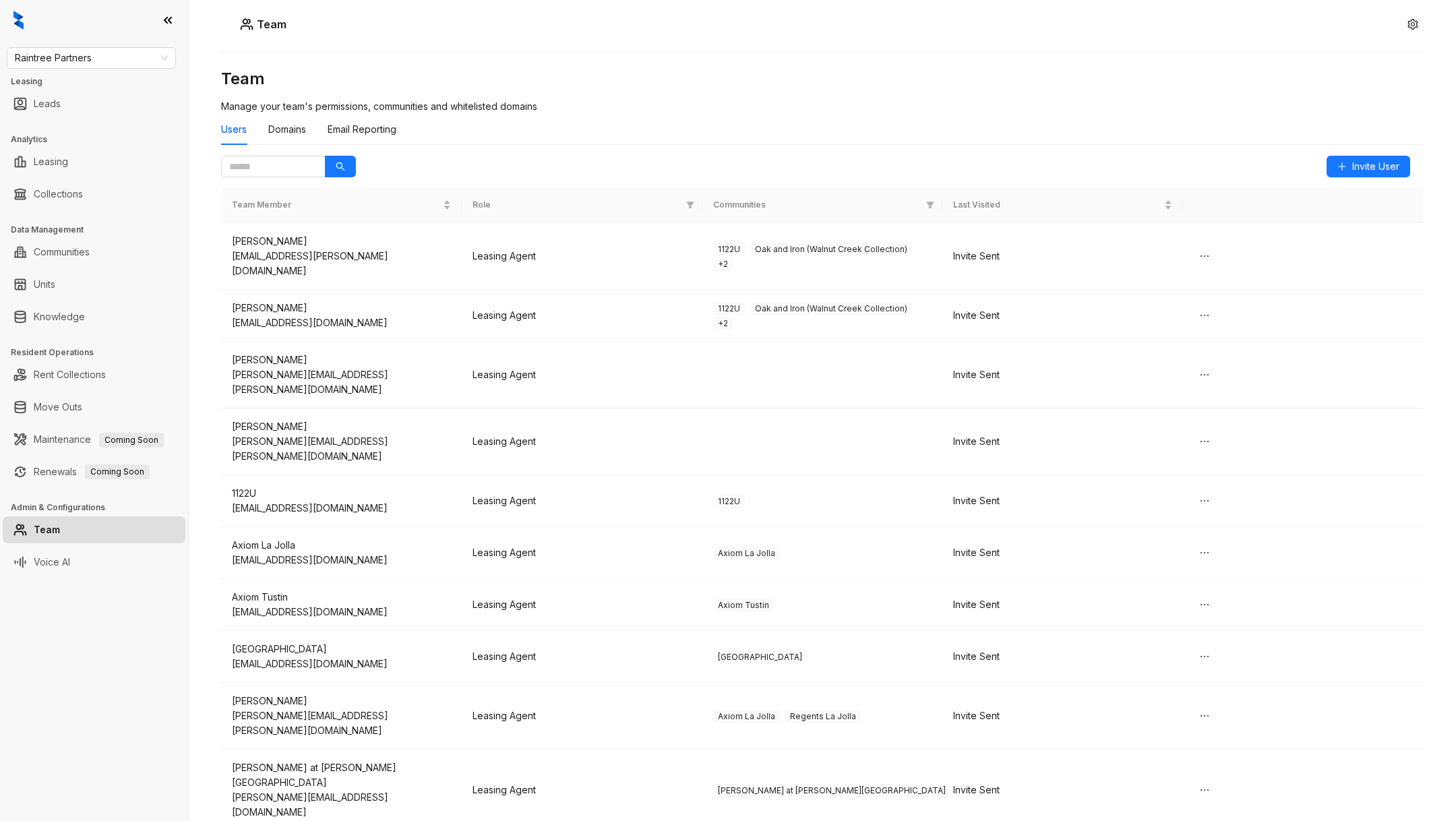
scroll to position [803, 0]
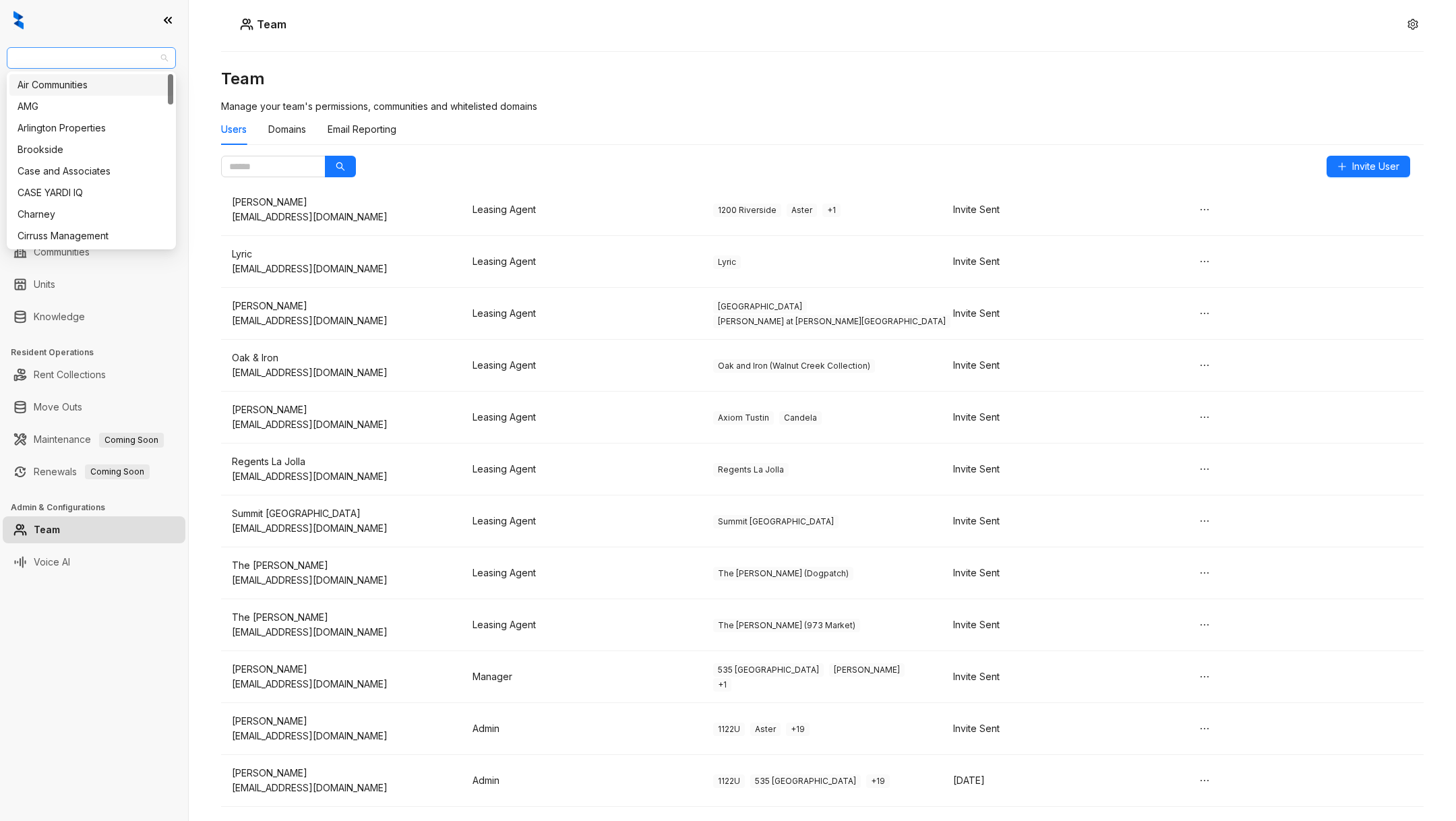
click at [115, 55] on span "Raintree Partners" at bounding box center [91, 58] width 153 height 21
type input "****"
click at [105, 84] on div "Magnolia Capital" at bounding box center [91, 84] width 147 height 15
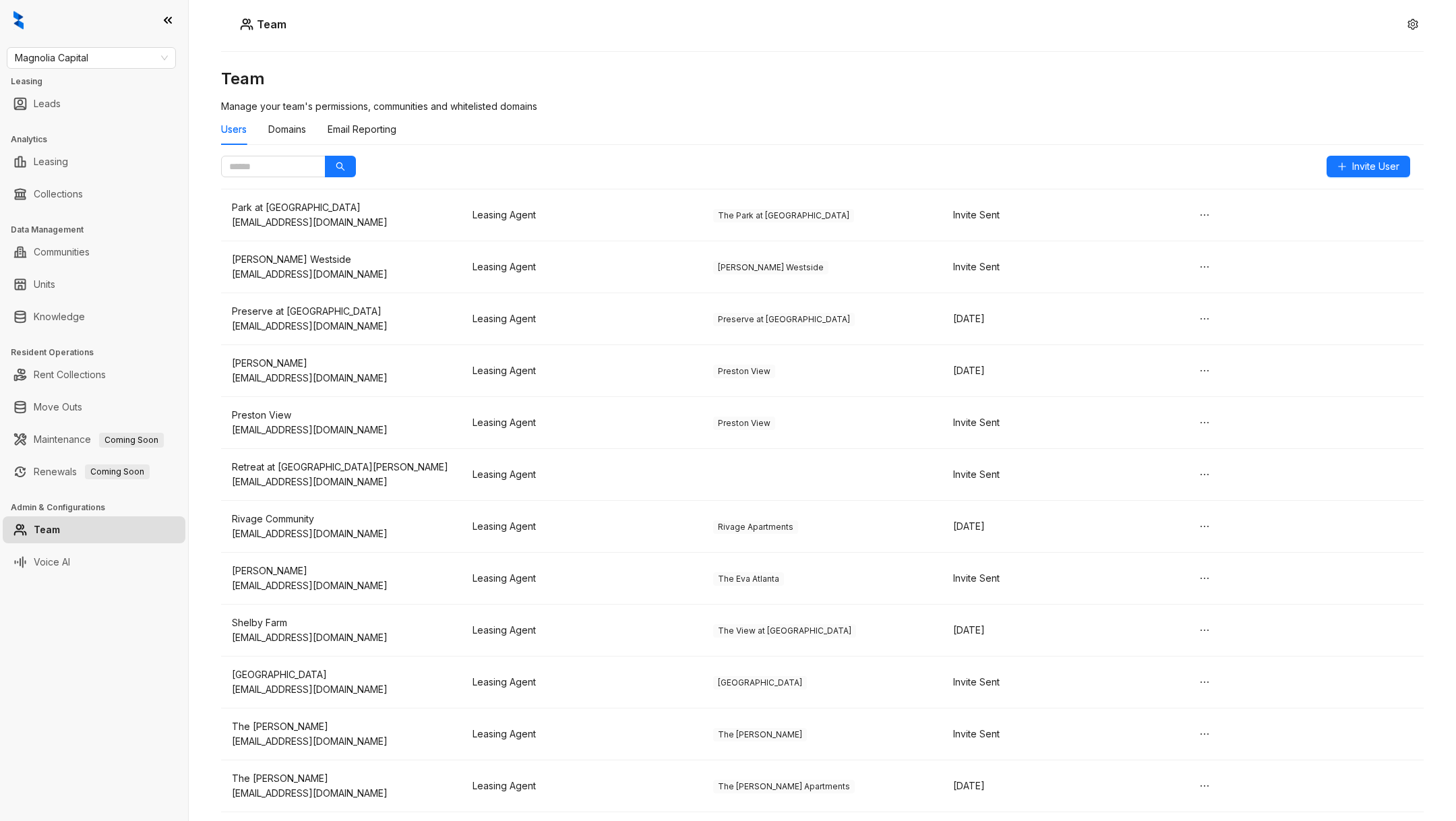
scroll to position [2968, 0]
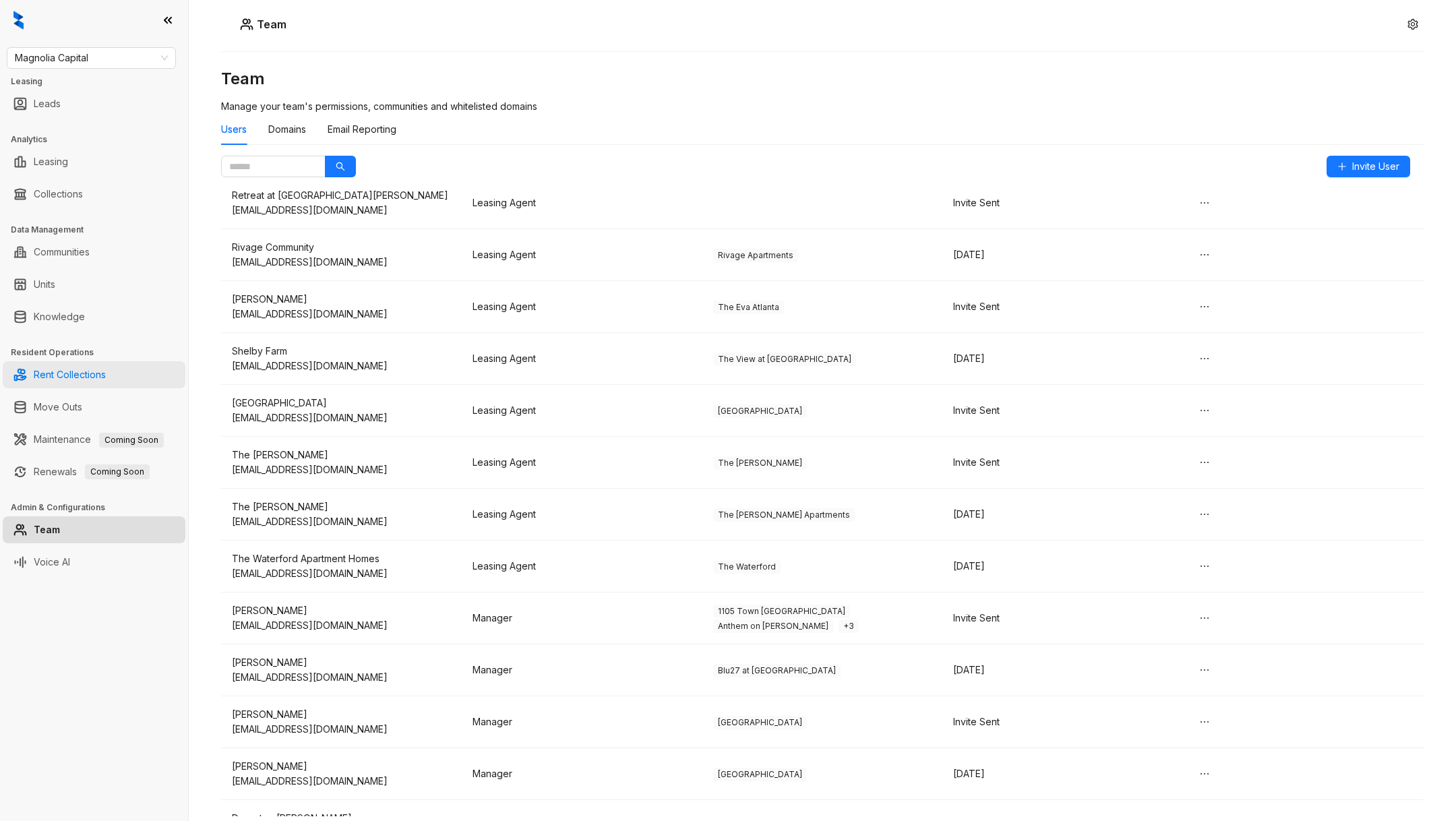
click at [86, 374] on link "Rent Collections" at bounding box center [70, 375] width 72 height 27
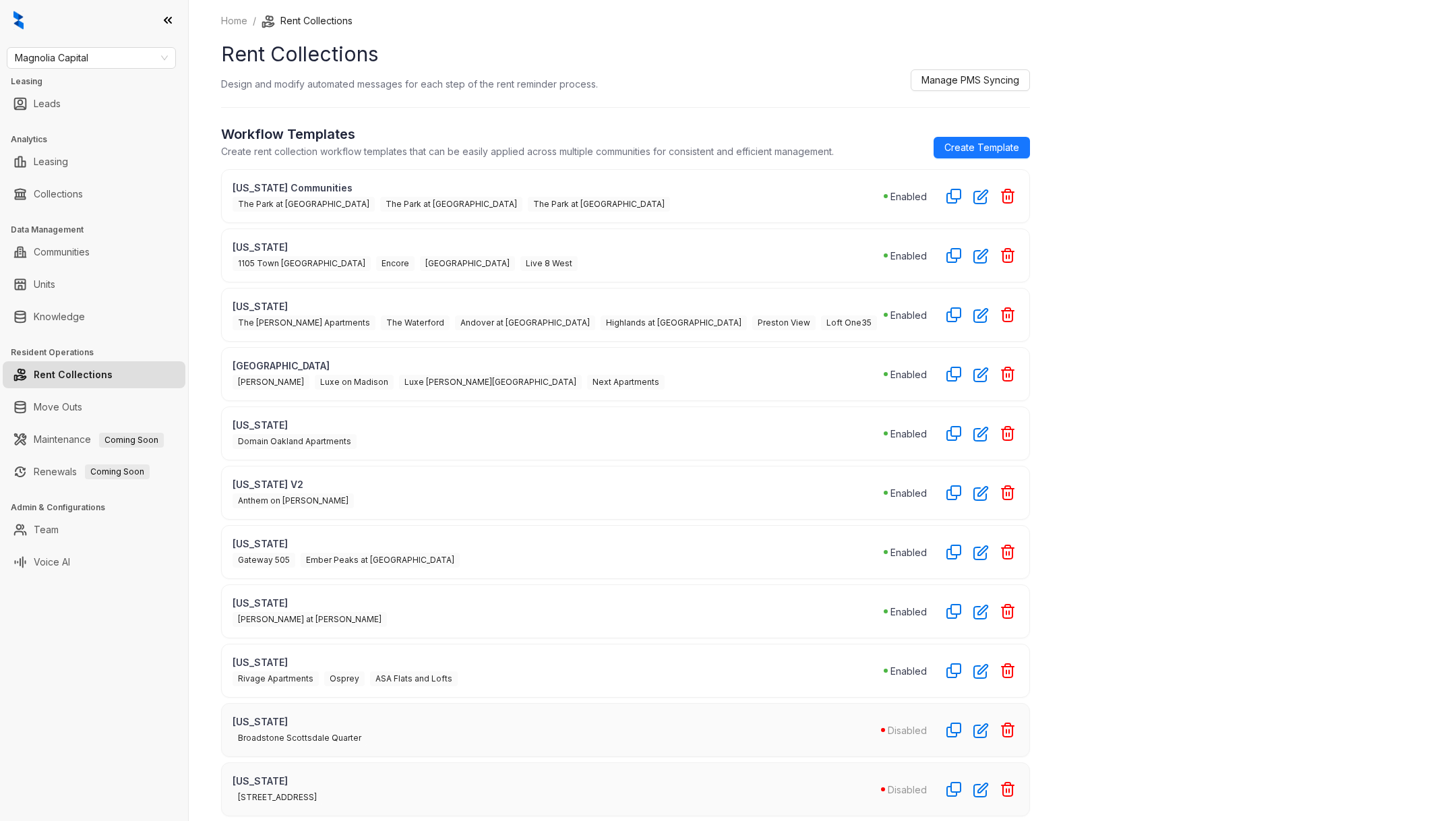
scroll to position [294, 0]
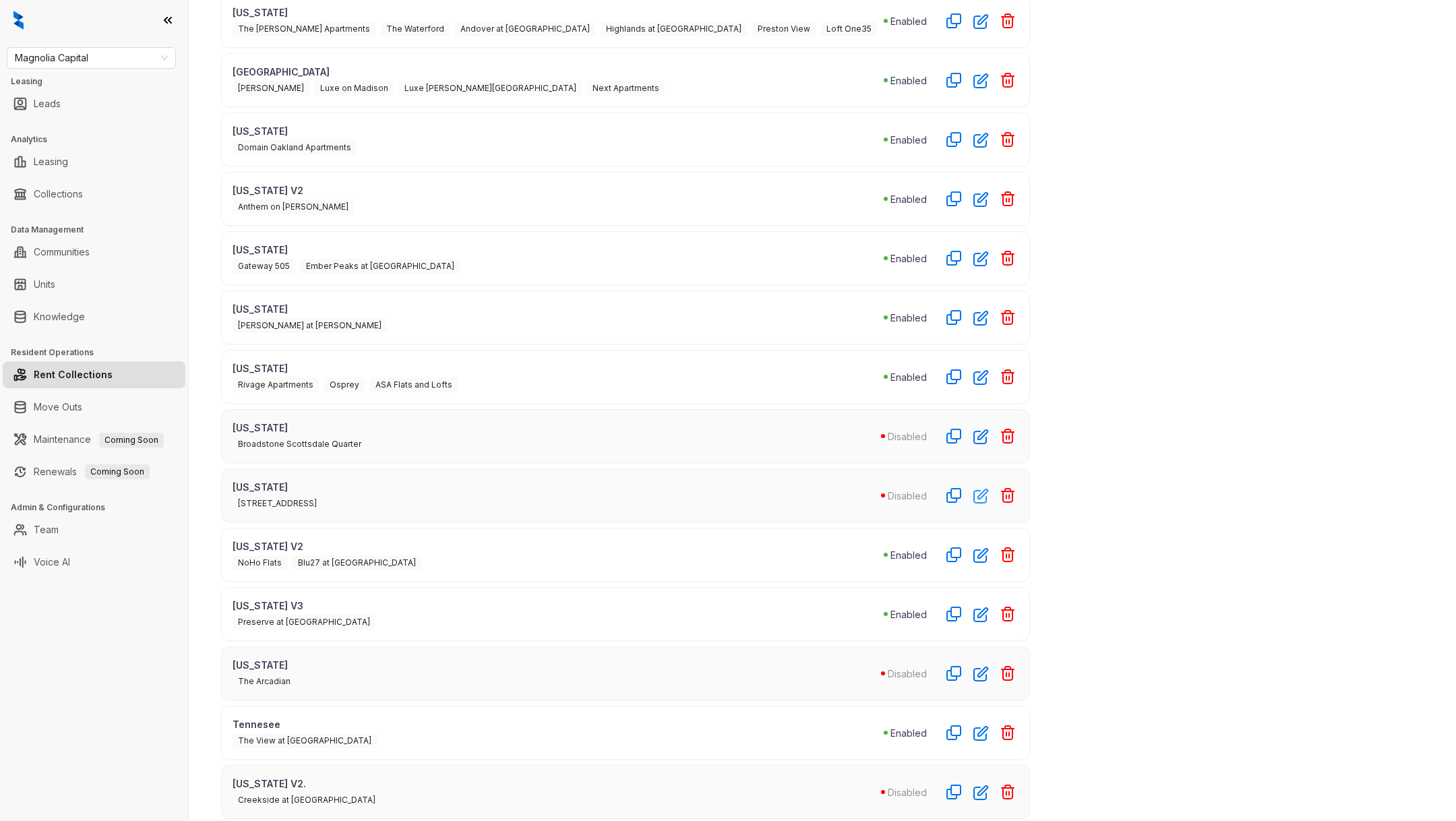
click at [980, 488] on icon "button" at bounding box center [981, 496] width 16 height 16
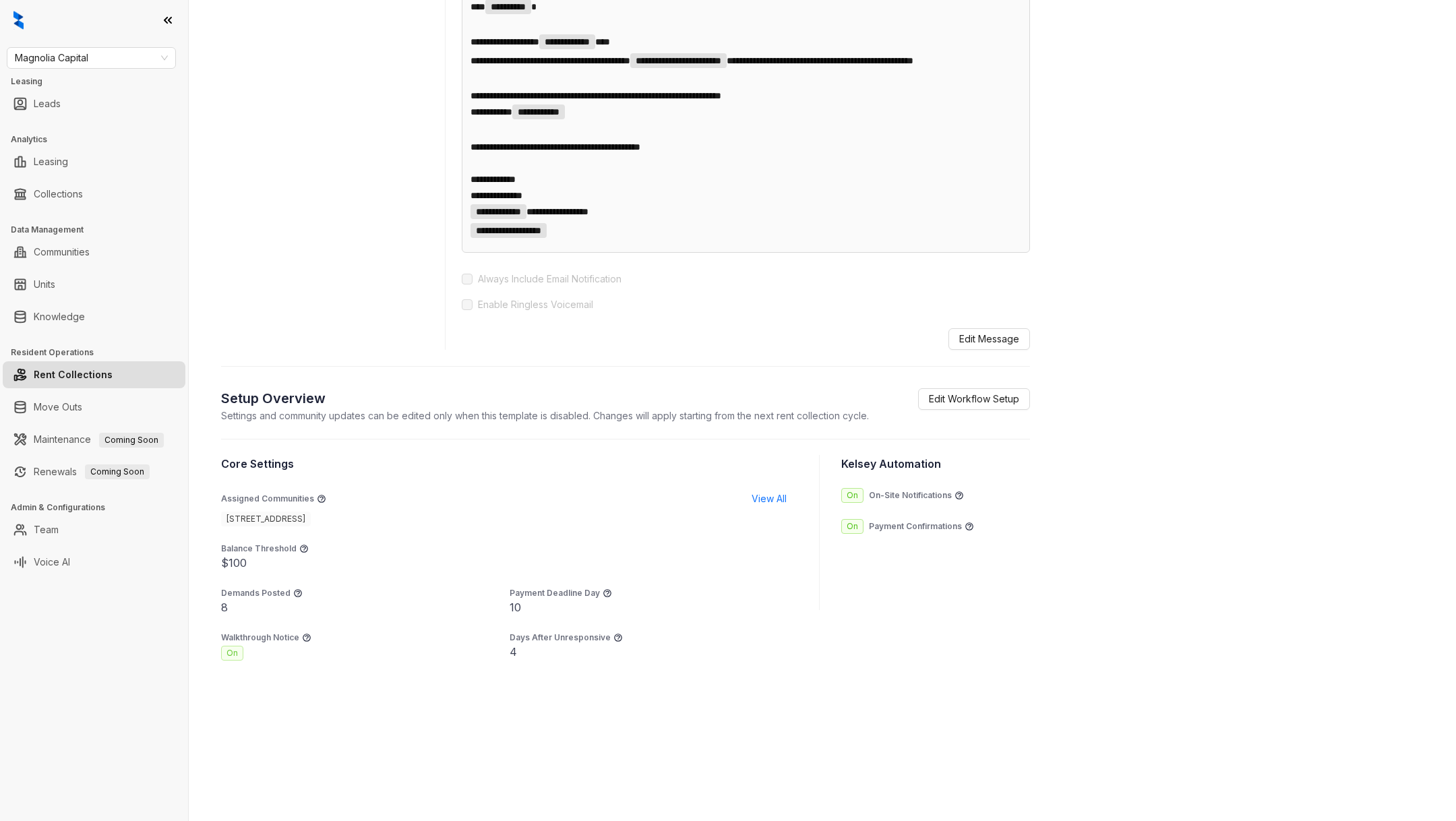
scroll to position [540, 0]
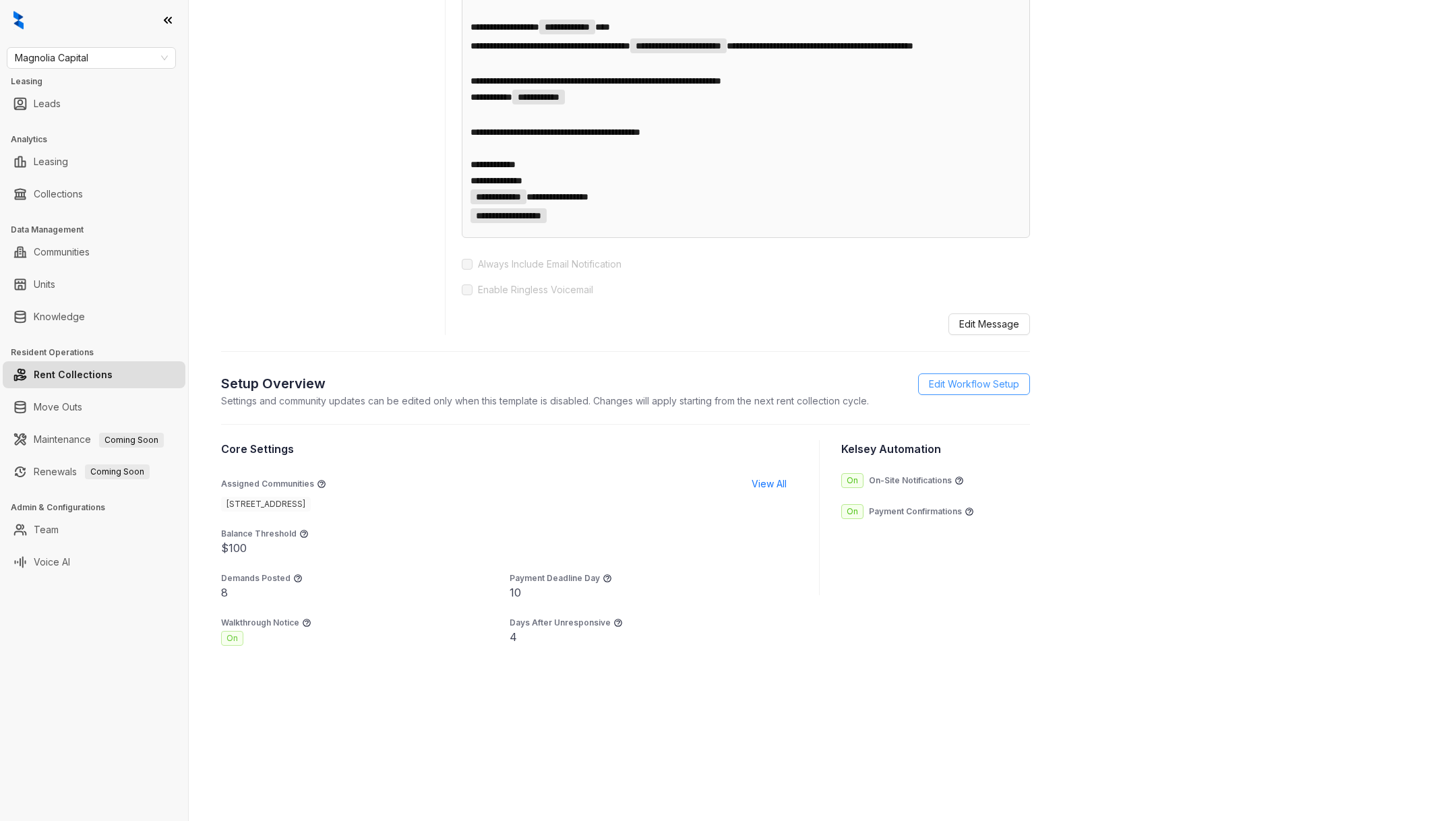
click at [988, 388] on span "Edit Workflow Setup" at bounding box center [973, 384] width 90 height 15
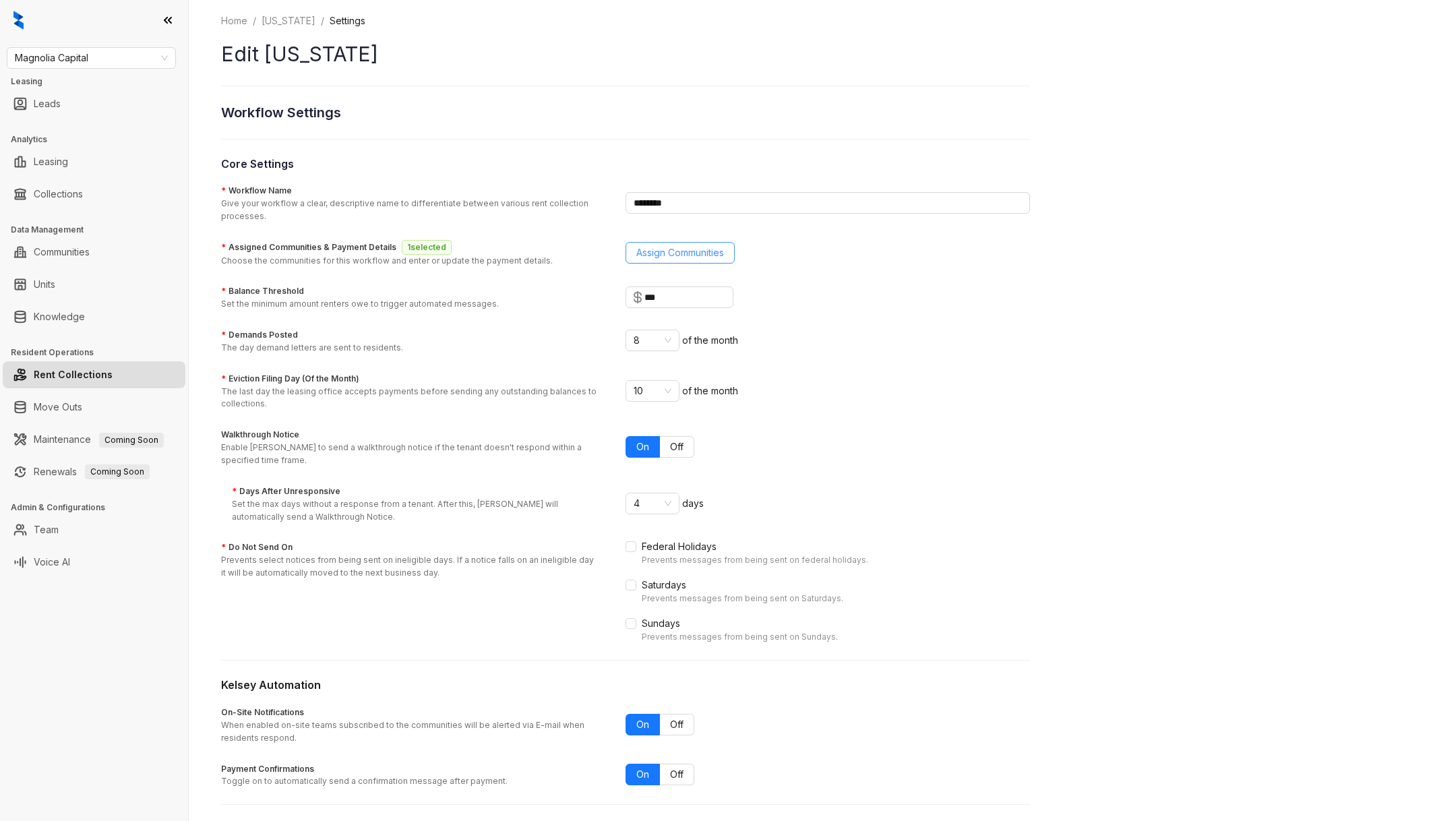
click at [694, 251] on span "Assign Communities" at bounding box center [681, 252] width 88 height 15
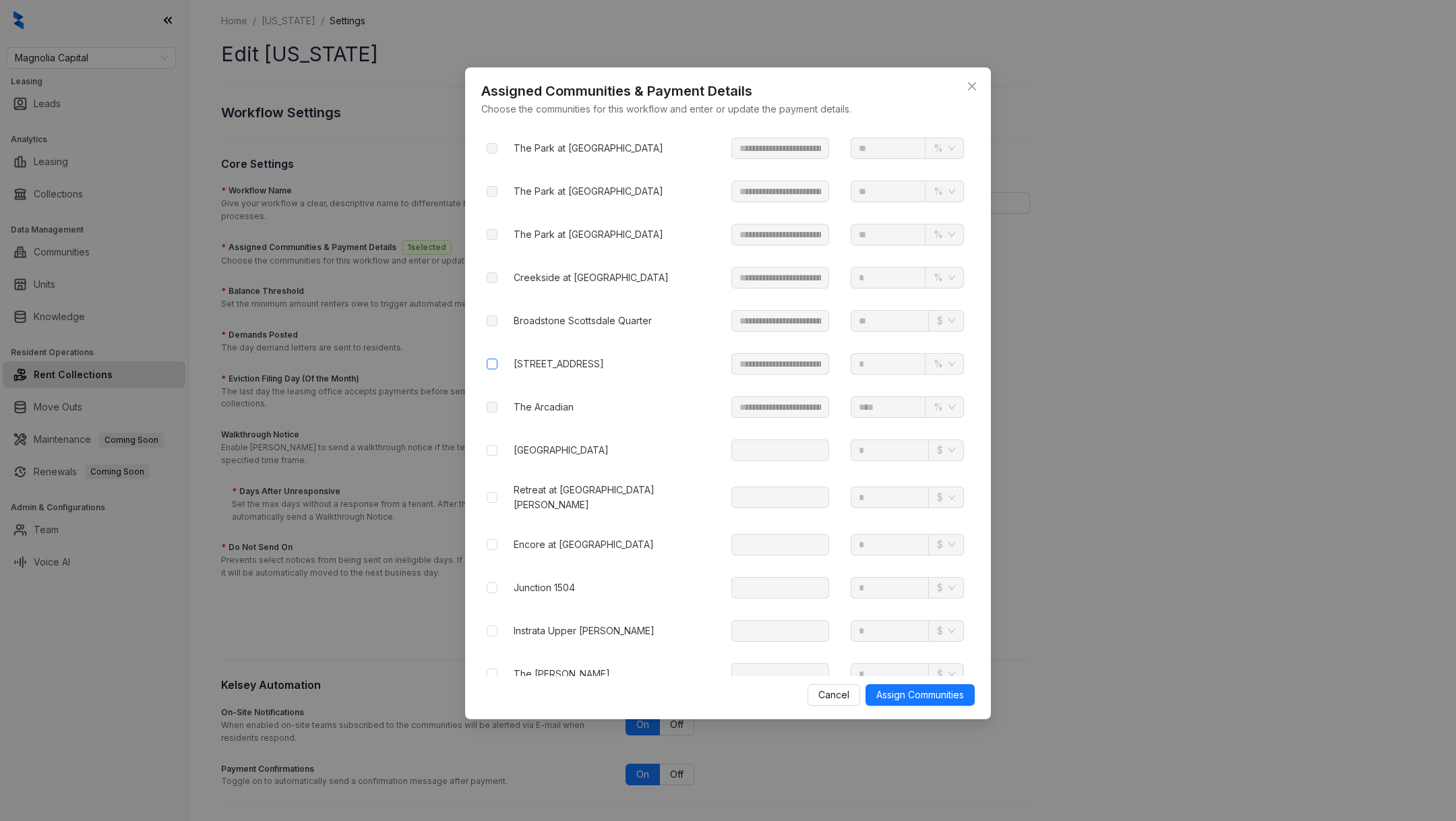
scroll to position [1471, 0]
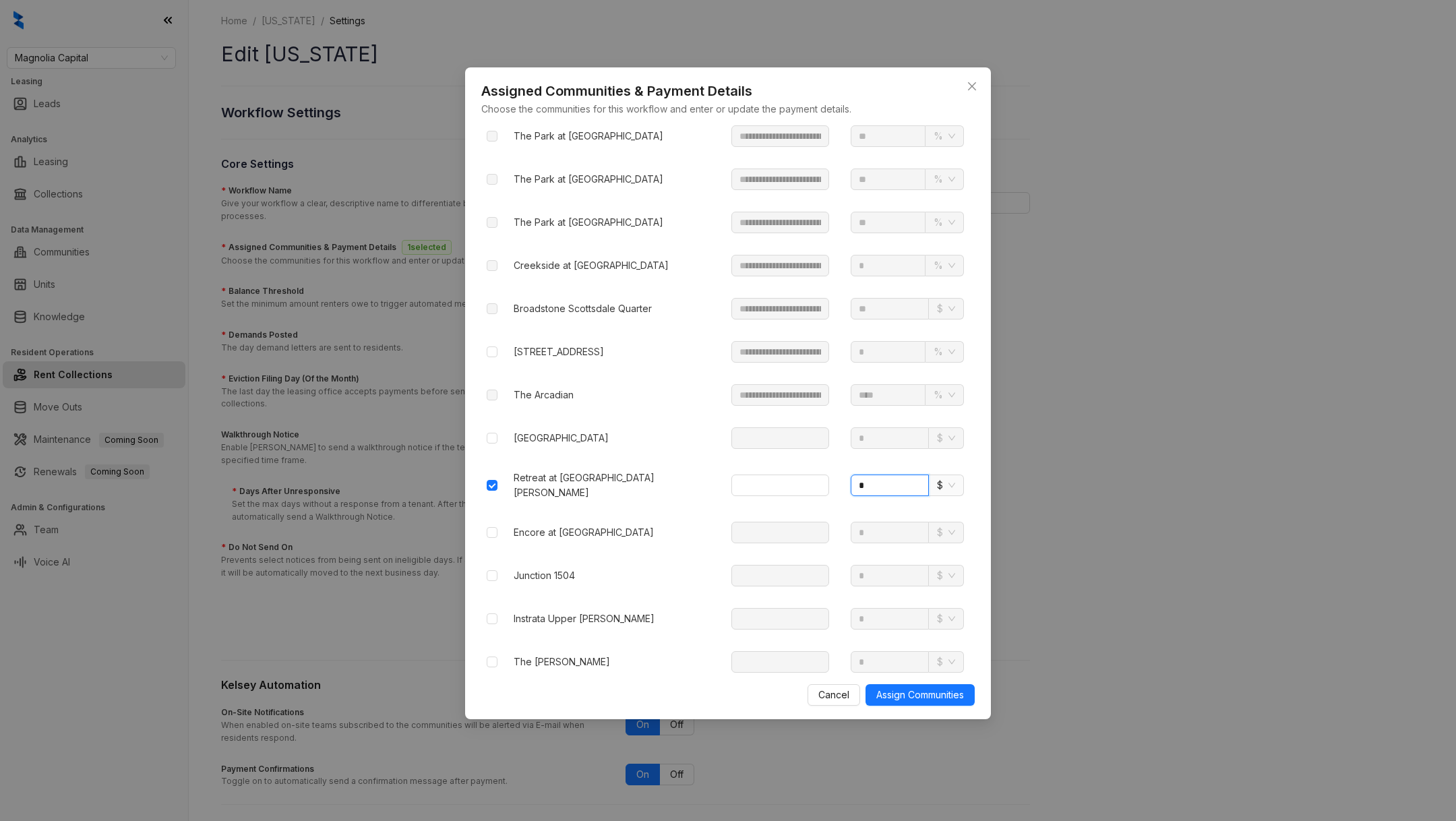
click at [892, 474] on input "*" at bounding box center [890, 485] width 78 height 21
click at [949, 475] on span "$" at bounding box center [946, 485] width 18 height 21
click at [950, 511] on div "%" at bounding box center [946, 515] width 12 height 15
click at [891, 474] on input "*" at bounding box center [888, 485] width 75 height 21
type input "*"
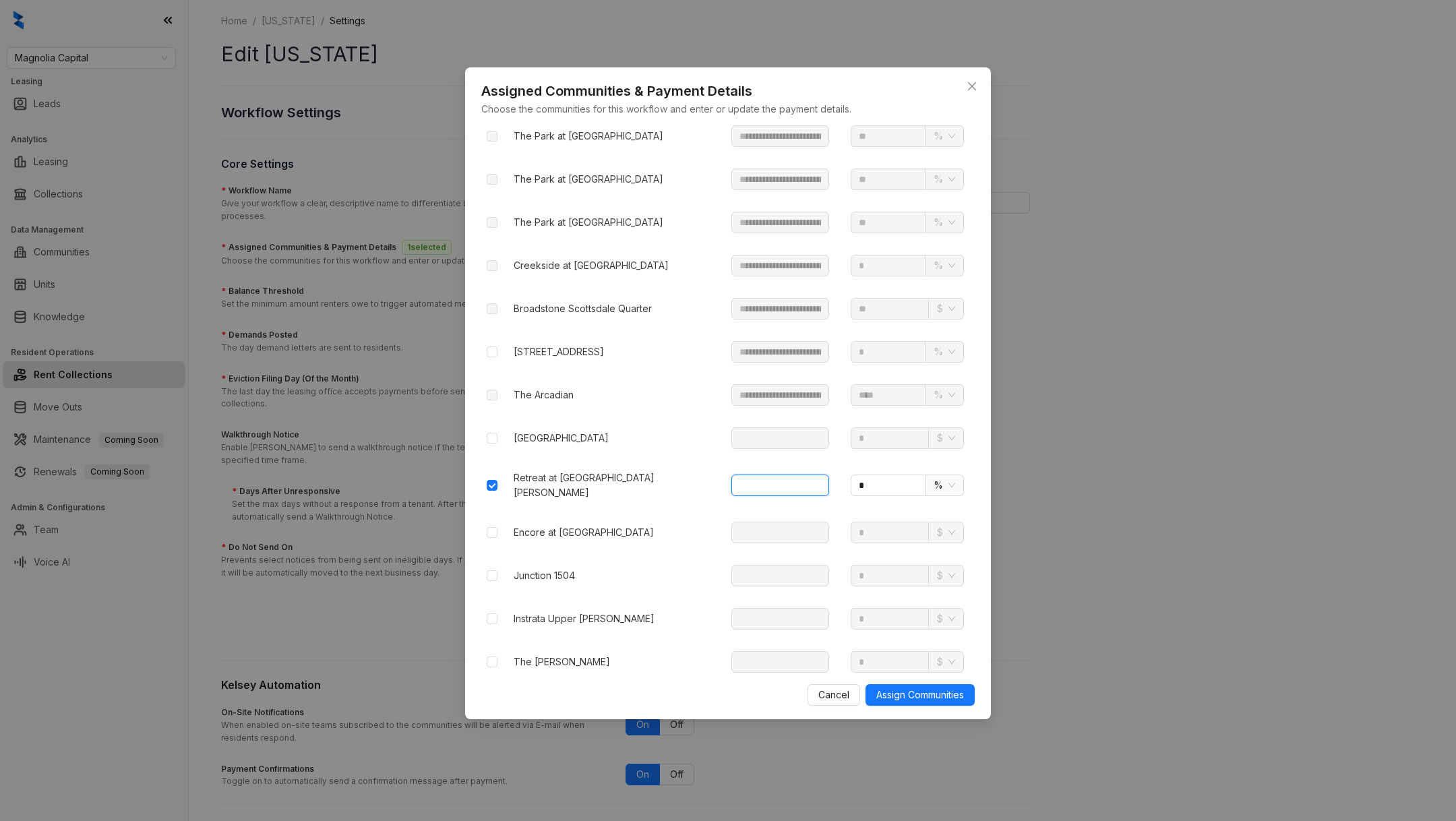
click at [788, 474] on input "text" at bounding box center [780, 485] width 98 height 21
paste input "**********"
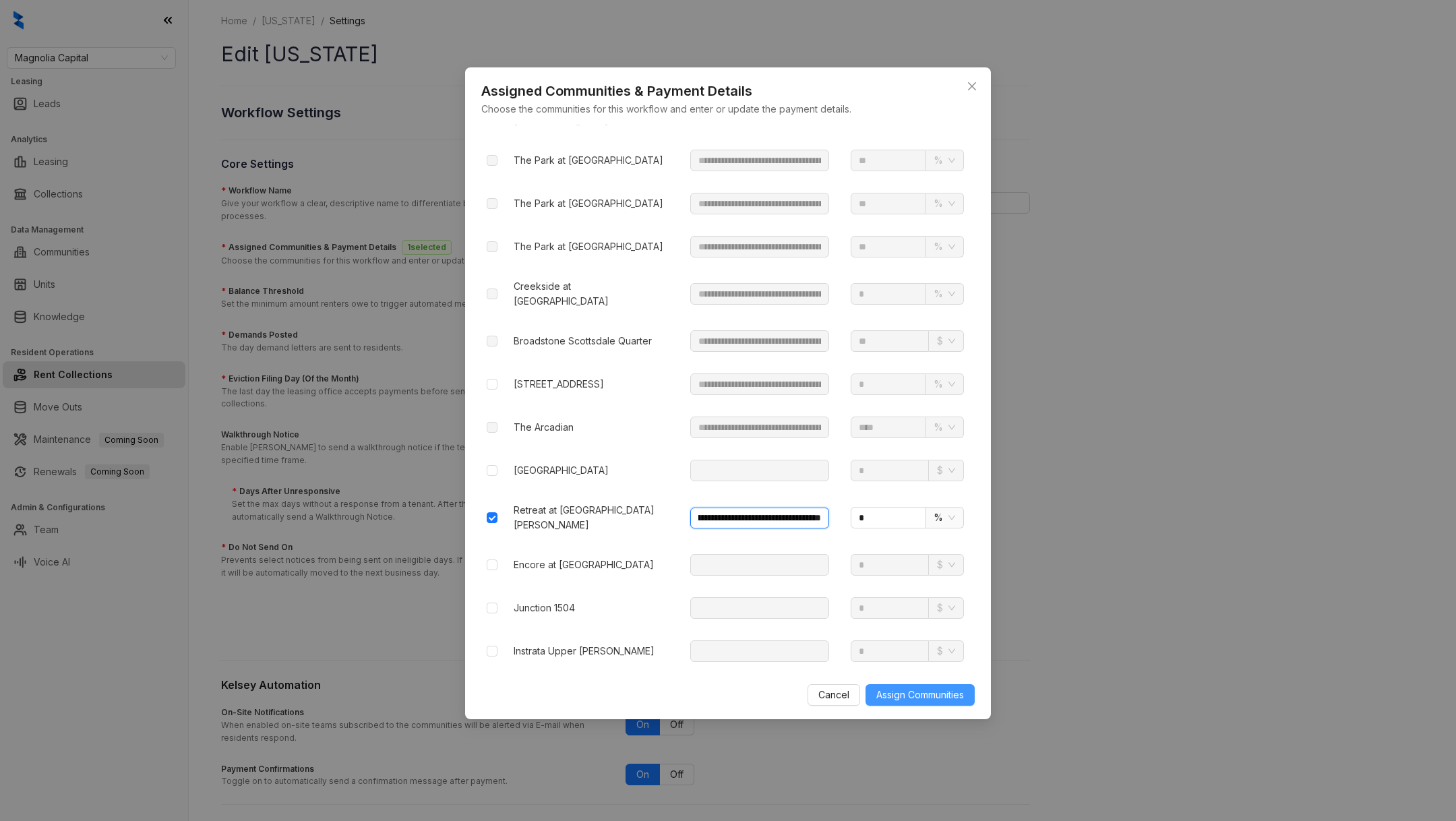
type input "**********"
click at [935, 690] on span "Assign Communities" at bounding box center [920, 695] width 88 height 15
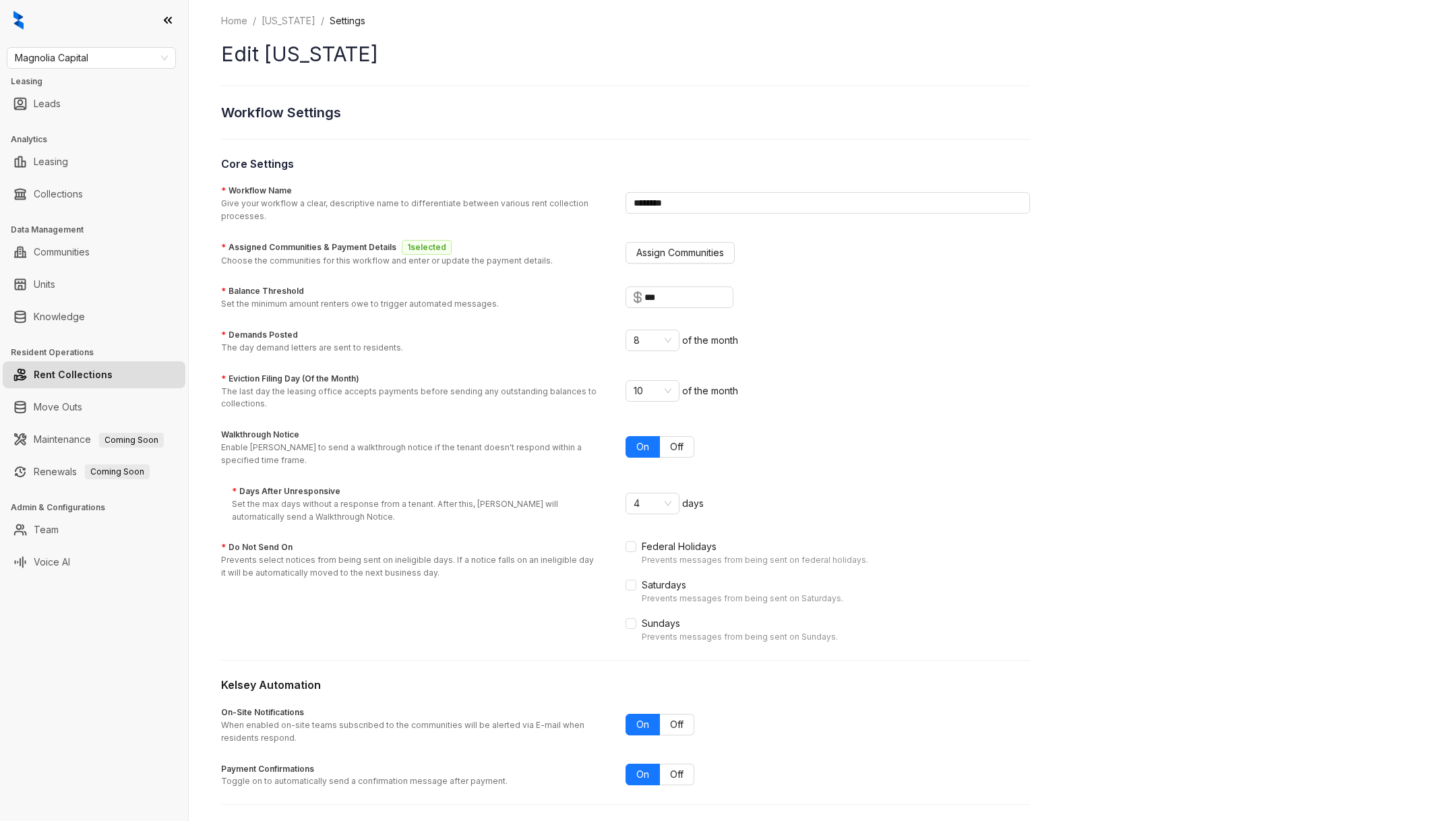
scroll to position [47, 0]
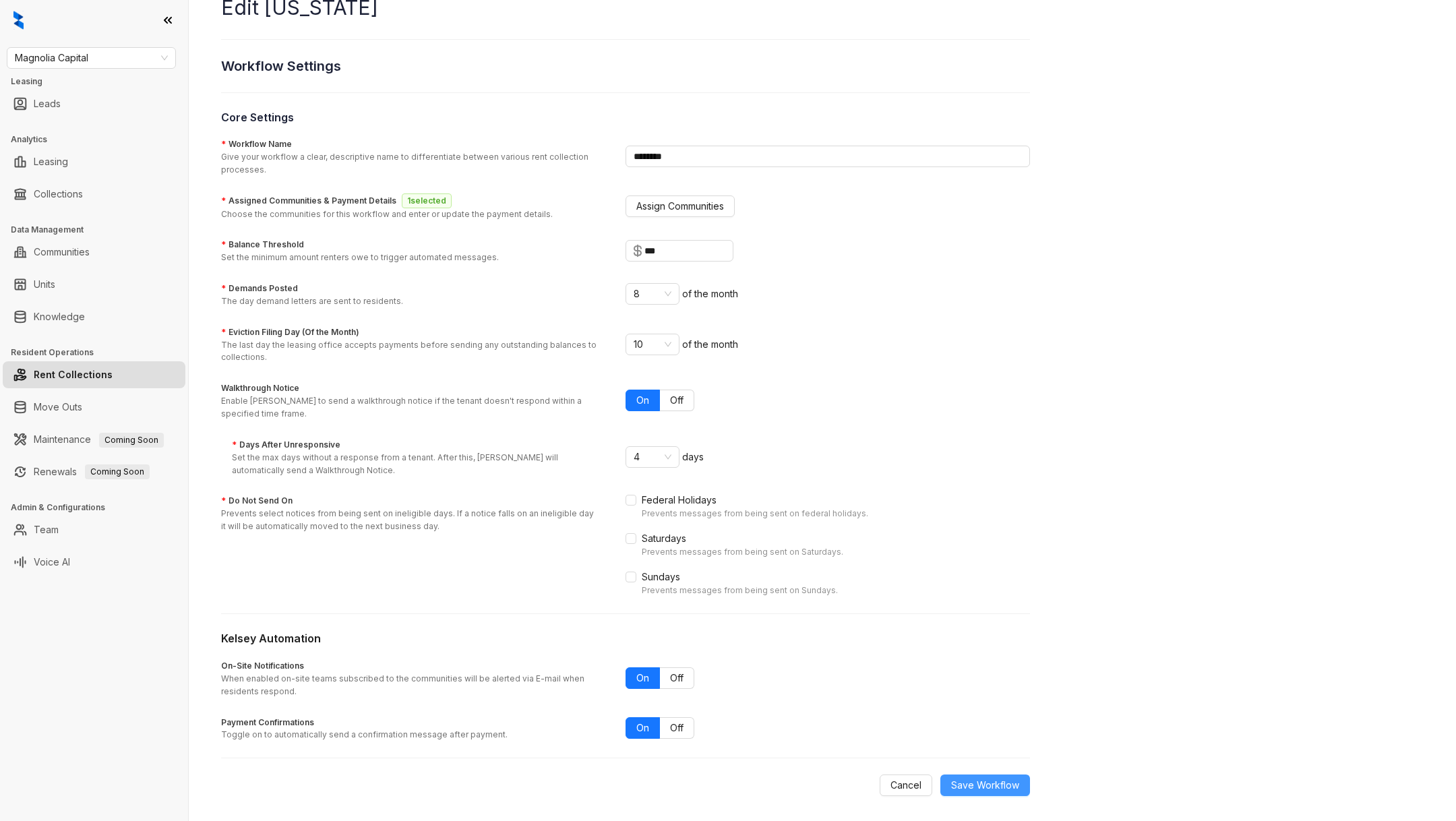
click at [995, 786] on span "Save Workflow" at bounding box center [985, 785] width 68 height 15
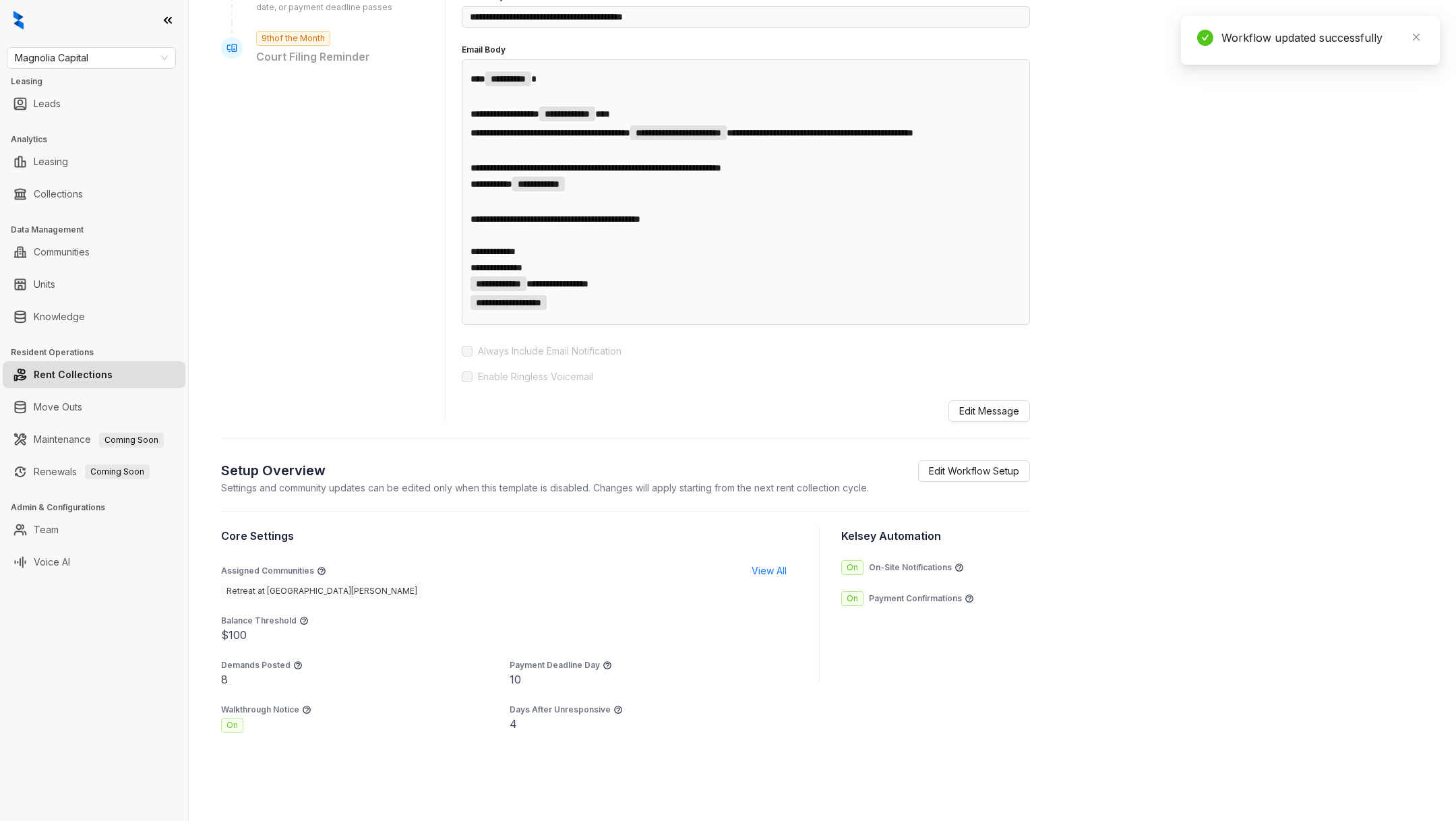
scroll to position [540, 0]
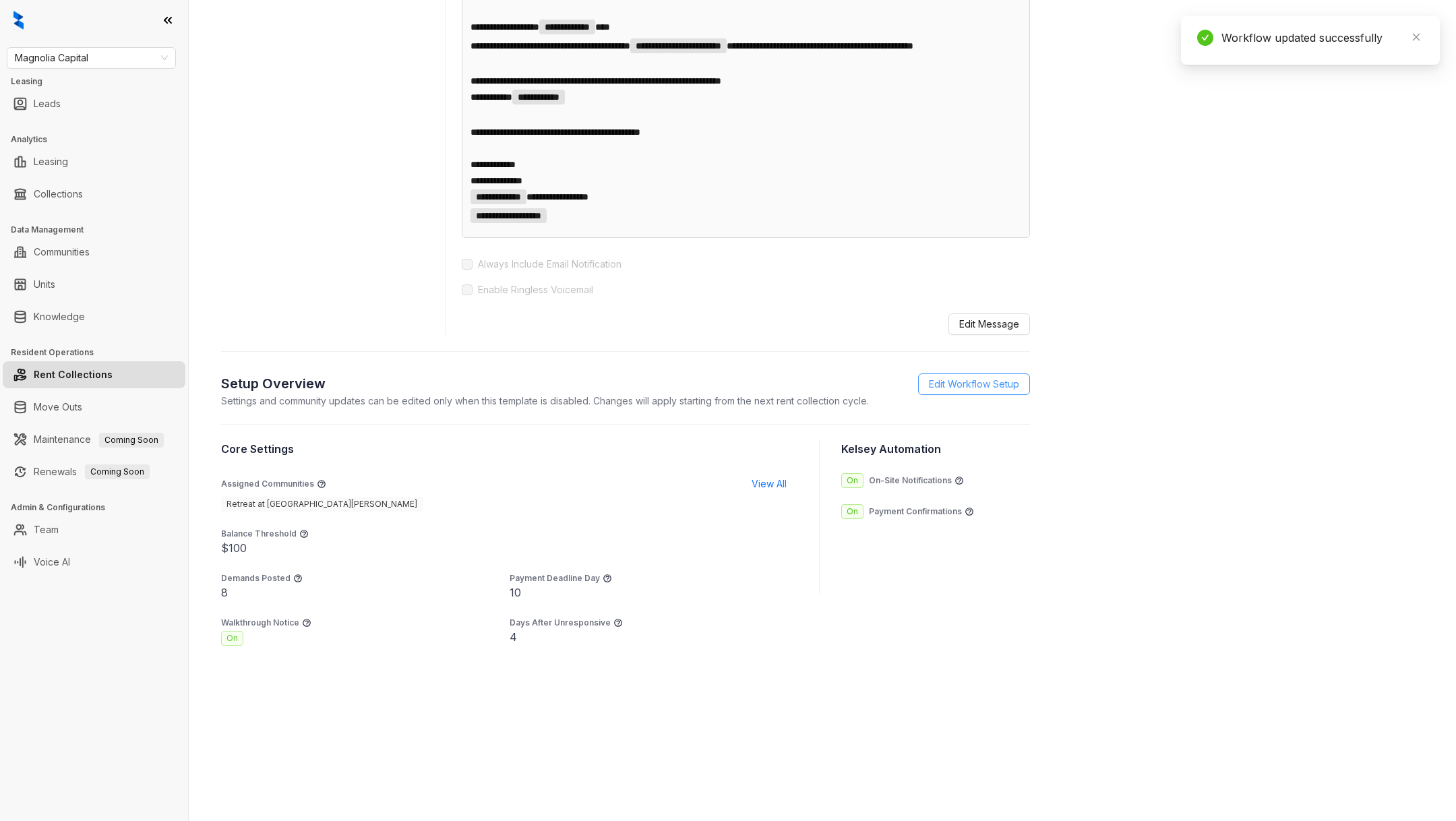
click at [995, 391] on span "Edit Workflow Setup" at bounding box center [973, 384] width 90 height 15
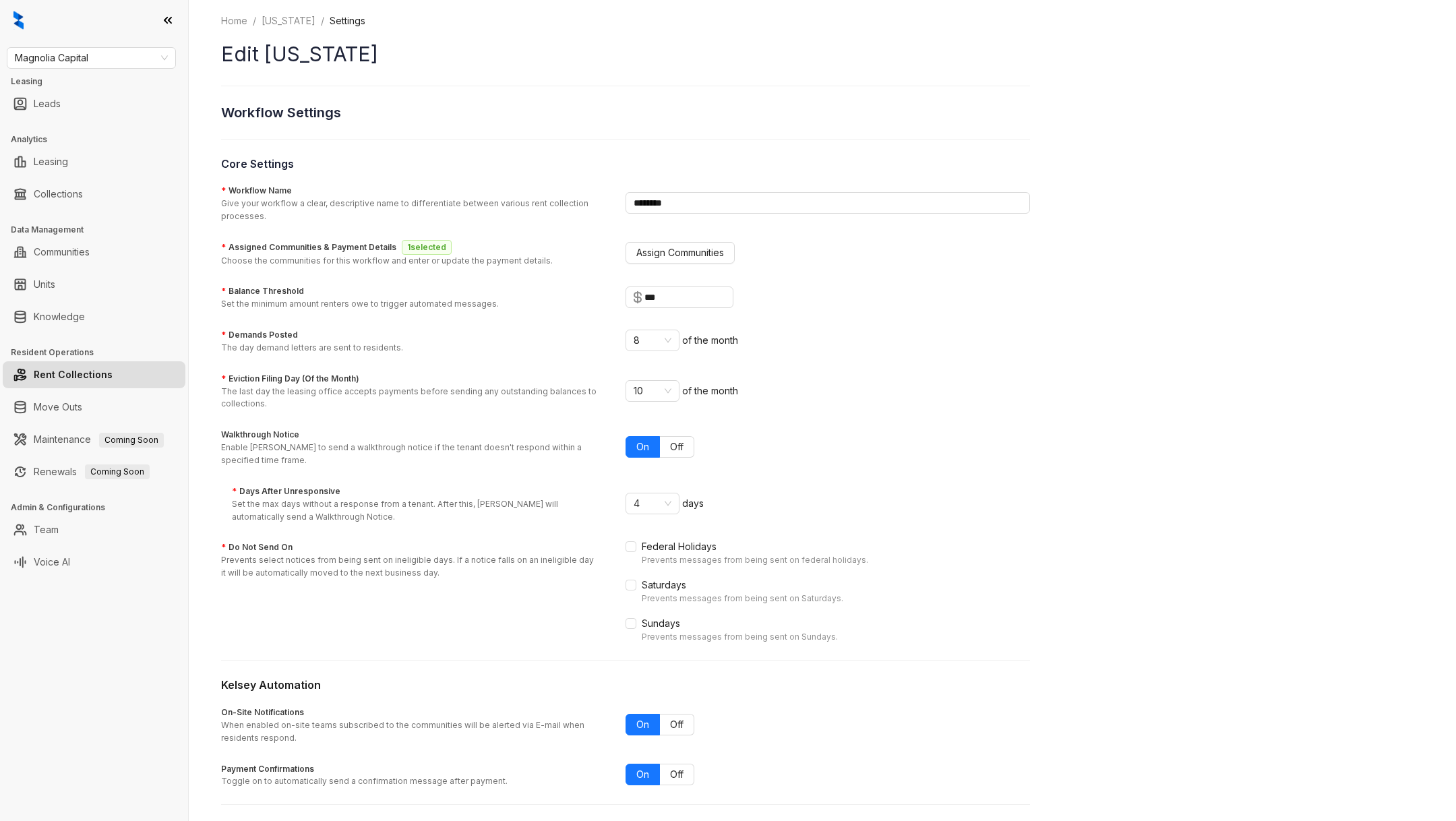
click at [686, 263] on div "* Assigned Communities & Payment Details 1 selected Choose the communities for …" at bounding box center [625, 254] width 809 height 28
click at [672, 252] on span "Assign Communities" at bounding box center [681, 252] width 88 height 15
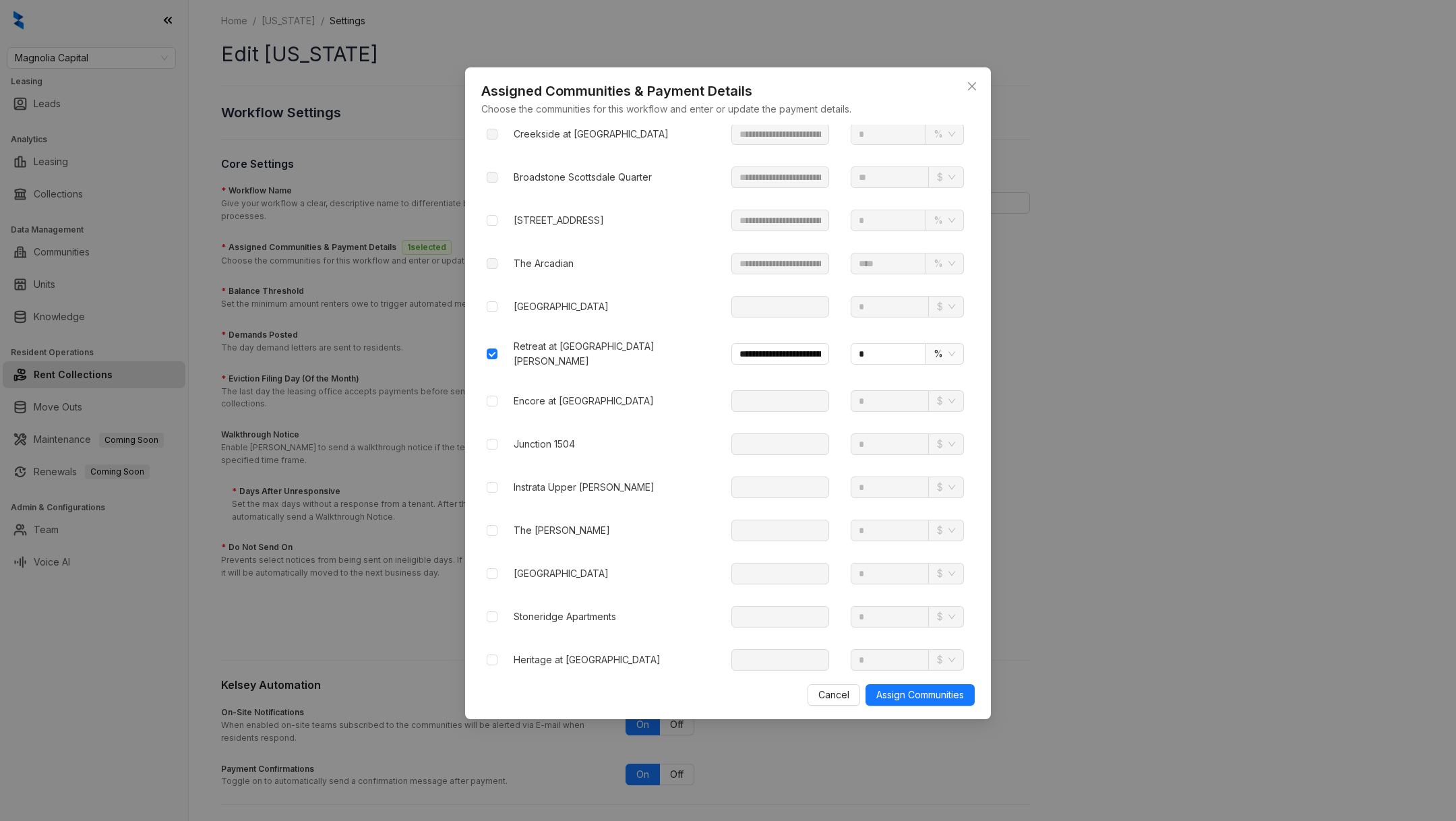
scroll to position [1624, 0]
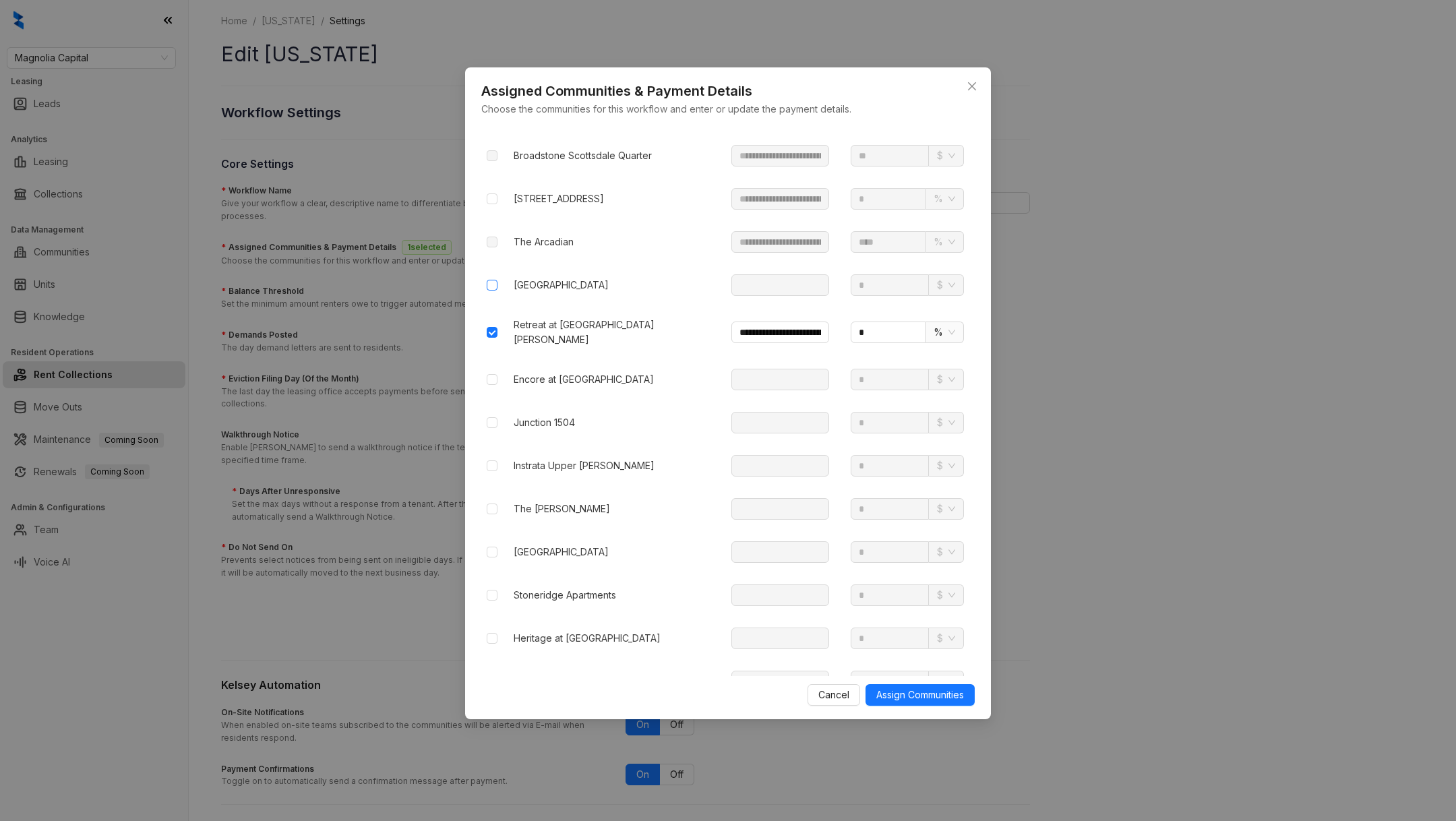
click at [491, 278] on label at bounding box center [492, 285] width 11 height 15
click at [732, 274] on input "text" at bounding box center [780, 285] width 98 height 21
paste input "**********"
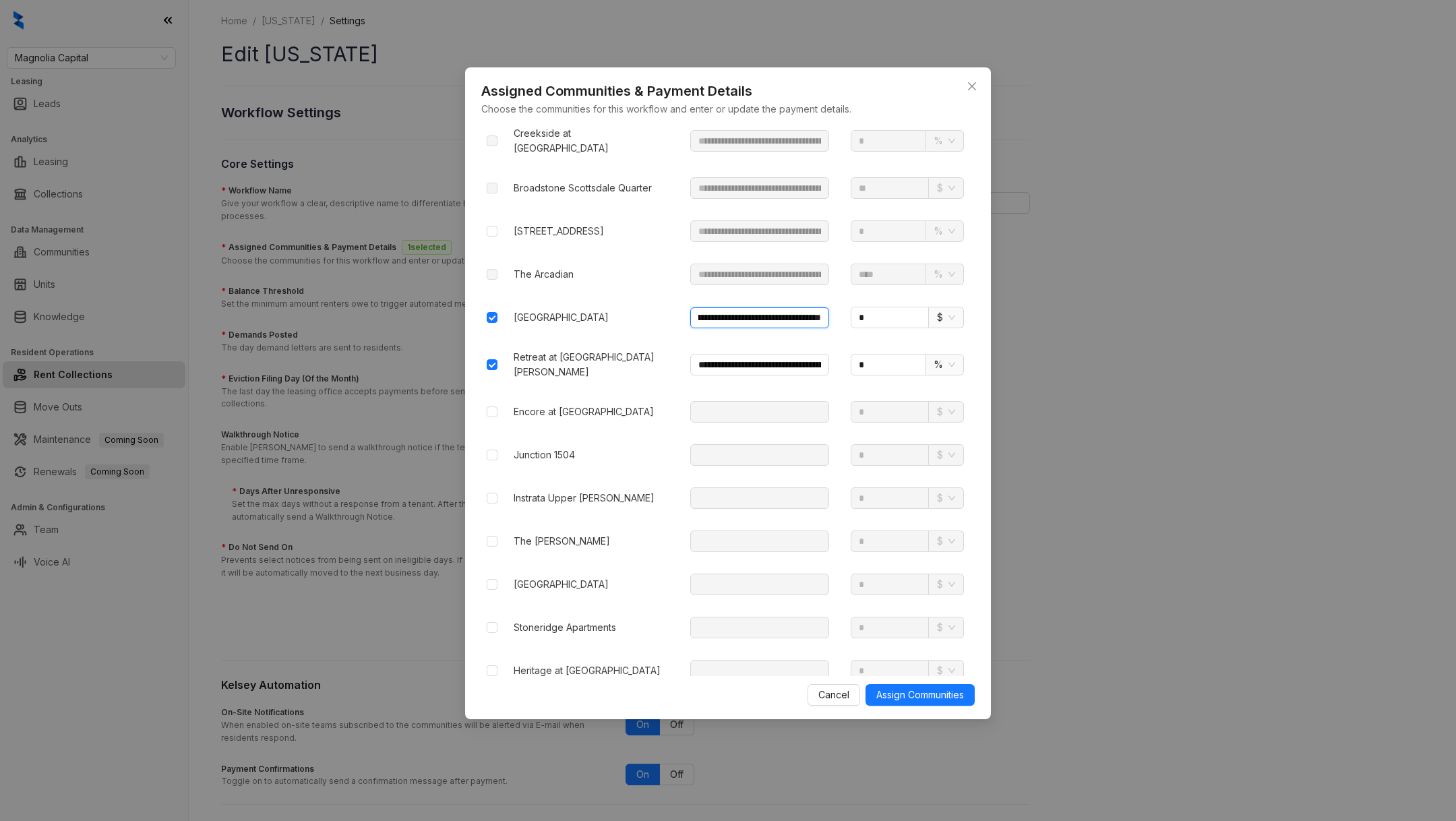
type input "**********"
click at [882, 307] on input "*" at bounding box center [890, 318] width 78 height 21
click at [943, 308] on span "$" at bounding box center [946, 318] width 18 height 21
type input "*"
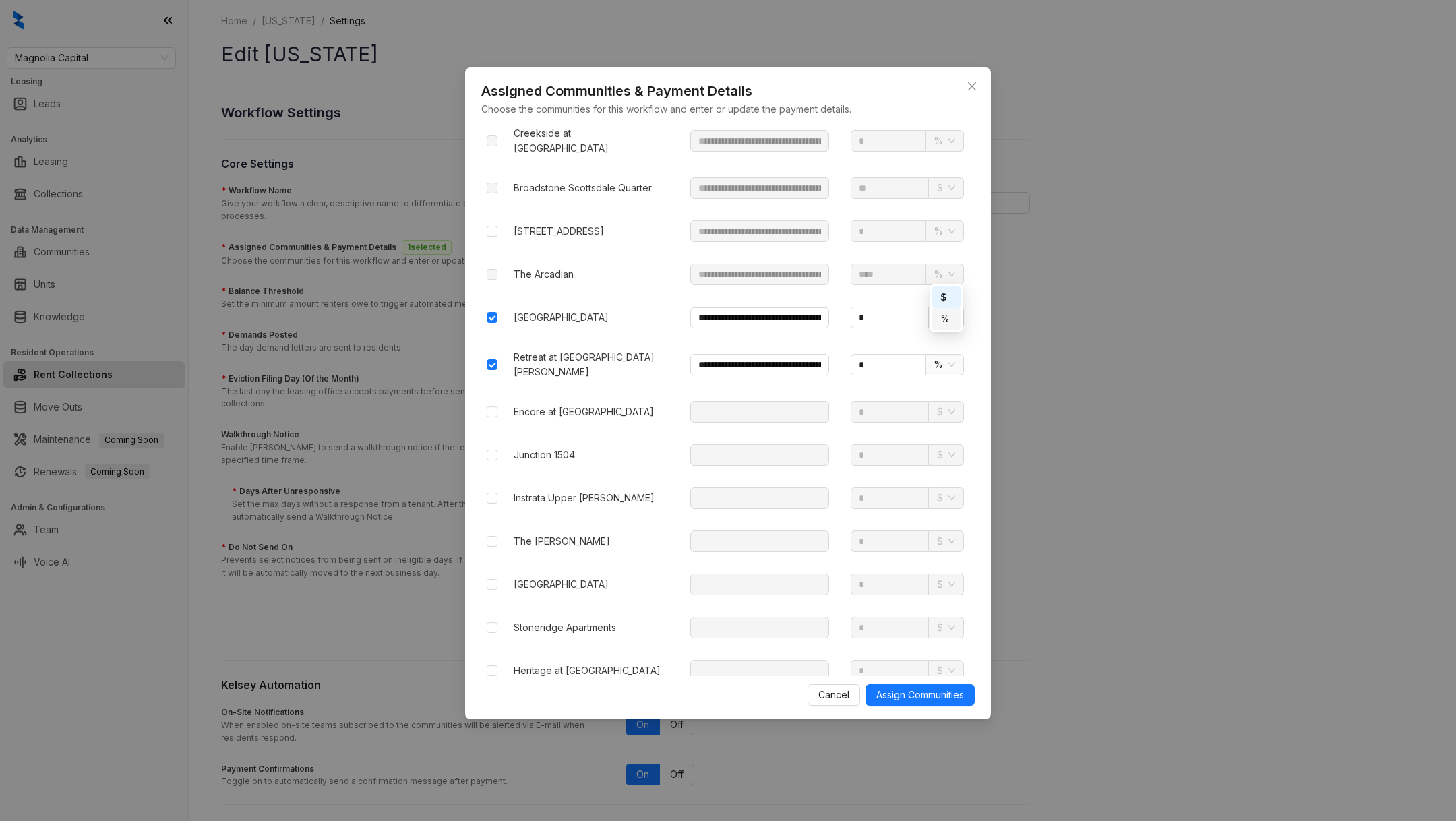
click at [954, 322] on div "%" at bounding box center [946, 319] width 28 height 21
click at [905, 694] on span "Assign Communities" at bounding box center [920, 695] width 88 height 15
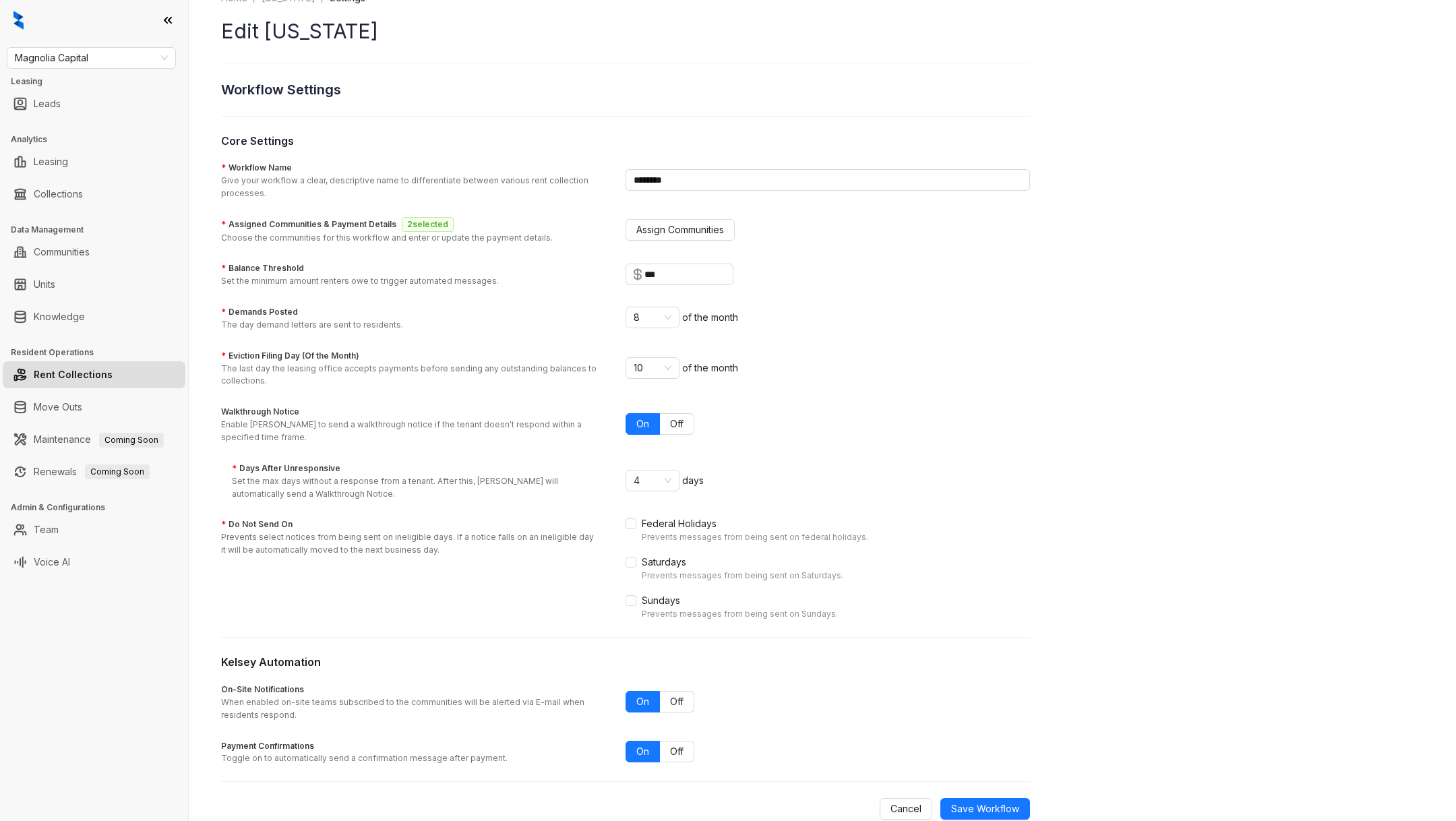
scroll to position [47, 0]
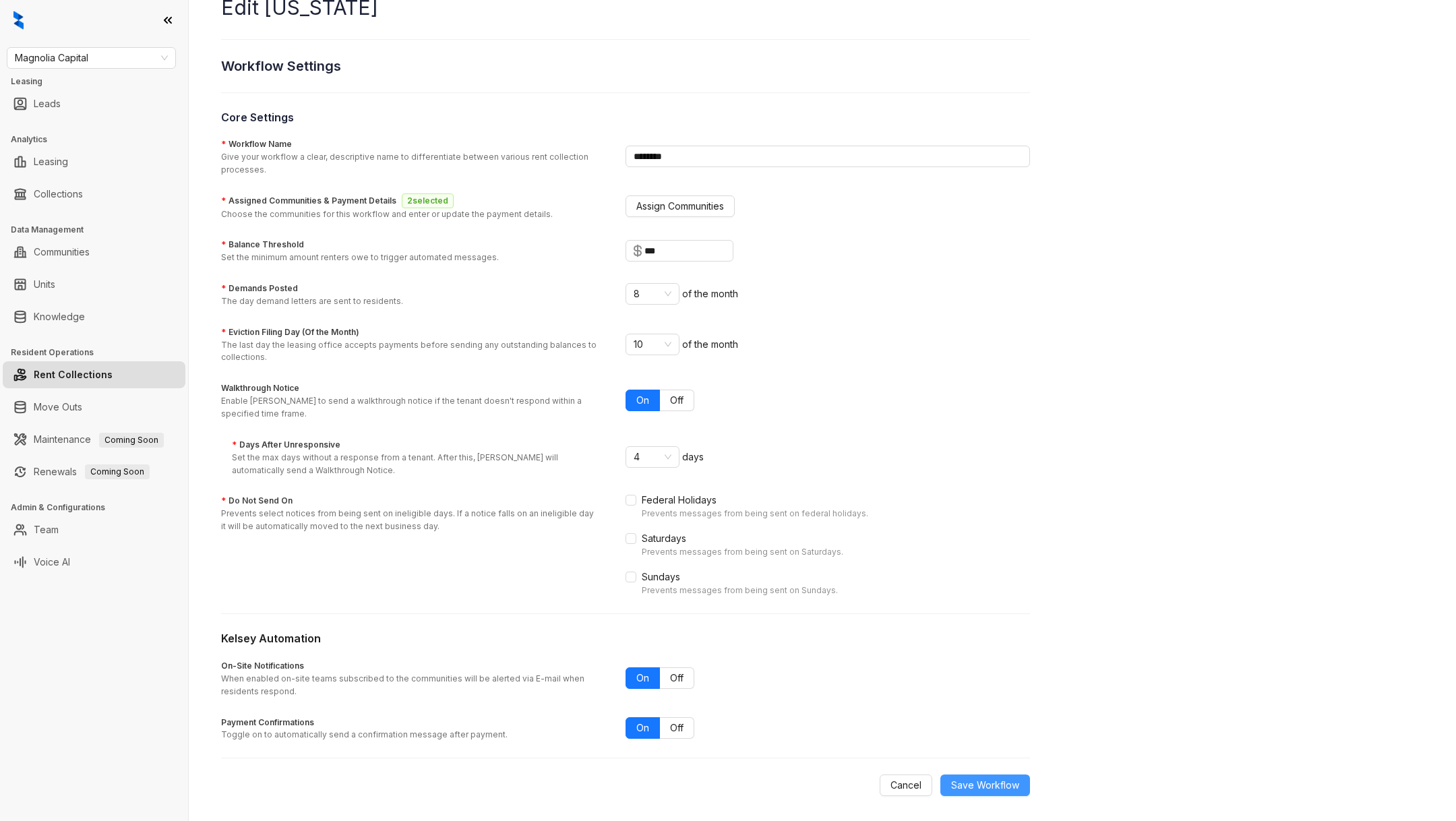
click at [992, 779] on span "Save Workflow" at bounding box center [985, 785] width 68 height 15
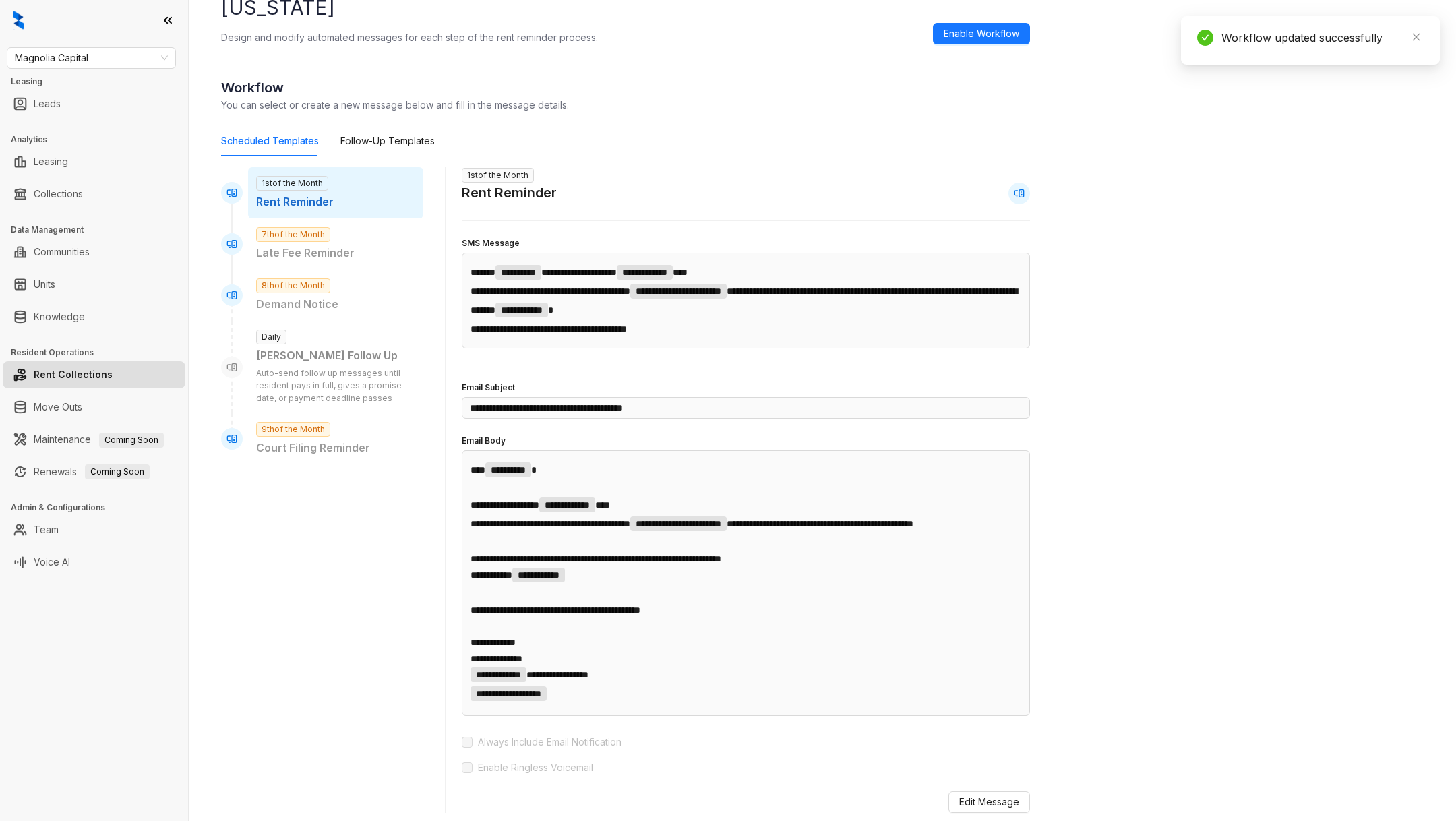
click at [73, 359] on ul "Rent Collections" at bounding box center [94, 375] width 188 height 33
click at [84, 366] on link "Rent Collections" at bounding box center [73, 375] width 79 height 27
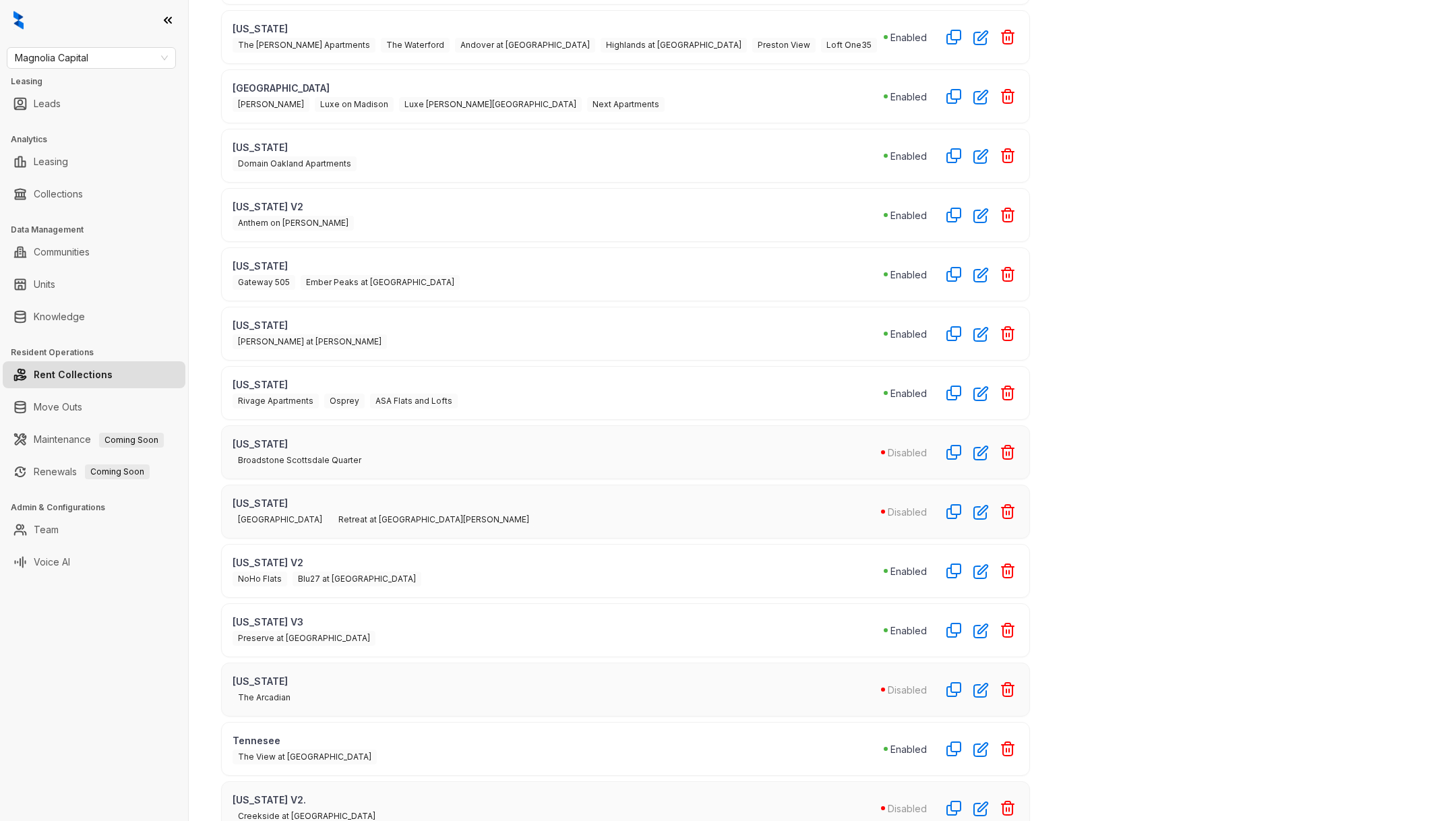
scroll to position [294, 0]
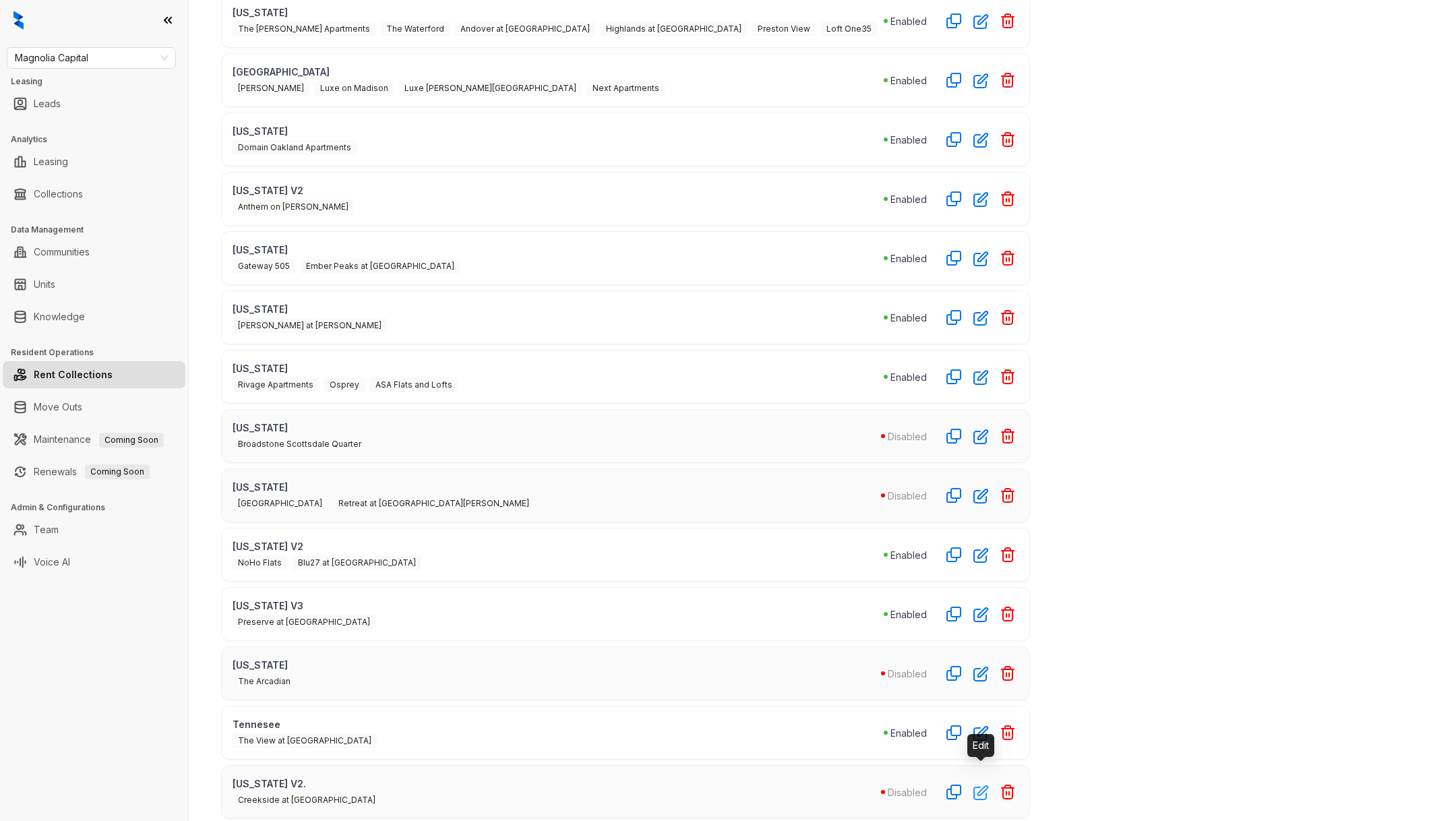
click at [982, 785] on icon "button" at bounding box center [981, 793] width 16 height 16
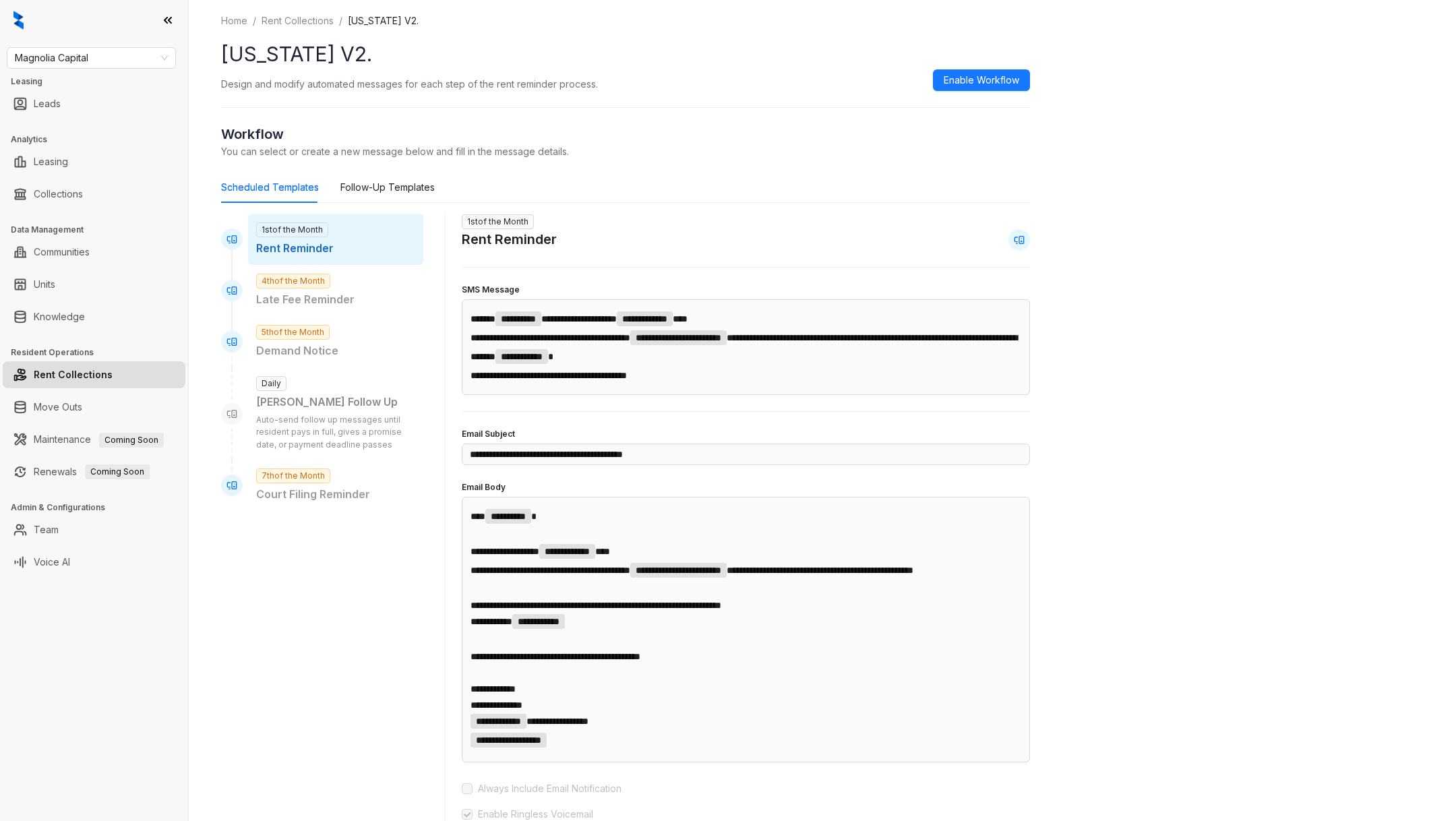
click at [981, 69] on h1 "[US_STATE] V2." at bounding box center [625, 54] width 809 height 30
click at [982, 70] on button "Enable Workflow" at bounding box center [981, 80] width 97 height 21
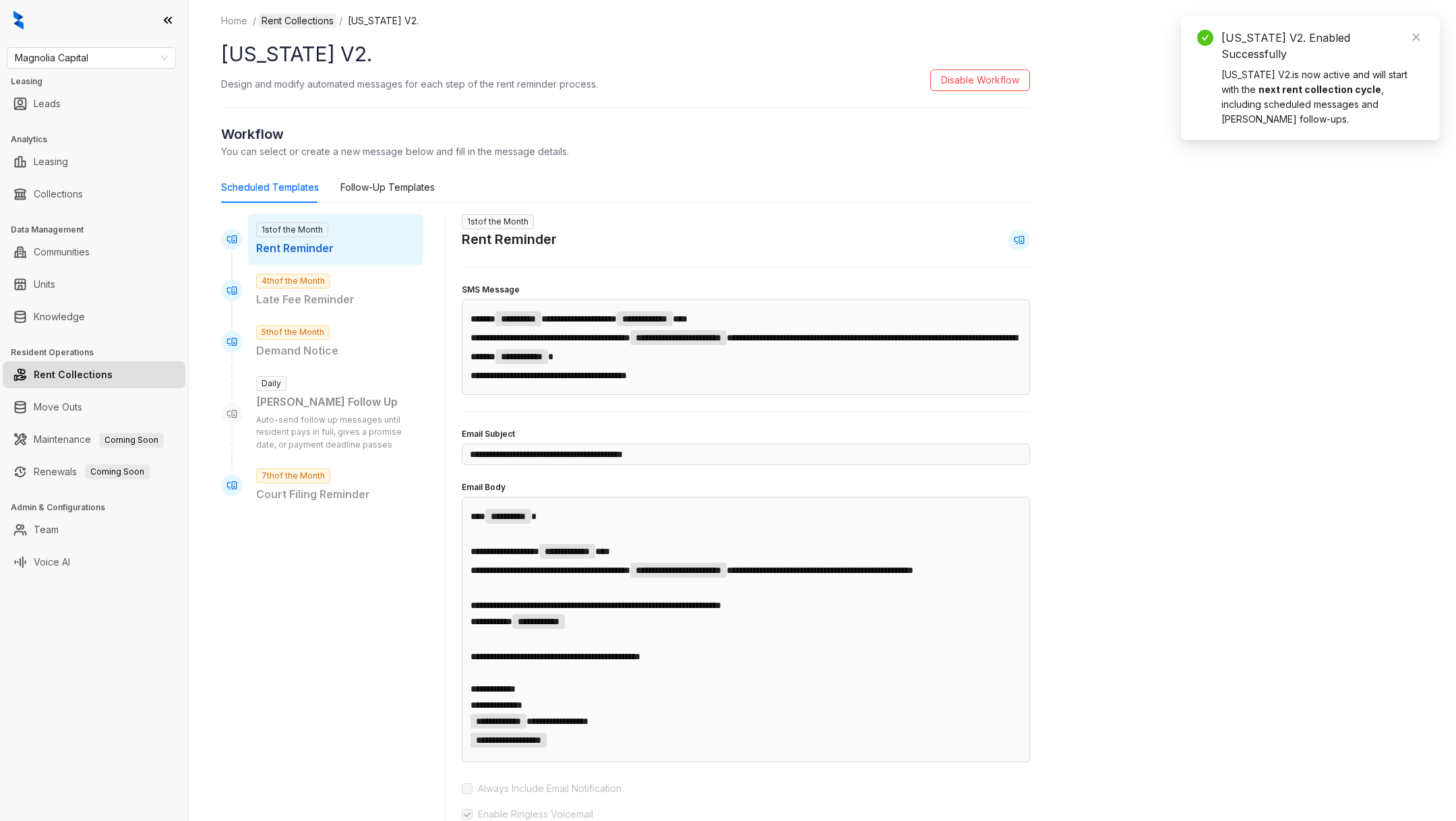
click at [305, 16] on link "Rent Collections" at bounding box center [297, 21] width 77 height 15
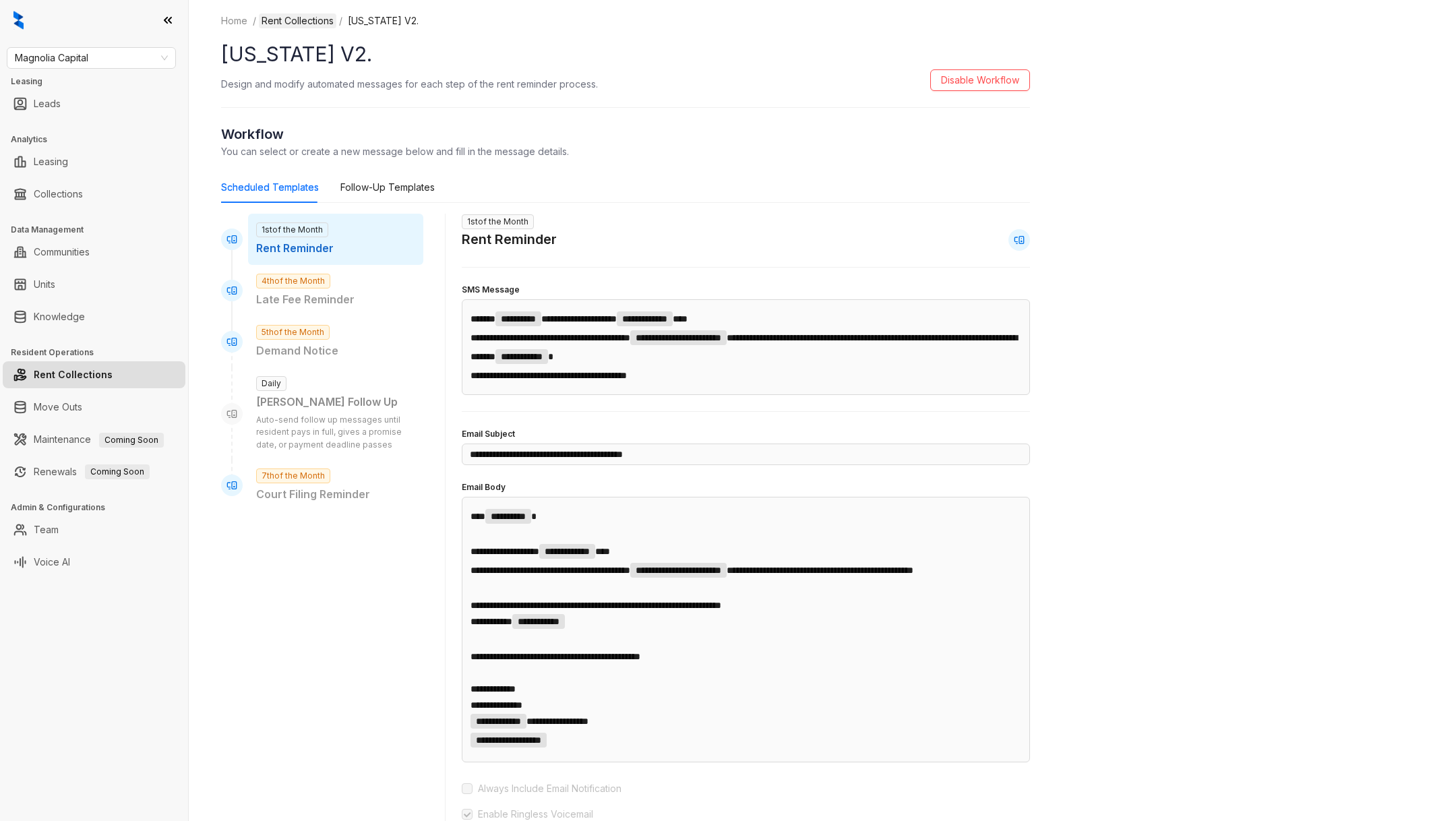
click at [316, 24] on link "Rent Collections" at bounding box center [297, 21] width 77 height 15
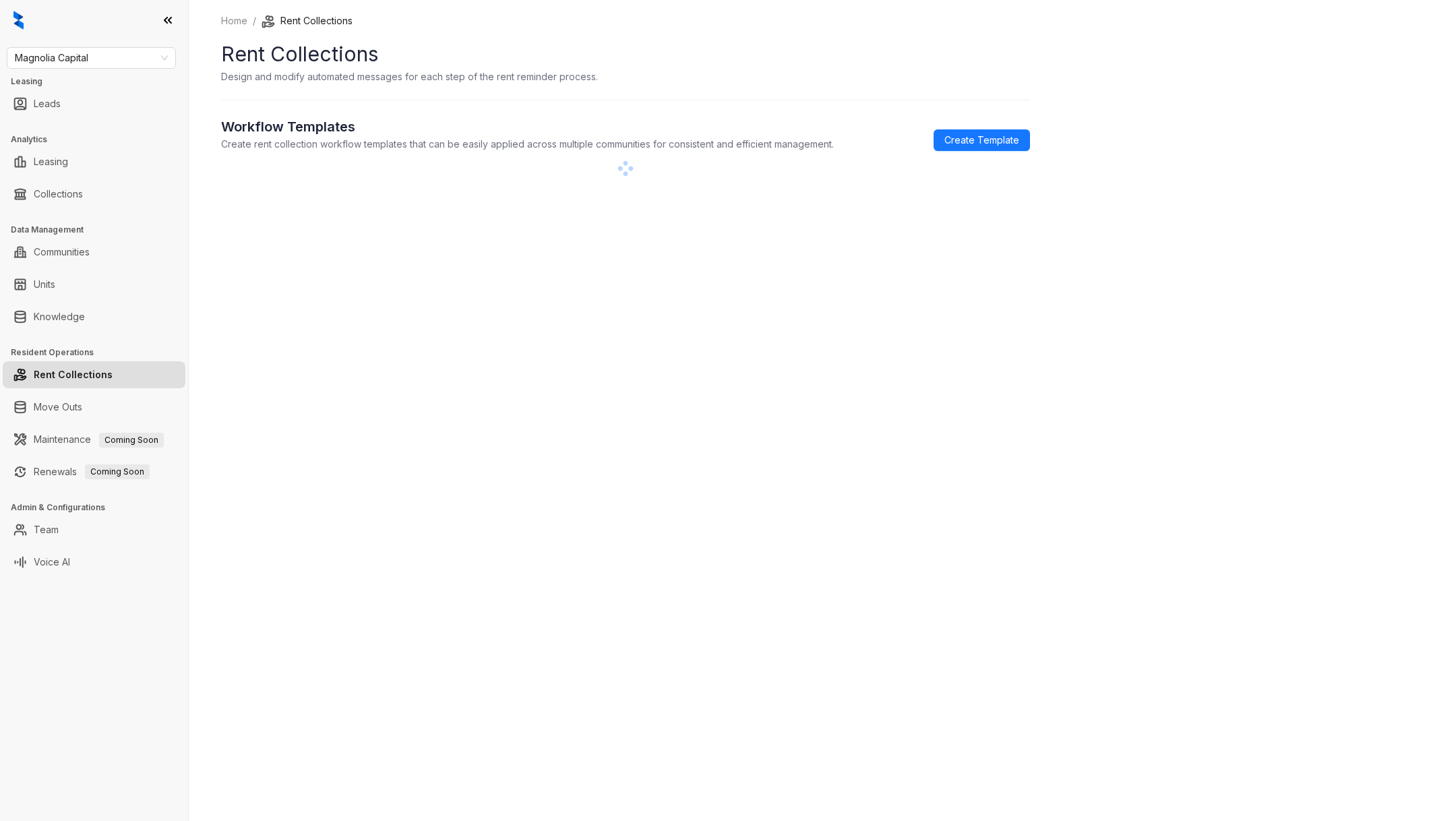
click at [298, 13] on li "Rent Collections" at bounding box center [307, 21] width 91 height 15
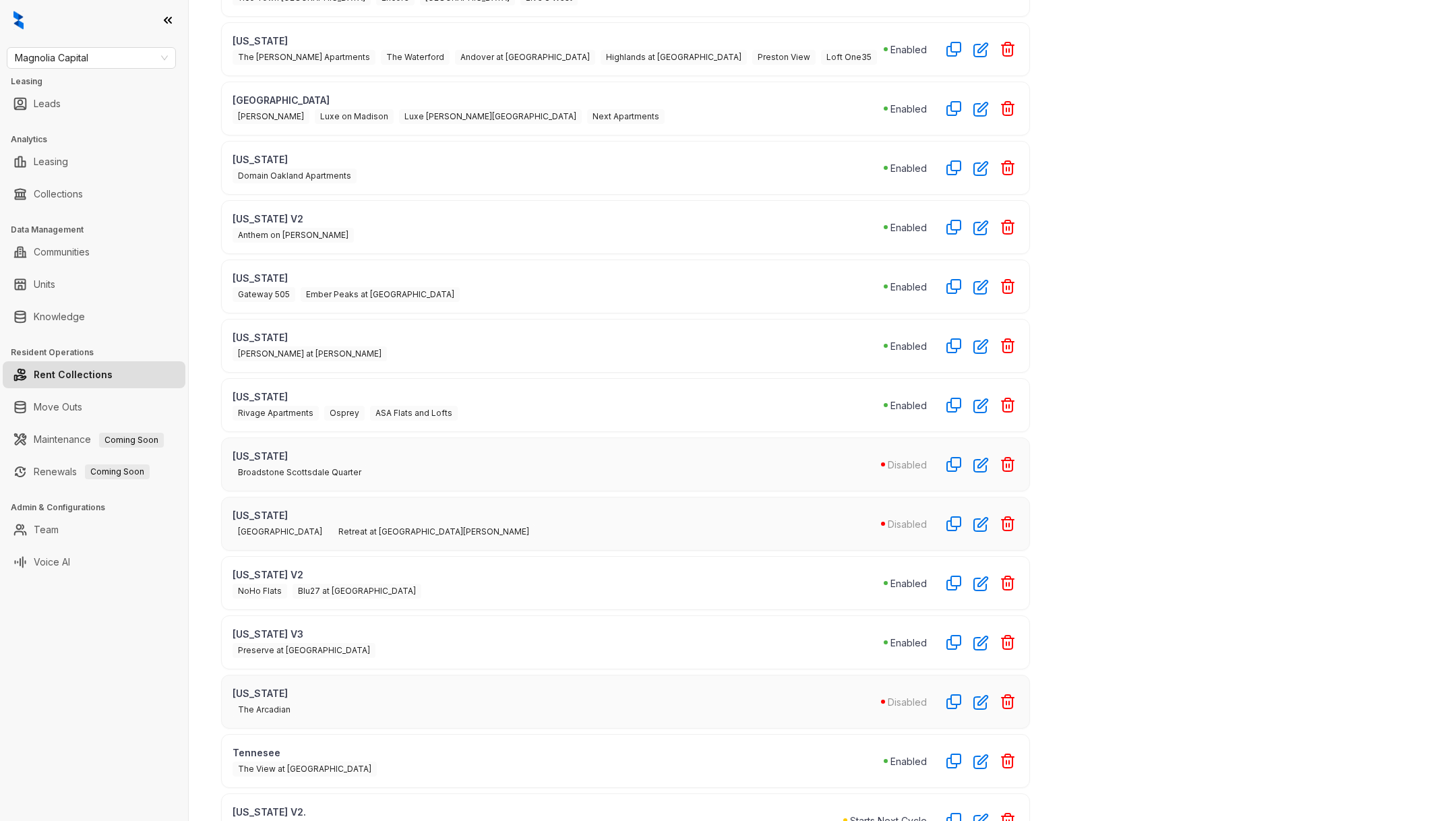
scroll to position [294, 0]
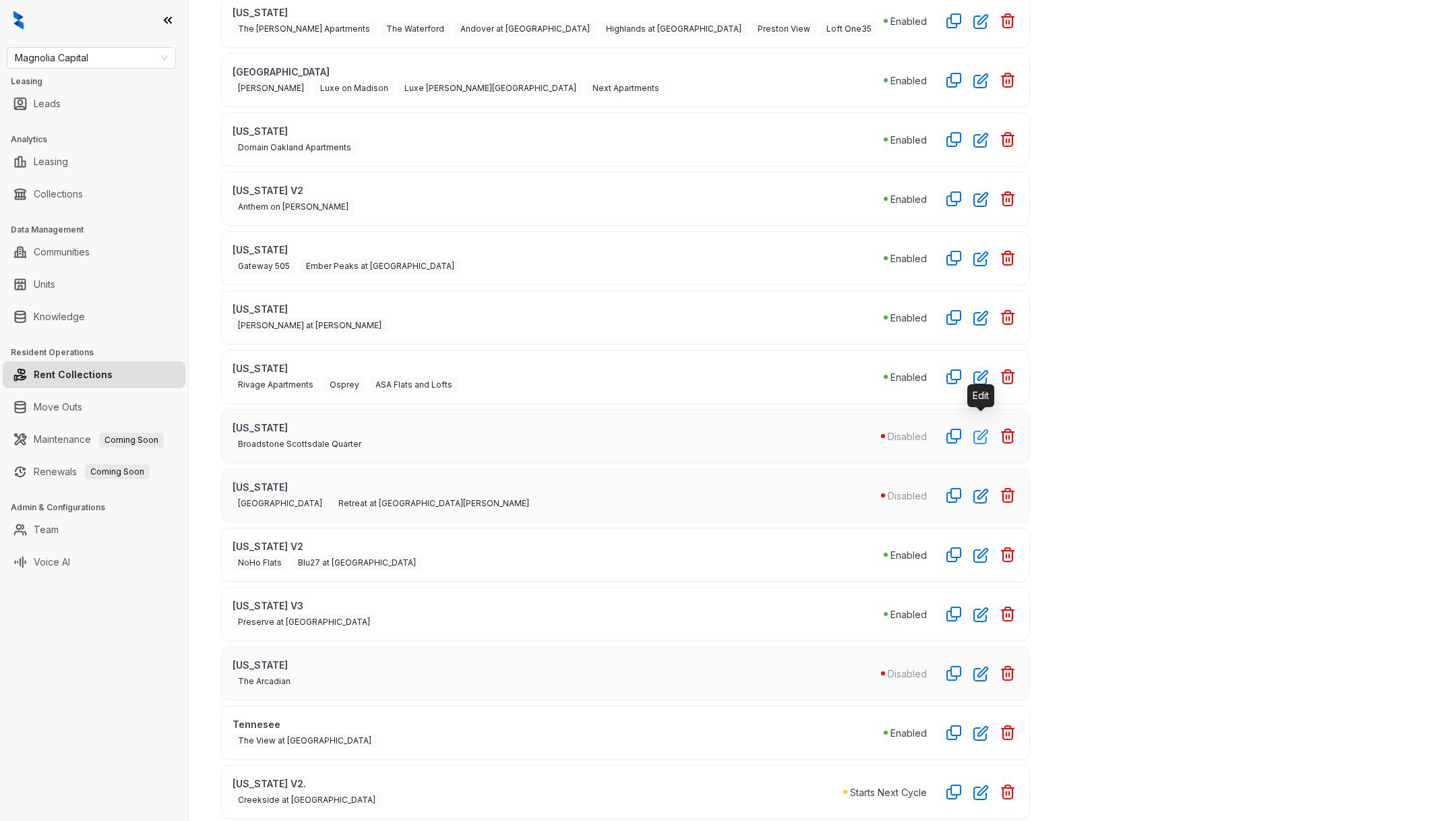
click at [980, 430] on icon "button" at bounding box center [980, 437] width 13 height 13
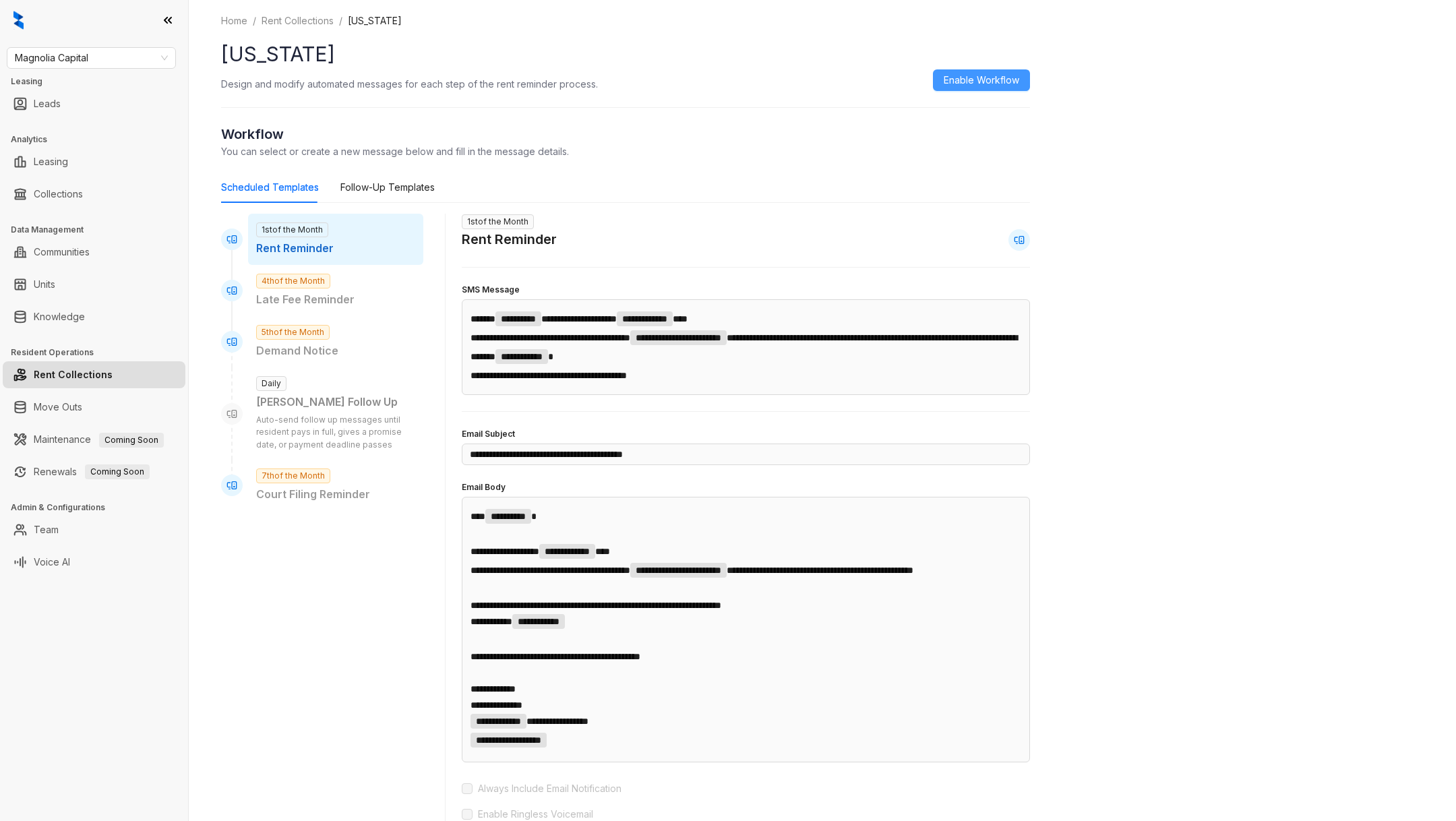
click at [941, 76] on button "Enable Workflow" at bounding box center [981, 80] width 97 height 21
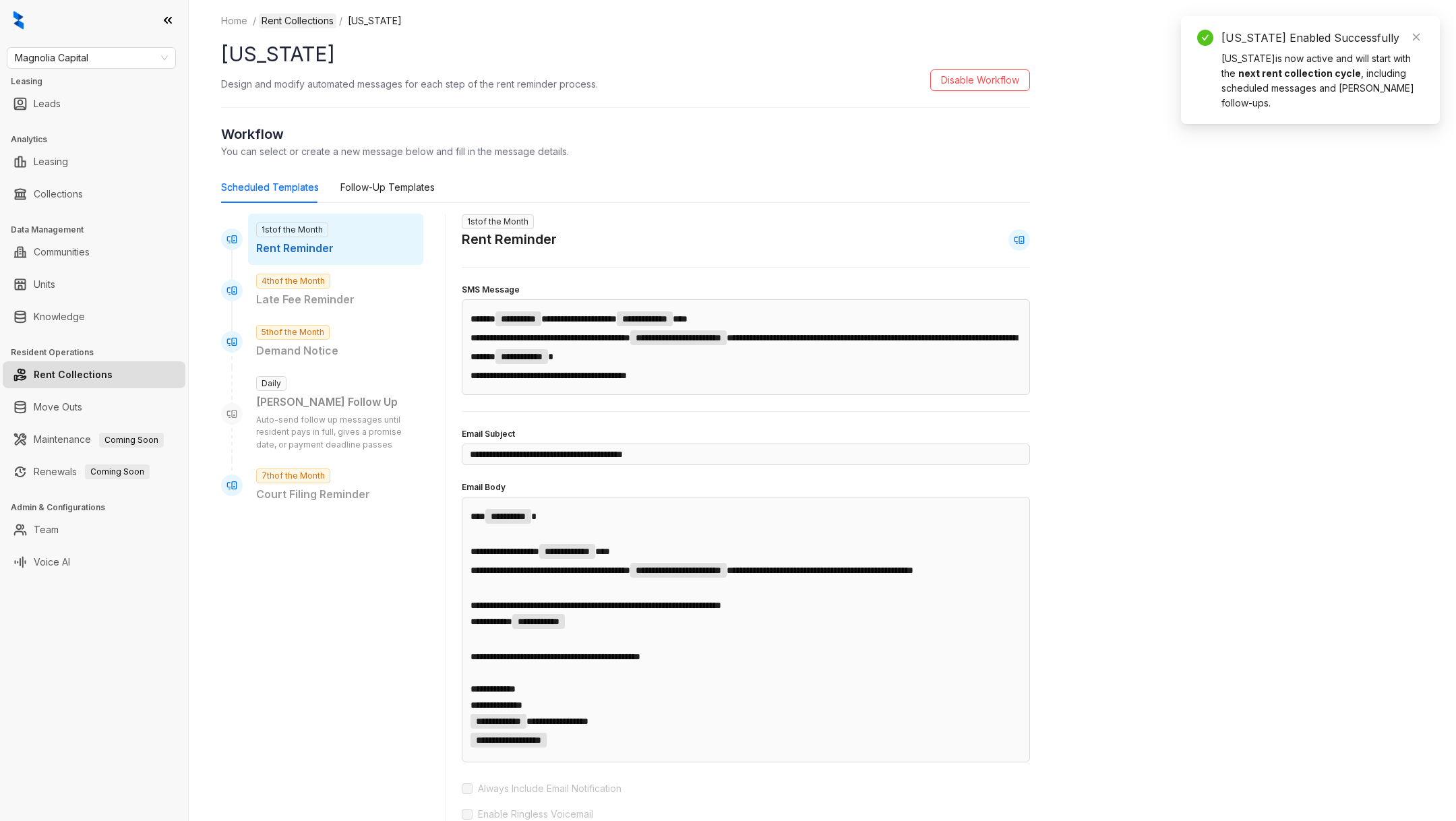
click at [299, 24] on link "Rent Collections" at bounding box center [297, 21] width 77 height 15
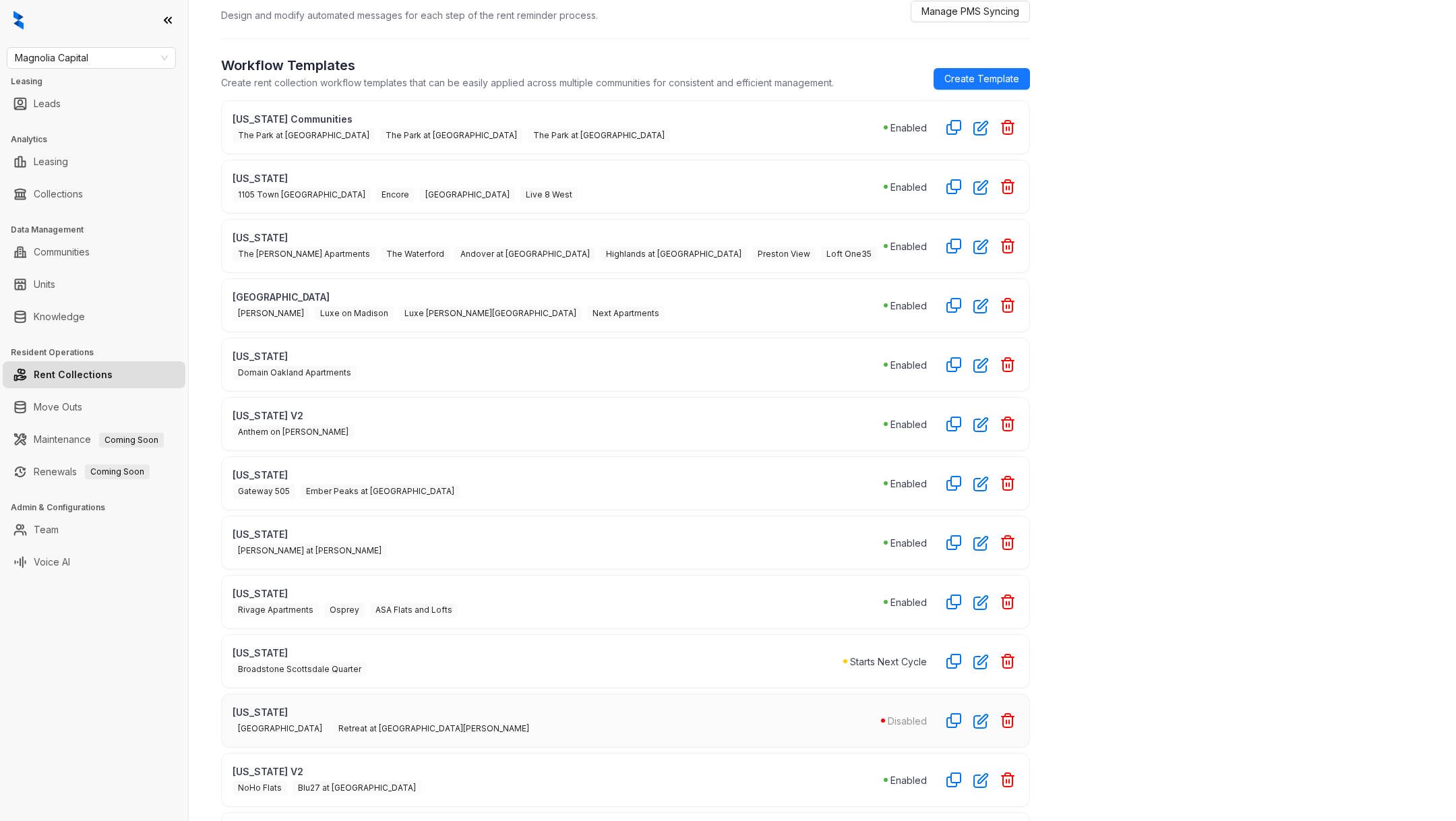
scroll to position [67, 0]
click at [977, 422] on icon "button" at bounding box center [981, 426] width 16 height 16
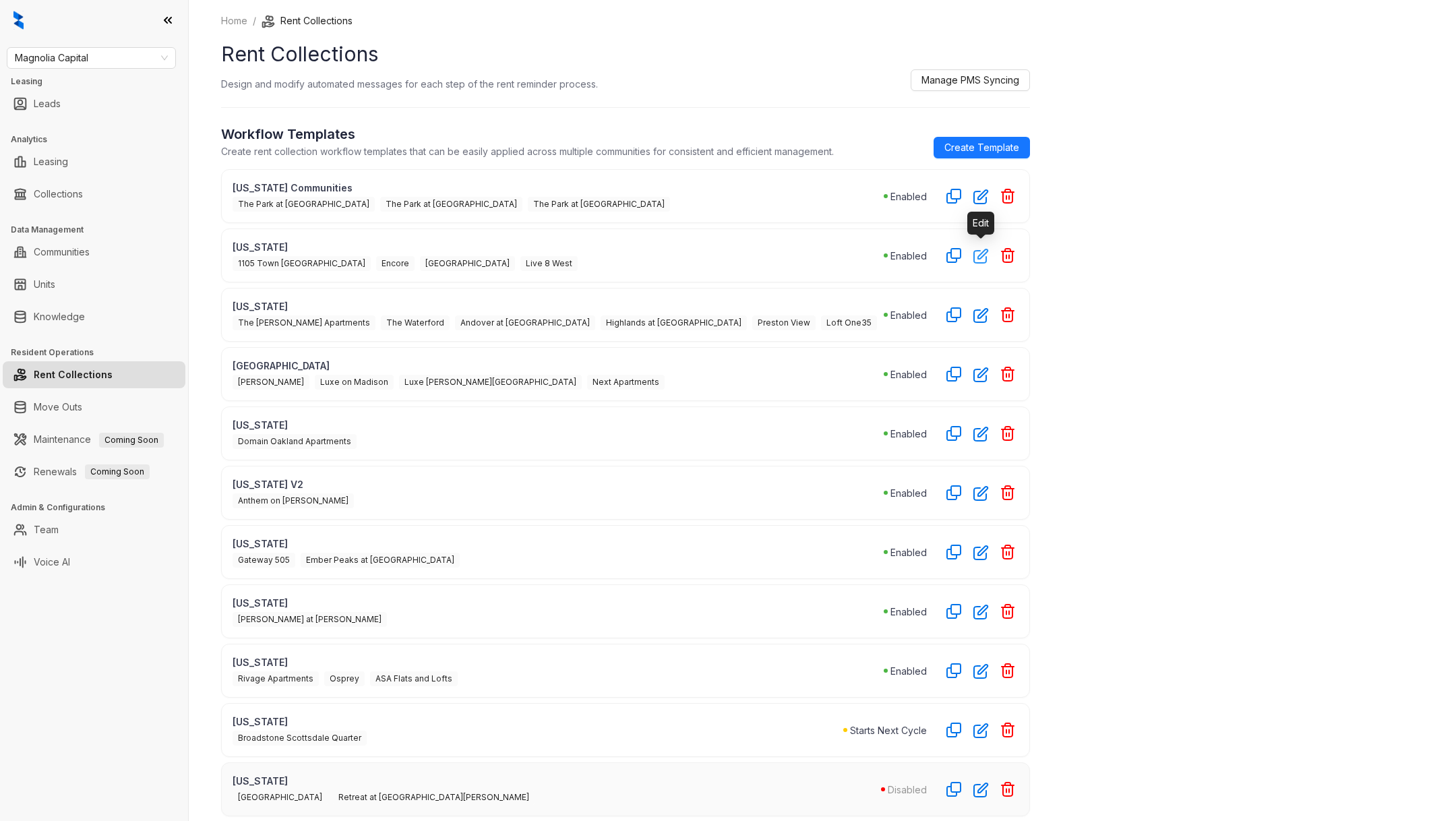
click at [982, 258] on icon "button" at bounding box center [981, 256] width 16 height 16
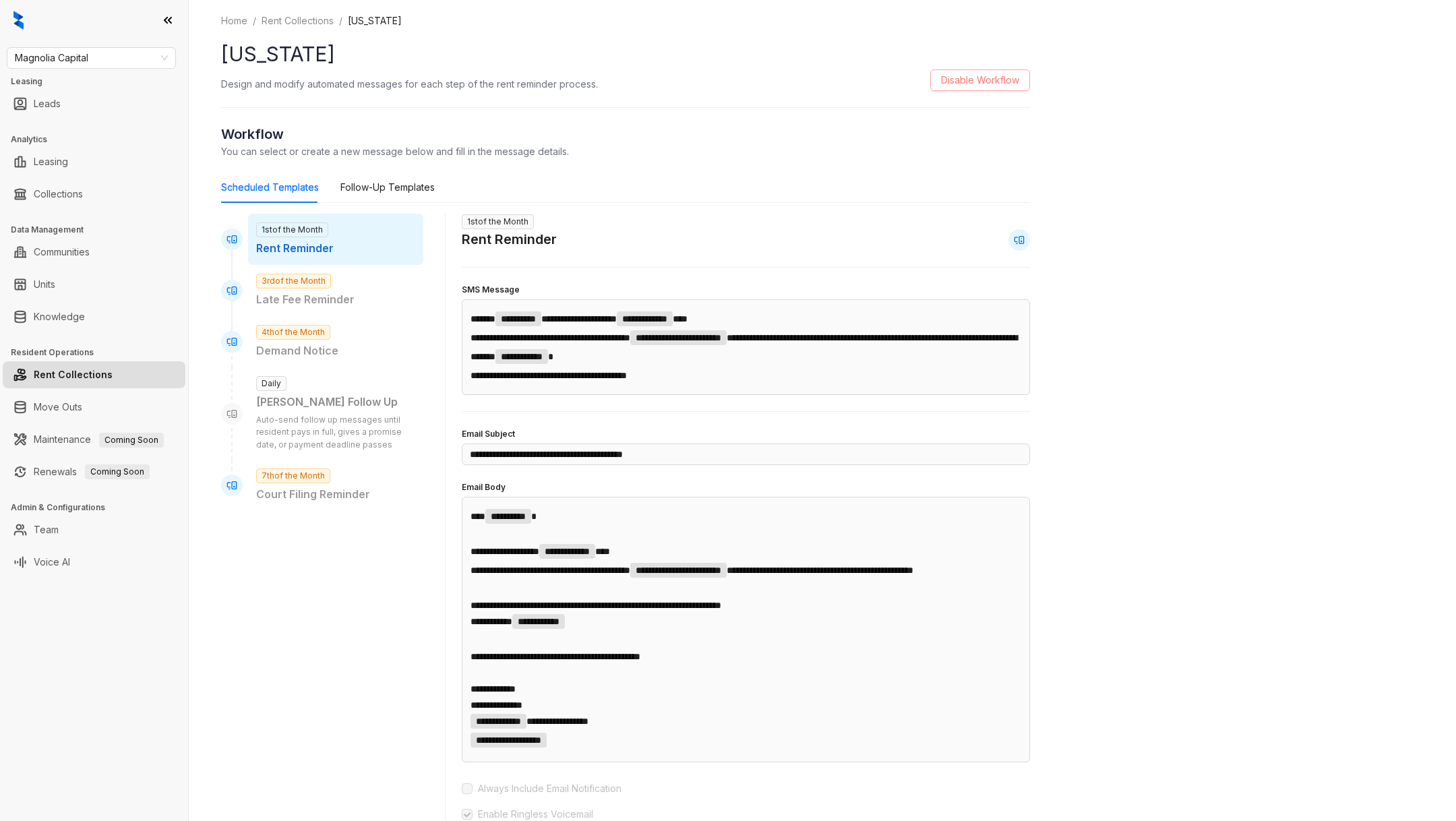
click at [982, 80] on span "Disable Workflow" at bounding box center [980, 80] width 78 height 15
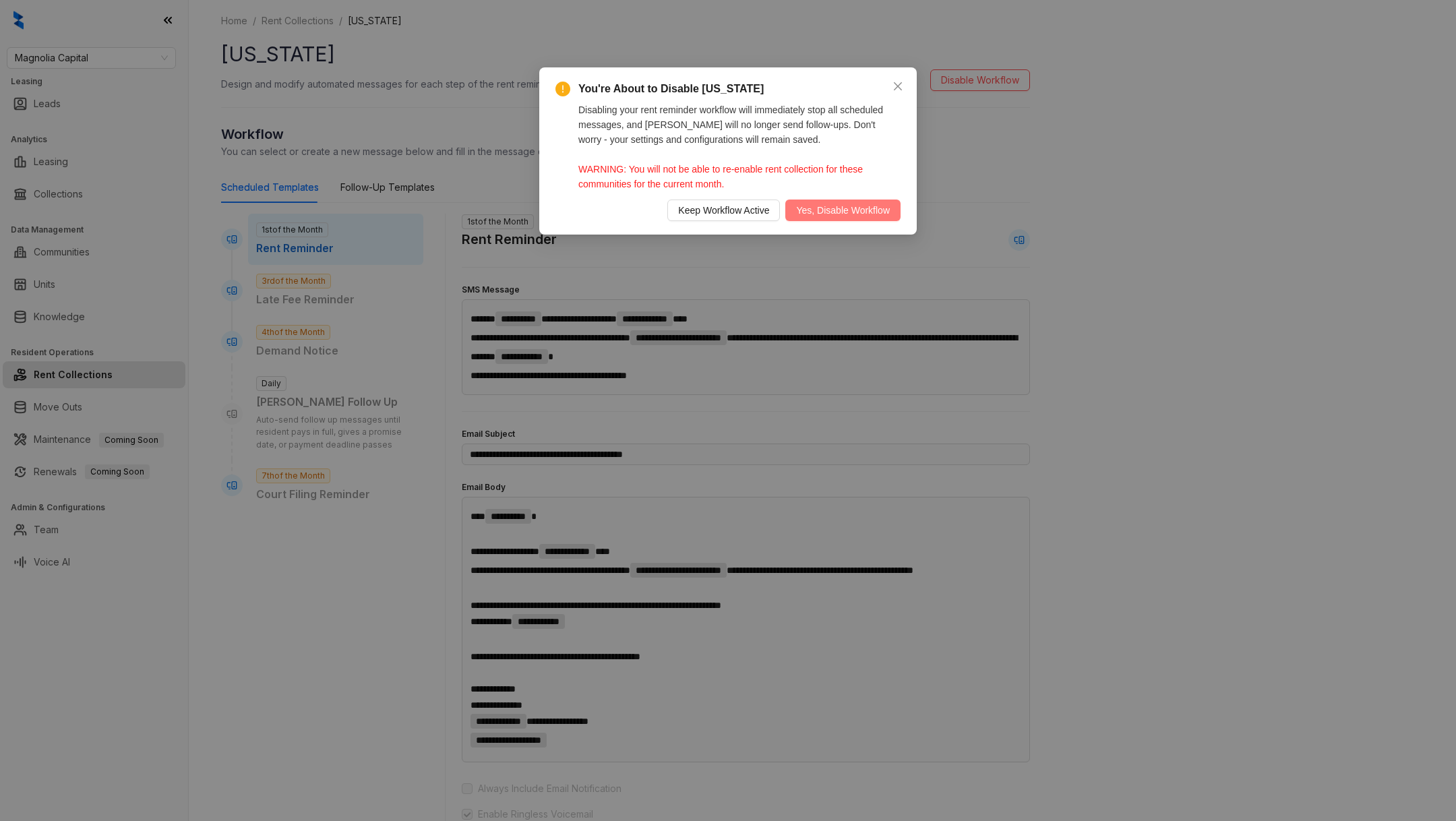
click at [848, 210] on span "Yes, Disable Workflow" at bounding box center [843, 210] width 94 height 15
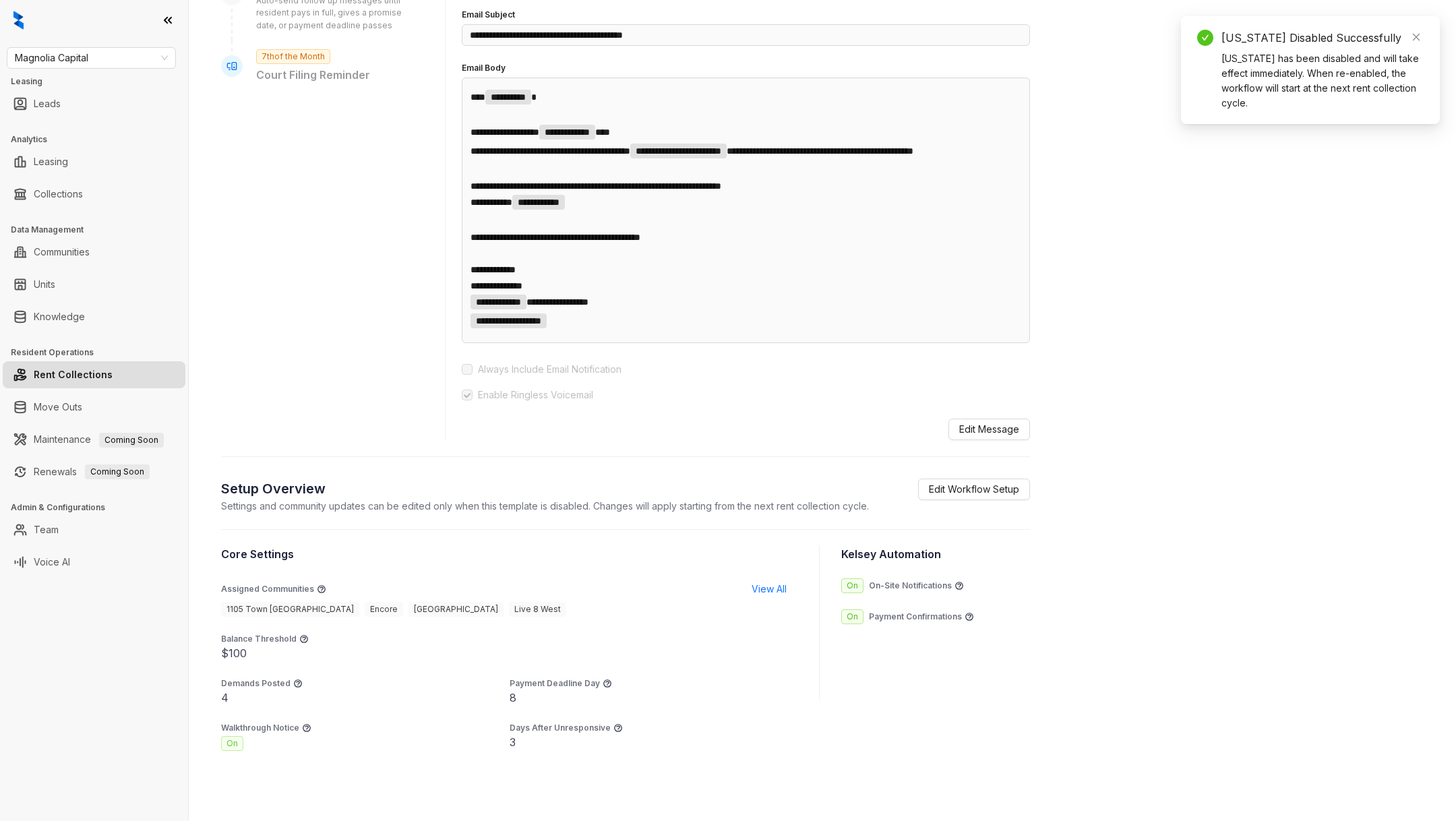
scroll to position [540, 0]
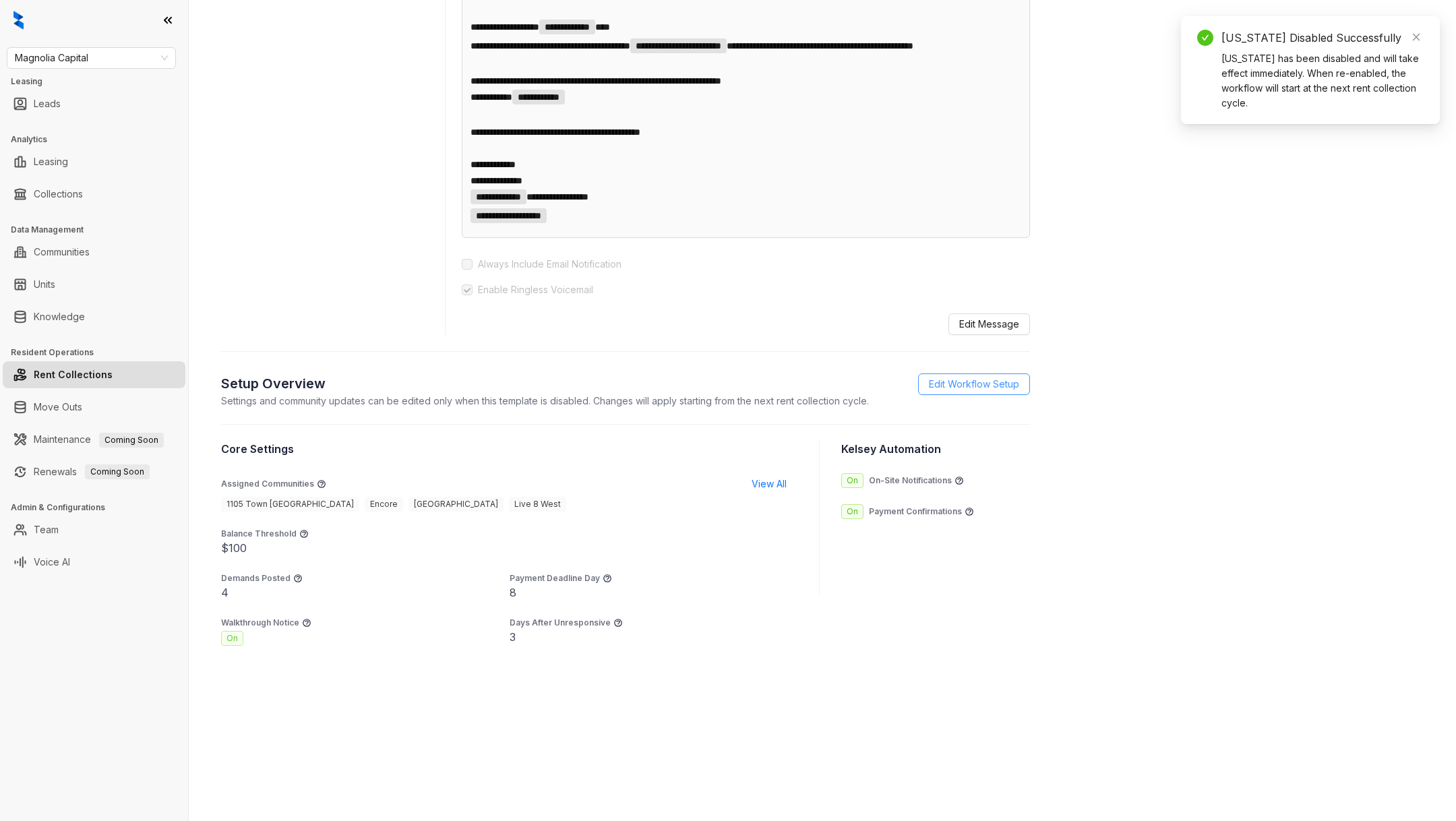
click at [984, 389] on span "Edit Workflow Setup" at bounding box center [973, 384] width 90 height 15
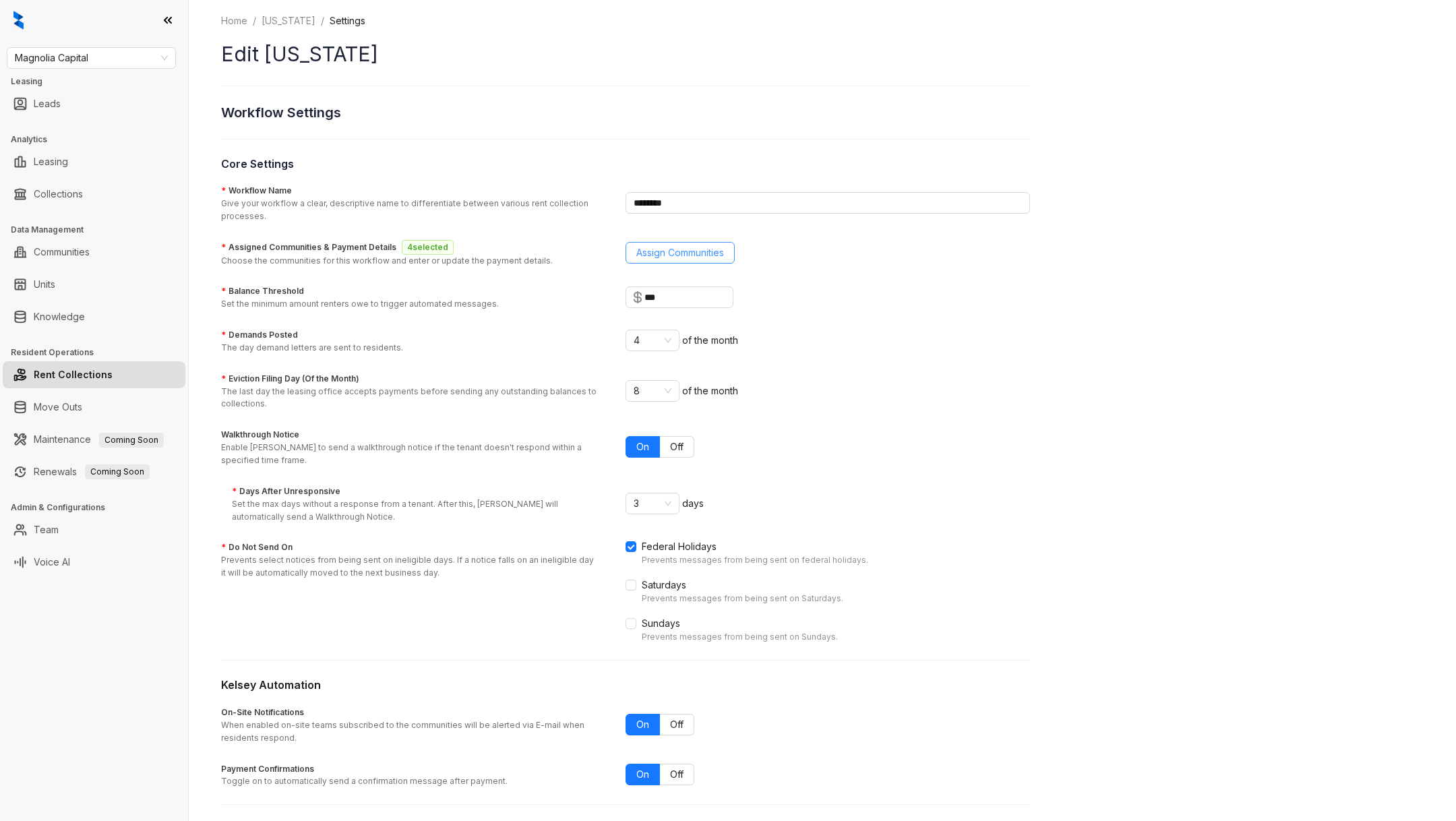
click at [691, 261] on button "Assign Communities" at bounding box center [680, 252] width 109 height 21
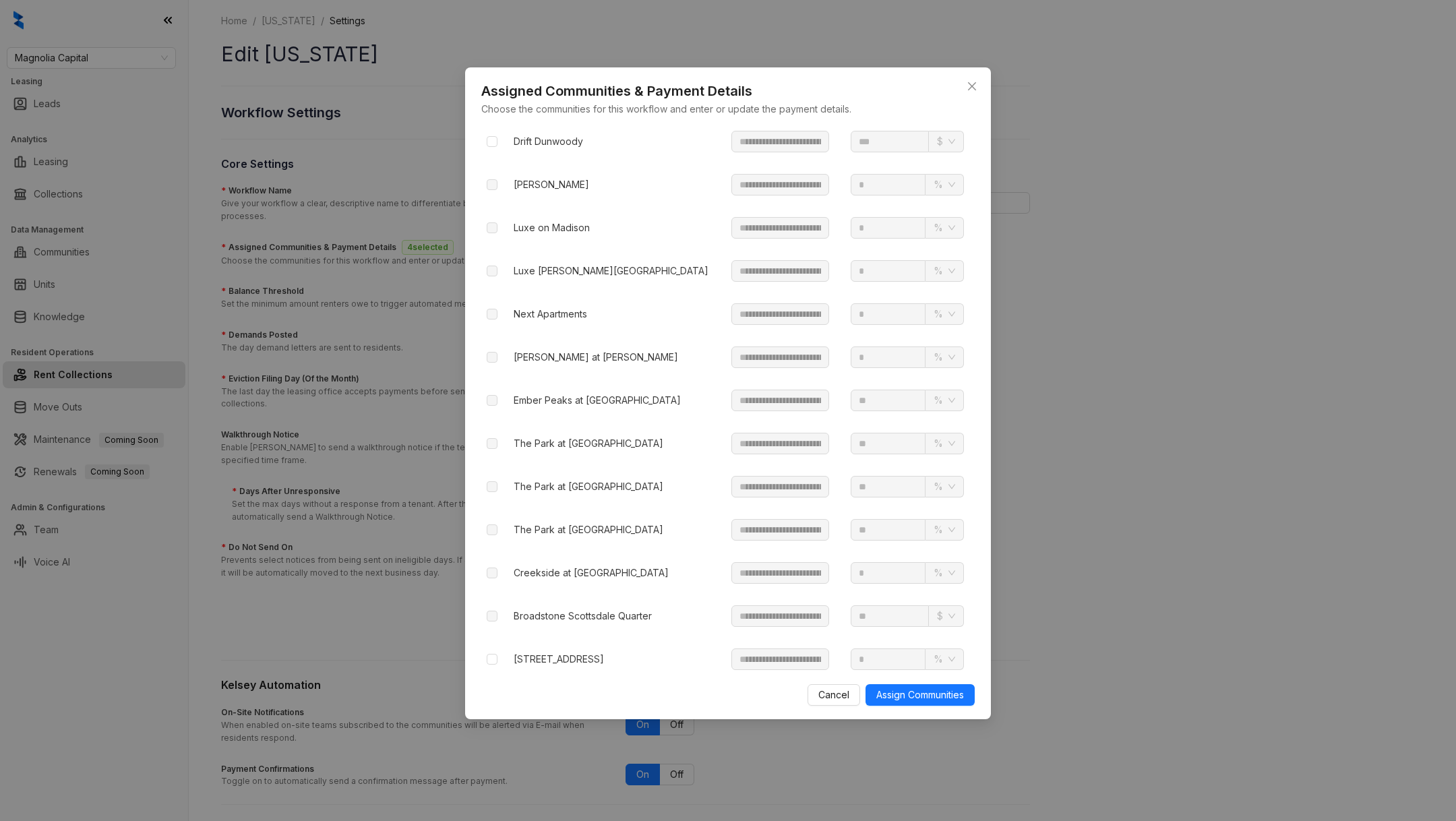
scroll to position [1624, 0]
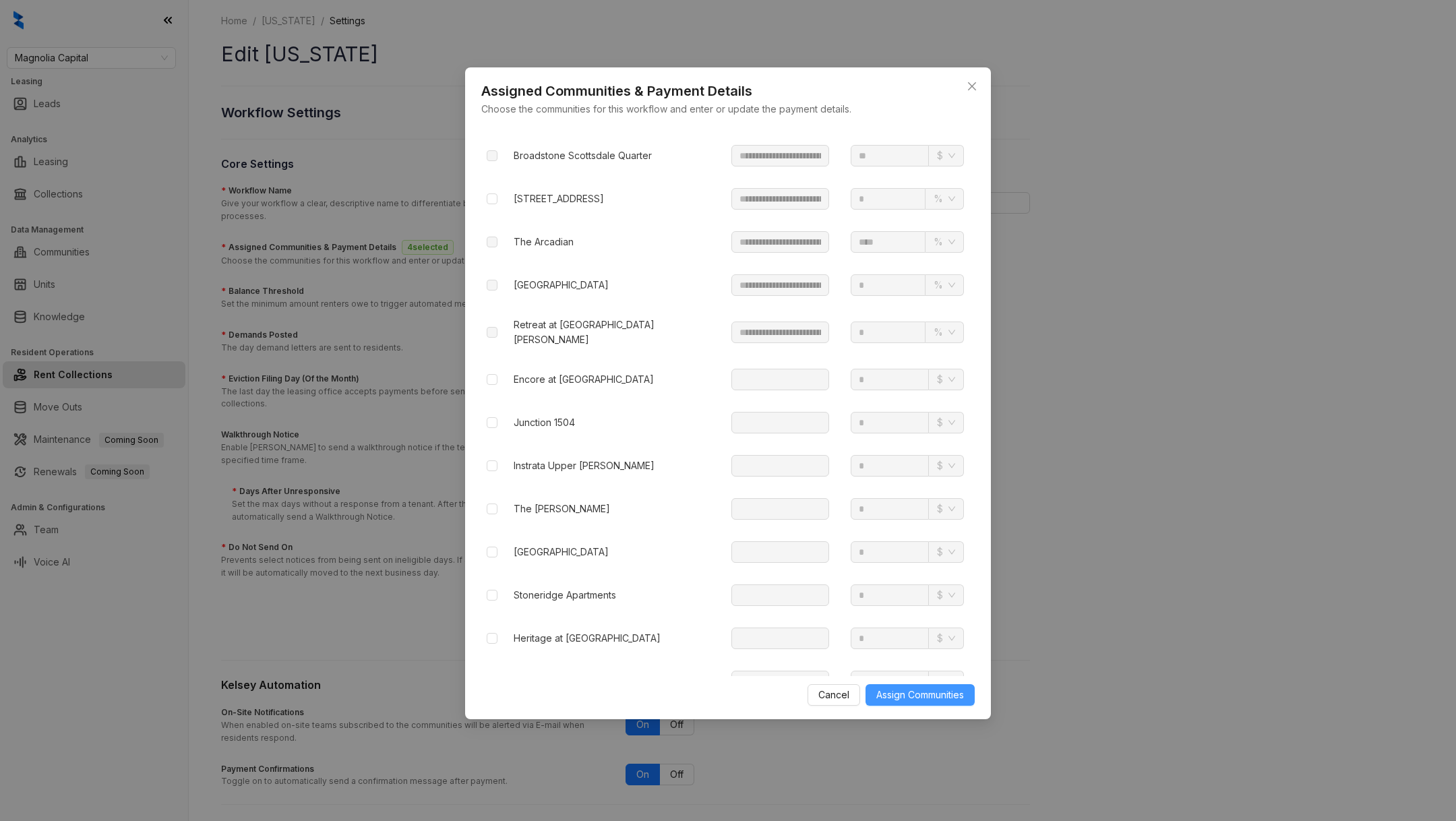
click at [941, 700] on span "Assign Communities" at bounding box center [920, 695] width 88 height 15
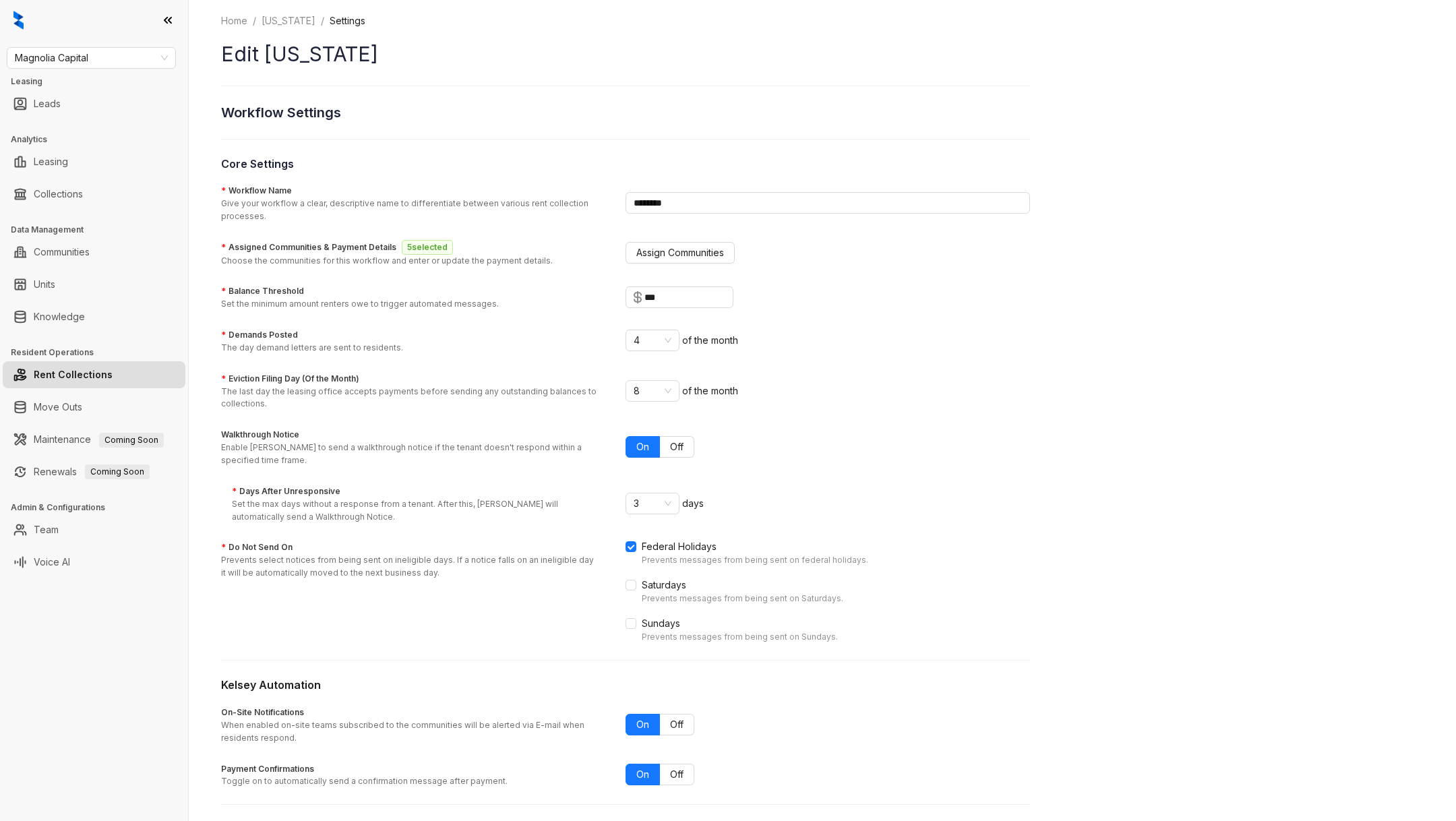
scroll to position [47, 0]
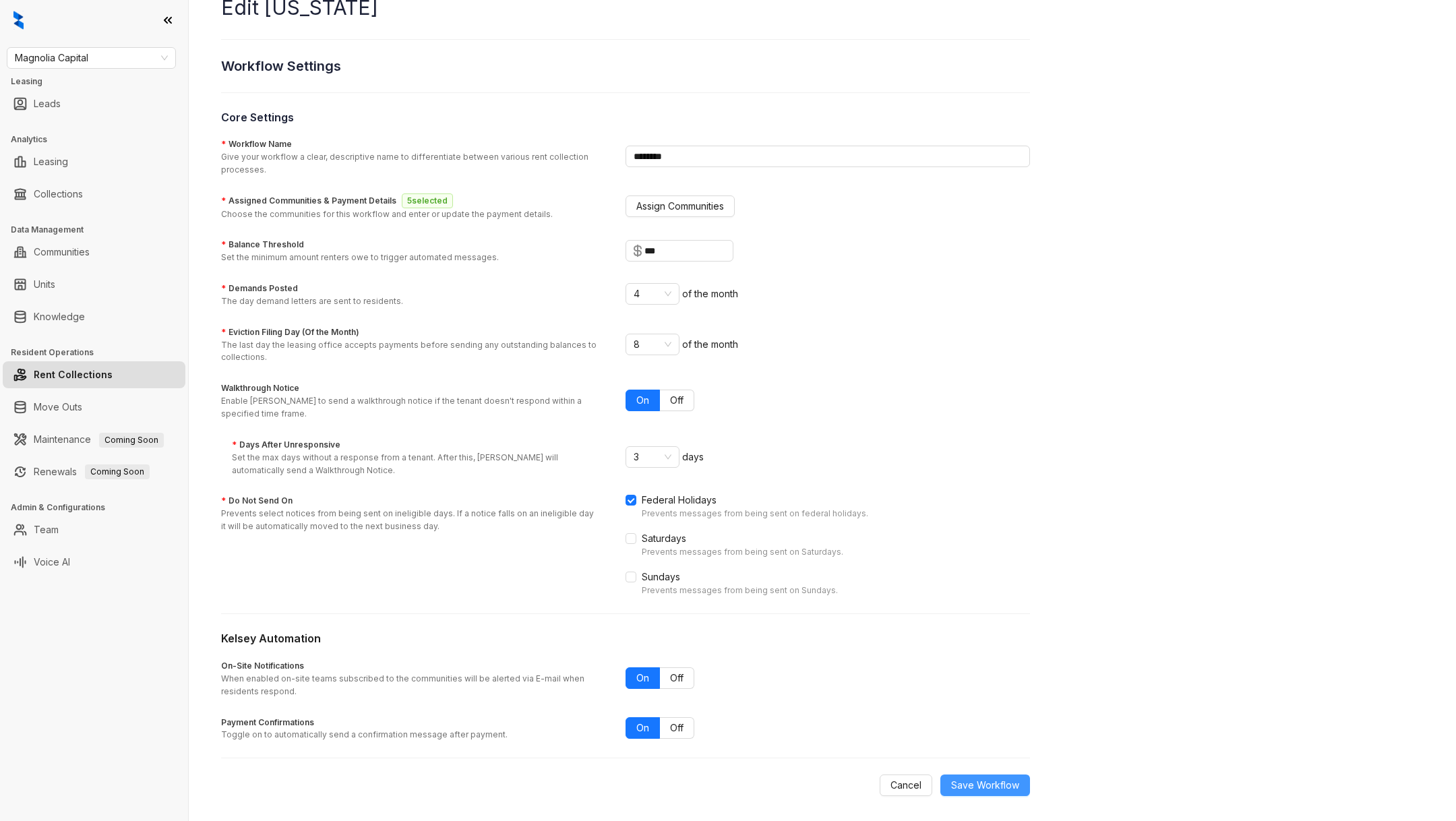
click at [980, 791] on button "Save Workflow" at bounding box center [985, 786] width 89 height 21
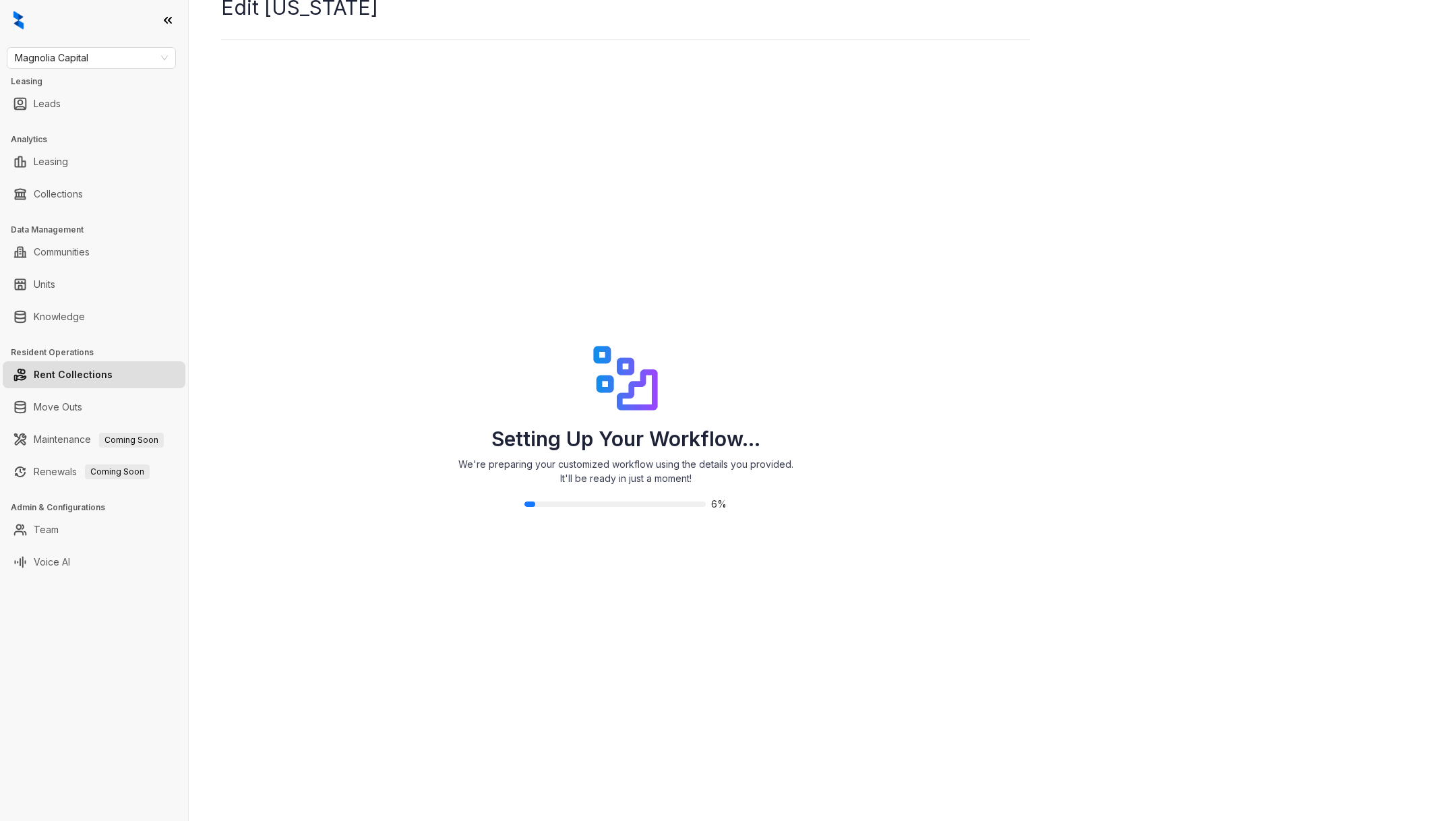
scroll to position [0, 0]
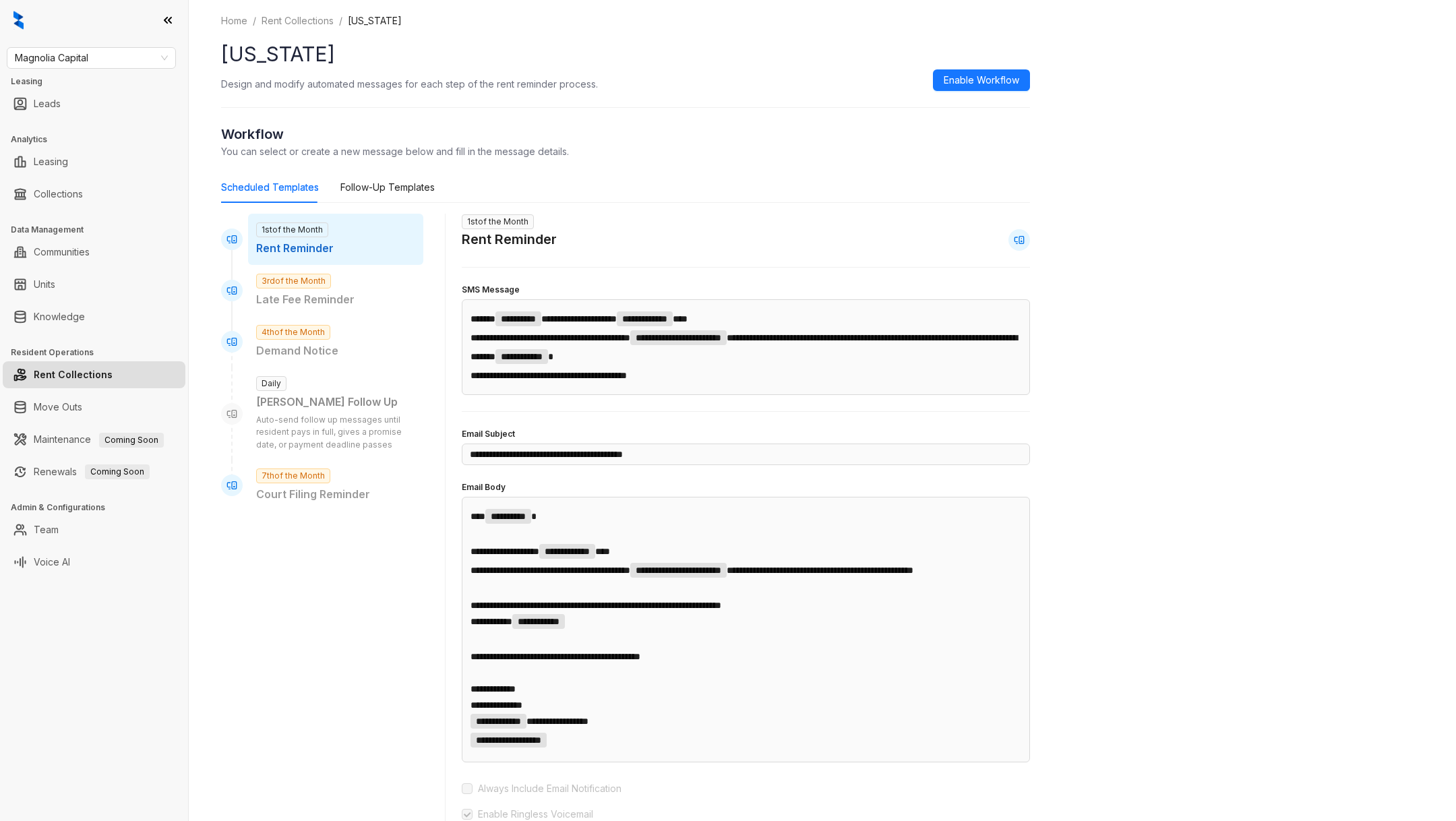
click at [966, 97] on div "**********" at bounding box center [625, 592] width 809 height 1157
click at [962, 70] on button "Enable Workflow" at bounding box center [981, 80] width 97 height 21
click at [299, 18] on link "Rent Collections" at bounding box center [297, 21] width 77 height 15
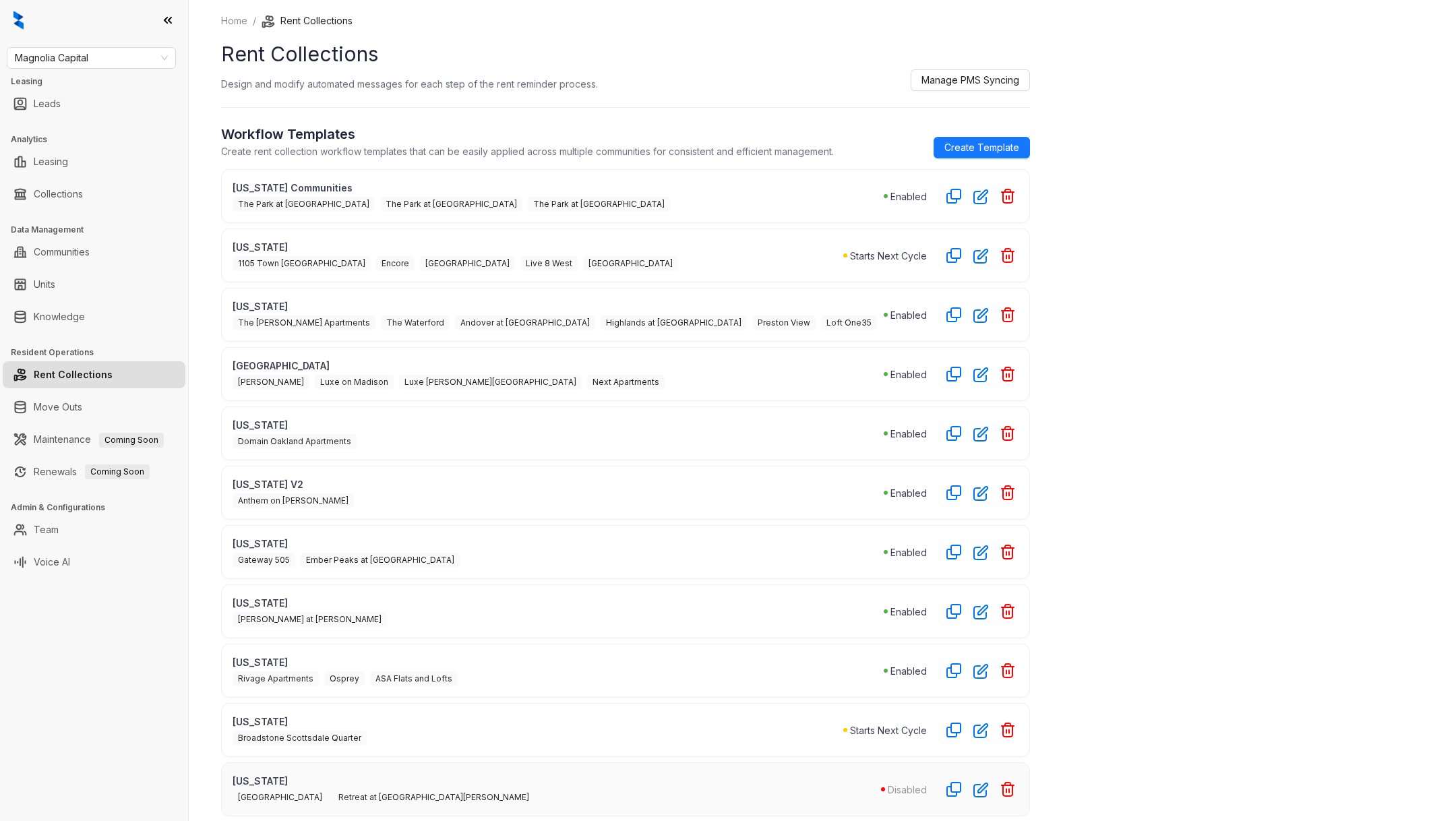
scroll to position [294, 0]
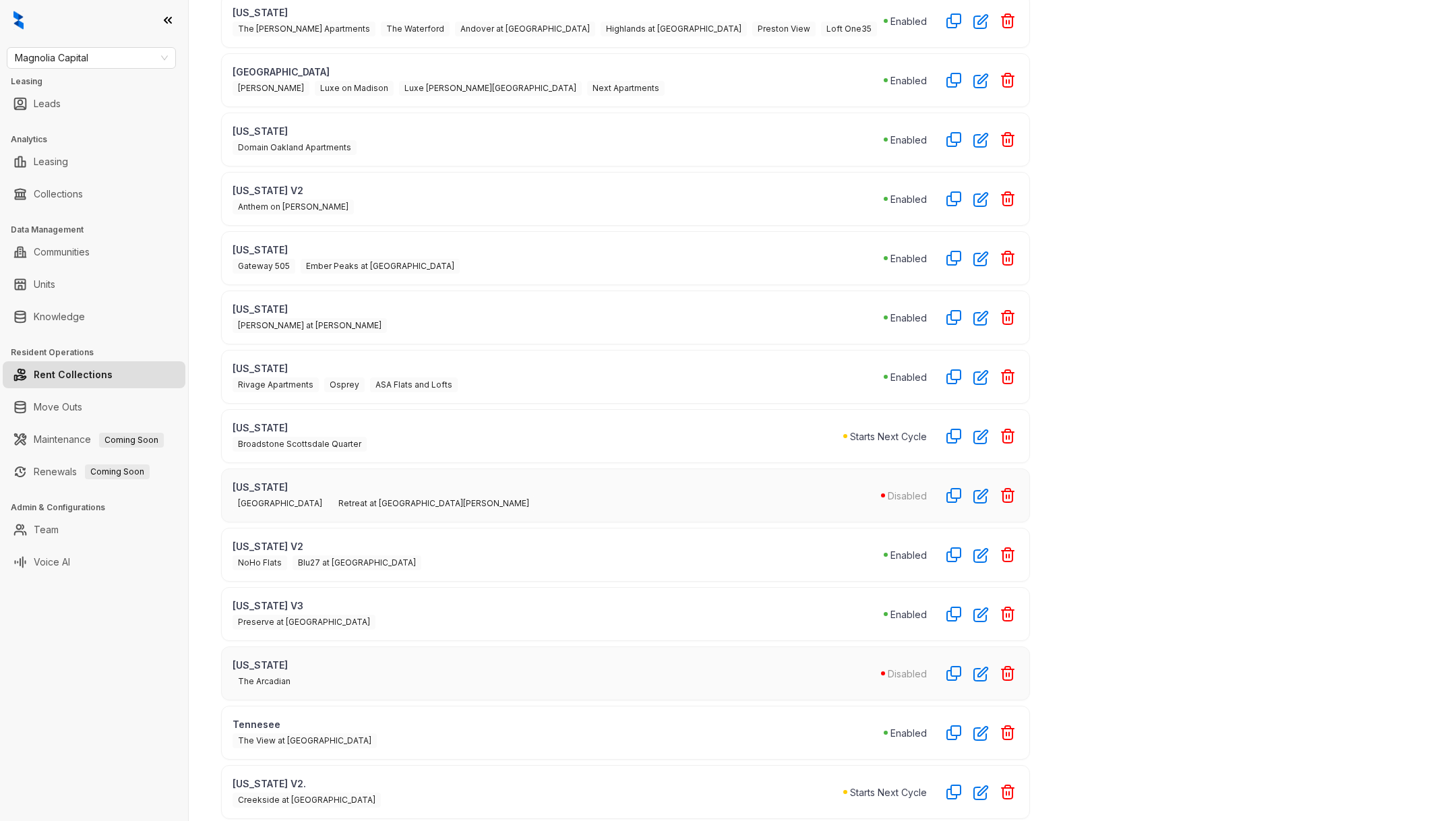
click at [814, 496] on div "Cadence Union Station Retreat at Park Meadows" at bounding box center [556, 503] width 649 height 17
click at [980, 489] on icon "button" at bounding box center [980, 496] width 13 height 13
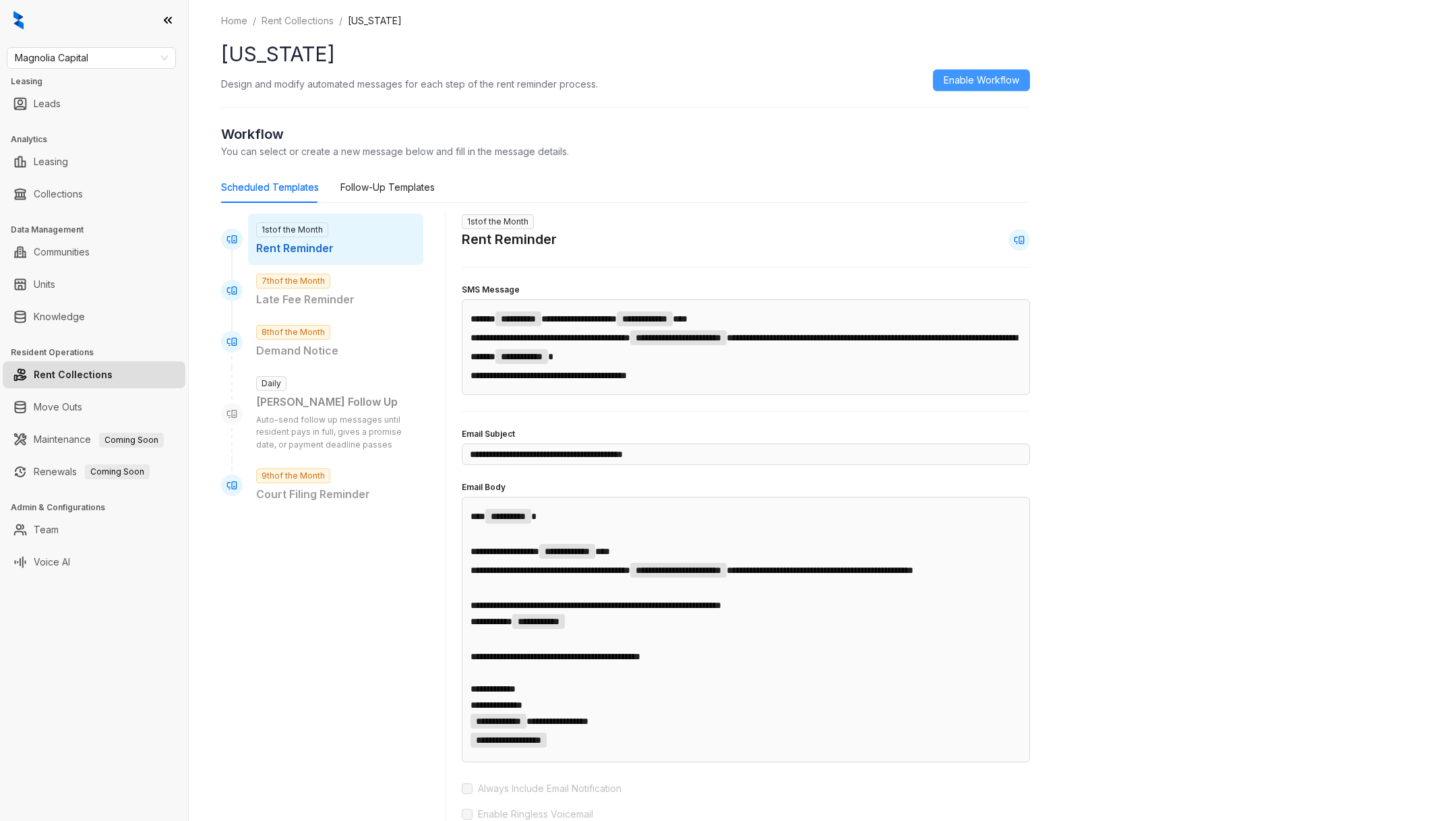
click at [985, 86] on span "Enable Workflow" at bounding box center [981, 80] width 76 height 15
click at [310, 23] on link "Rent Collections" at bounding box center [297, 21] width 77 height 15
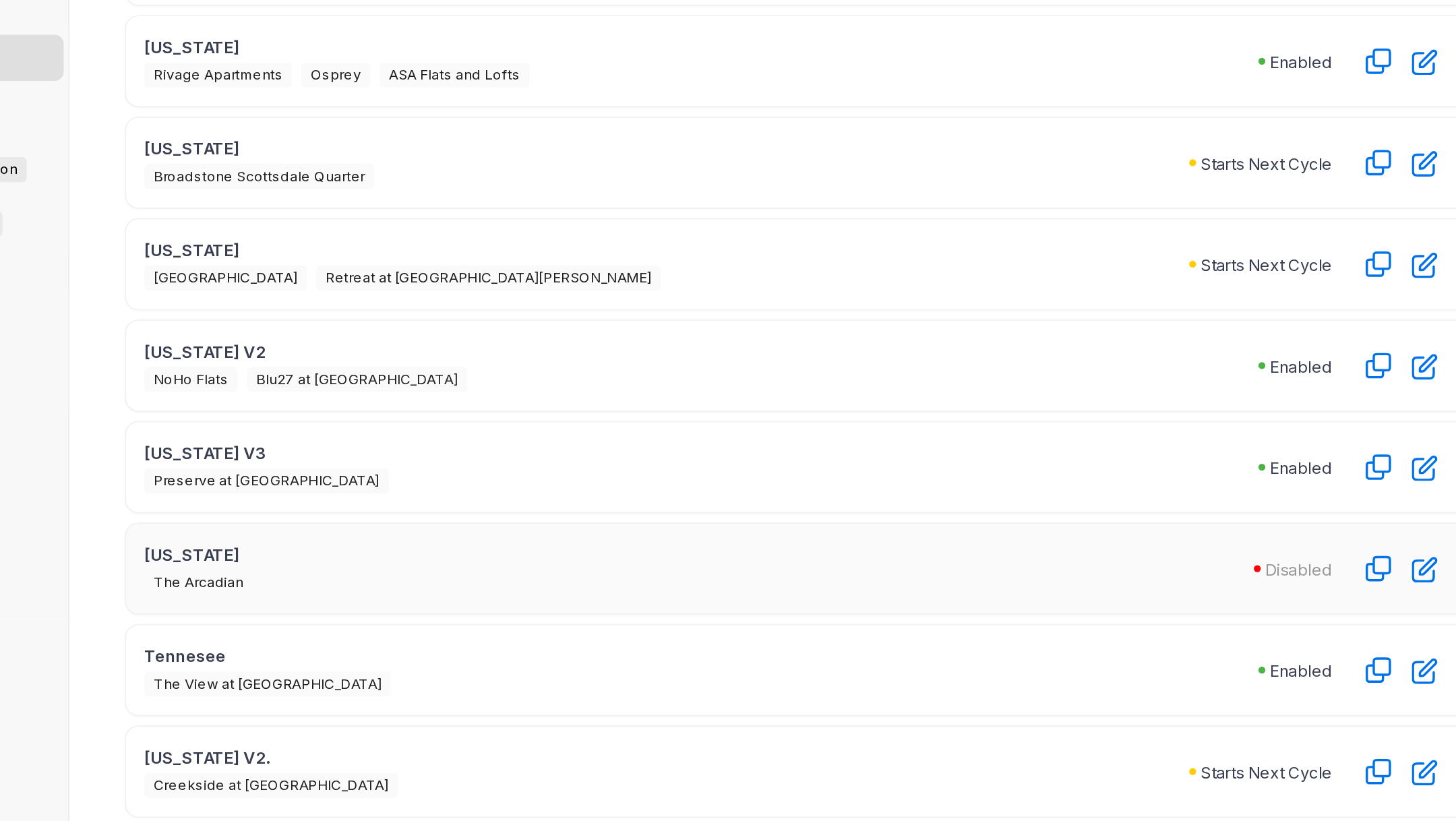
click at [352, 776] on p "[US_STATE] V2." at bounding box center [538, 783] width 611 height 14
click at [282, 776] on p "[US_STATE] V2." at bounding box center [538, 783] width 611 height 14
click at [978, 786] on icon "button" at bounding box center [980, 793] width 13 height 13
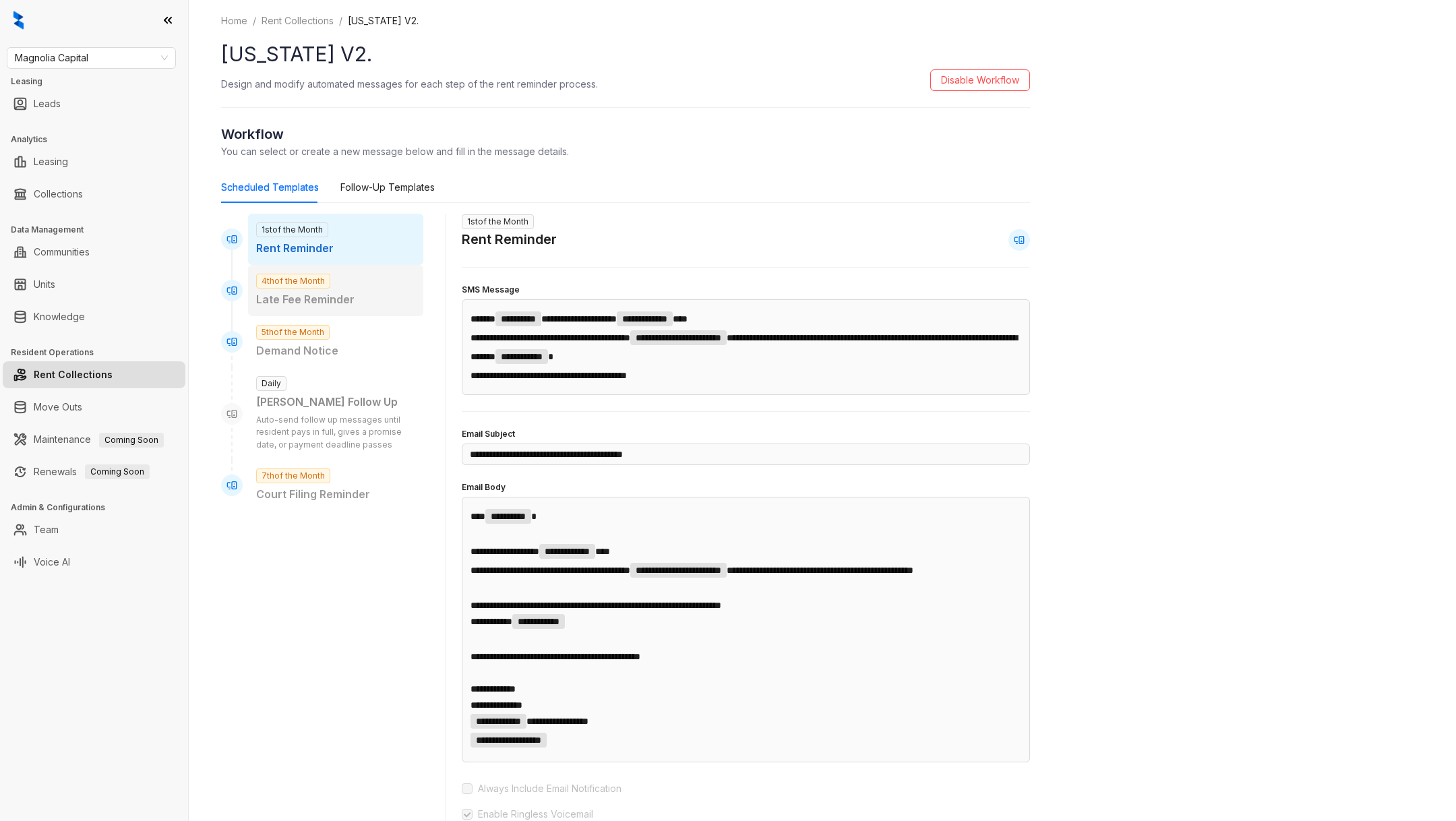
click at [334, 284] on div "4th of the Month Late Fee Reminder" at bounding box center [335, 291] width 175 height 51
type input "**********"
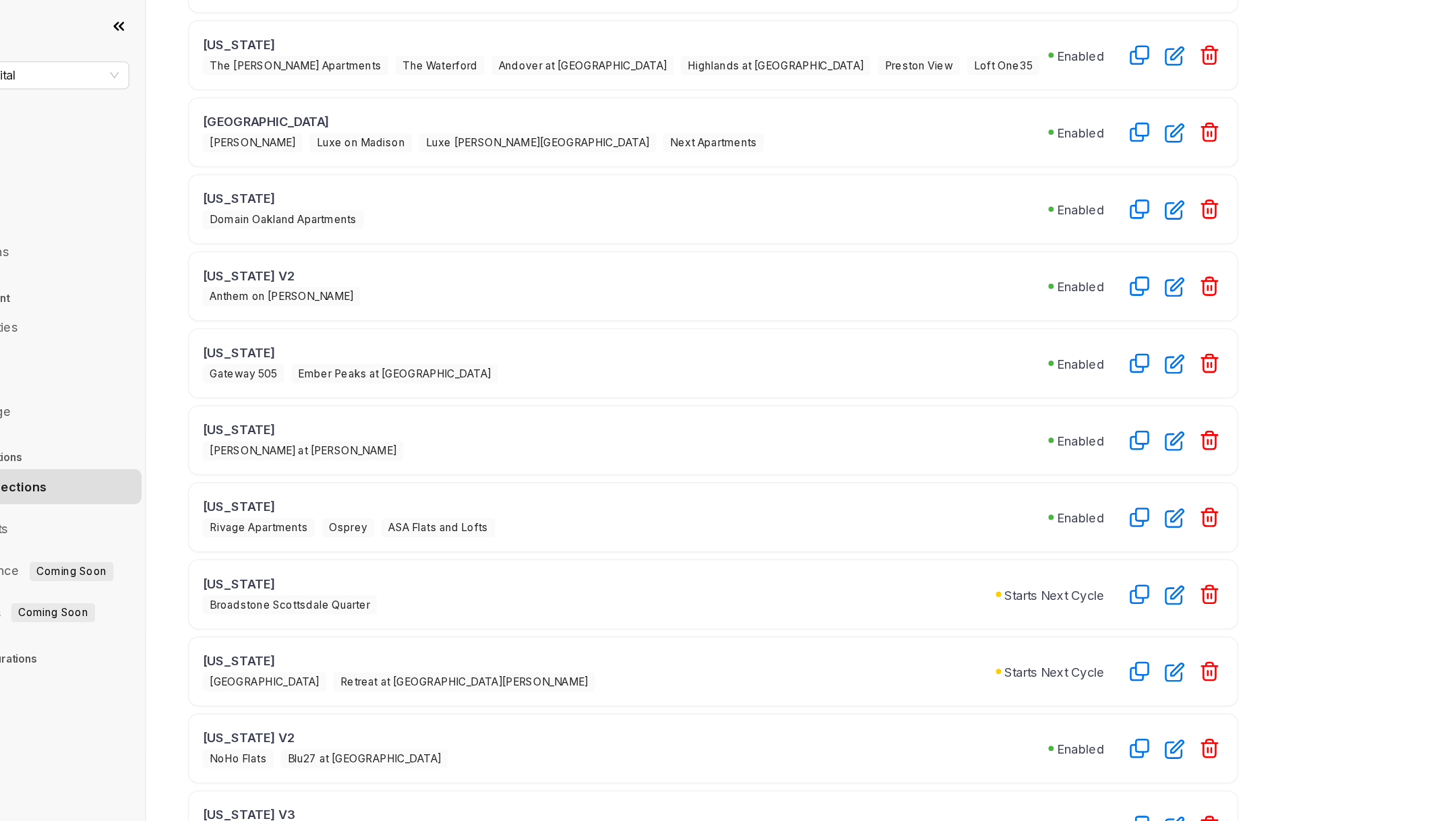
scroll to position [263, 0]
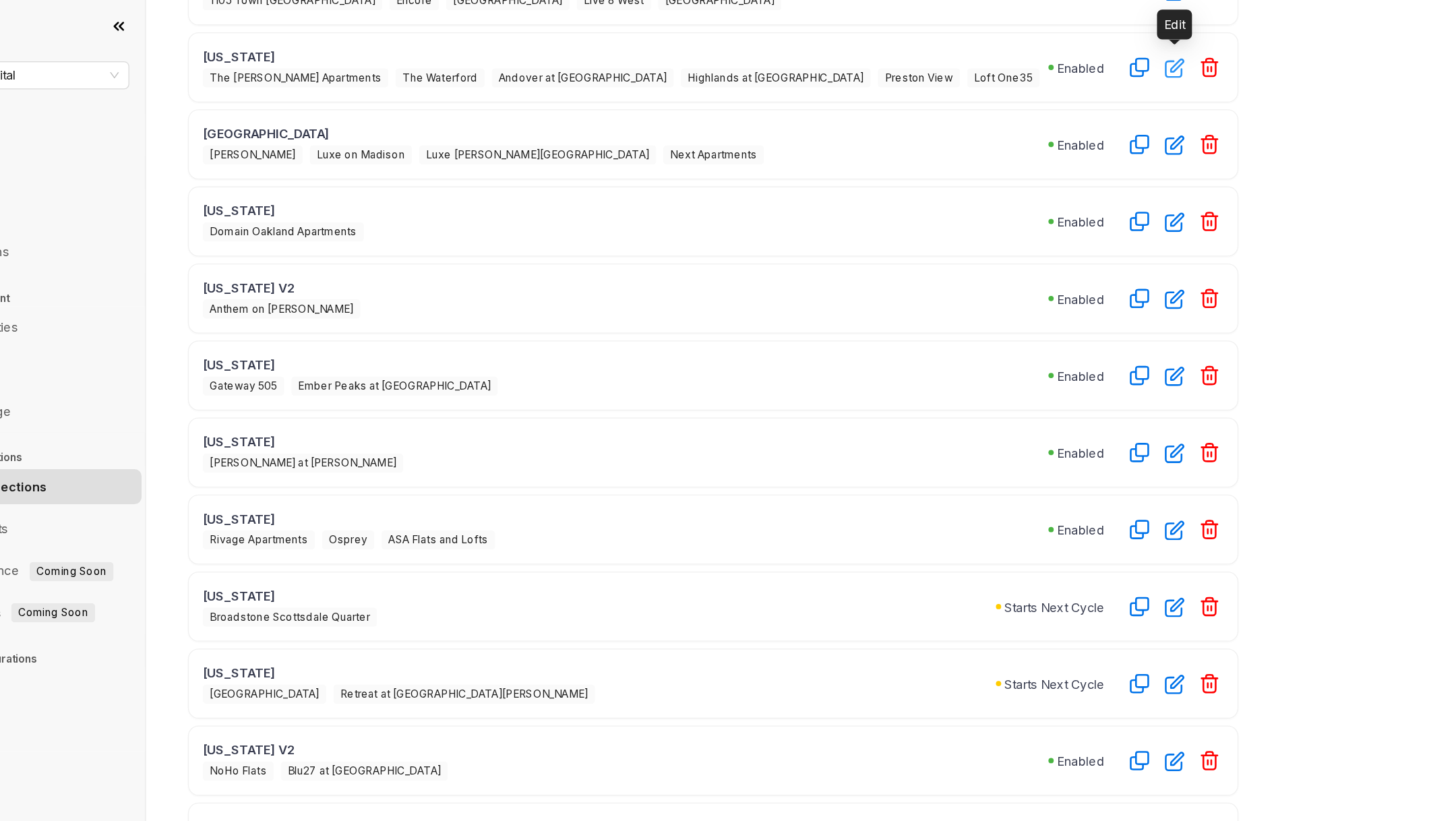
click at [975, 51] on icon "button" at bounding box center [981, 52] width 16 height 16
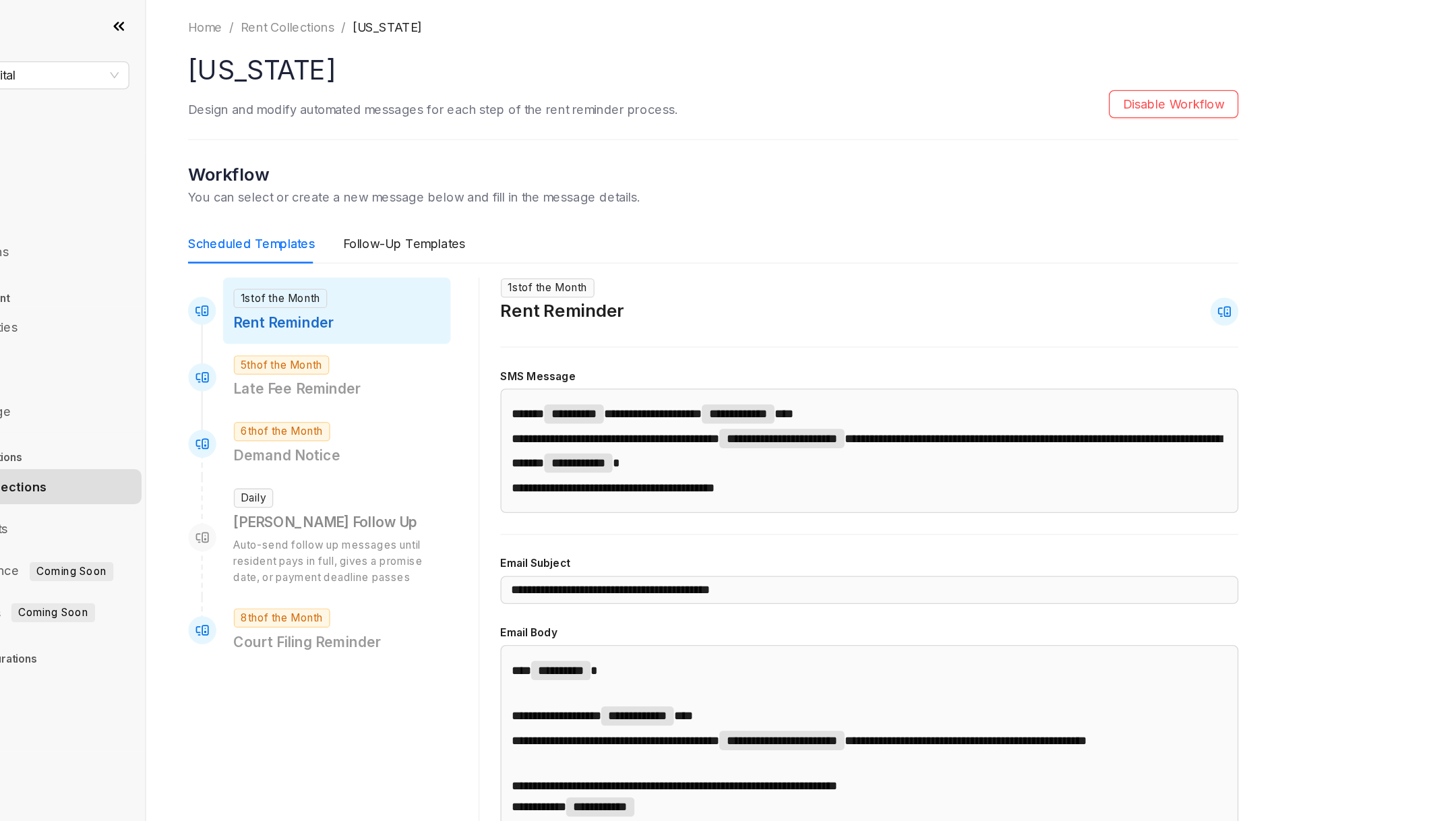
click at [992, 91] on div "**********" at bounding box center [625, 601] width 809 height 1174
click at [986, 83] on span "Disable Workflow" at bounding box center [980, 80] width 78 height 15
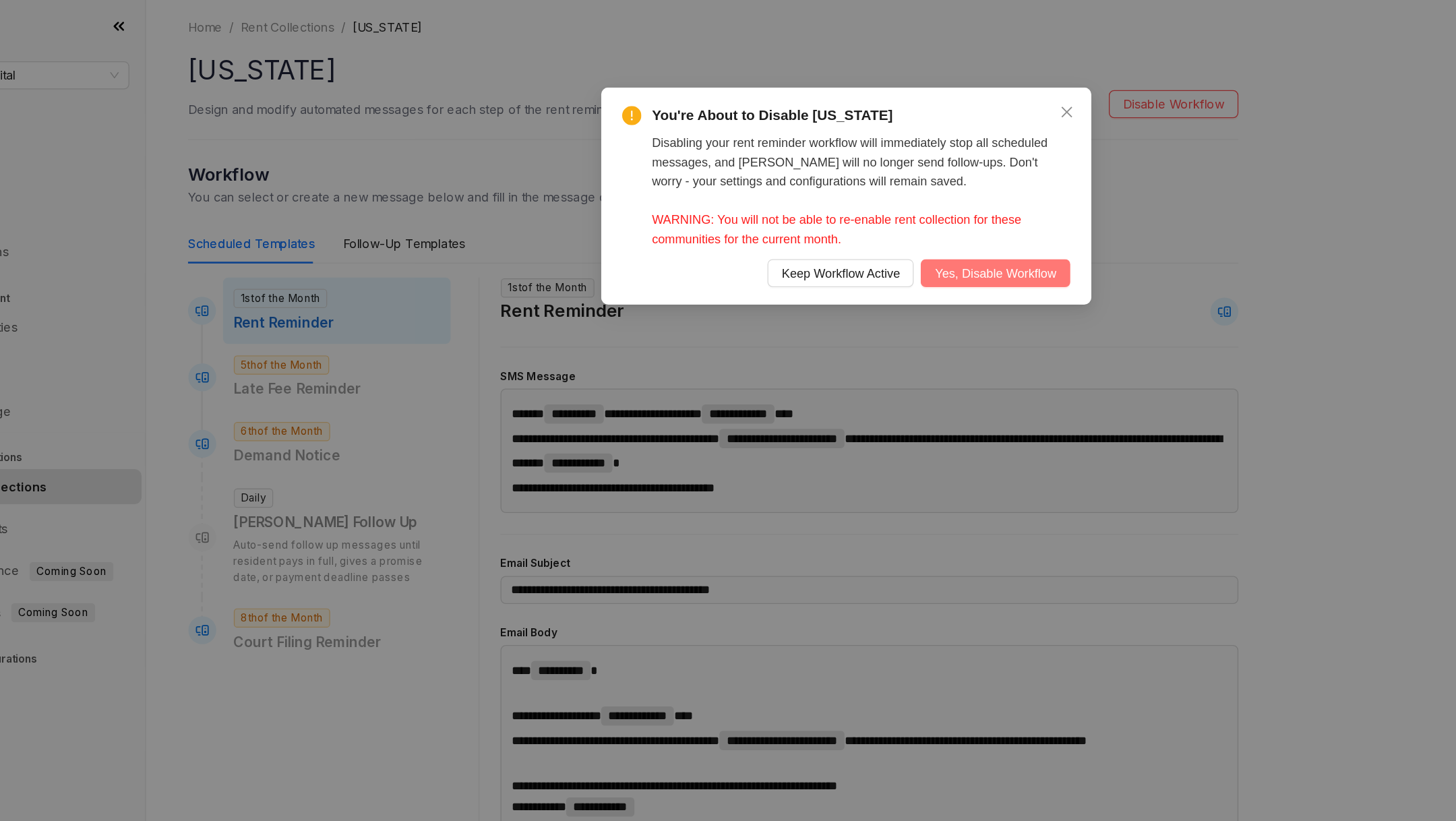
click at [837, 213] on span "Yes, Disable Workflow" at bounding box center [843, 210] width 94 height 15
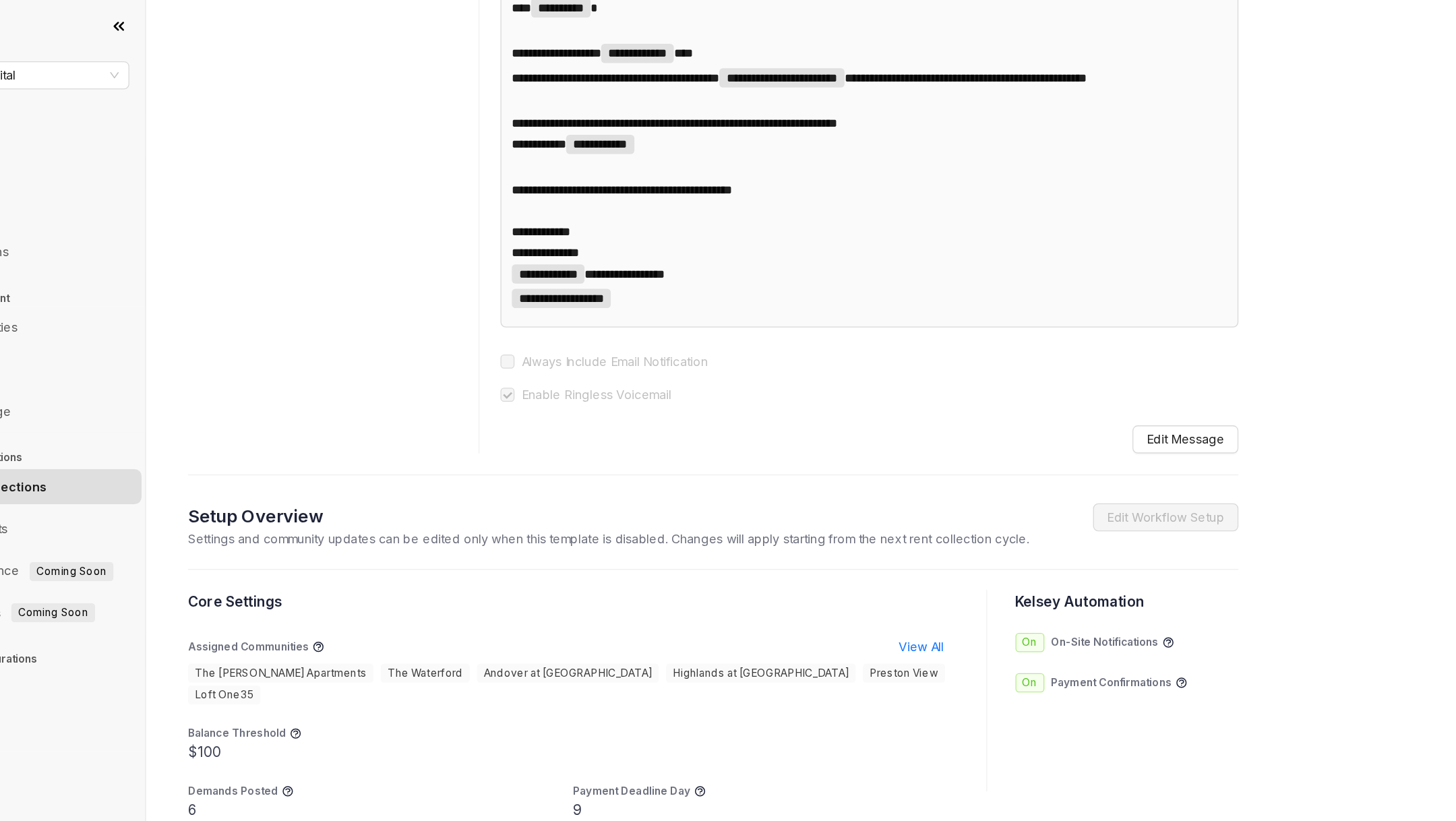
scroll to position [540, 0]
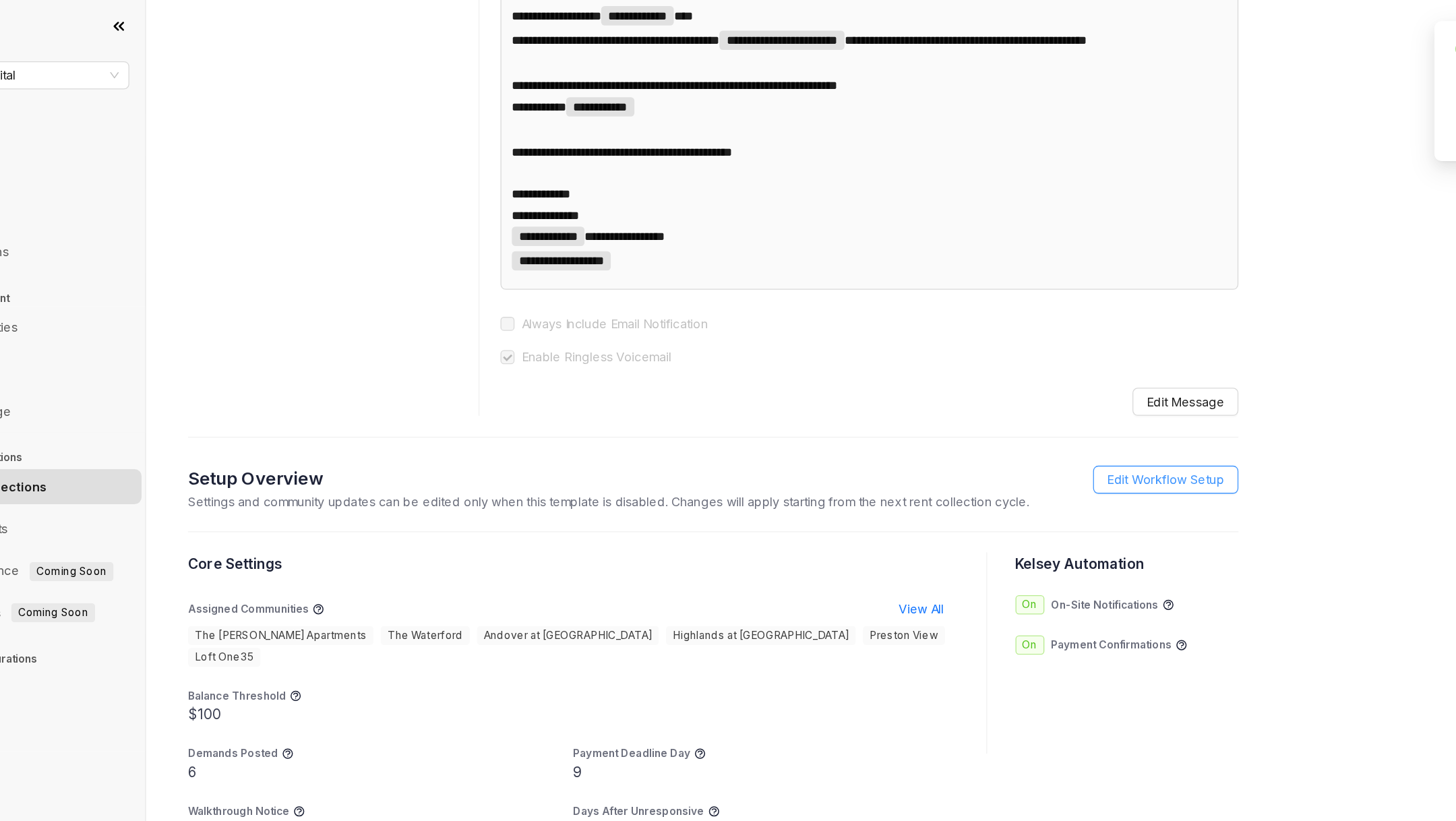
click at [972, 377] on span "Edit Workflow Setup" at bounding box center [973, 369] width 90 height 15
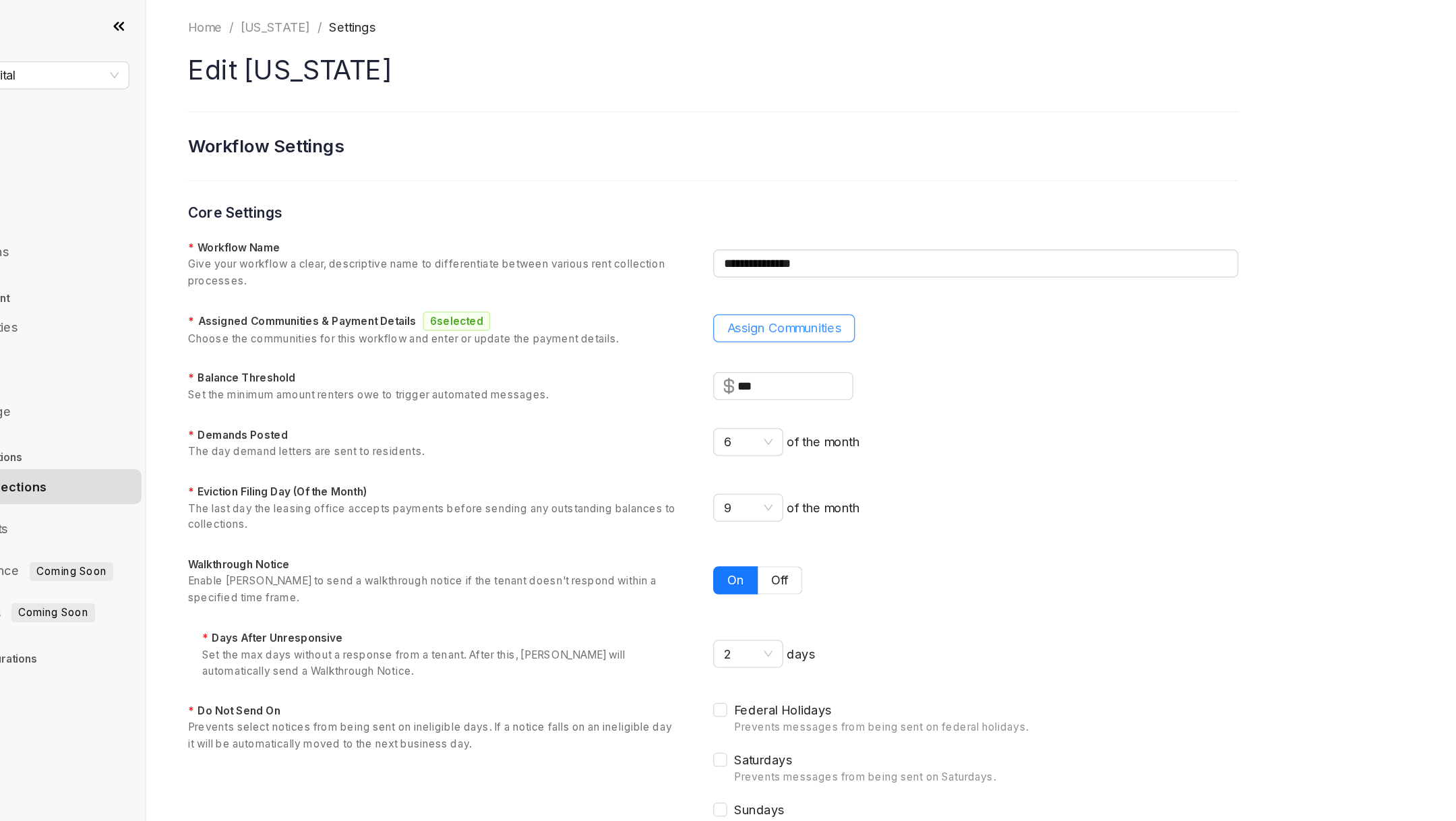
click at [669, 249] on span "Assign Communities" at bounding box center [681, 252] width 88 height 15
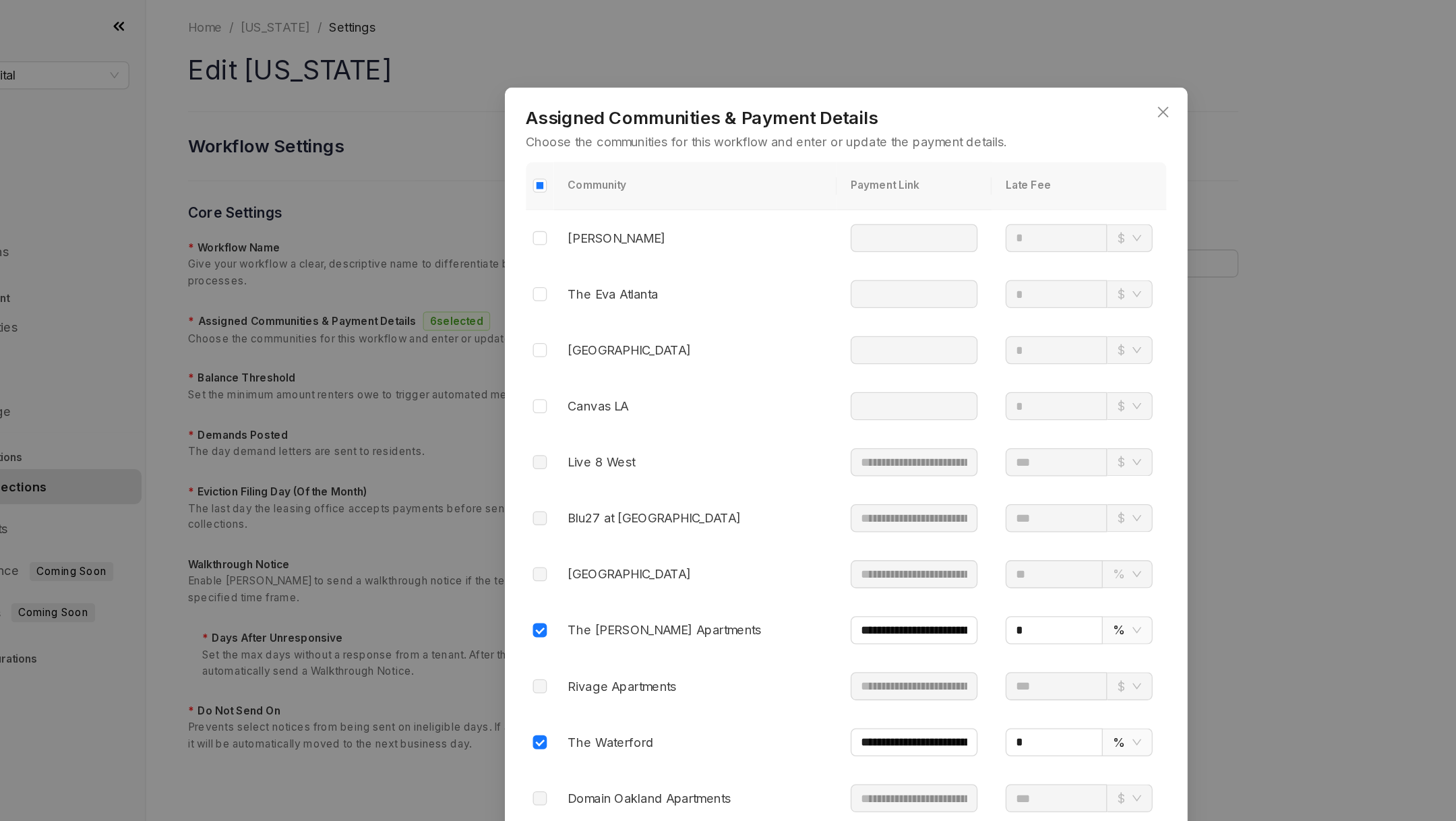
scroll to position [1622, 0]
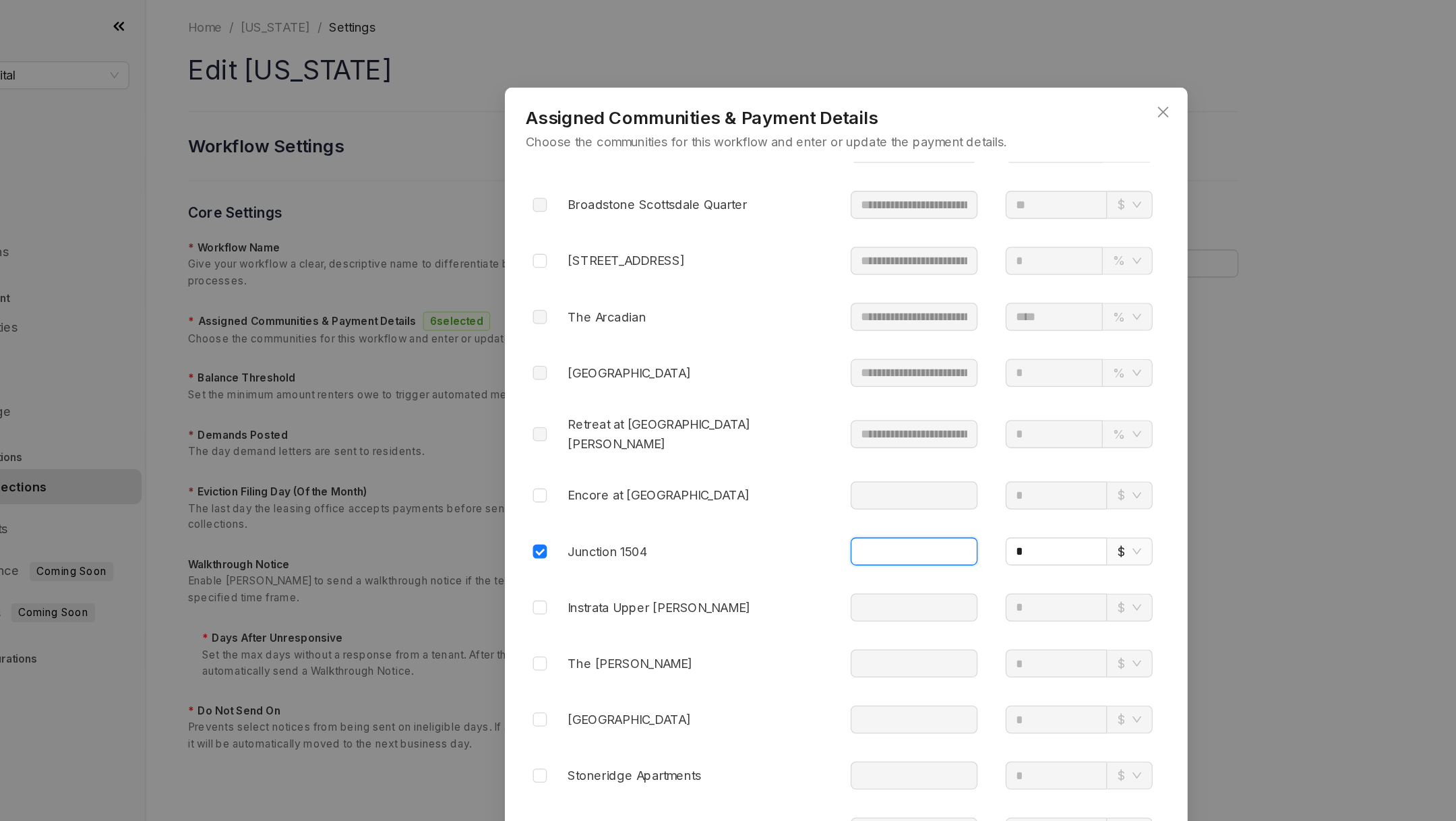
click at [732, 414] on input "text" at bounding box center [780, 425] width 98 height 21
paste input "**********"
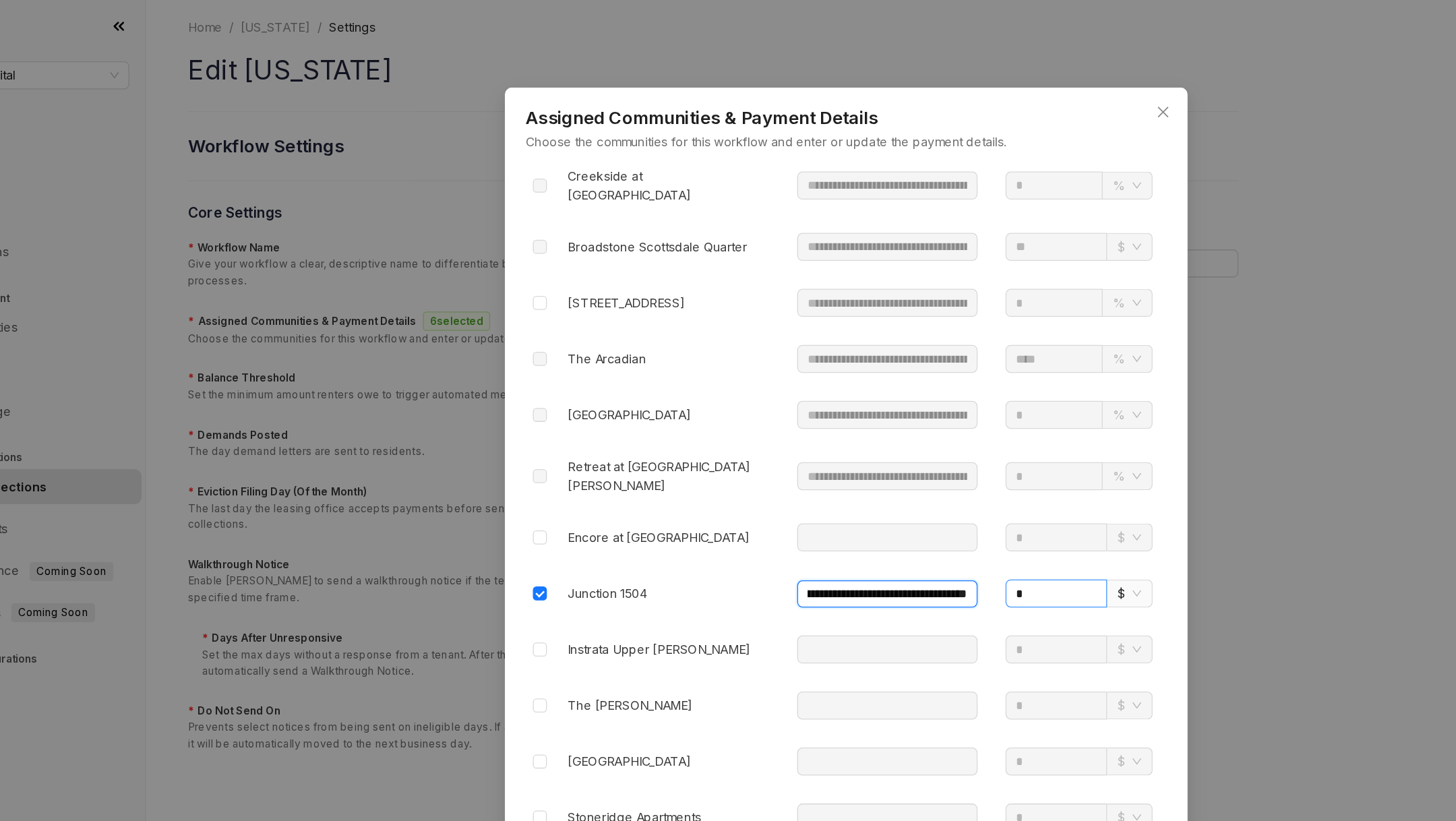
type input "**********"
click at [870, 447] on input "*" at bounding box center [890, 457] width 78 height 21
click at [943, 447] on span "$" at bounding box center [946, 457] width 18 height 21
click at [949, 445] on div "%" at bounding box center [946, 449] width 12 height 15
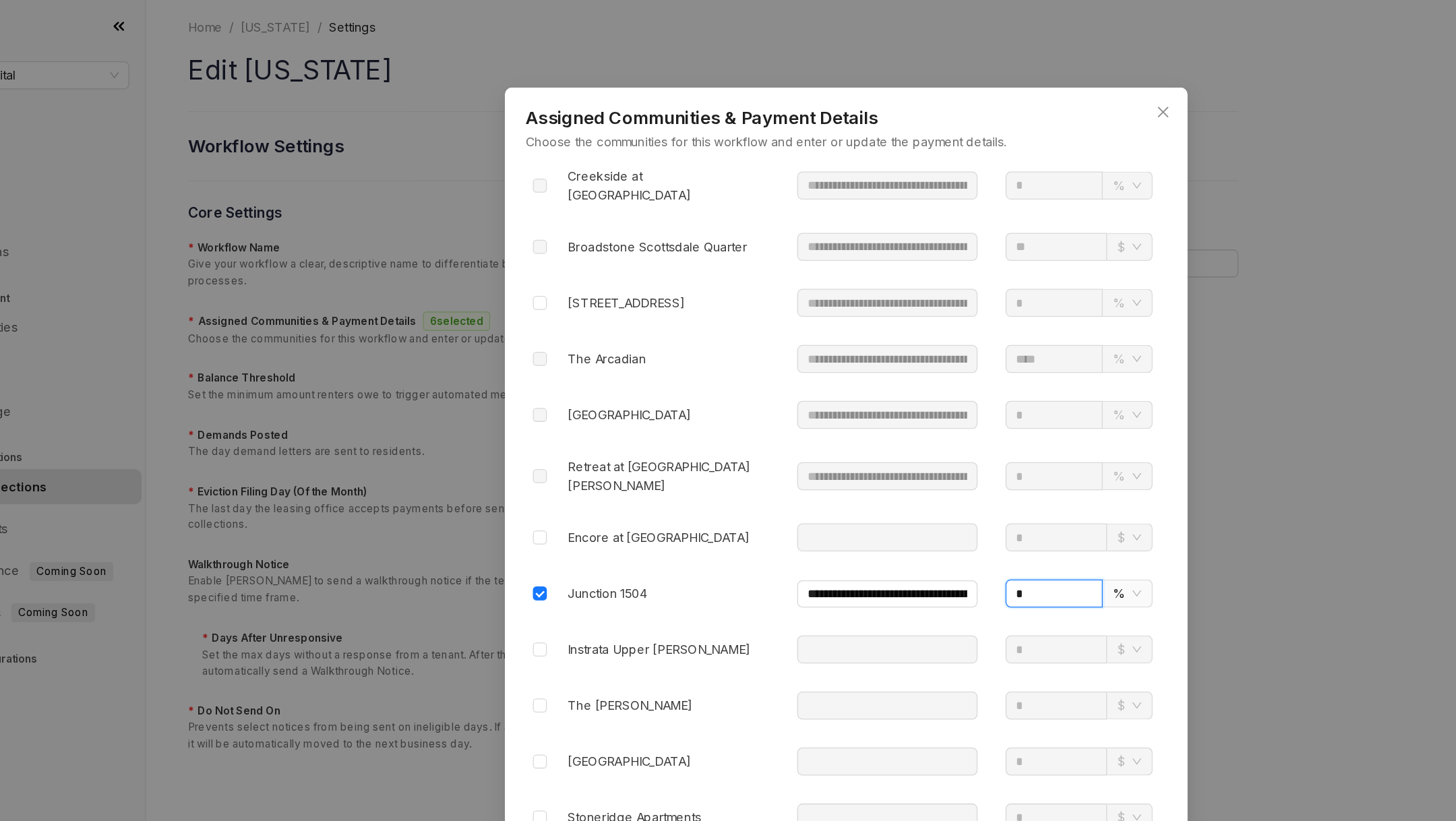
click at [904, 447] on input "*" at bounding box center [888, 457] width 75 height 21
type input "*"
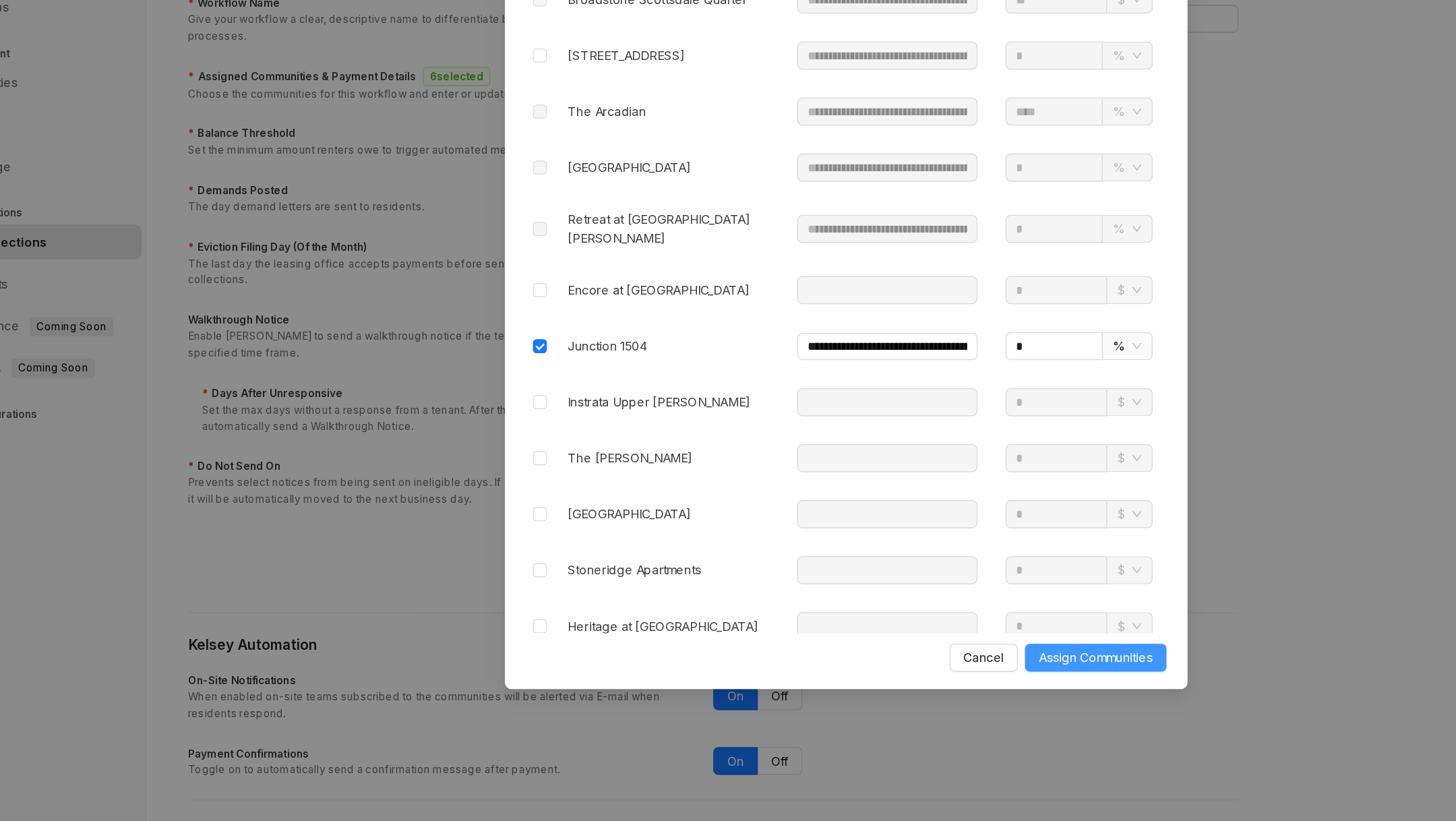
click at [899, 696] on span "Assign Communities" at bounding box center [920, 695] width 88 height 15
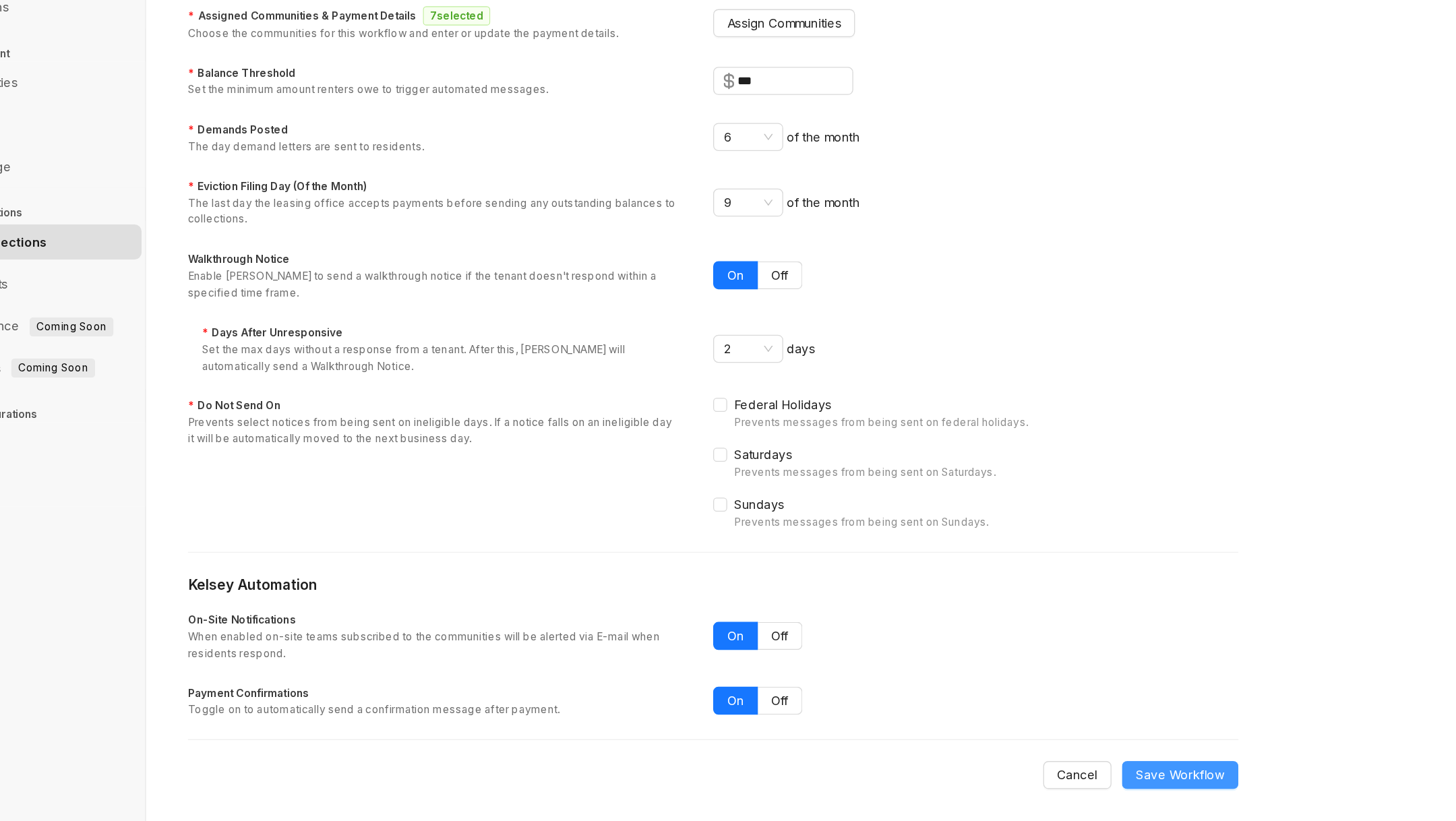
click at [1014, 790] on button "Save Workflow" at bounding box center [985, 786] width 89 height 21
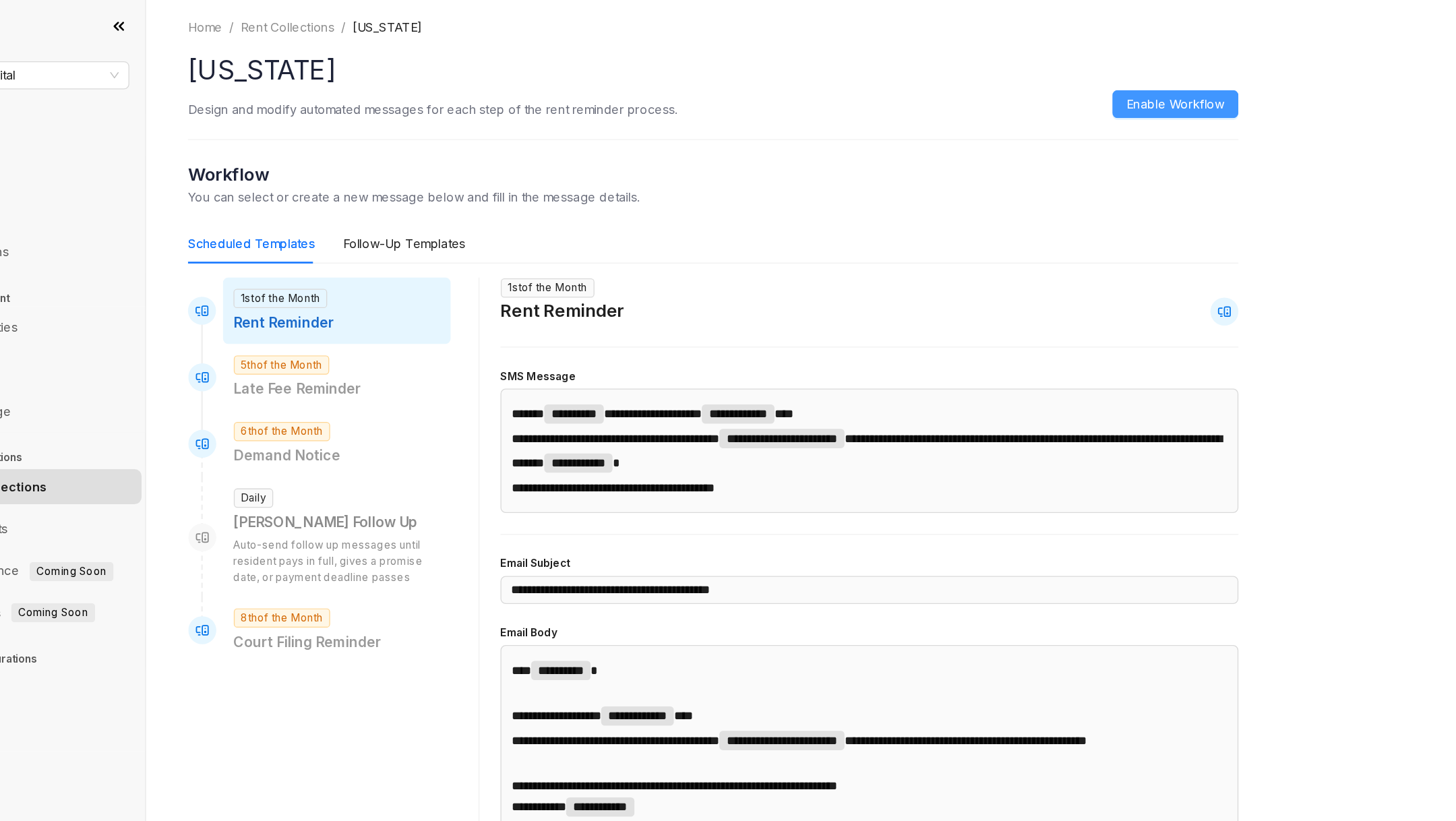
click at [999, 86] on span "Enable Workflow" at bounding box center [981, 80] width 76 height 15
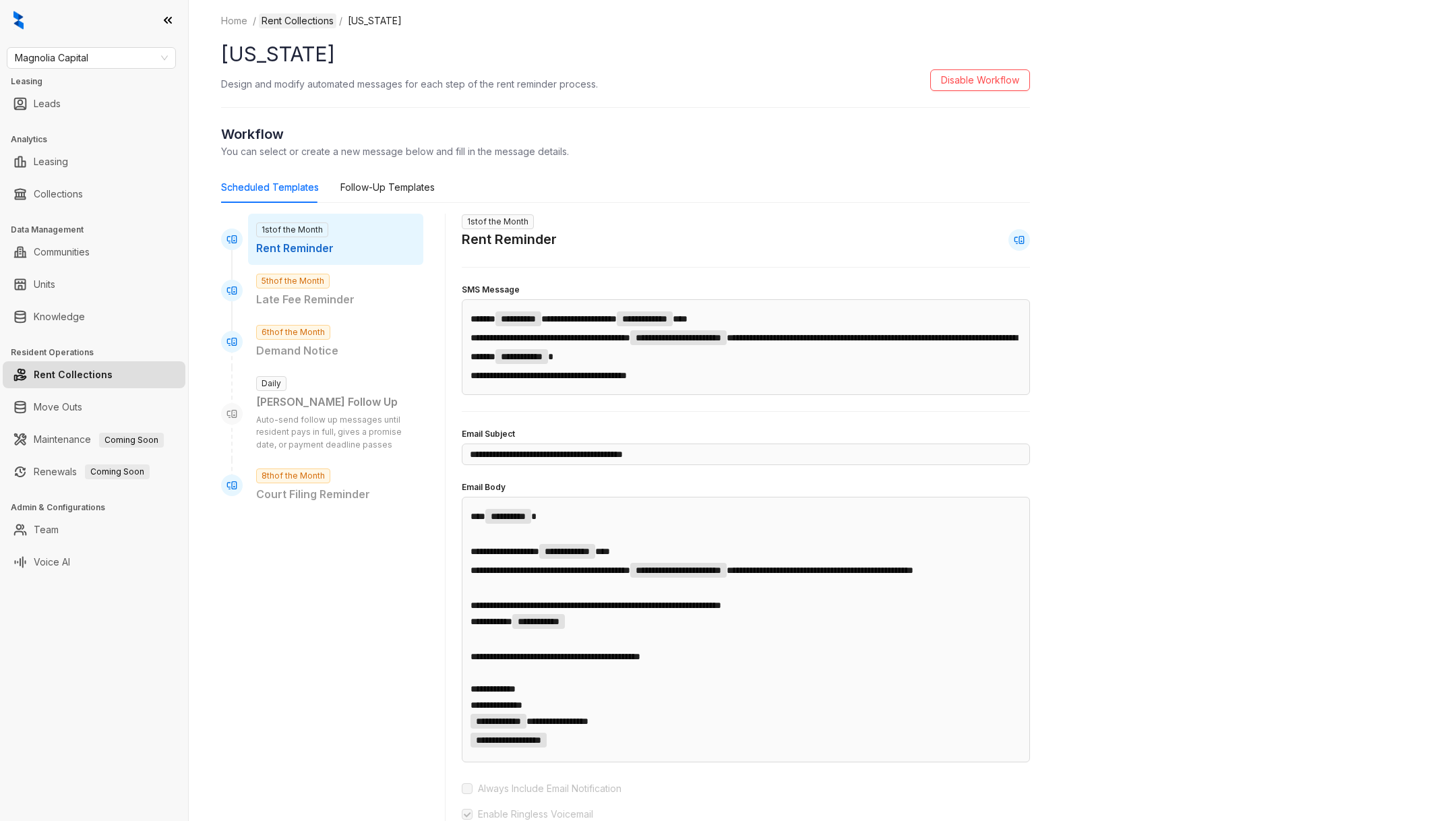
click at [291, 23] on link "Rent Collections" at bounding box center [297, 21] width 77 height 15
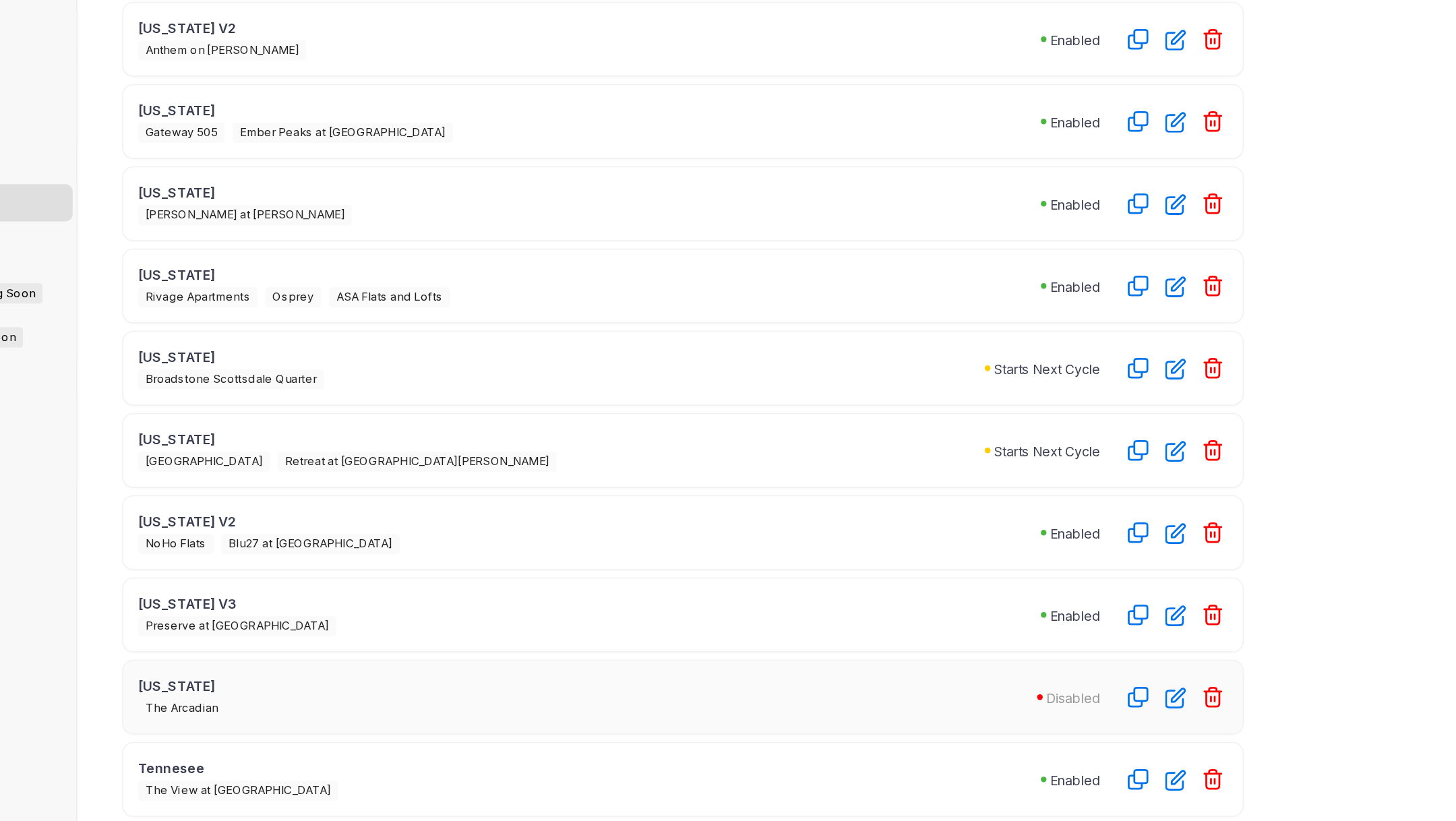
scroll to position [294, 0]
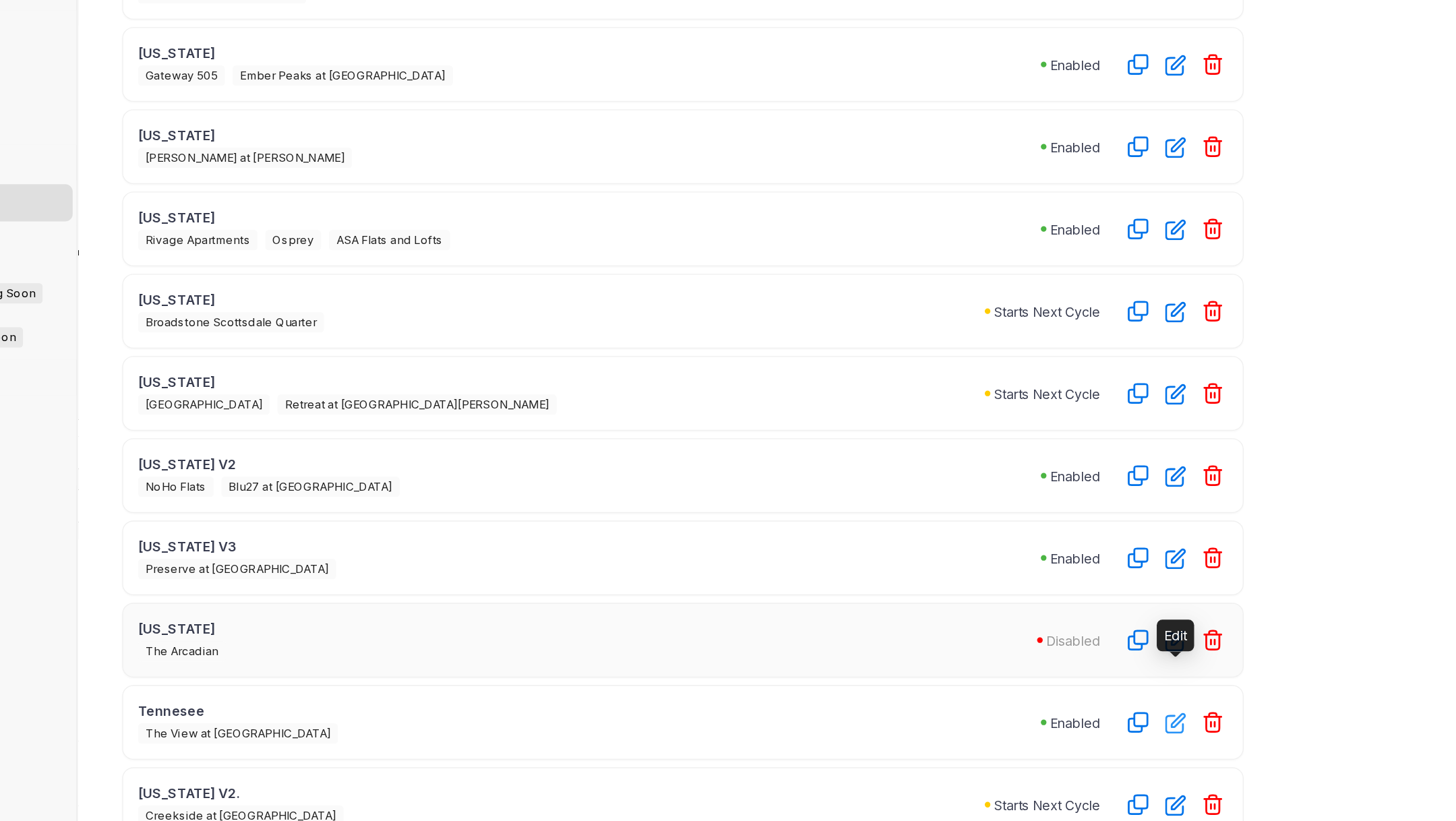
click at [978, 742] on icon "button" at bounding box center [981, 750] width 16 height 16
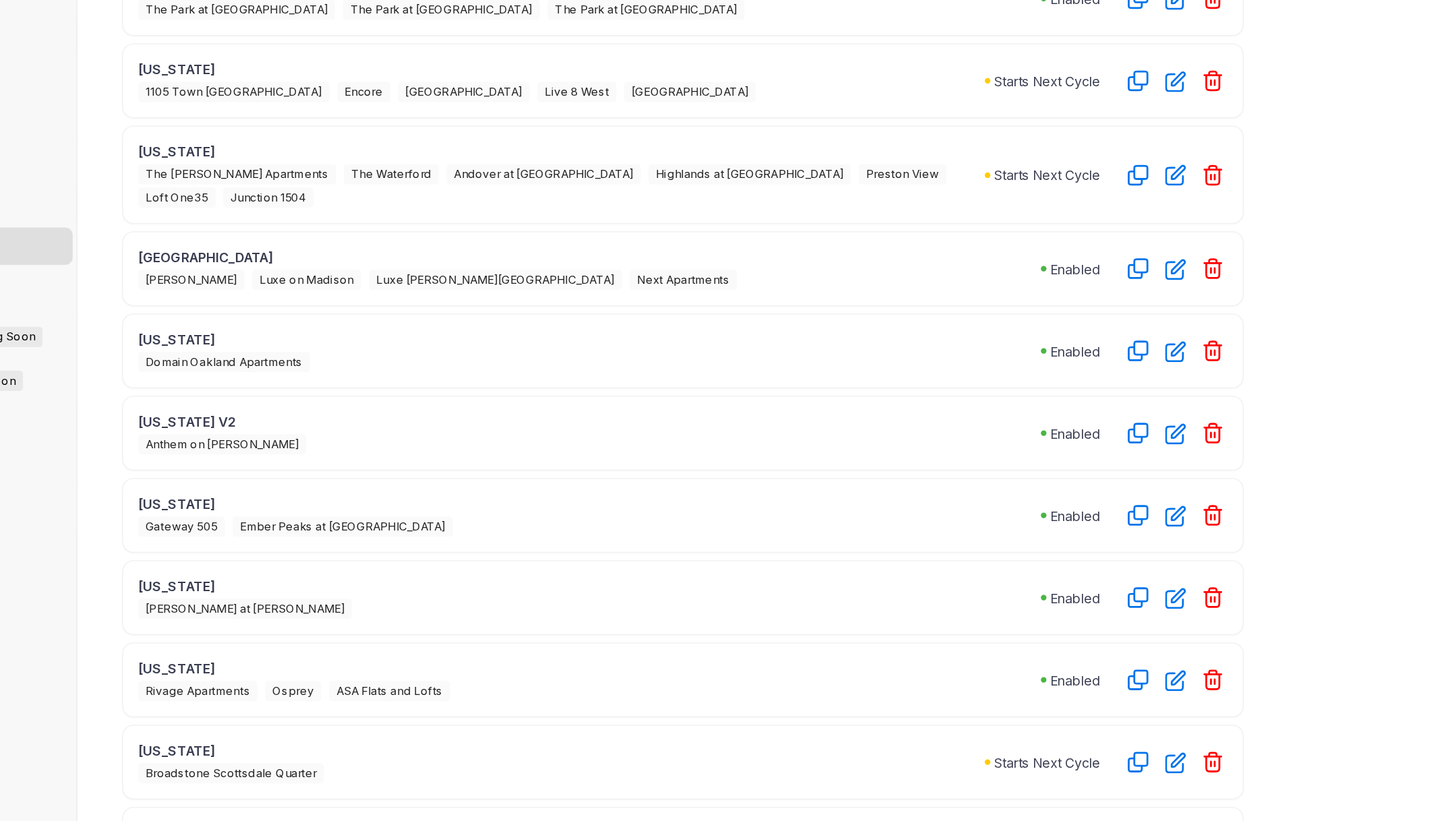
scroll to position [140, 0]
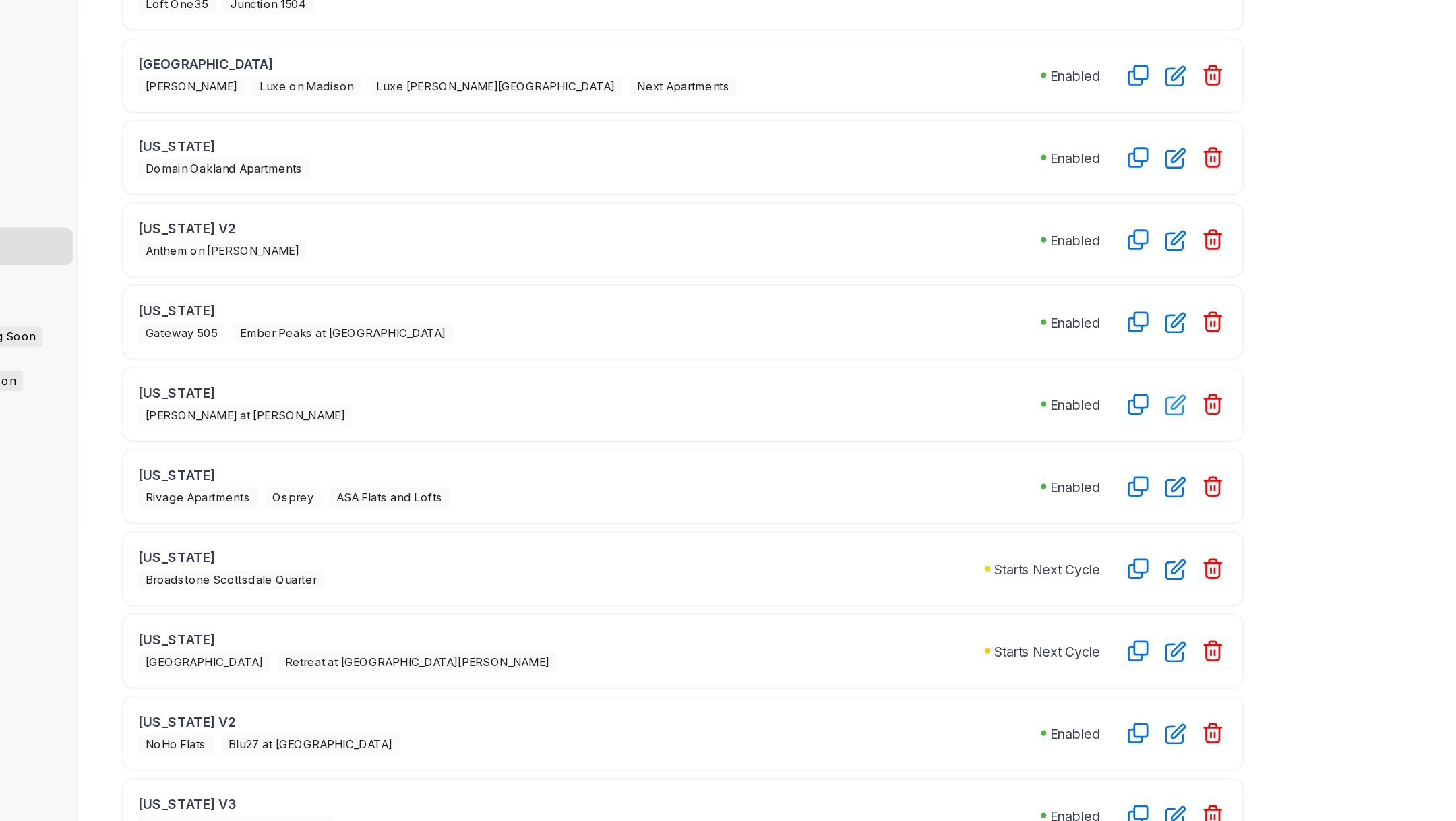
click at [983, 481] on icon "button" at bounding box center [981, 489] width 16 height 16
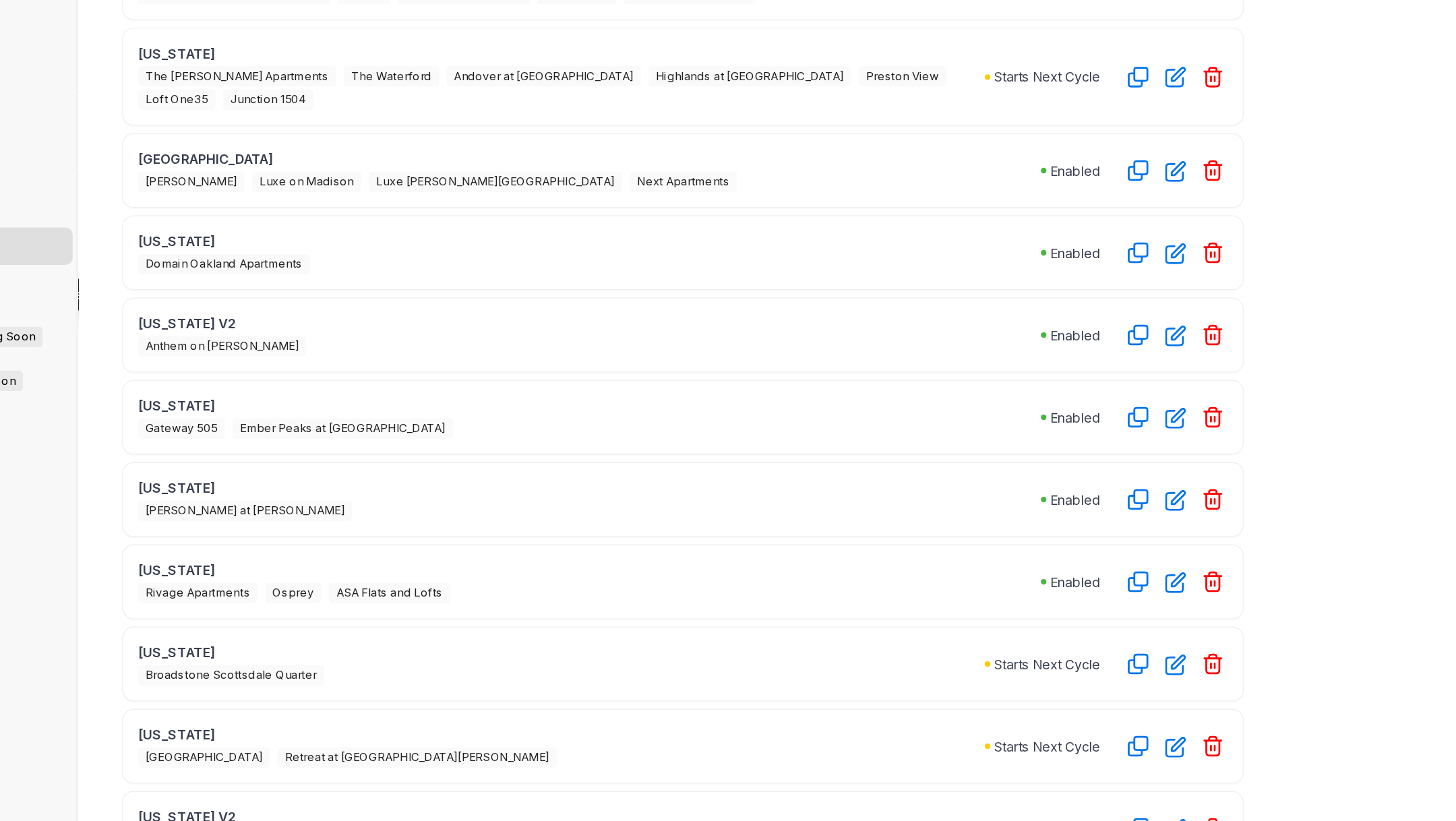
scroll to position [82, 0]
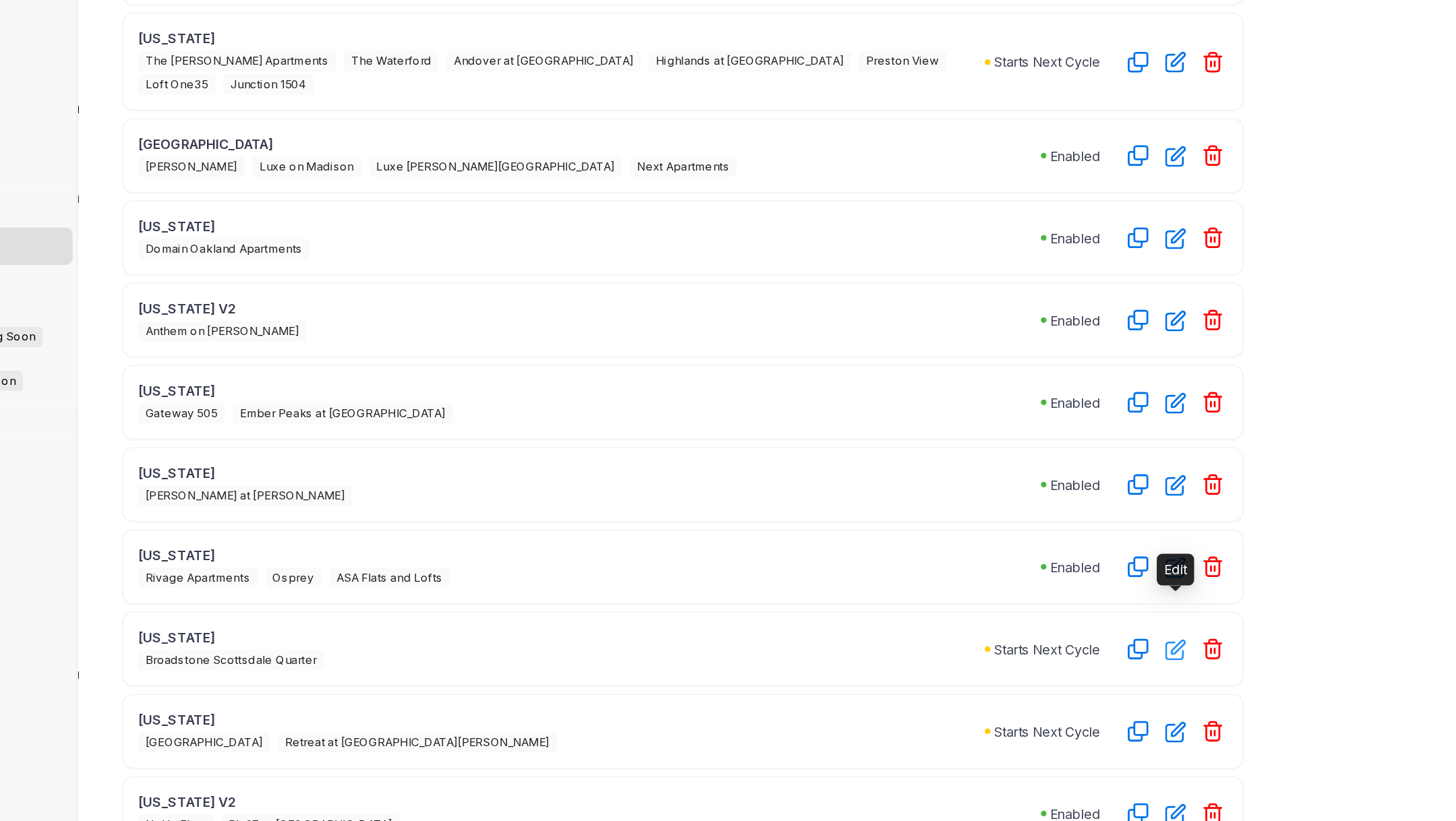
click at [982, 658] on icon "button" at bounding box center [981, 666] width 16 height 16
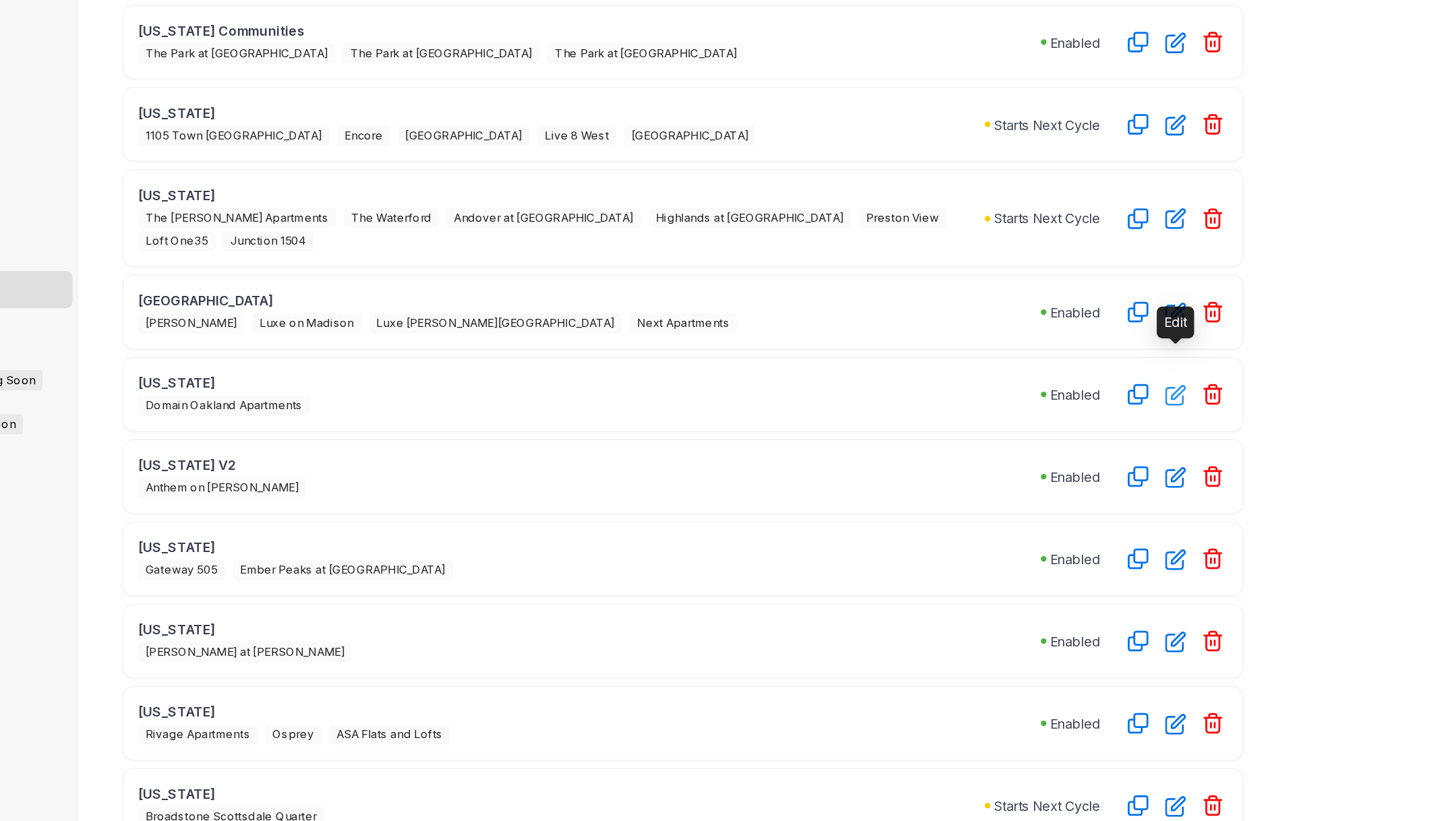
click at [974, 445] on icon "button" at bounding box center [980, 451] width 13 height 13
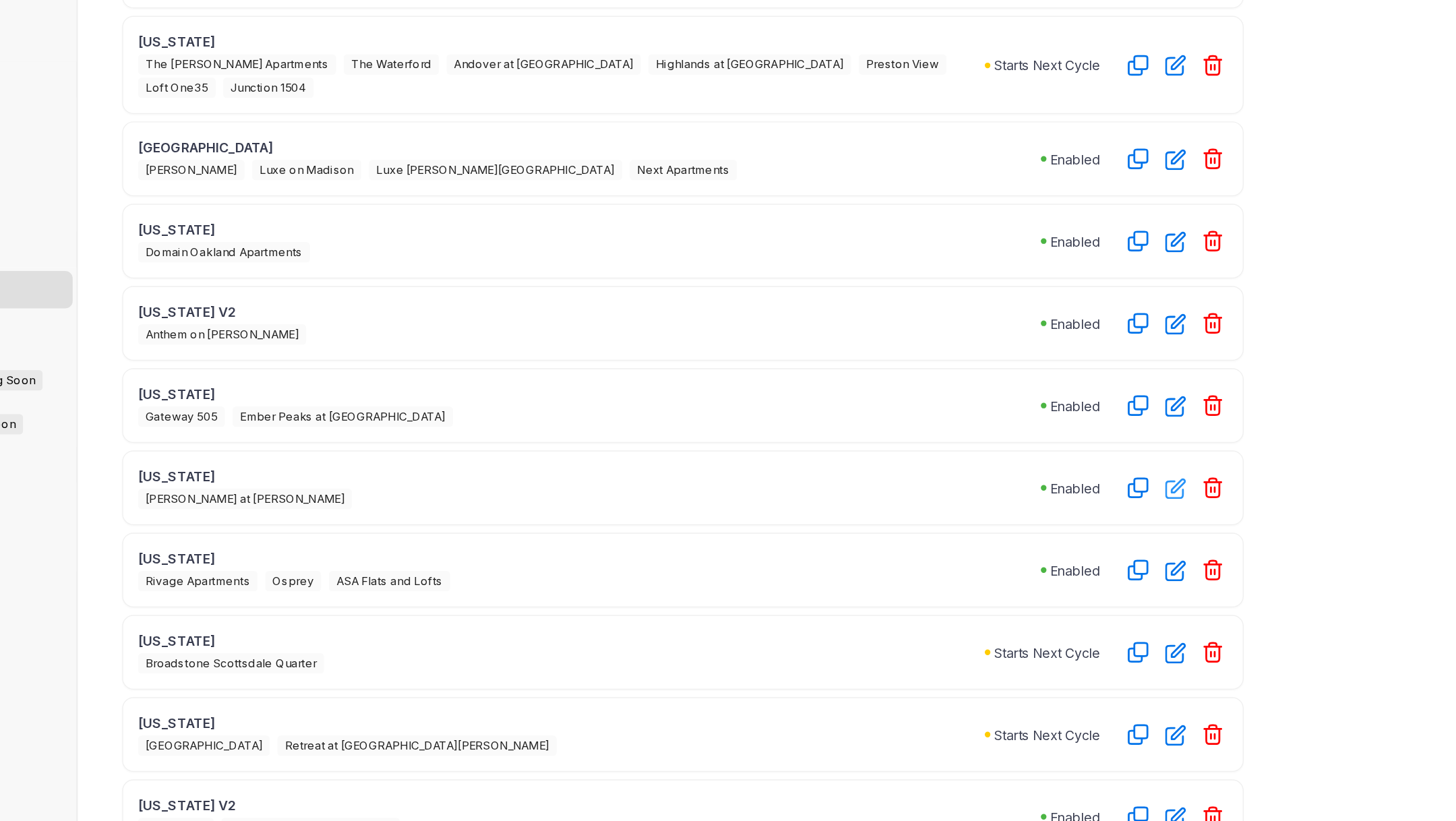
scroll to position [131, 0]
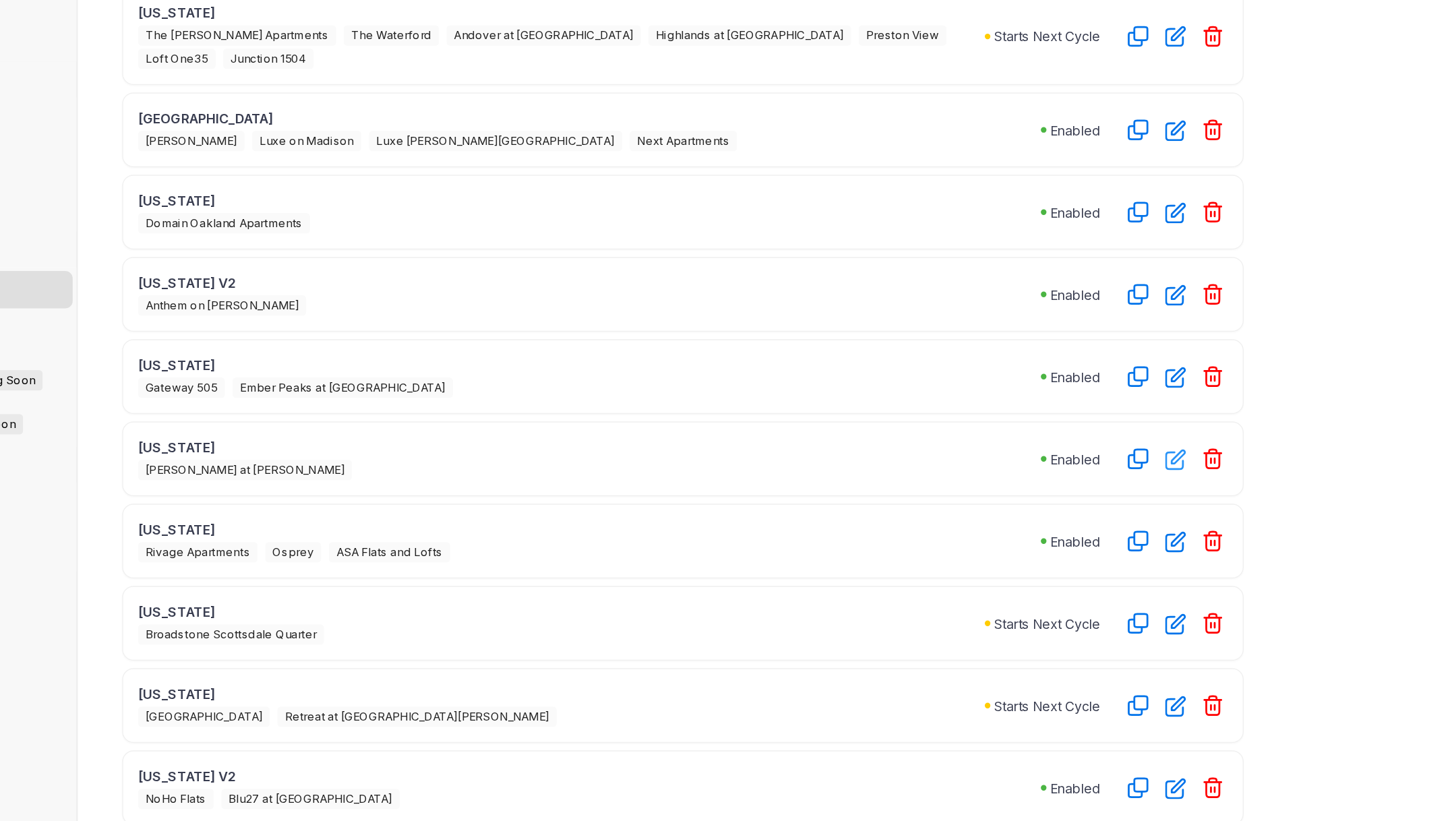
click at [984, 491] on icon "button" at bounding box center [980, 497] width 13 height 13
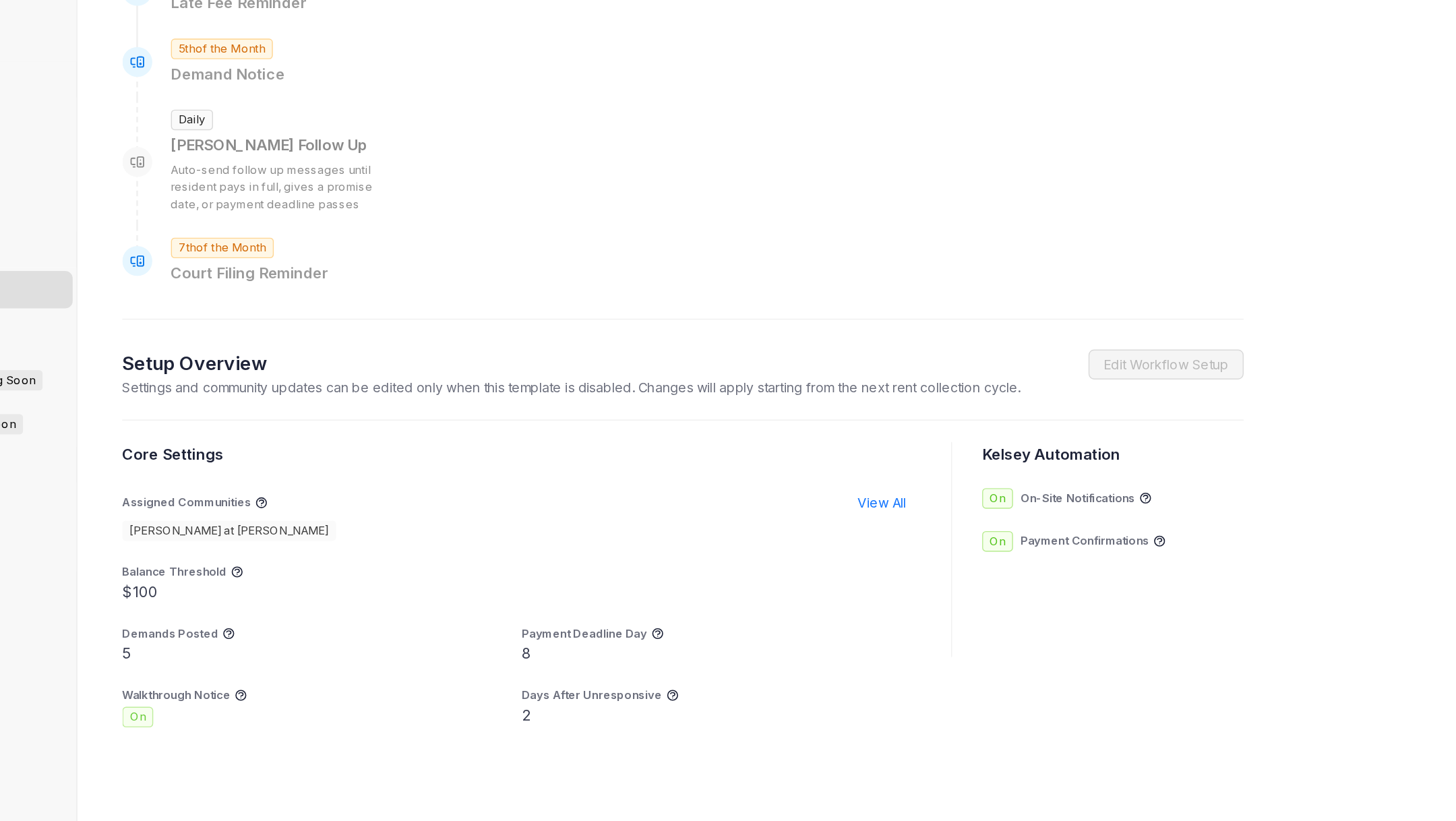
click at [983, 471] on div "Home / Rent Collections / Nevada Nevada Design and modify automated messages fo…" at bounding box center [625, 286] width 809 height 808
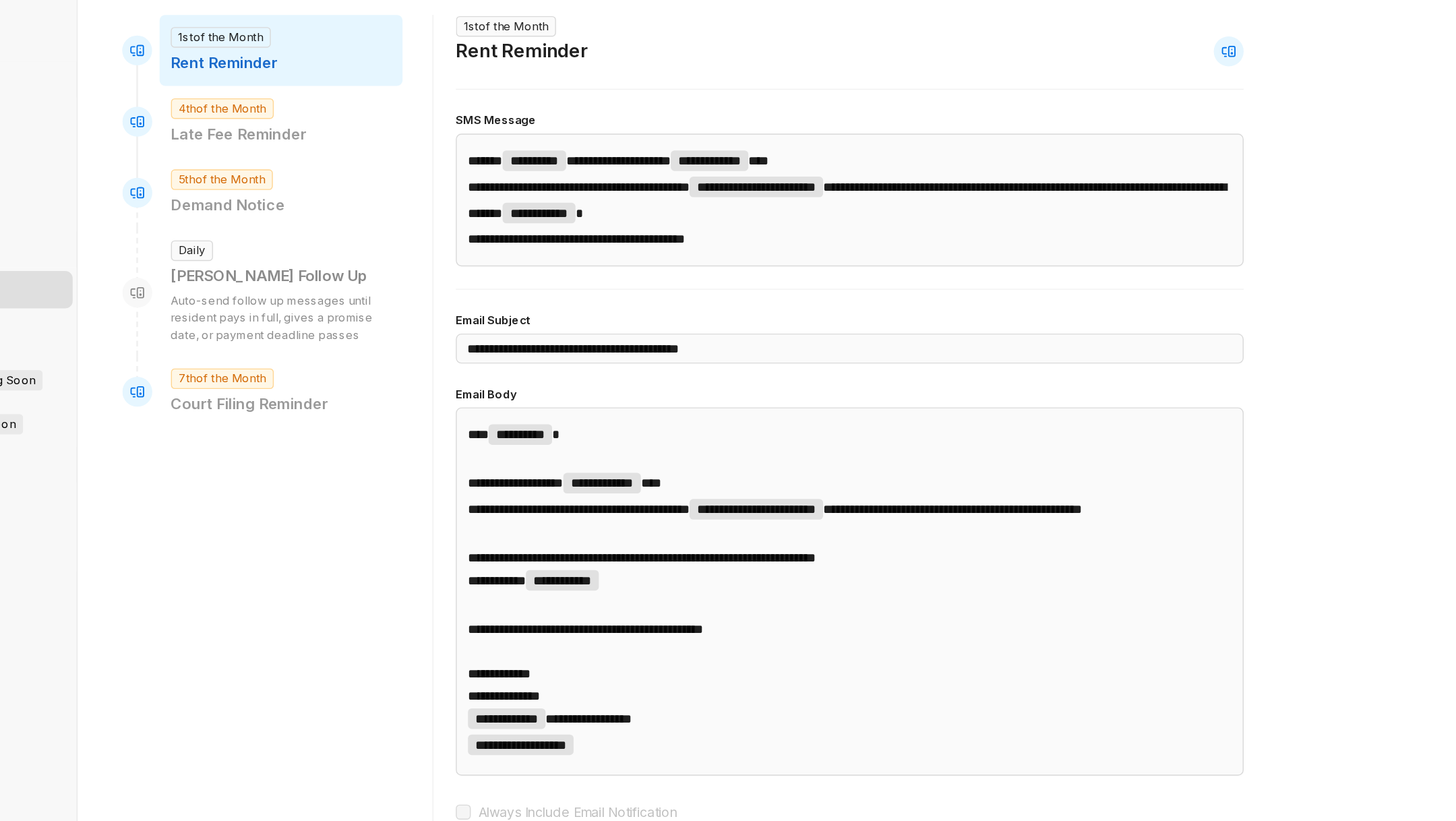
scroll to position [474, 0]
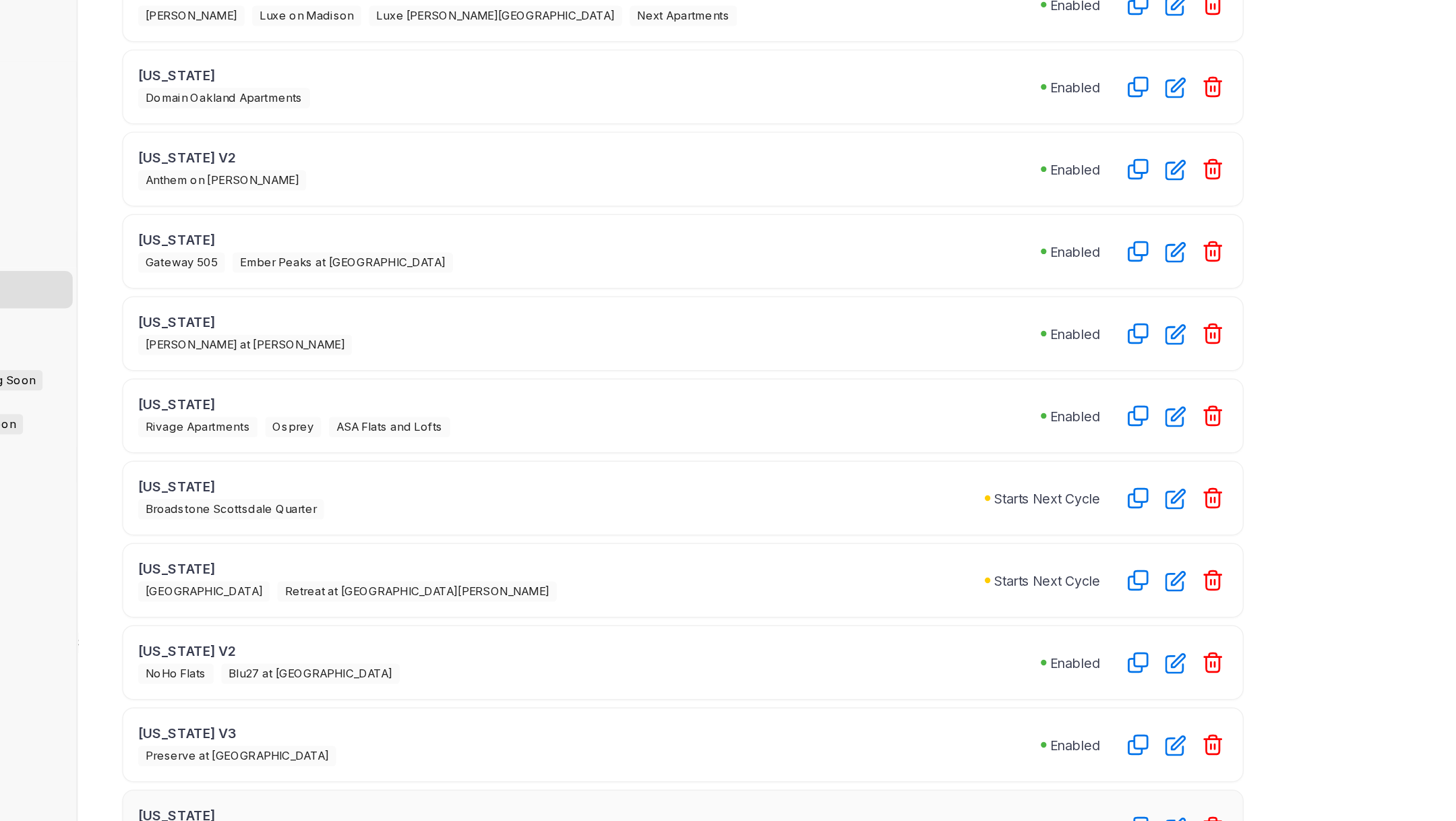
scroll to position [239, 0]
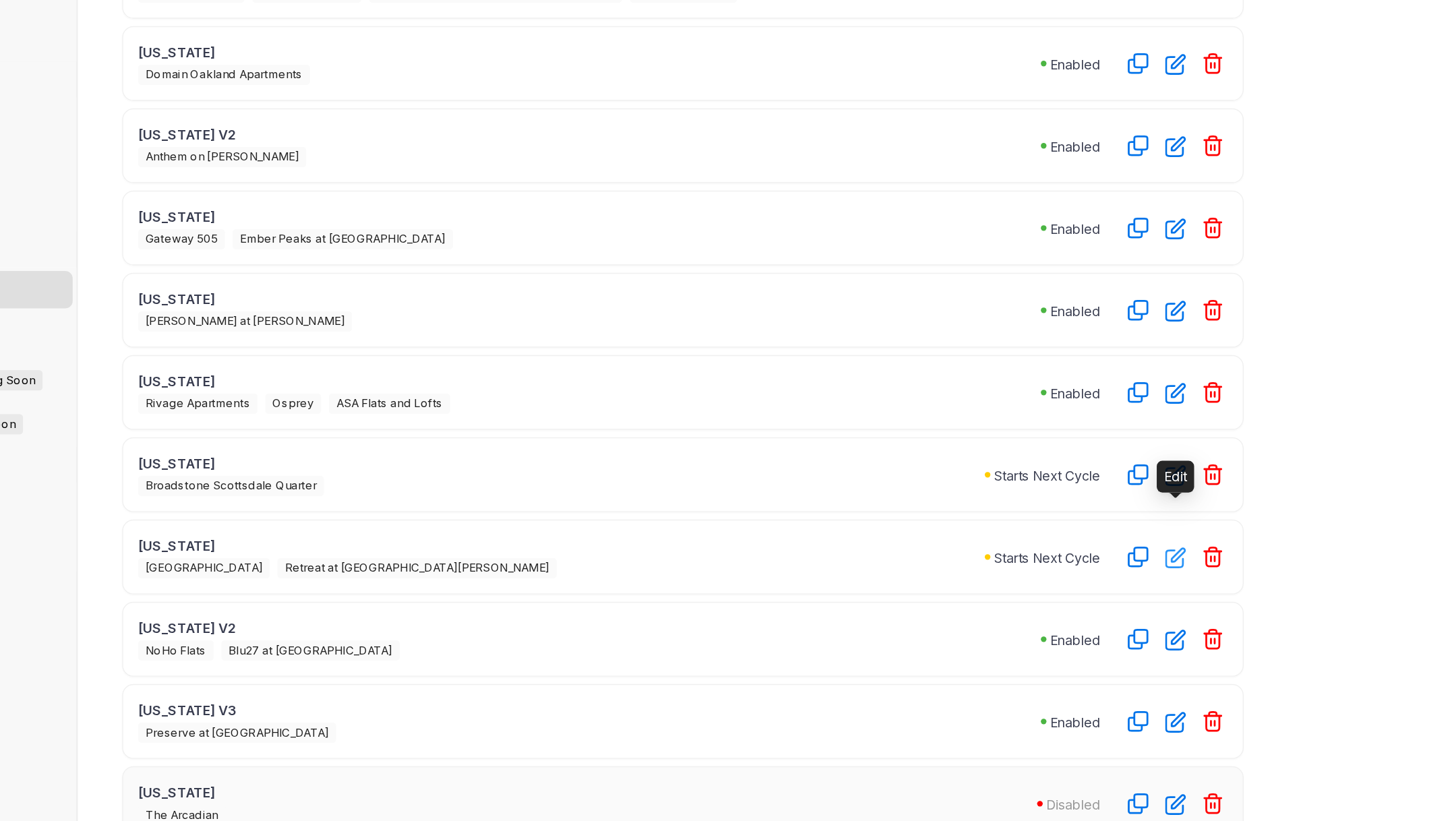
click at [979, 560] on icon "button" at bounding box center [981, 568] width 16 height 16
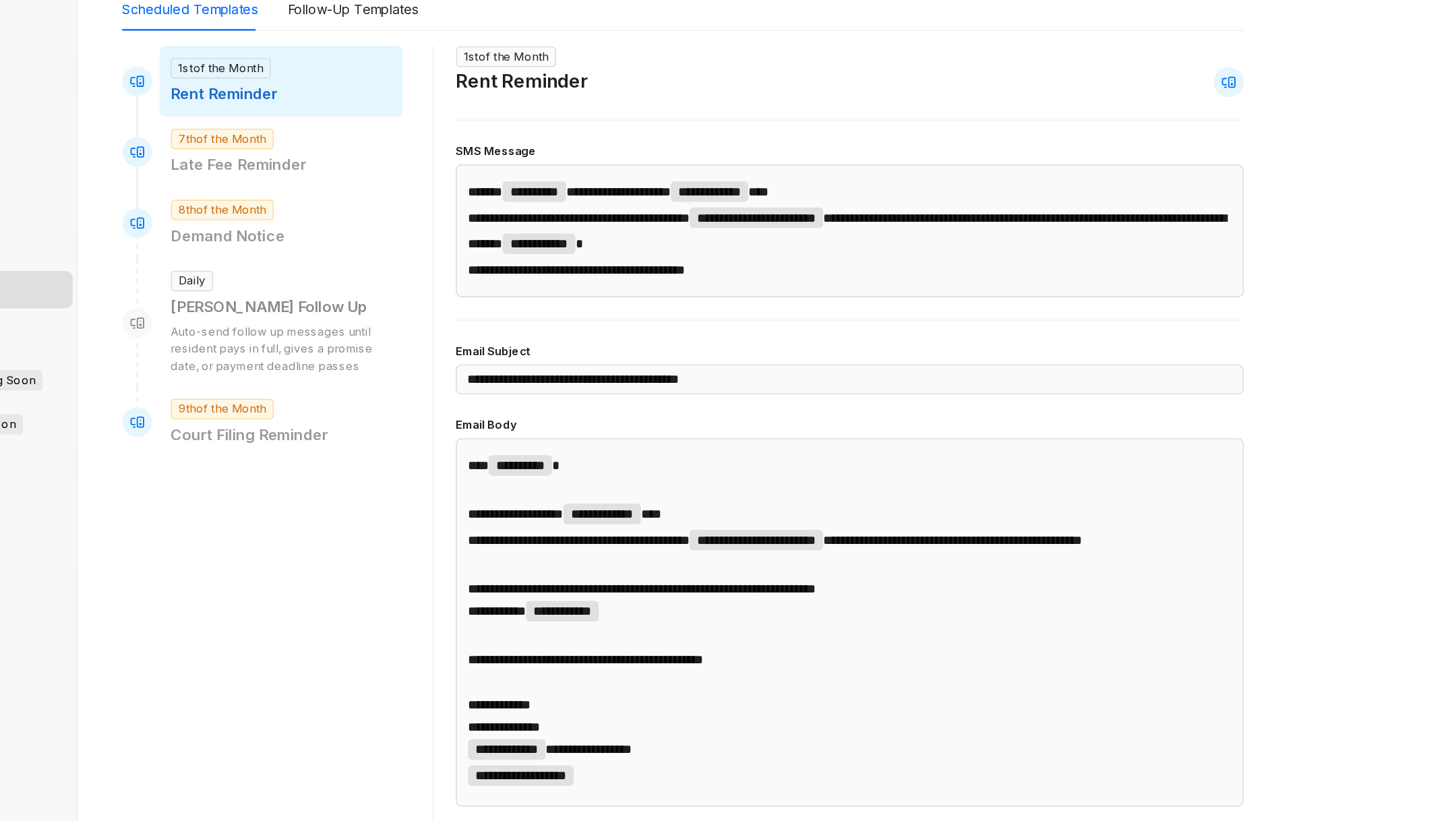
scroll to position [16, 0]
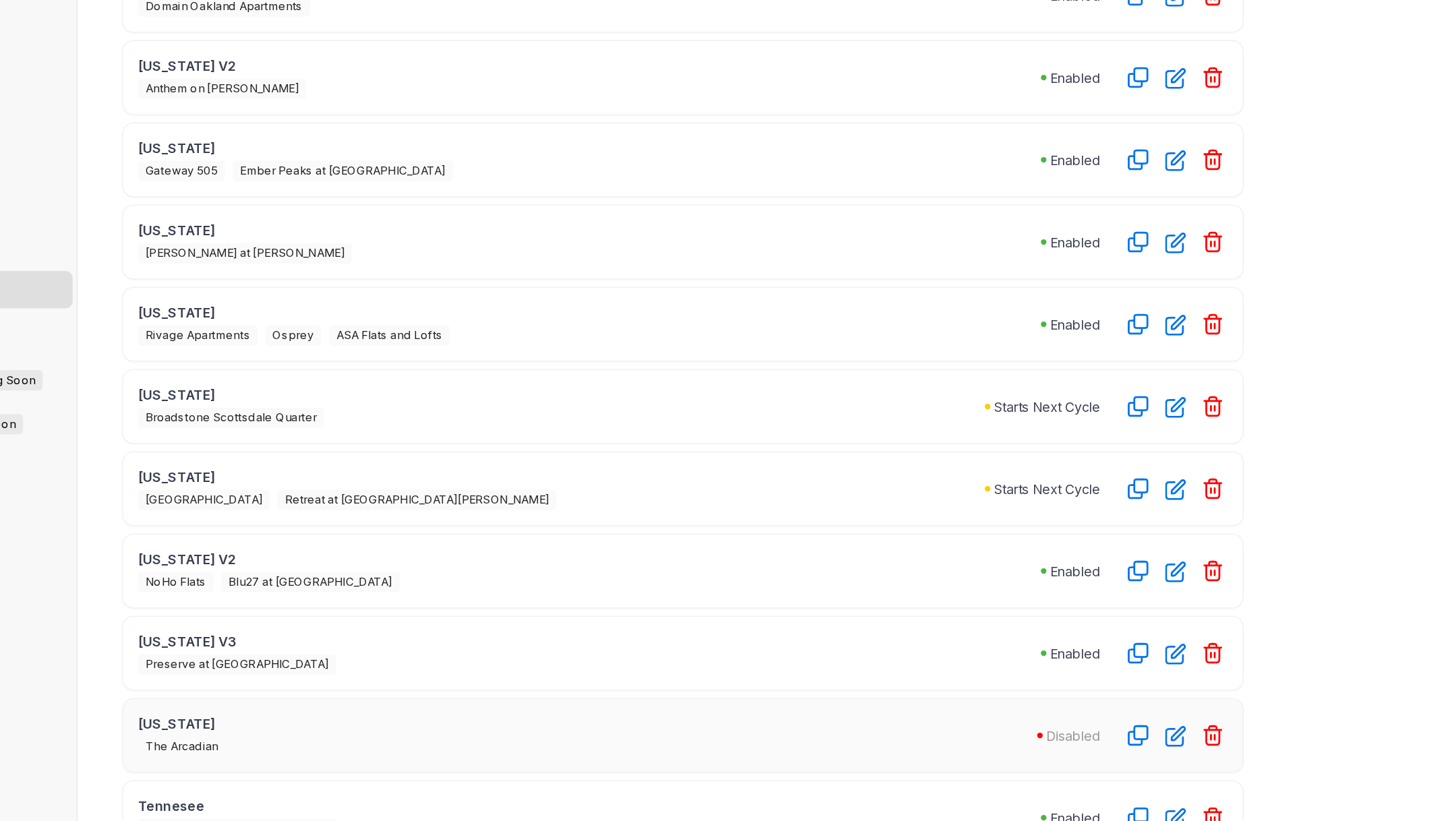
scroll to position [294, 0]
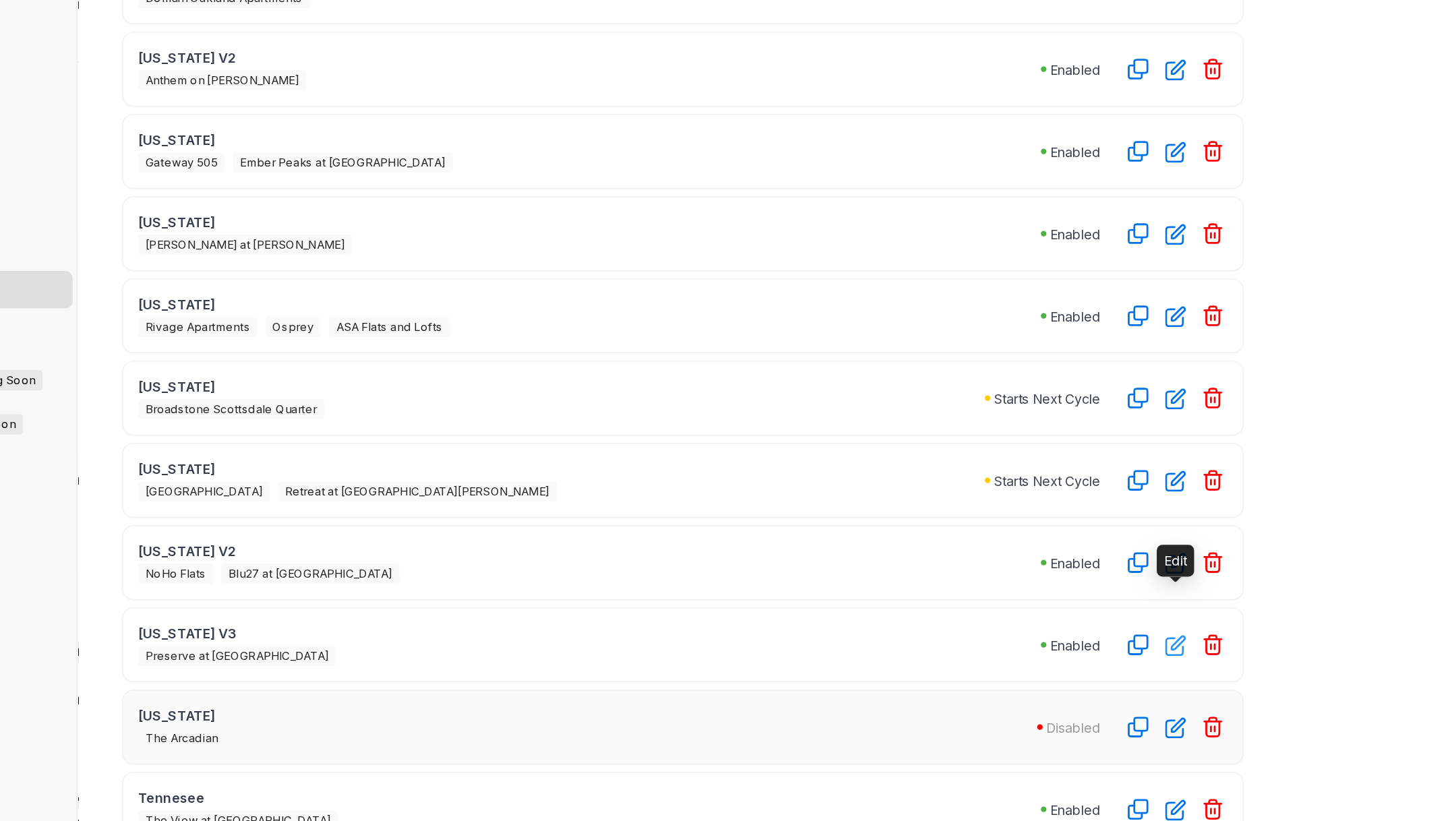
click at [974, 625] on icon "button" at bounding box center [980, 632] width 13 height 13
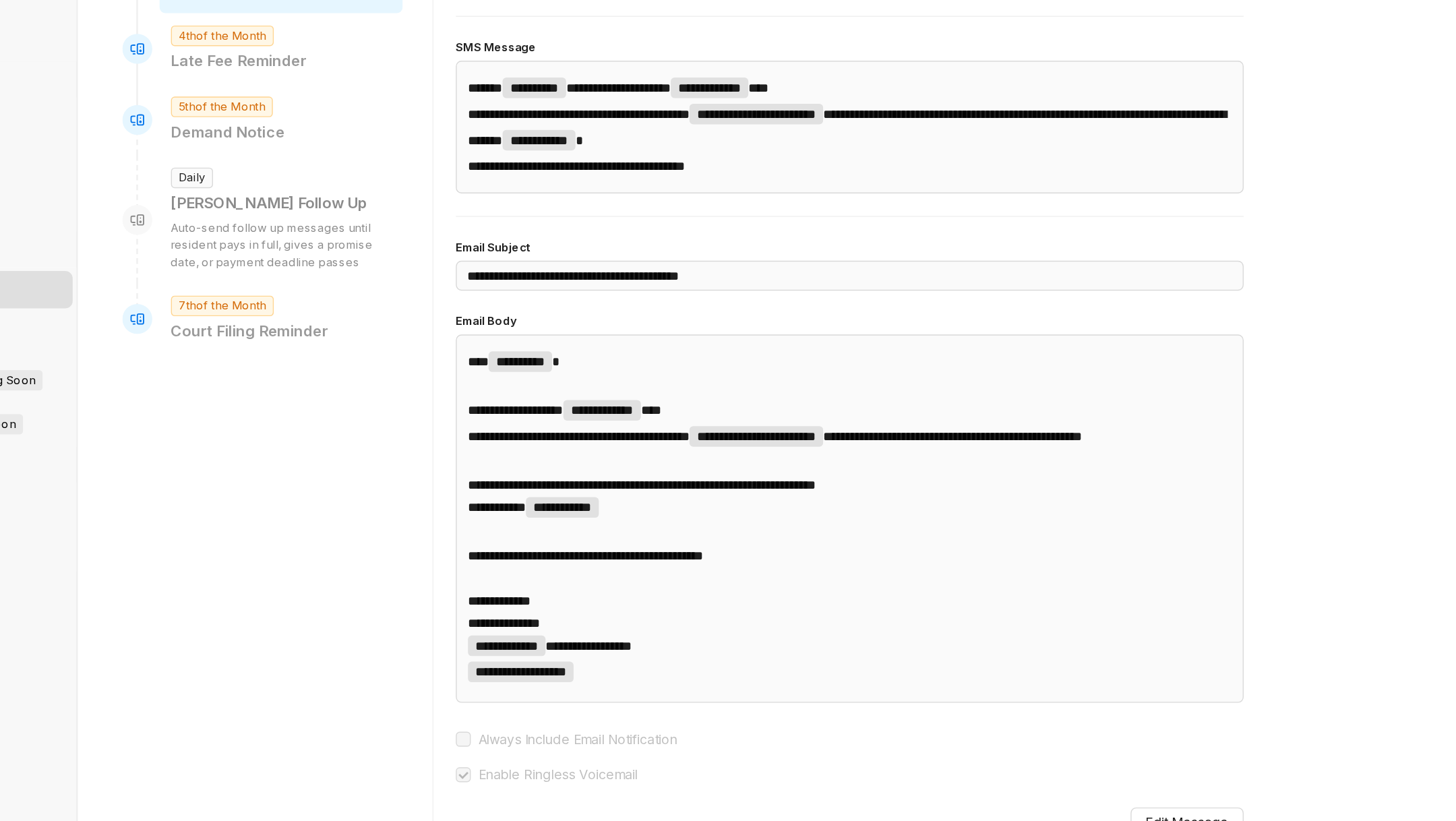
scroll to position [69, 0]
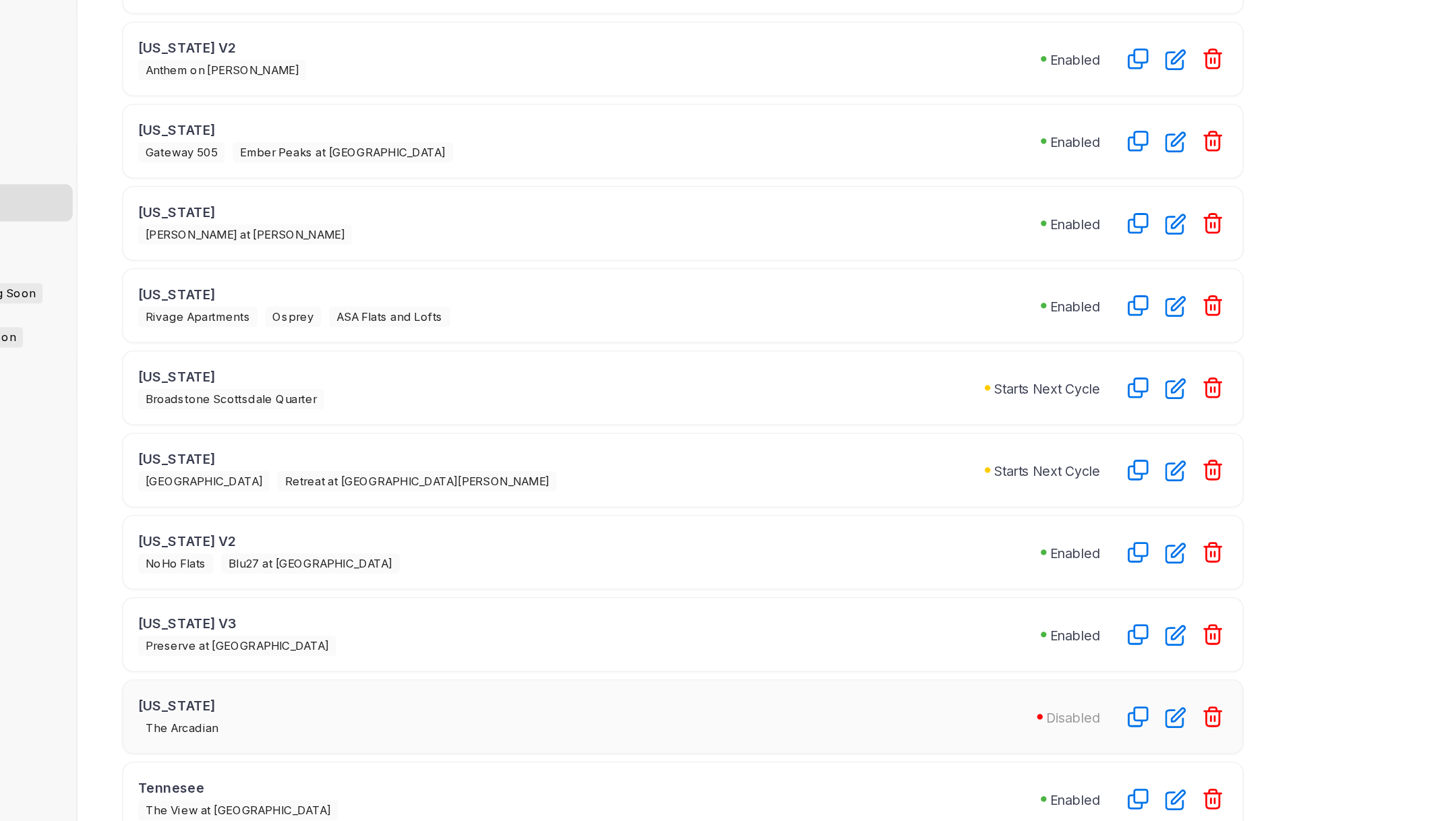
scroll to position [294, 0]
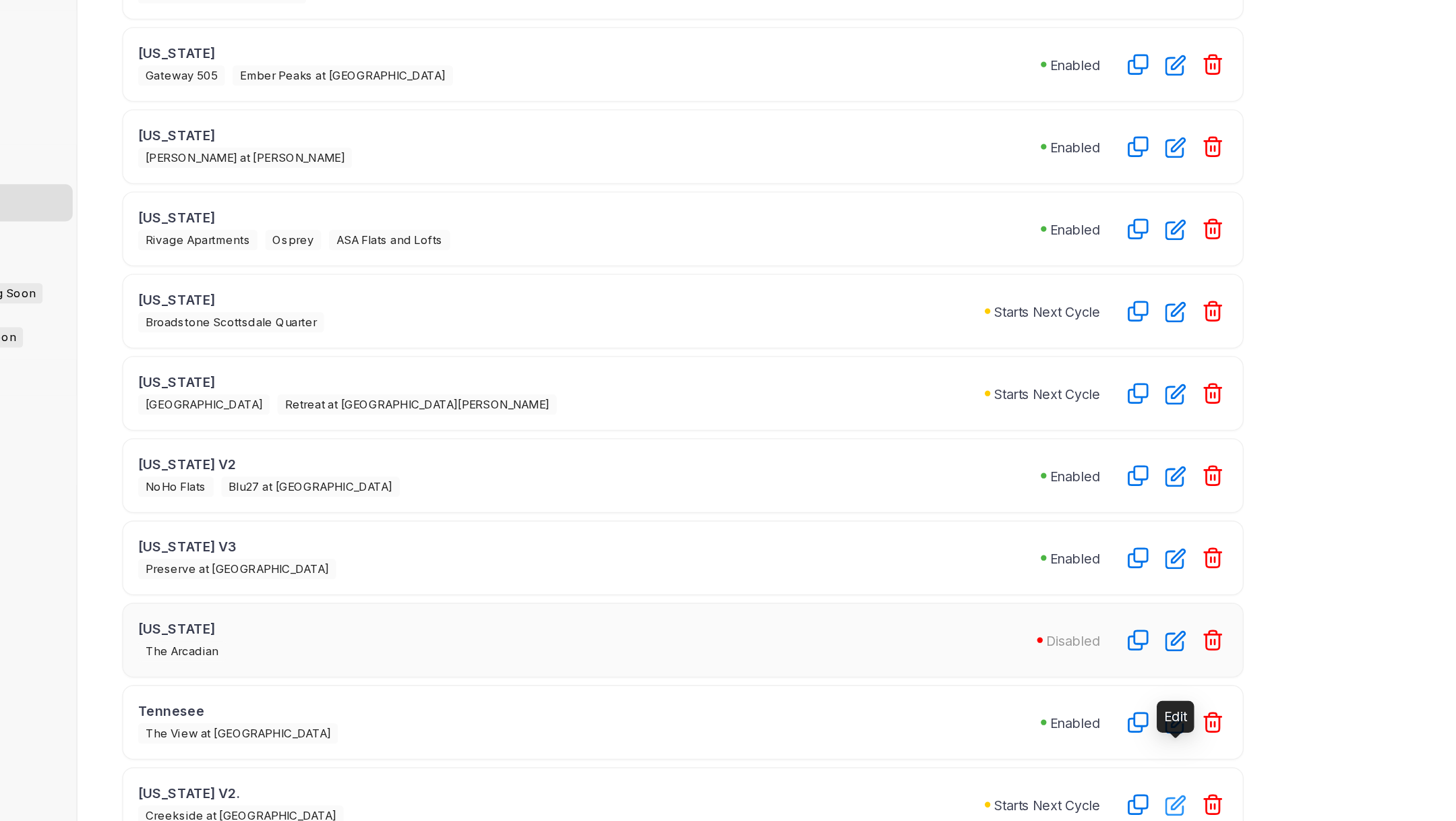
click at [977, 798] on button "button" at bounding box center [980, 809] width 21 height 21
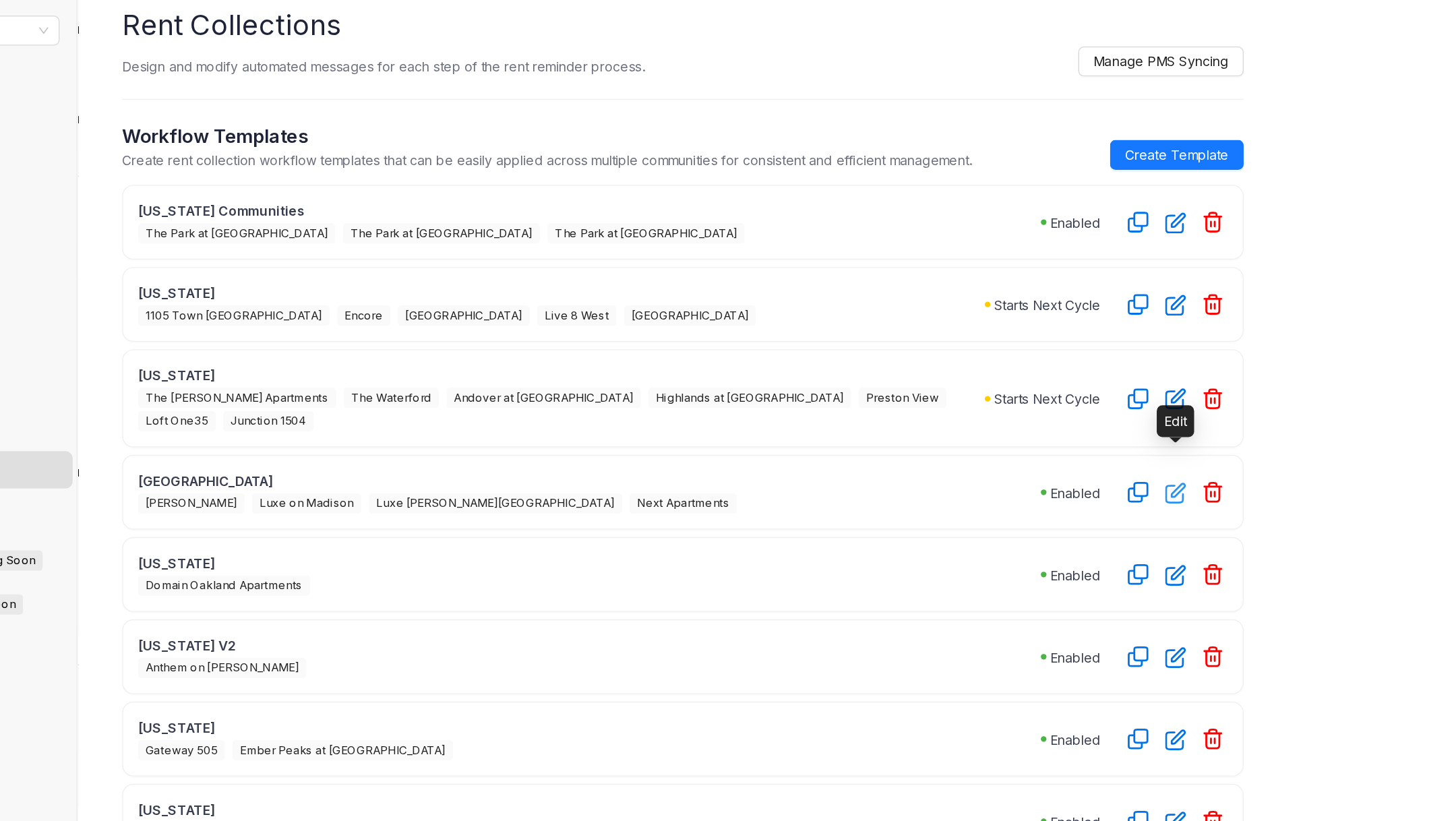
click at [982, 384] on icon "button" at bounding box center [981, 391] width 16 height 16
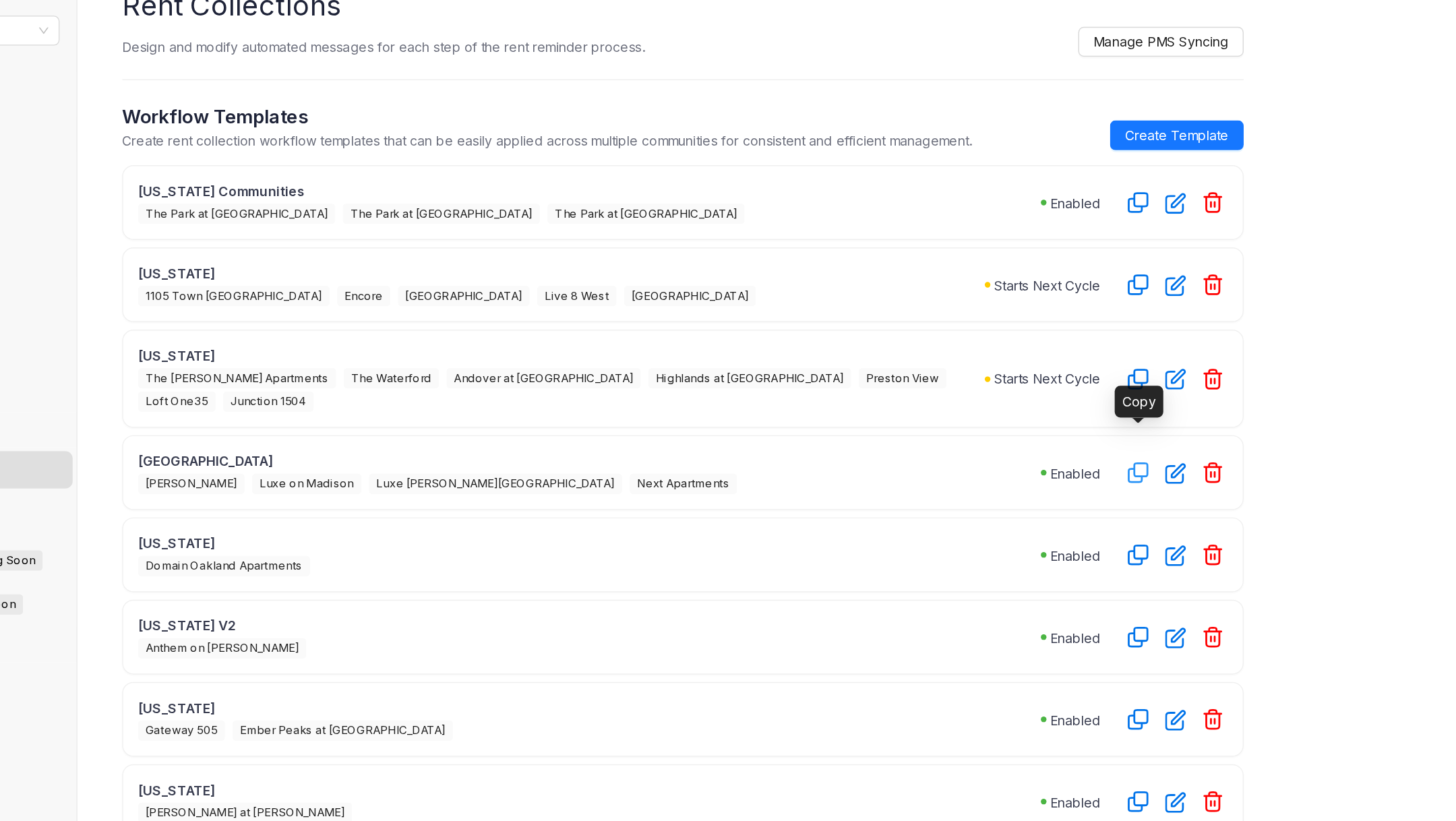
click at [954, 369] on icon "button" at bounding box center [953, 376] width 16 height 16
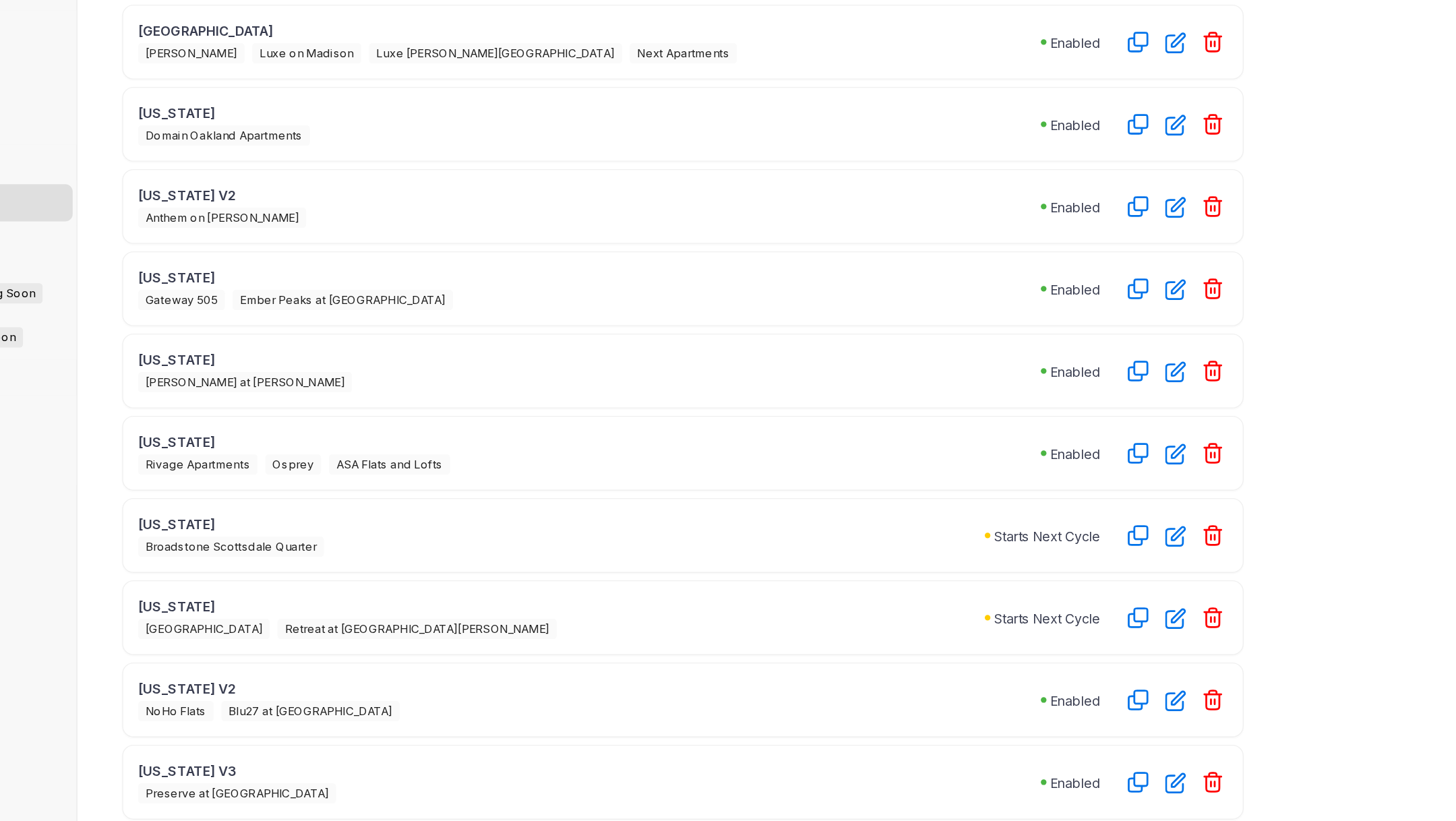
scroll to position [0, 0]
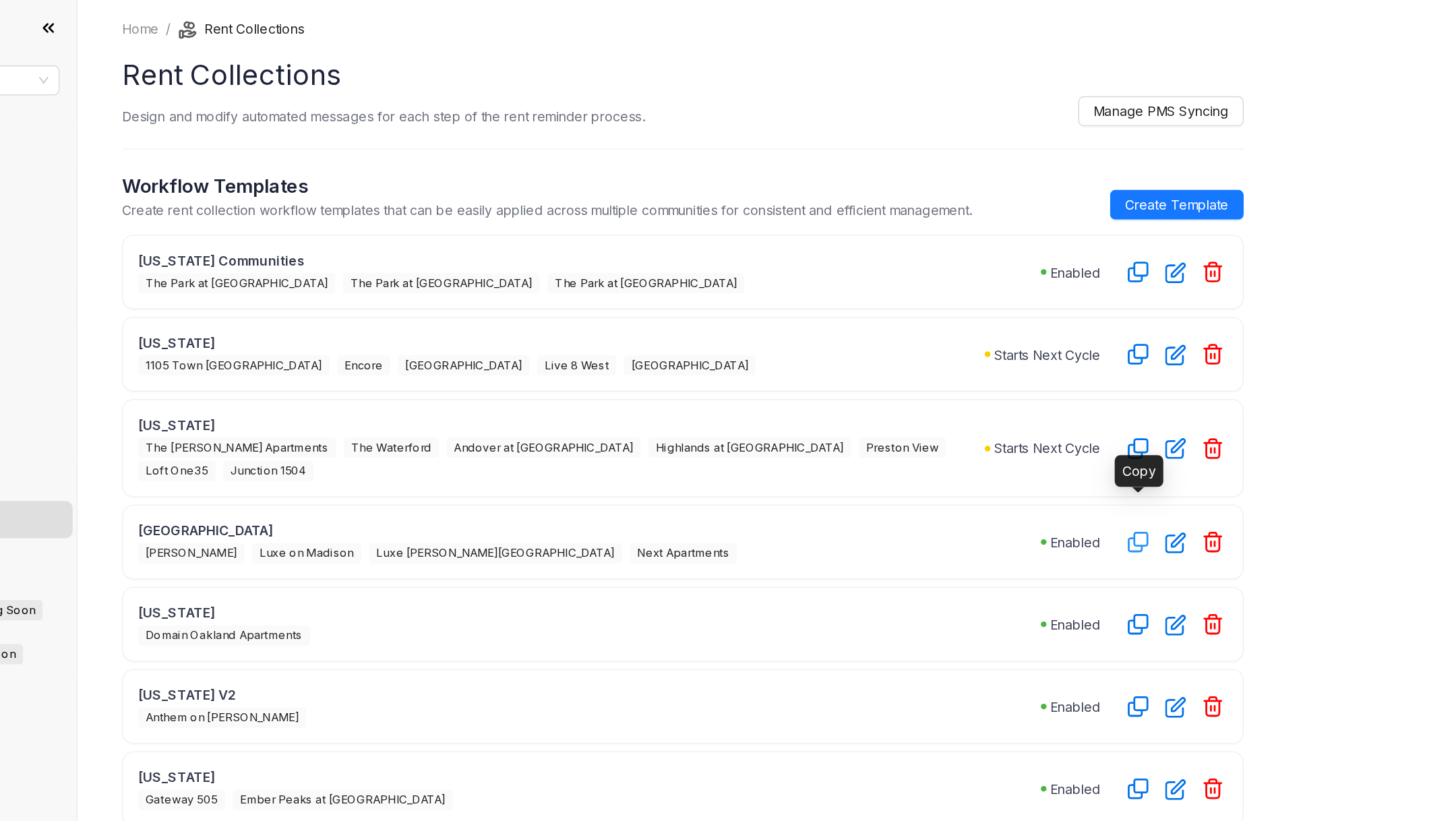
click at [948, 384] on icon "button" at bounding box center [953, 391] width 13 height 13
click at [956, 383] on icon "button" at bounding box center [953, 391] width 16 height 16
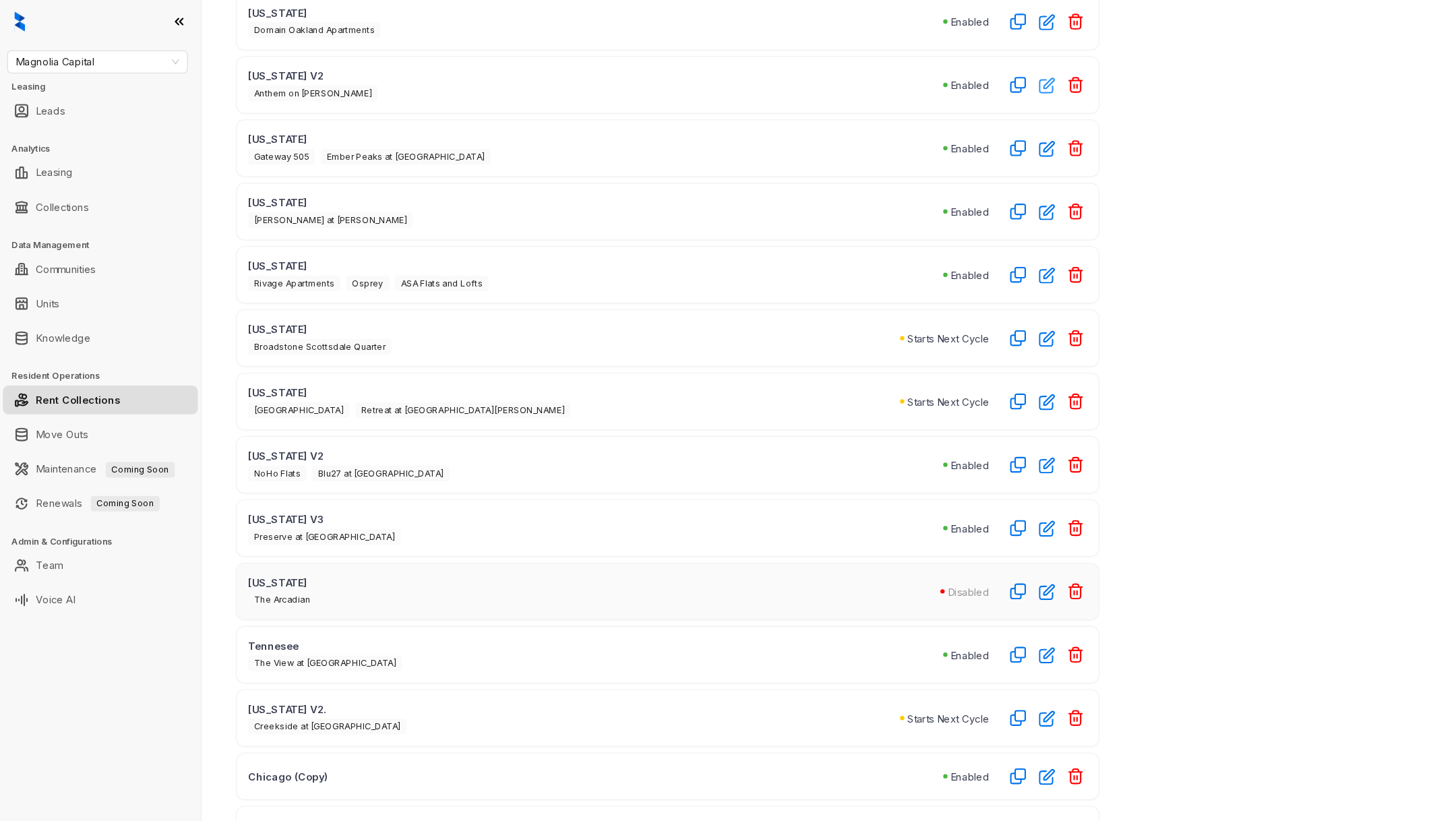
scroll to position [443, 0]
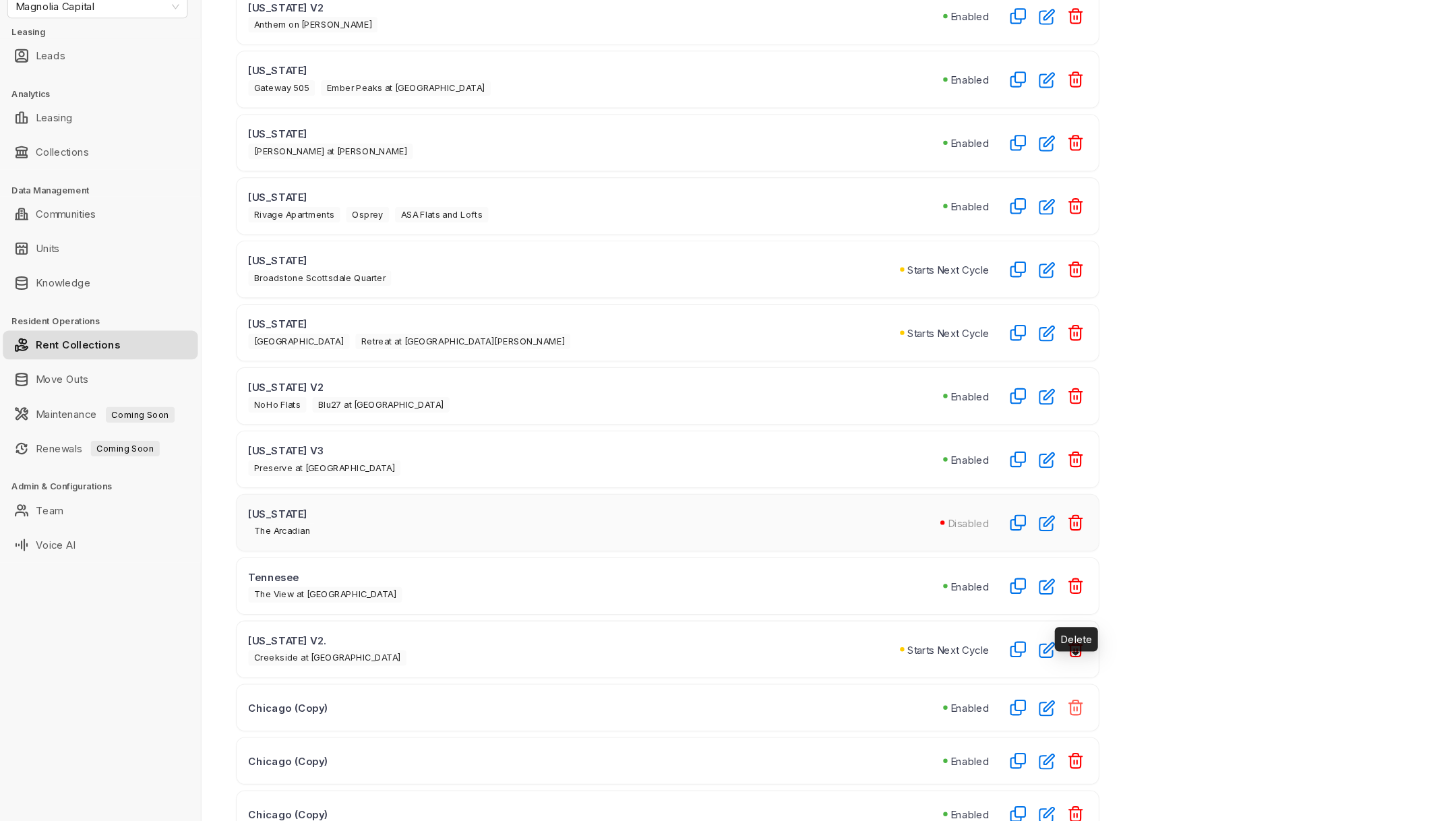
click at [1009, 707] on icon "button" at bounding box center [1007, 715] width 16 height 16
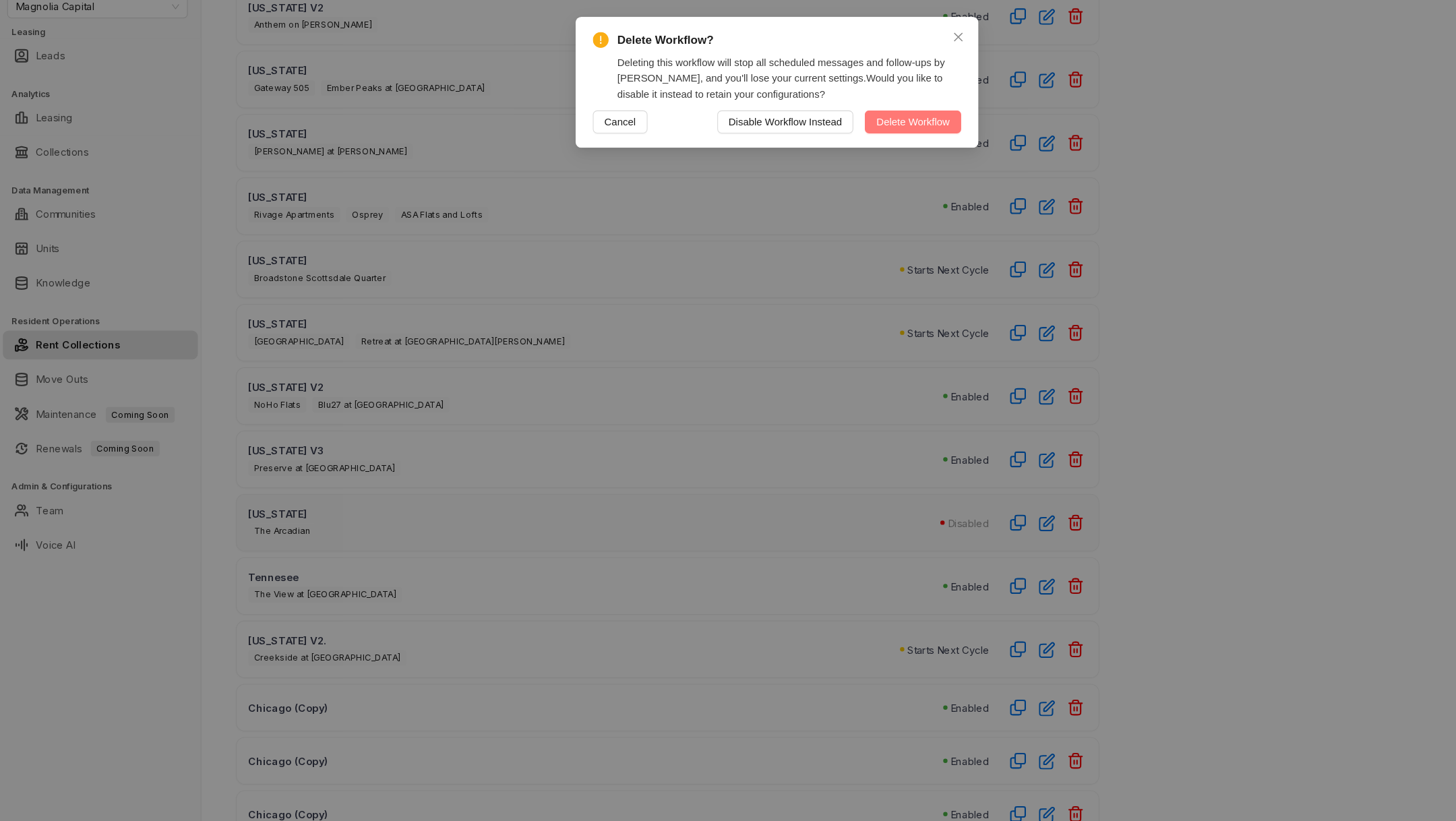
click at [845, 157] on button "Delete Workflow" at bounding box center [855, 166] width 90 height 21
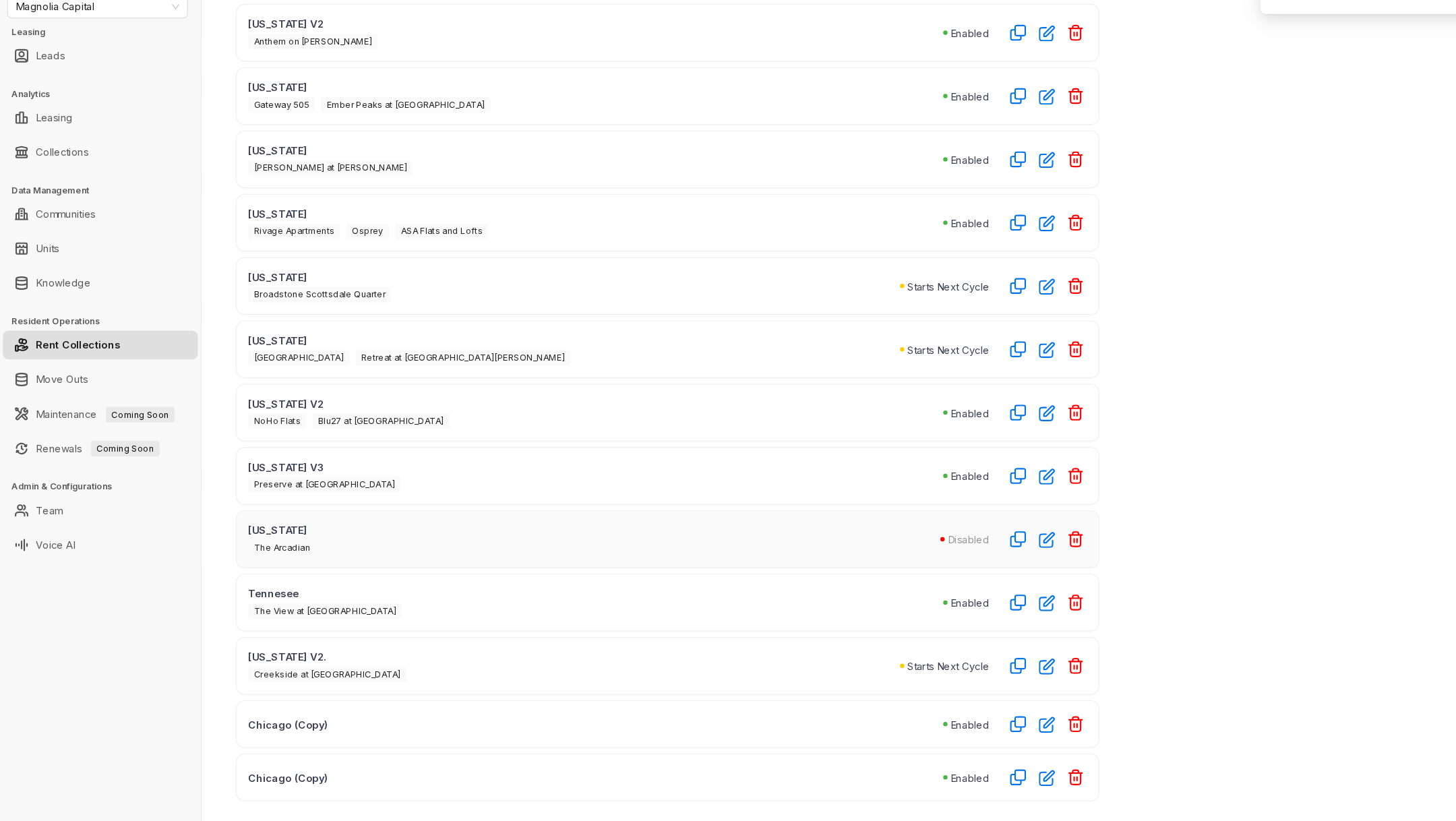
scroll to position [393, 0]
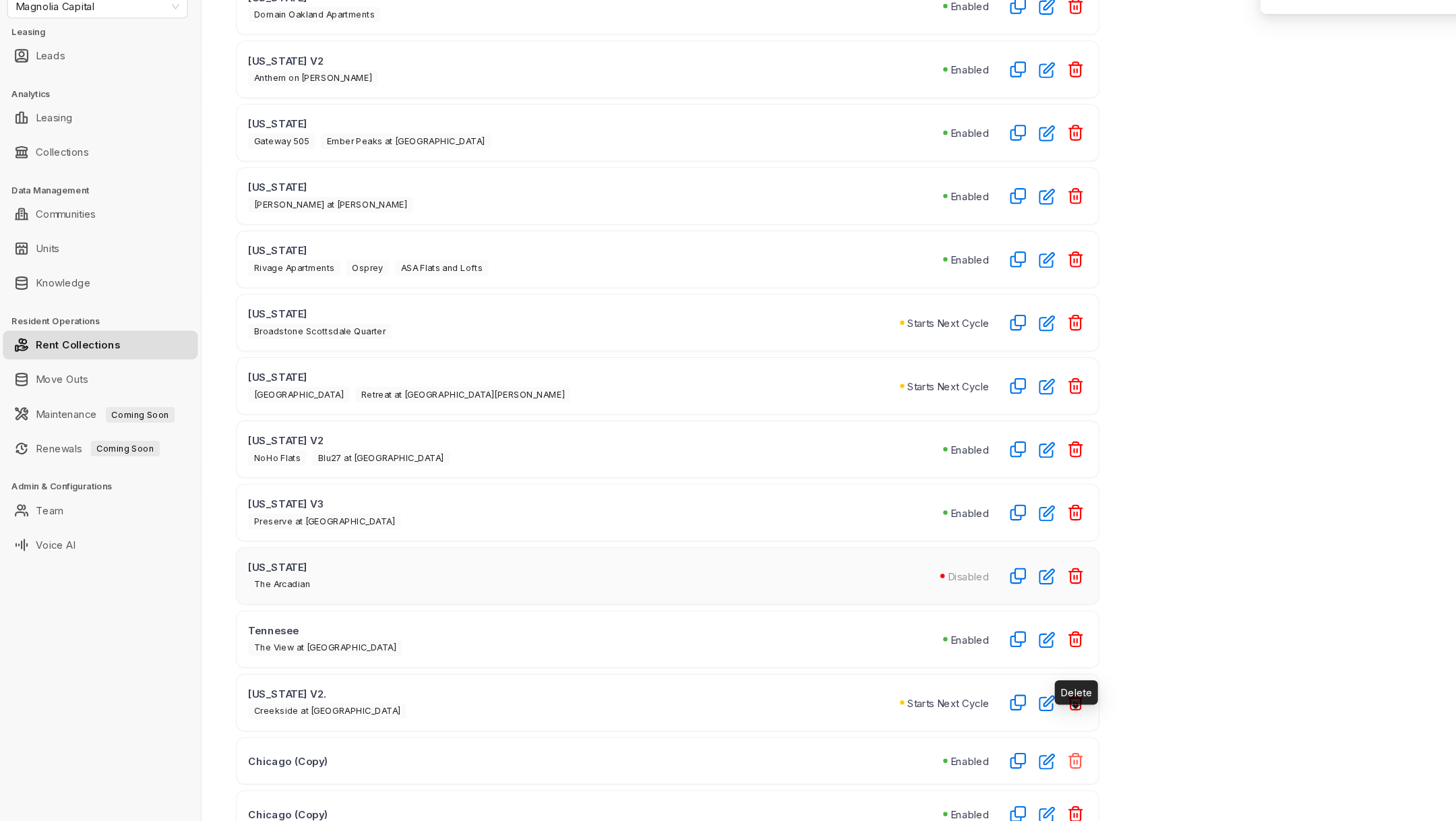
click at [1010, 756] on icon "button" at bounding box center [1007, 764] width 16 height 16
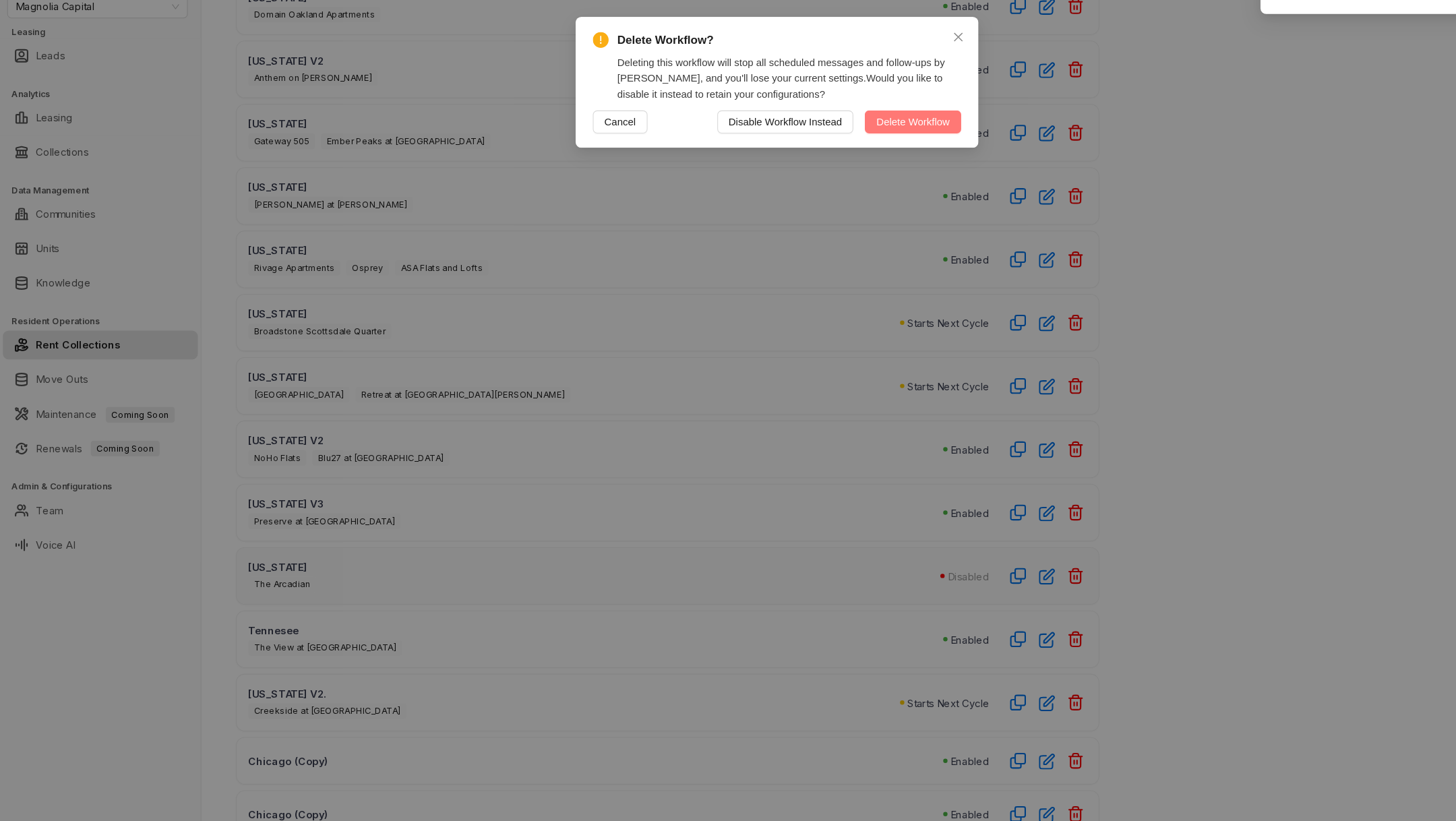
click at [845, 162] on span "Delete Workflow" at bounding box center [855, 165] width 69 height 15
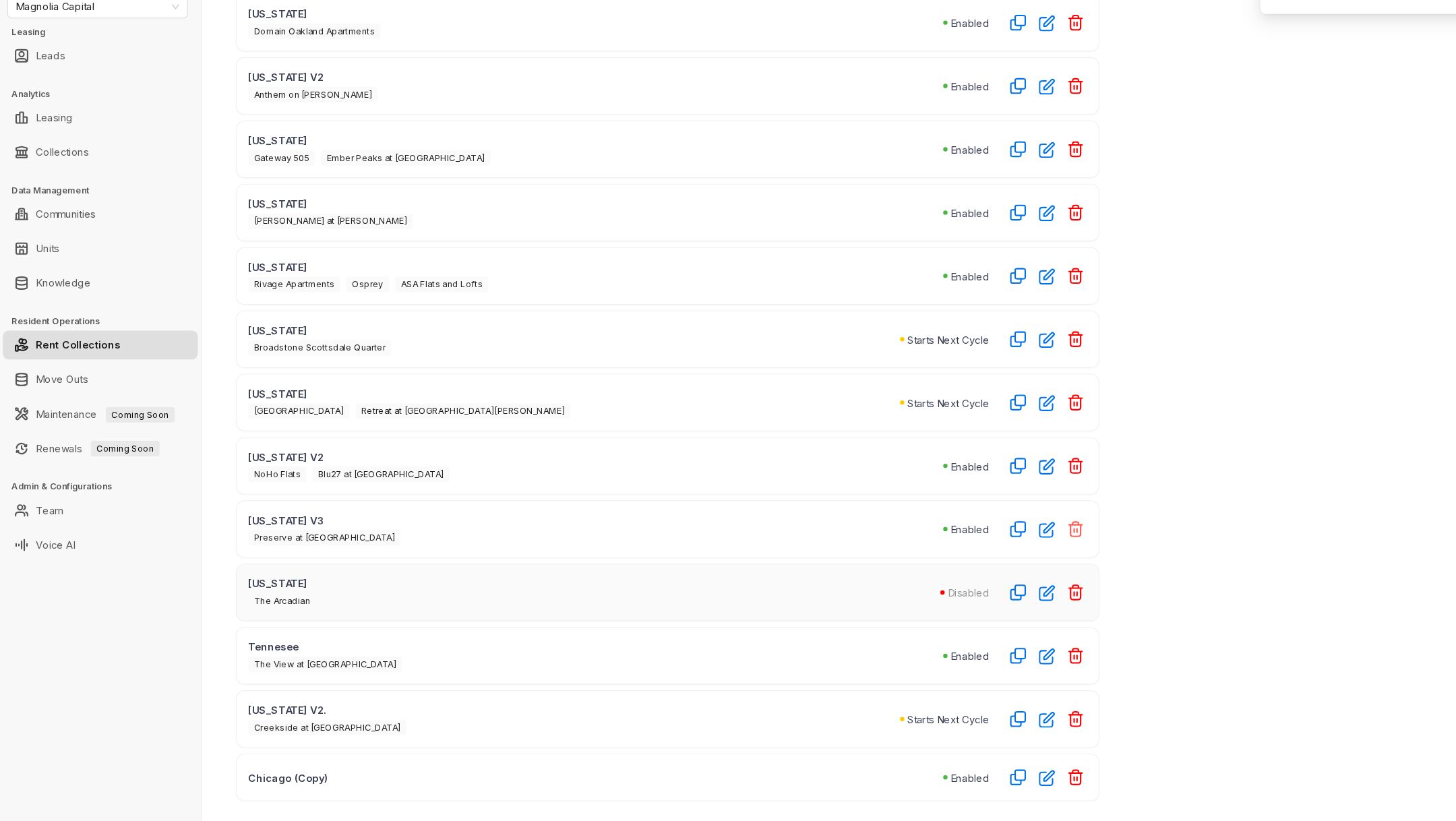
scroll to position [344, 0]
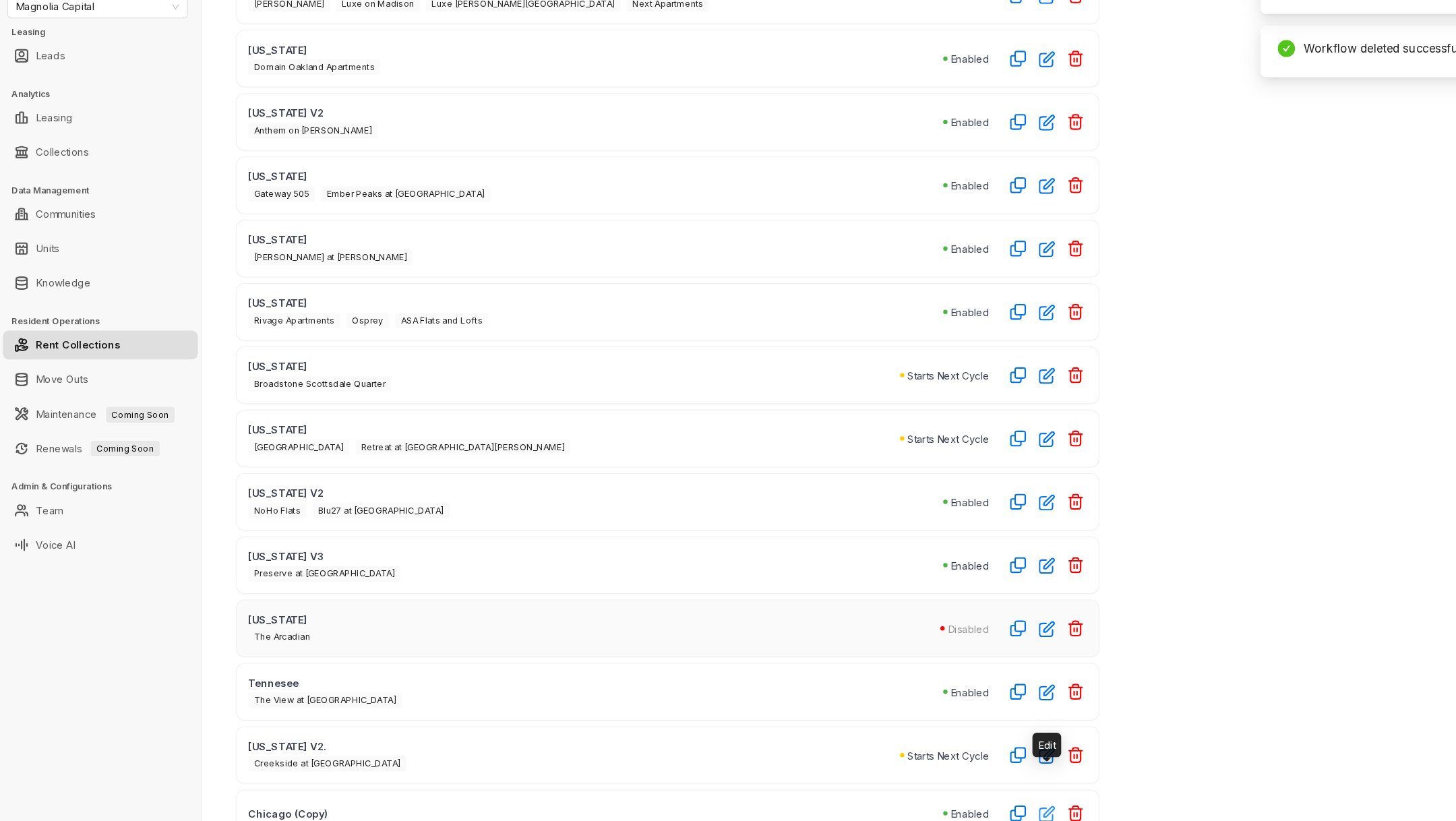
click at [982, 808] on icon "button" at bounding box center [980, 814] width 13 height 13
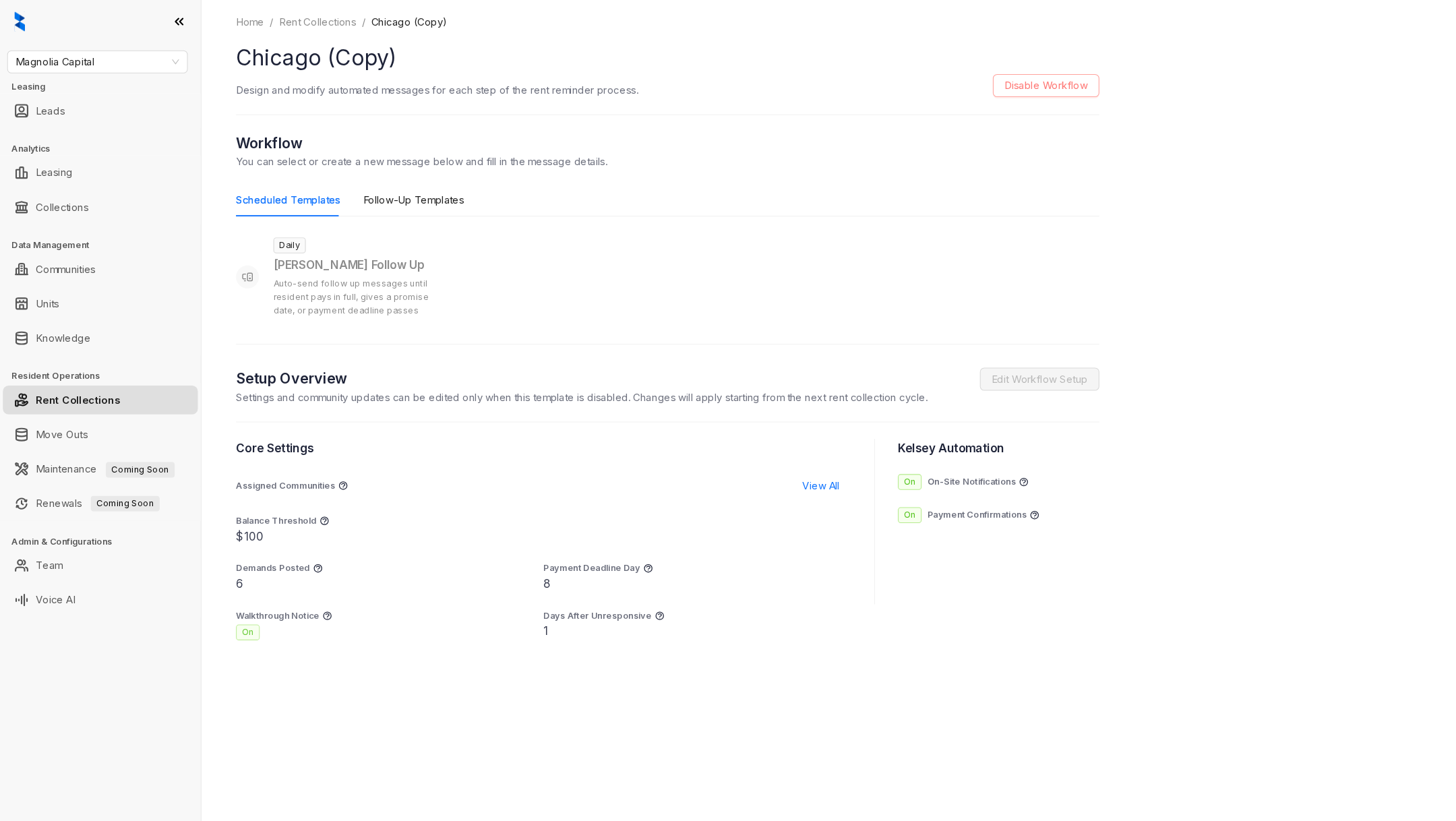
click at [982, 82] on span "Disable Workflow" at bounding box center [980, 80] width 78 height 15
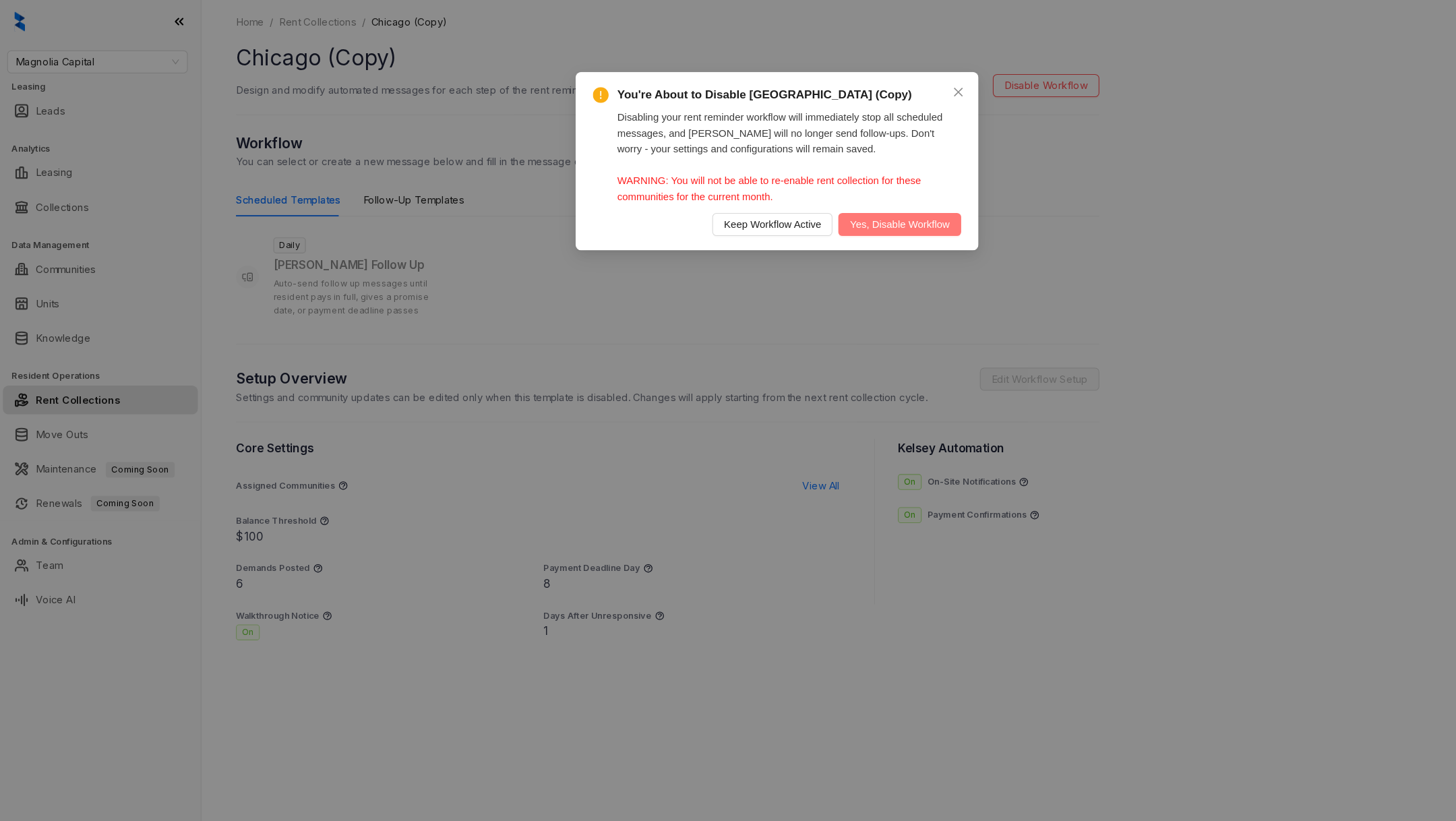
click at [838, 214] on span "Yes, Disable Workflow" at bounding box center [843, 210] width 94 height 15
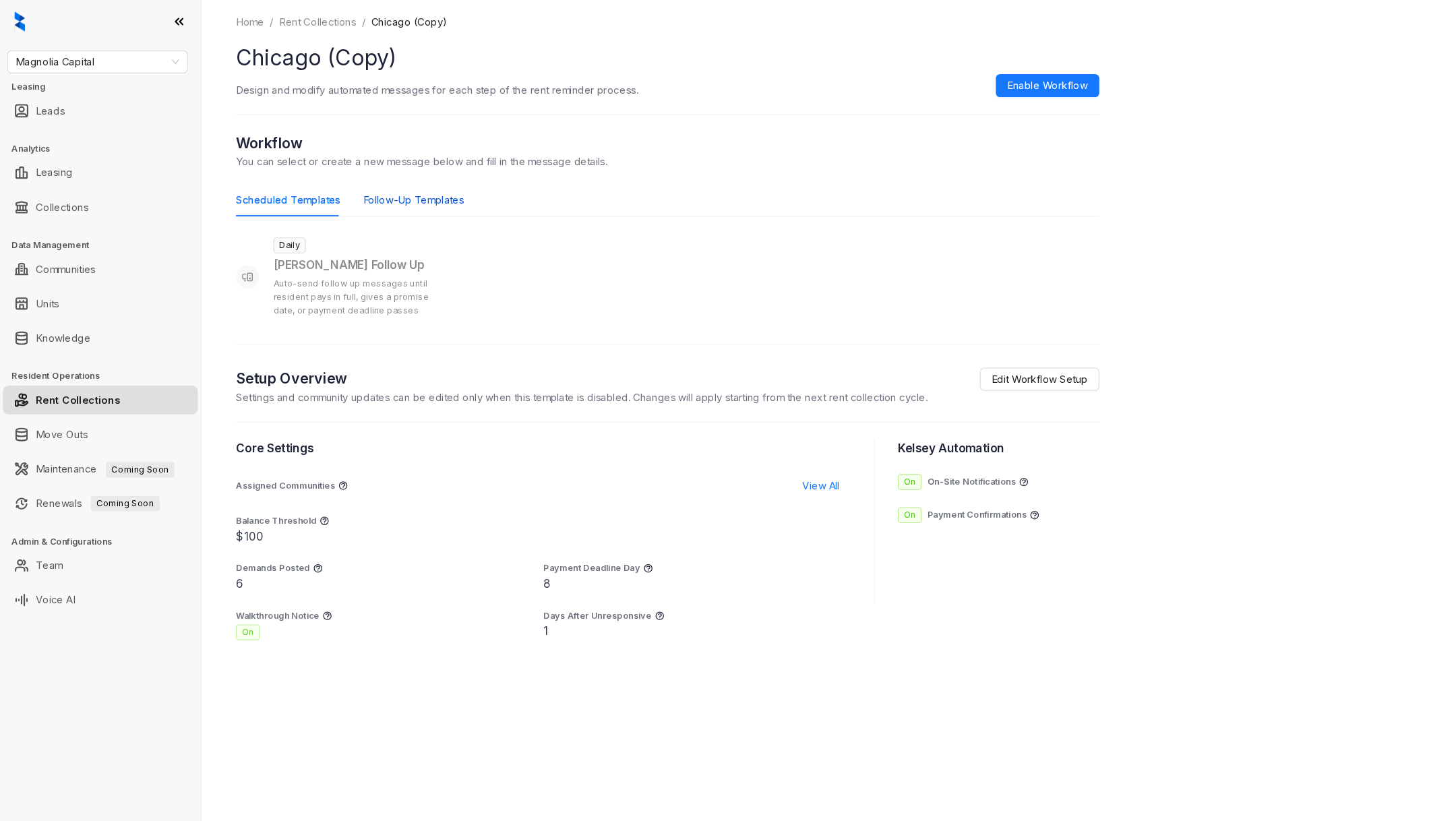
click at [400, 180] on div "Follow-Up Templates" at bounding box center [387, 187] width 94 height 15
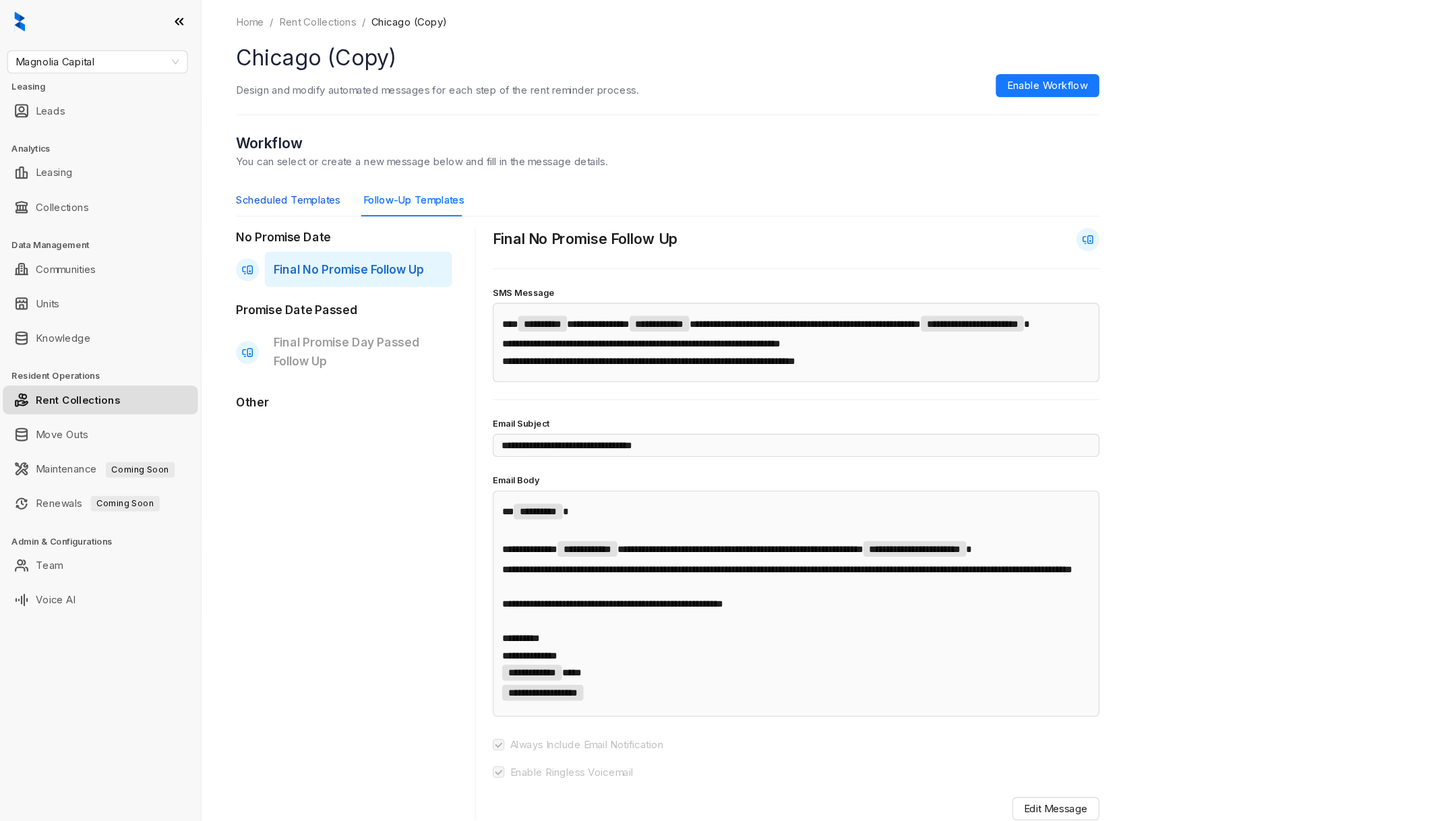
click at [247, 180] on div "Scheduled Templates" at bounding box center [270, 187] width 98 height 15
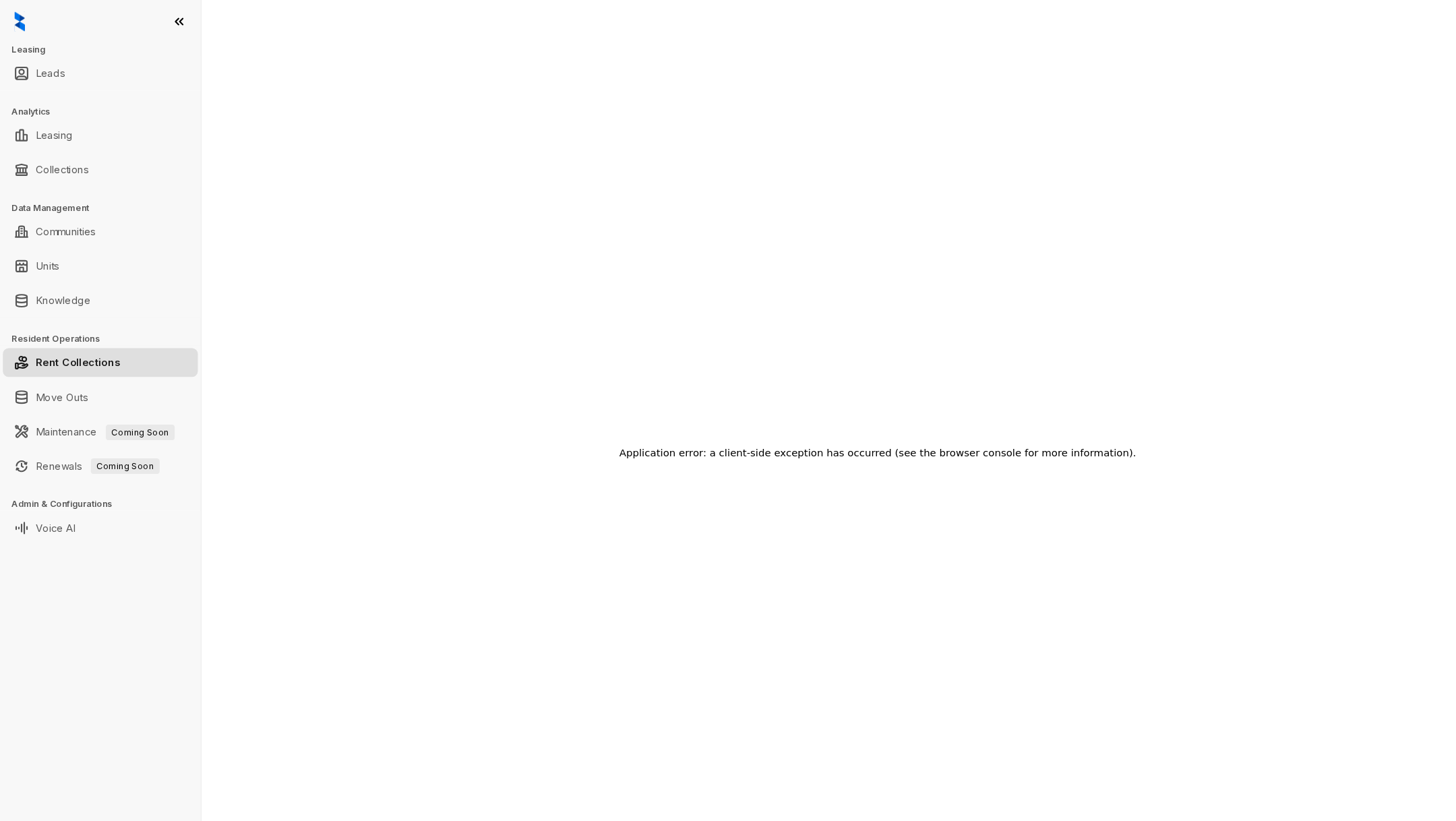
click at [96, 340] on link "Rent Collections" at bounding box center [73, 340] width 79 height 27
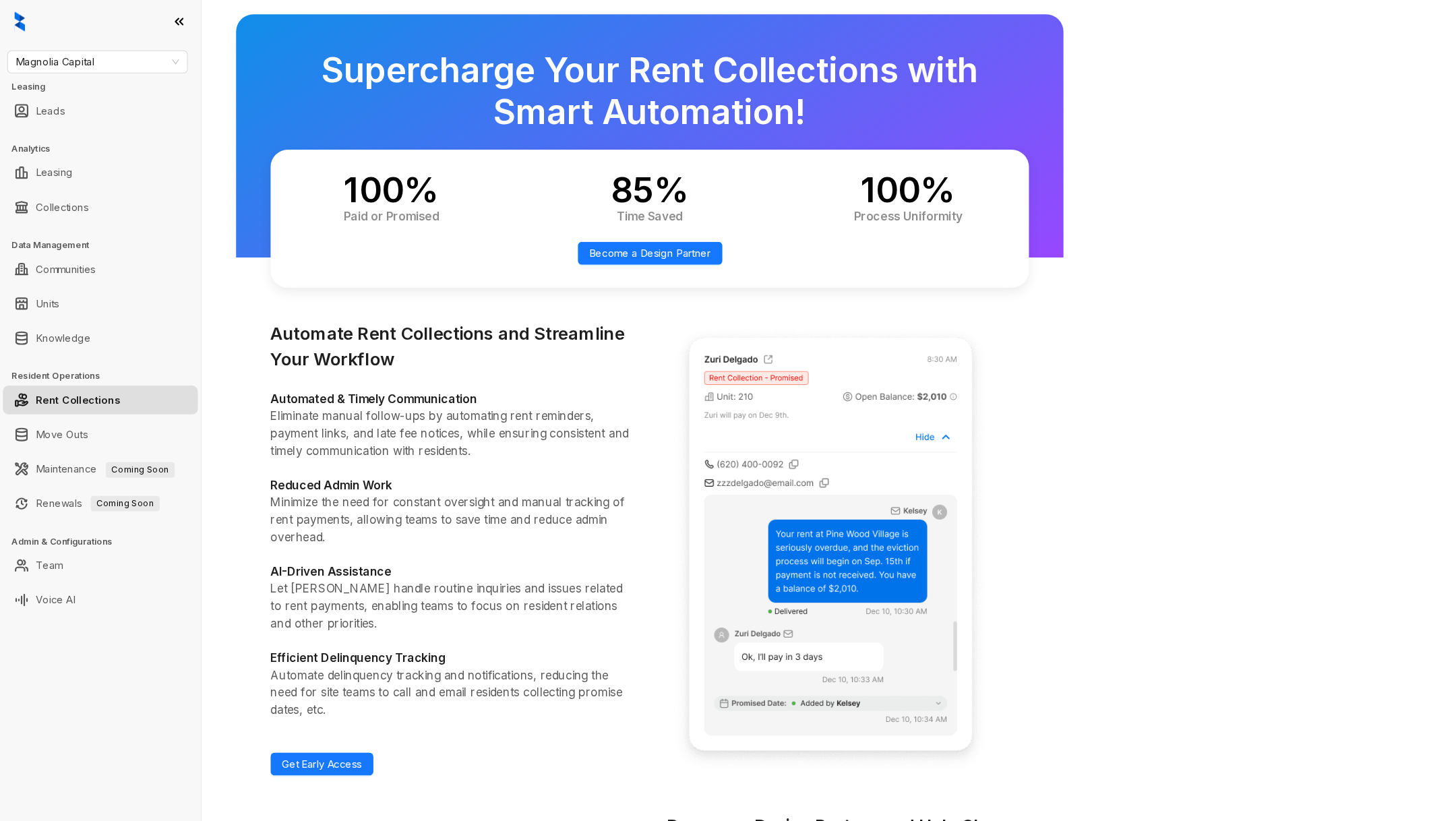
click at [71, 373] on link "Rent Collections" at bounding box center [73, 375] width 79 height 27
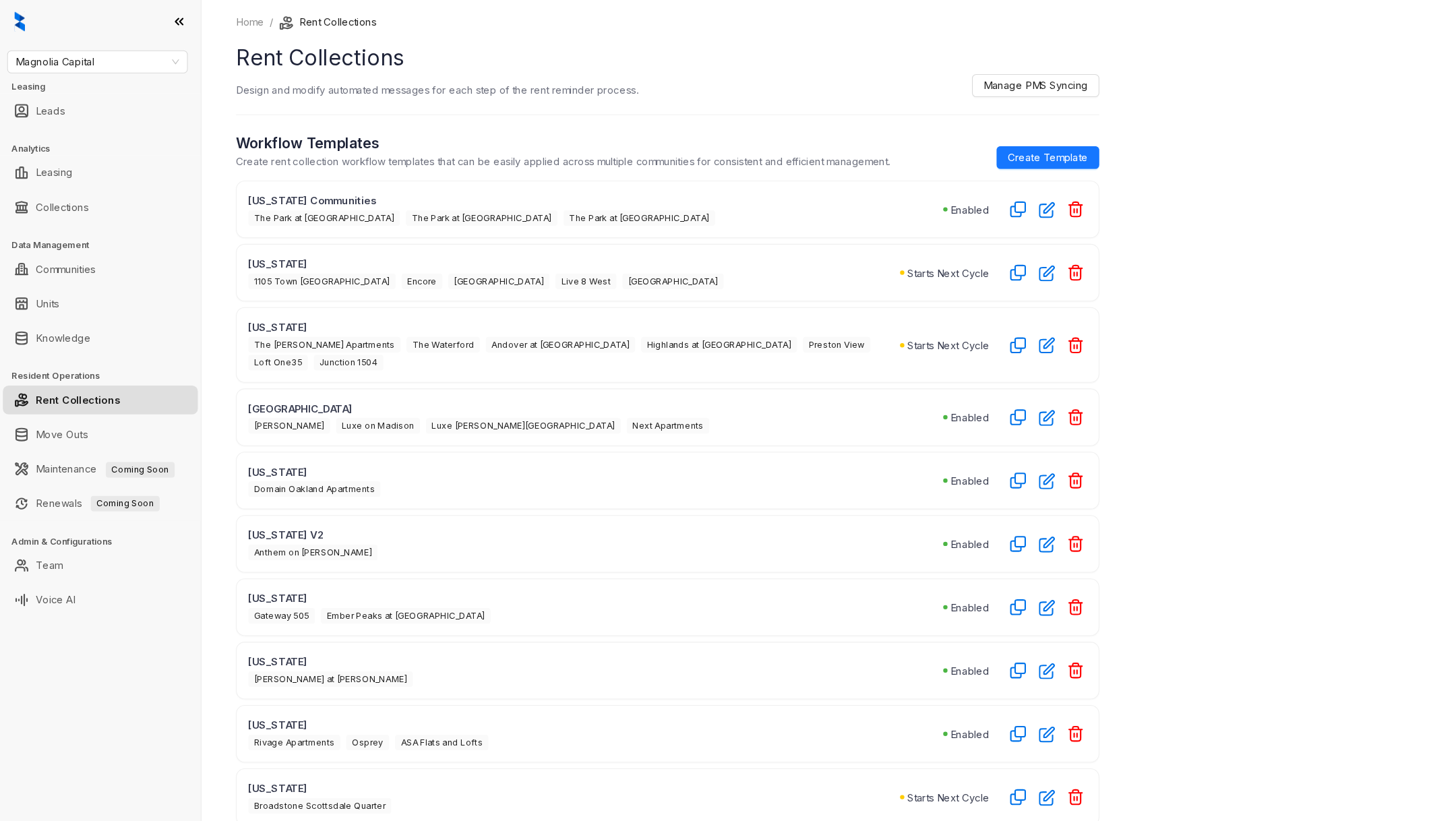
scroll to position [344, 0]
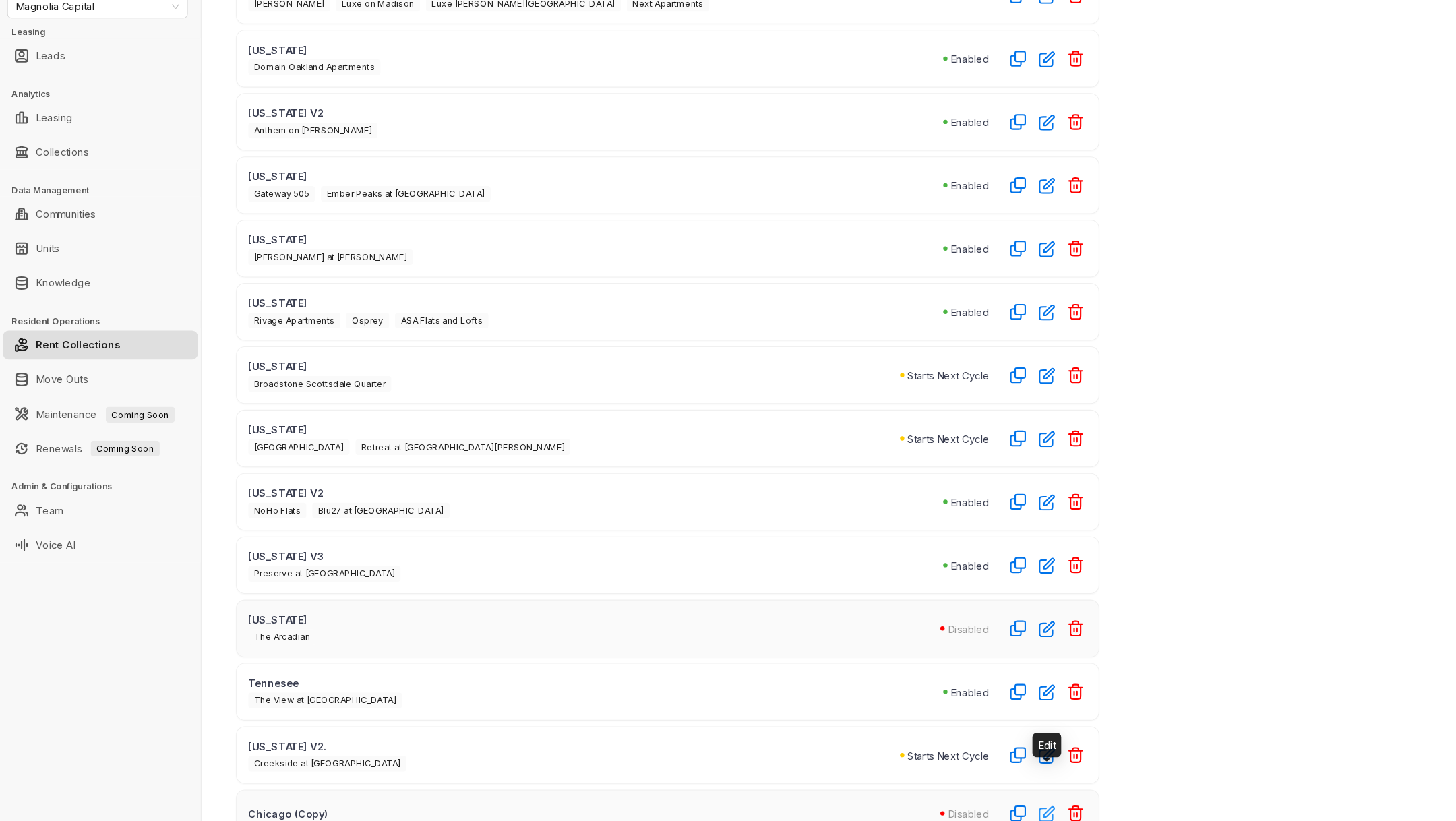
click at [980, 806] on icon "button" at bounding box center [981, 814] width 16 height 16
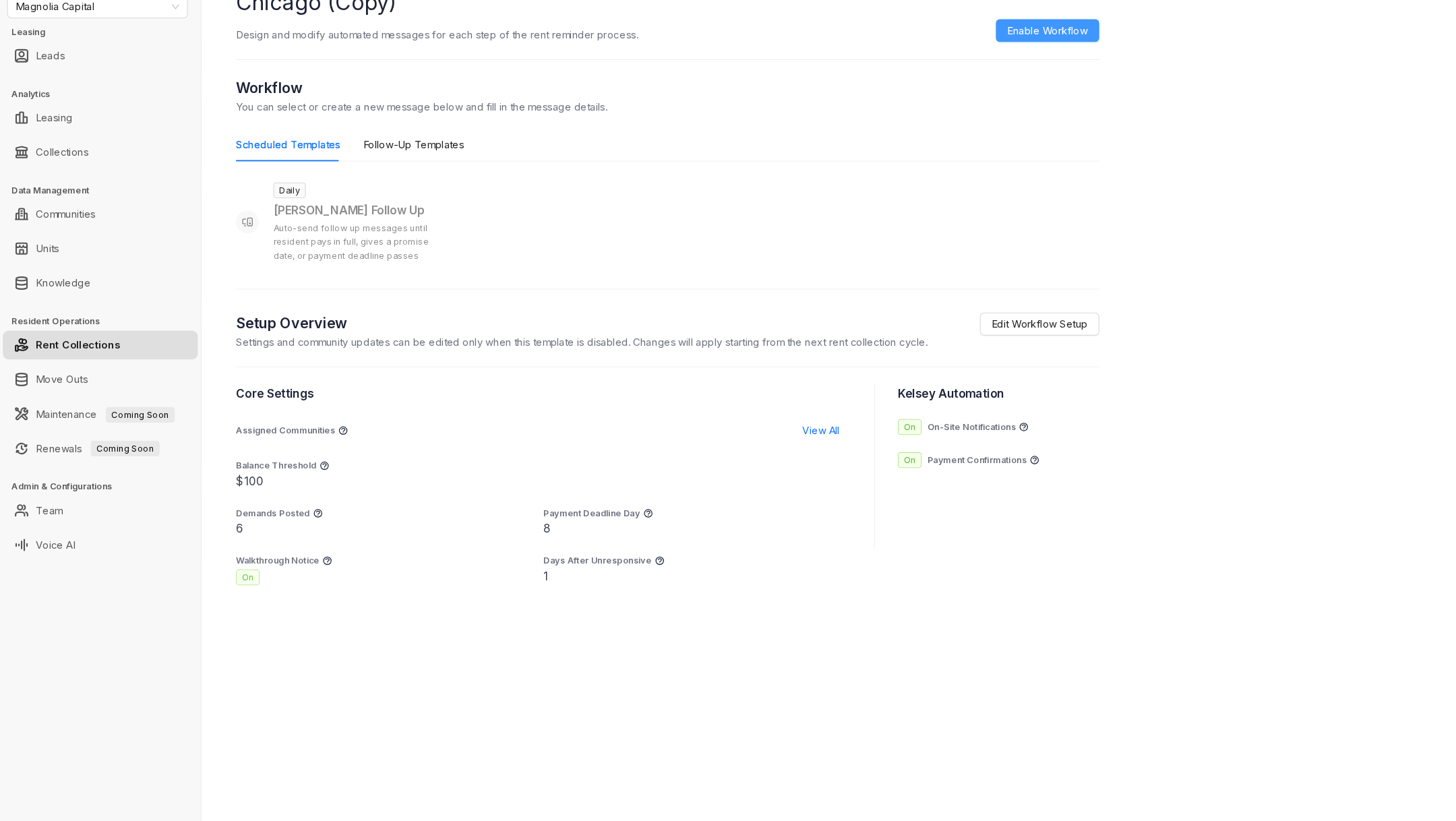
click at [956, 79] on span "Enable Workflow" at bounding box center [981, 80] width 76 height 15
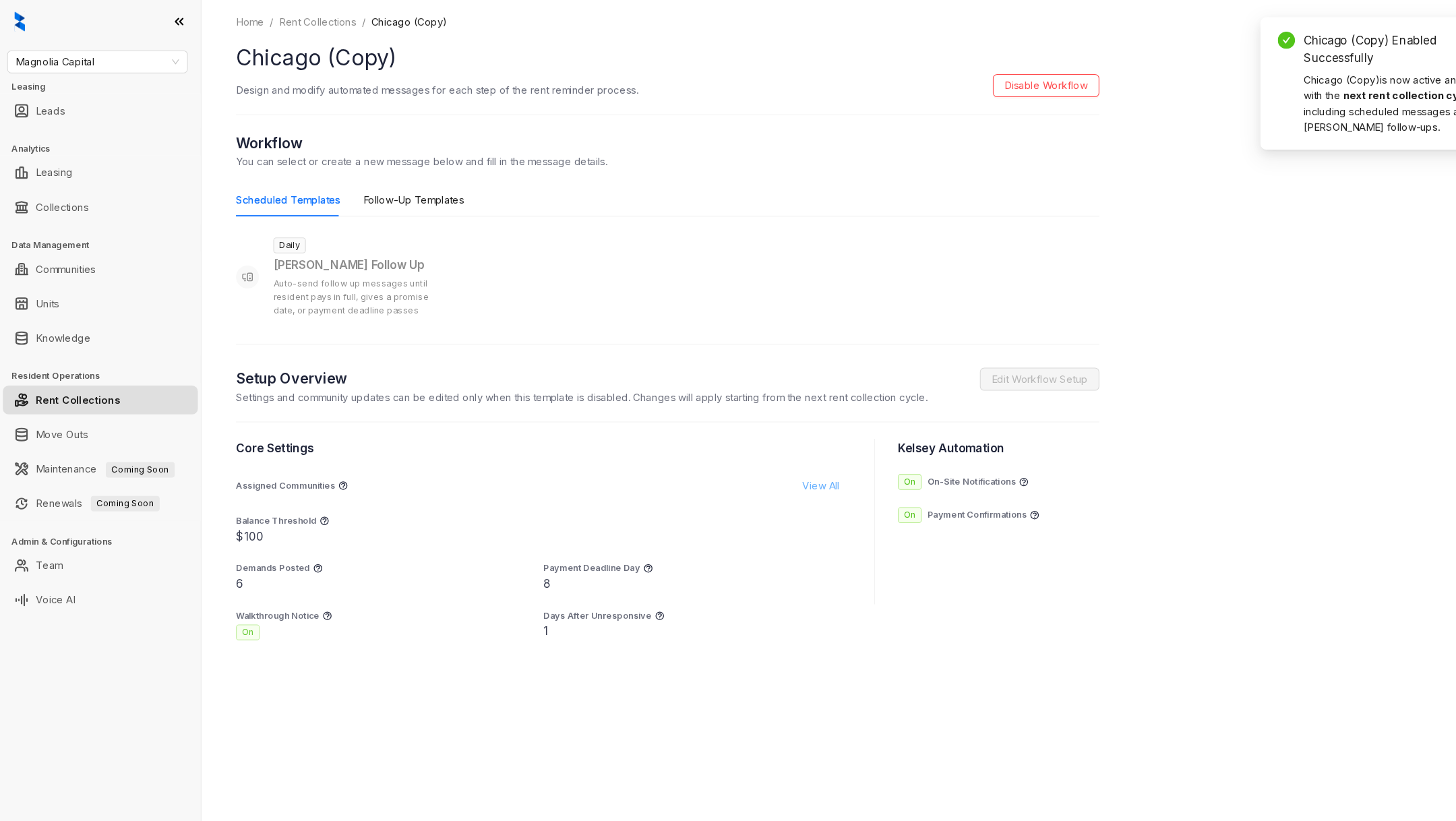
click at [777, 451] on span "View All" at bounding box center [768, 454] width 35 height 15
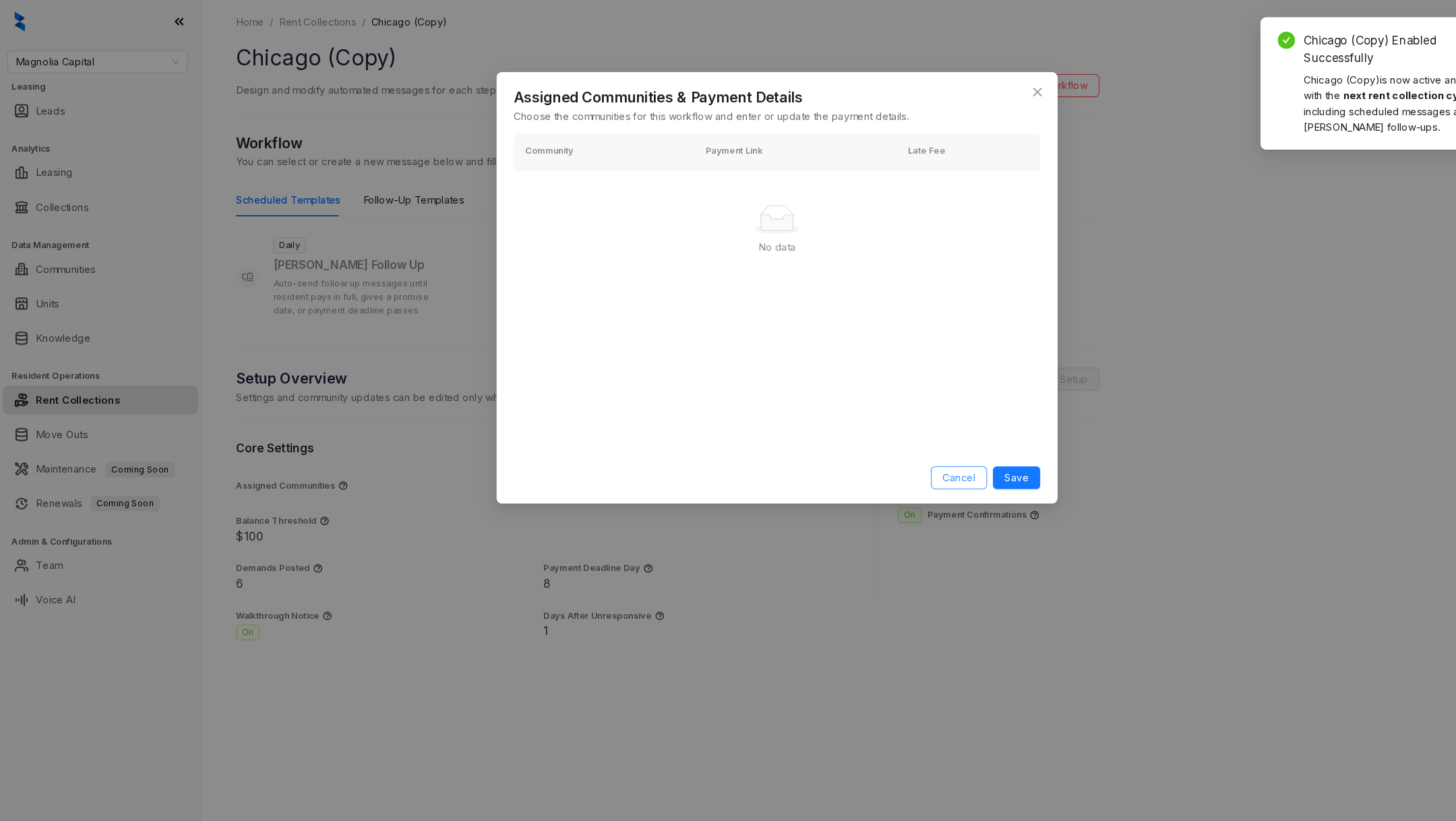
click at [910, 450] on span "Cancel" at bounding box center [899, 447] width 31 height 15
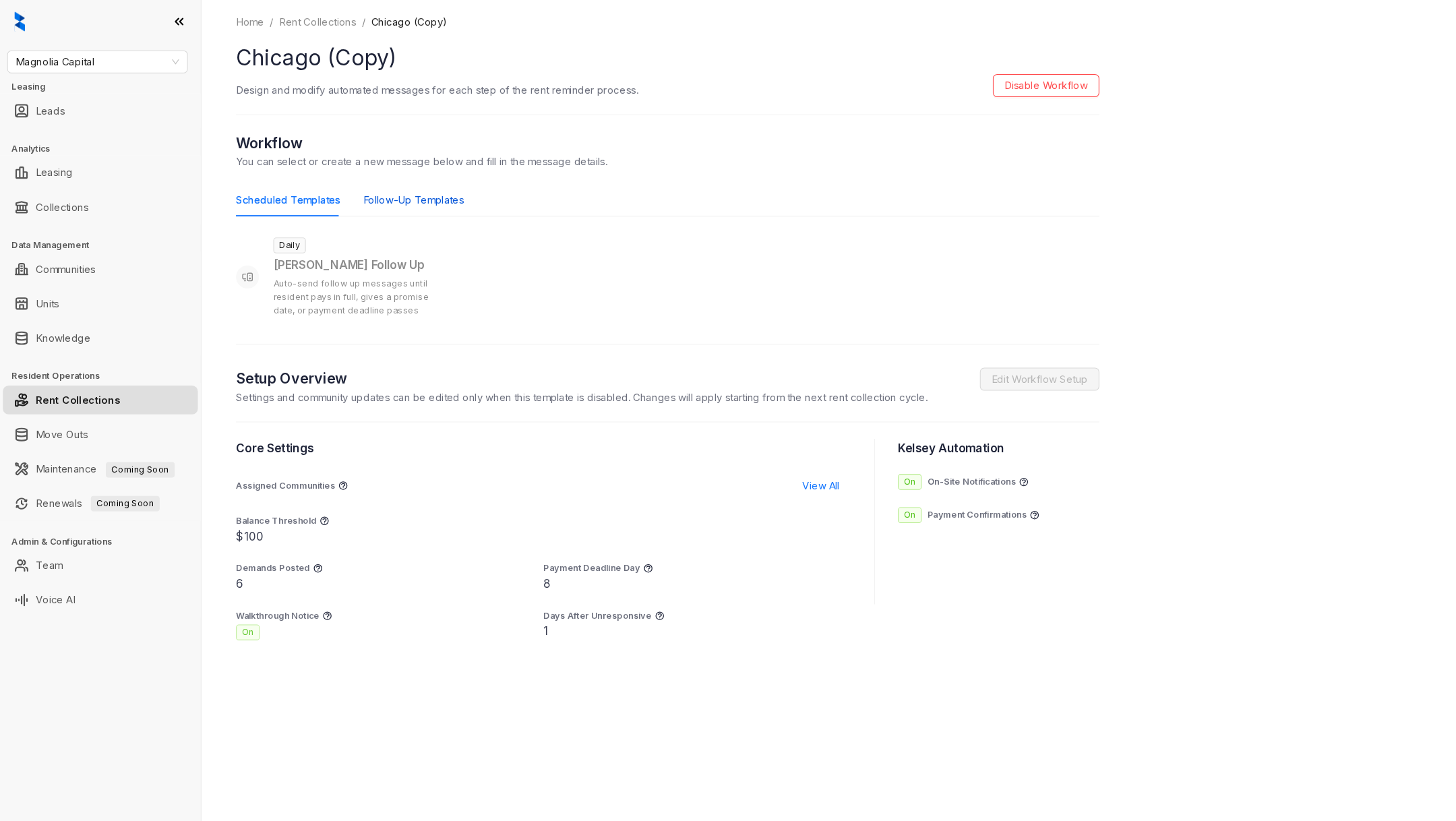
click at [391, 182] on div "Follow-Up Templates" at bounding box center [387, 187] width 94 height 15
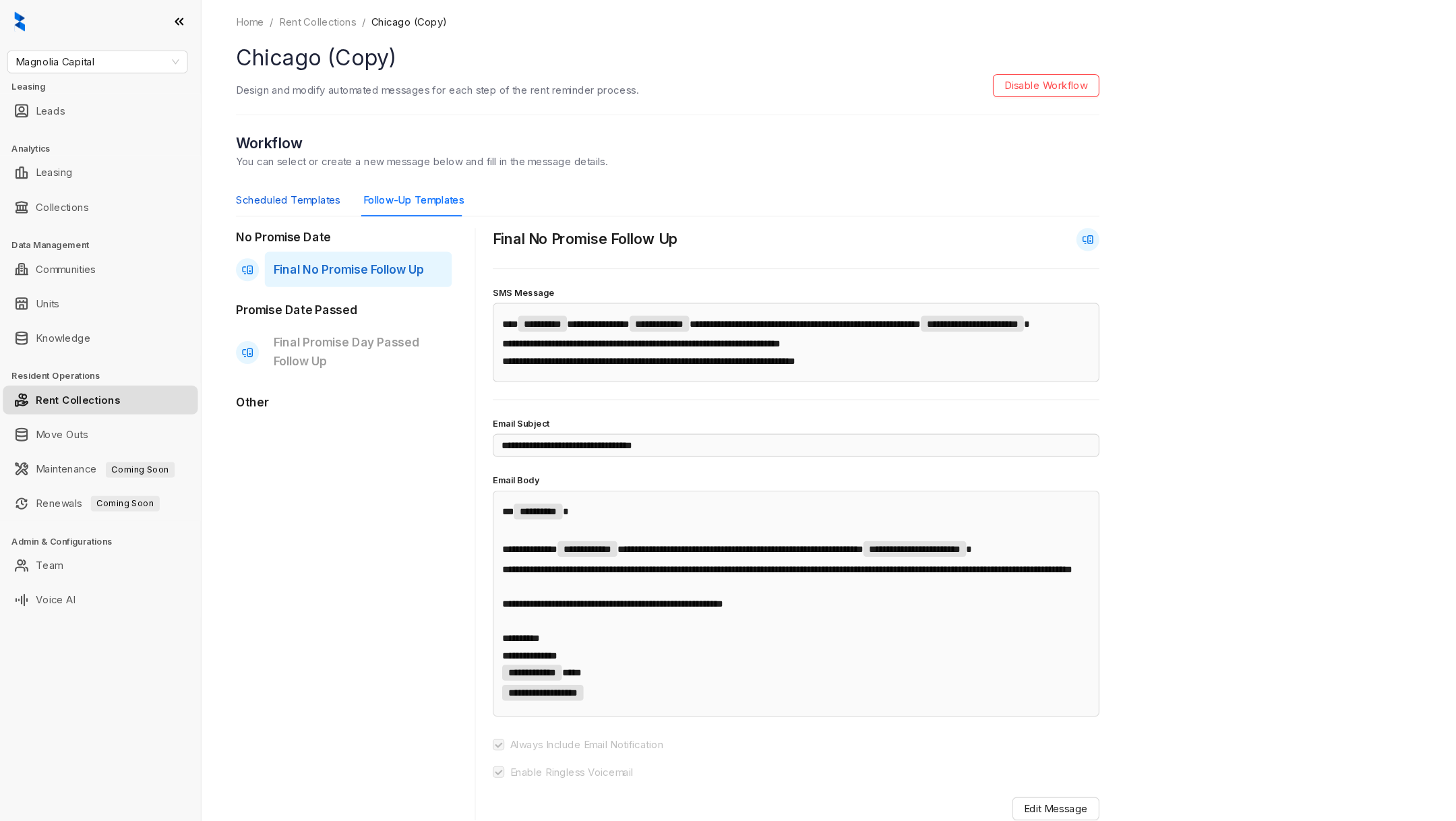
click at [264, 182] on div "Scheduled Templates" at bounding box center [270, 187] width 98 height 15
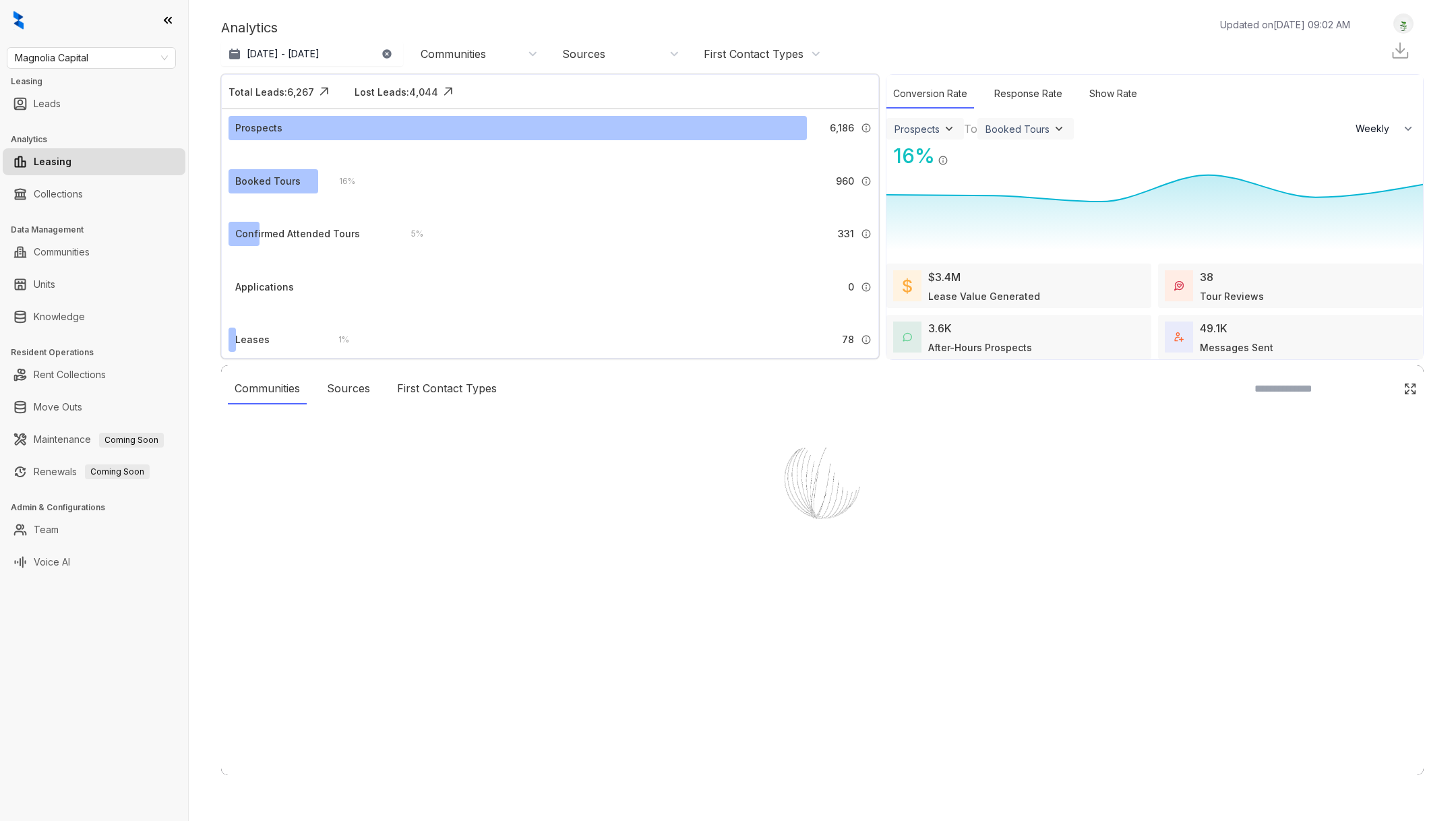
select select "******"
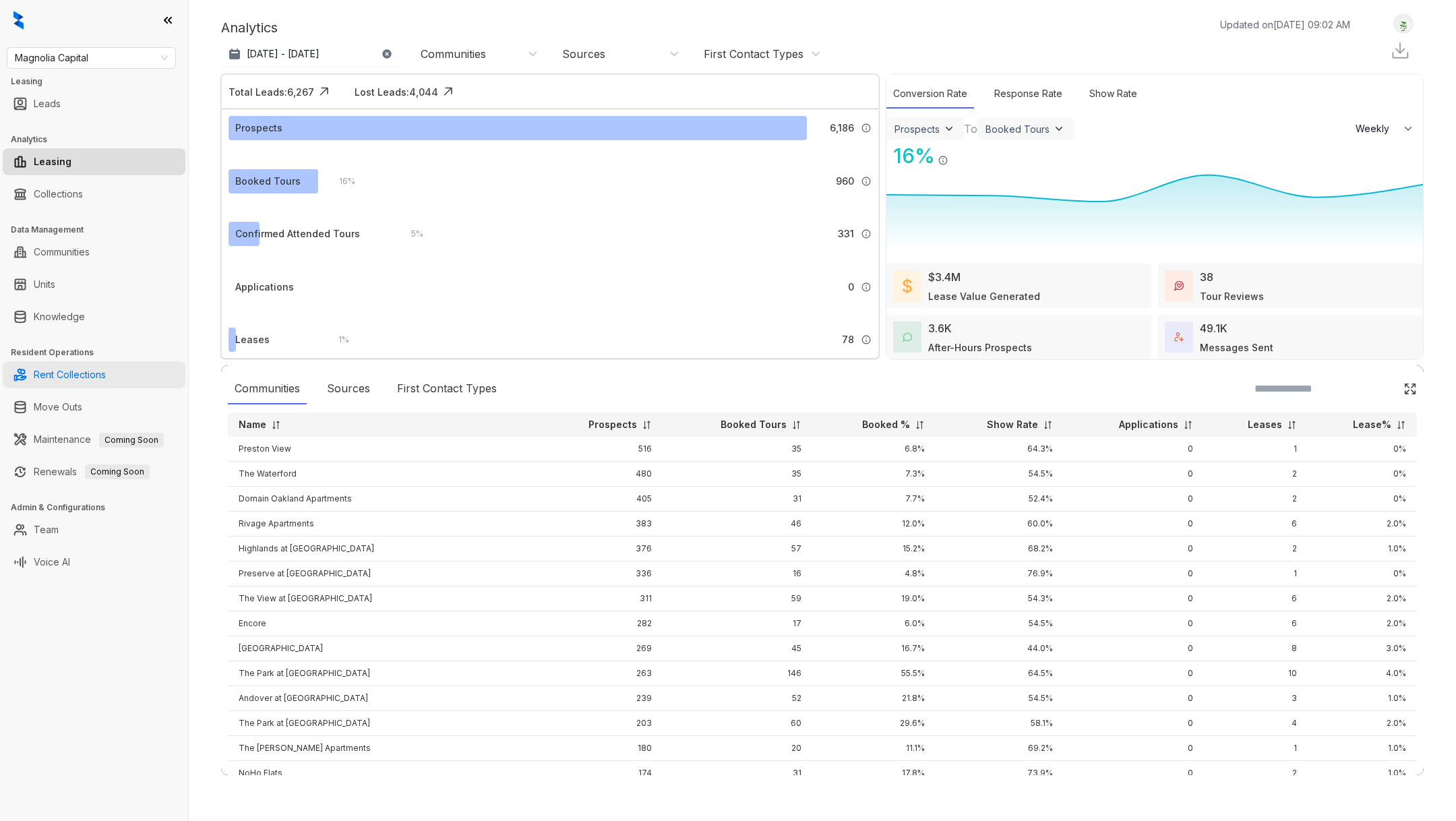
click at [63, 379] on link "Rent Collections" at bounding box center [70, 375] width 72 height 27
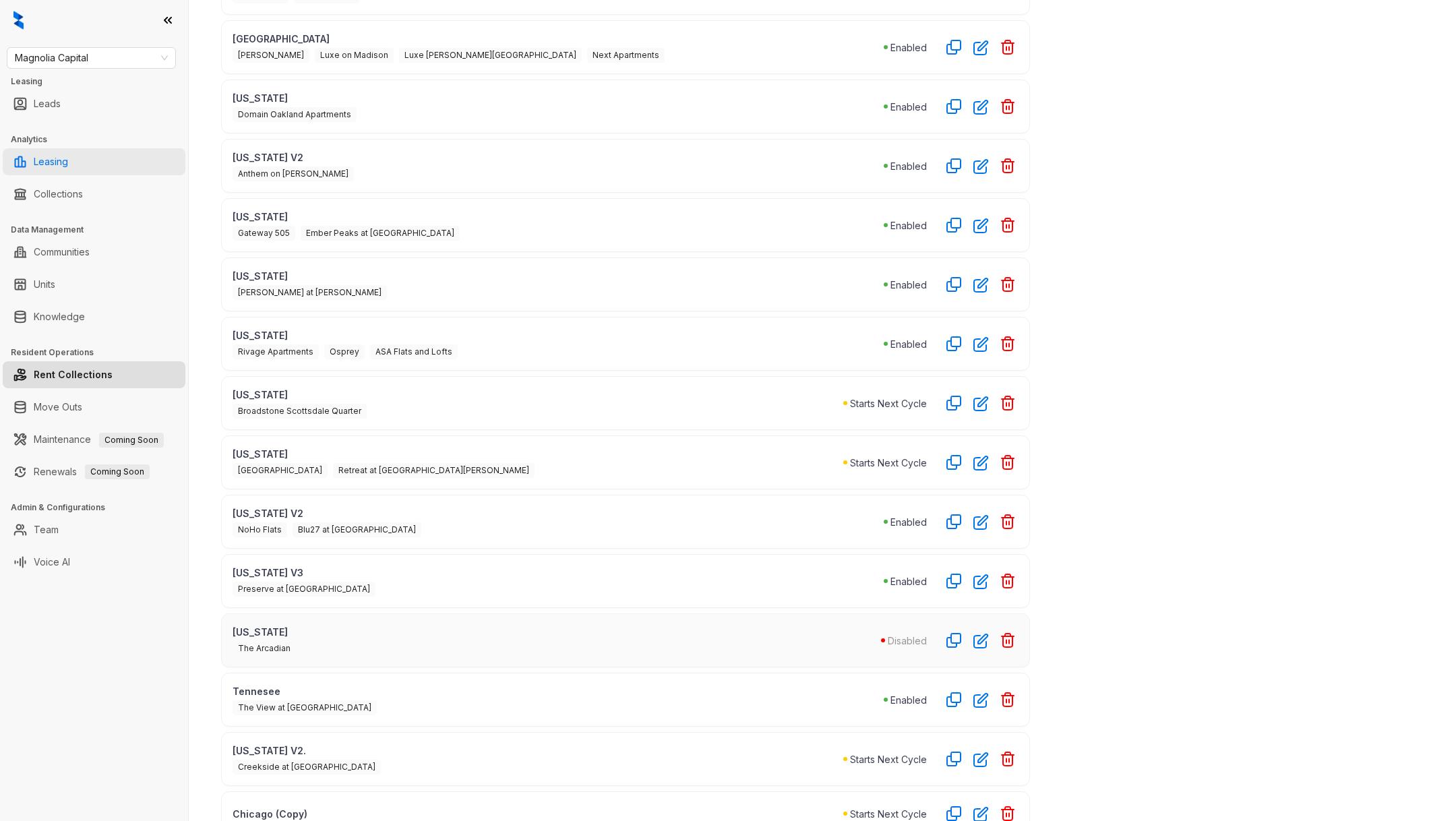
click at [68, 164] on link "Leasing" at bounding box center [51, 162] width 34 height 27
select select "******"
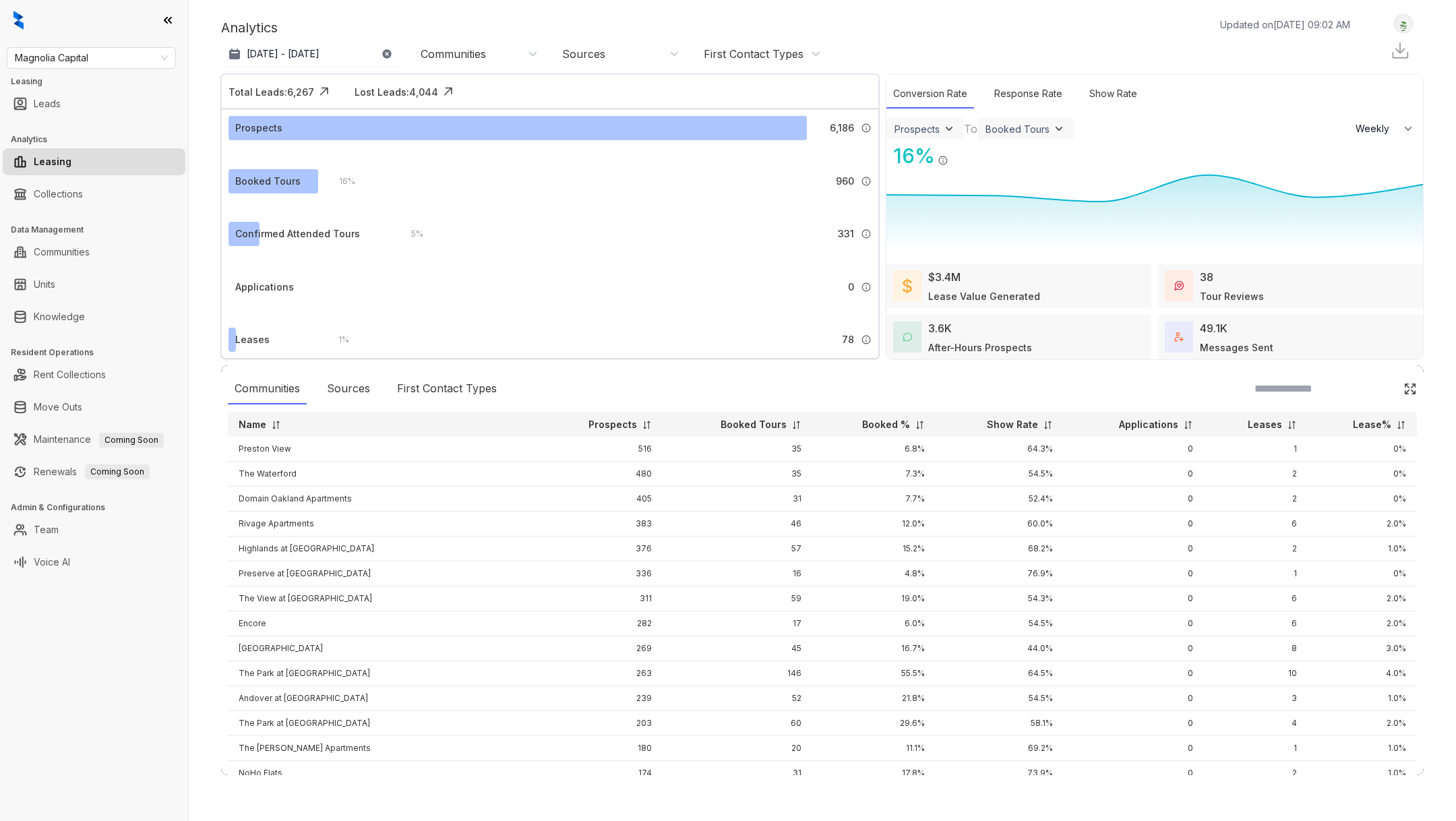
click at [78, 211] on div "Magnolia Capital Leasing Leads Analytics Leasing Collections Data Management Co…" at bounding box center [94, 410] width 188 height 821
click at [76, 203] on link "Collections" at bounding box center [58, 194] width 49 height 27
click at [75, 203] on link "Collections" at bounding box center [58, 194] width 49 height 27
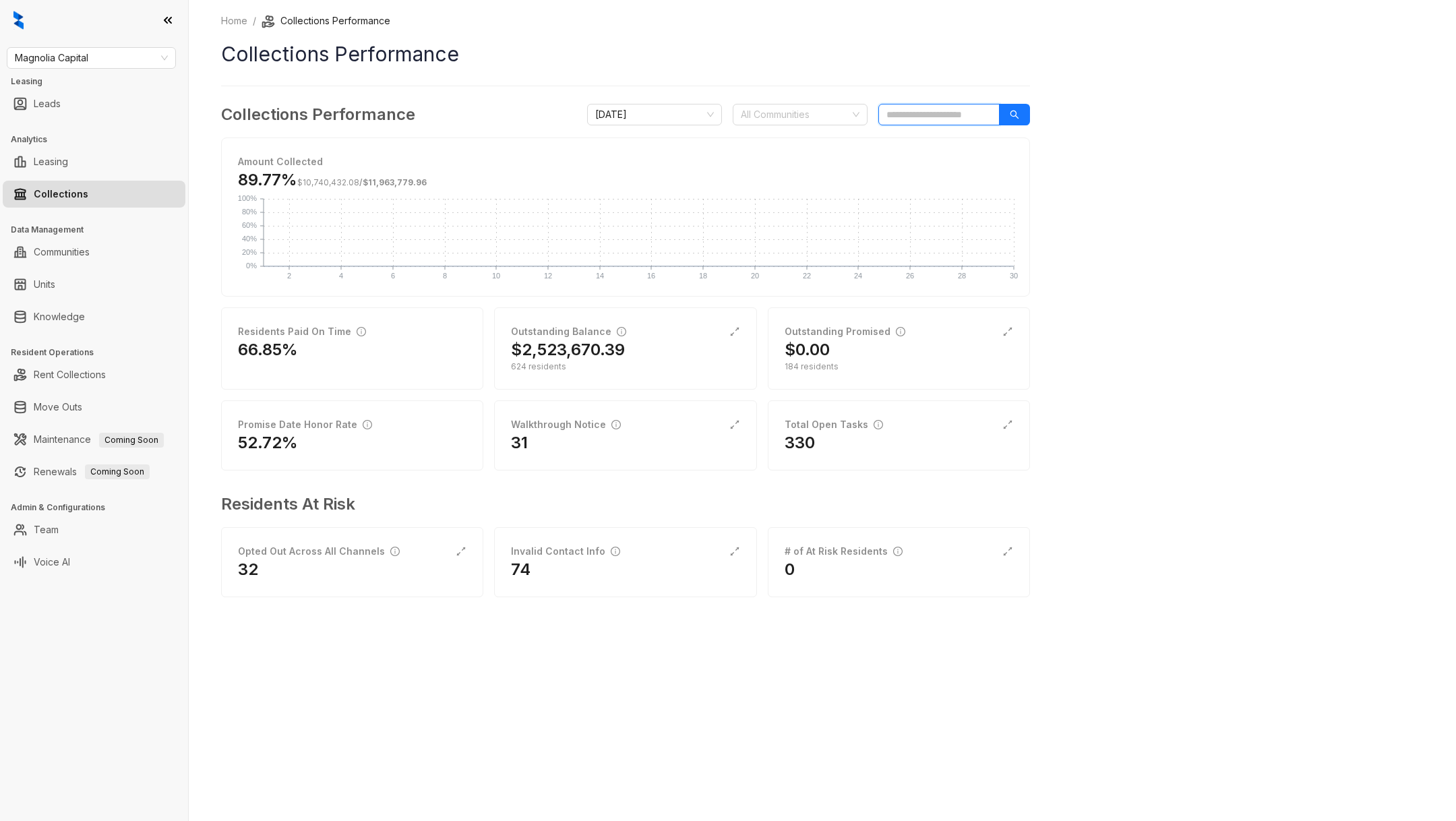
click at [915, 122] on input "search" at bounding box center [939, 114] width 121 height 21
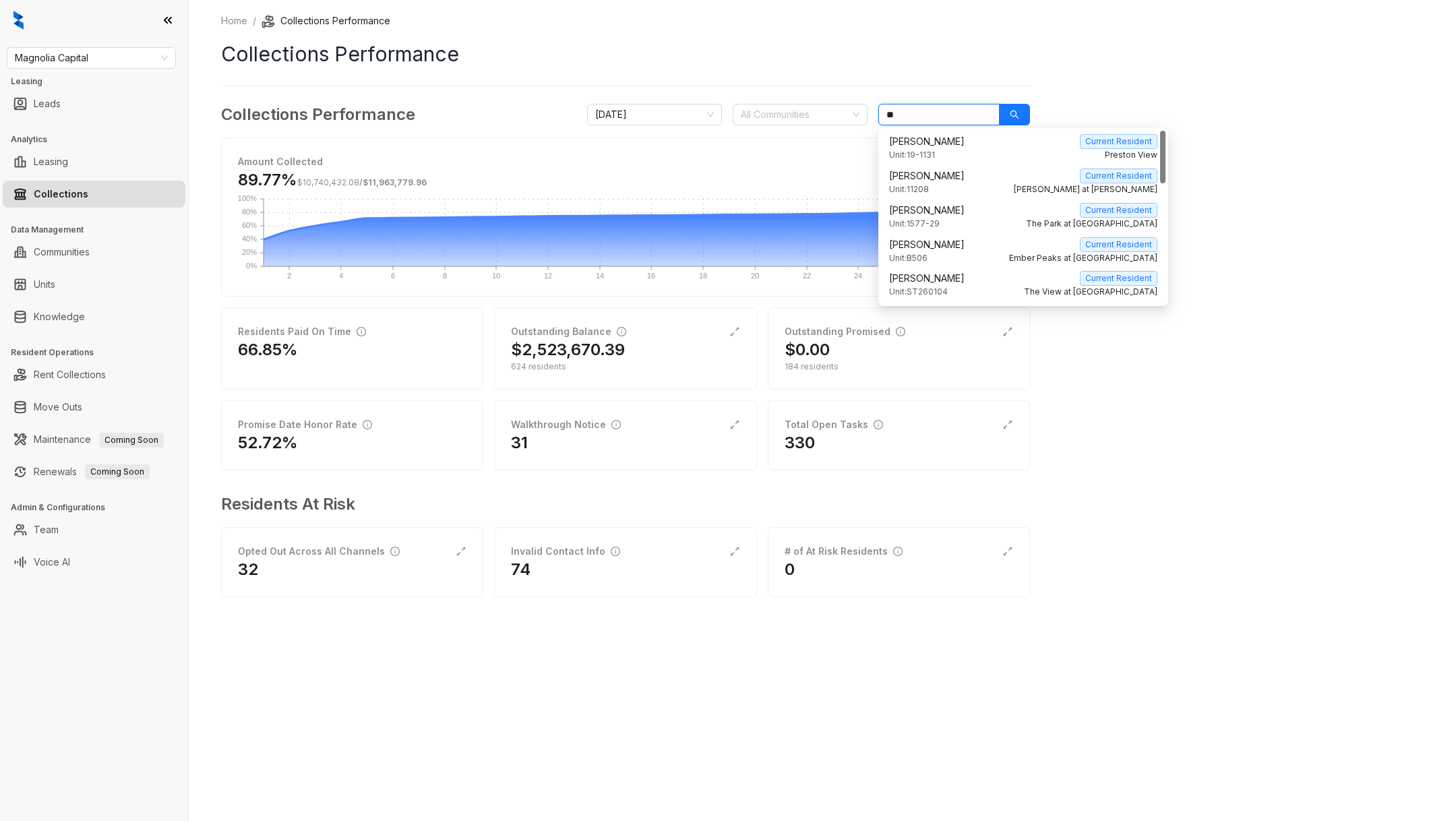
type input "*"
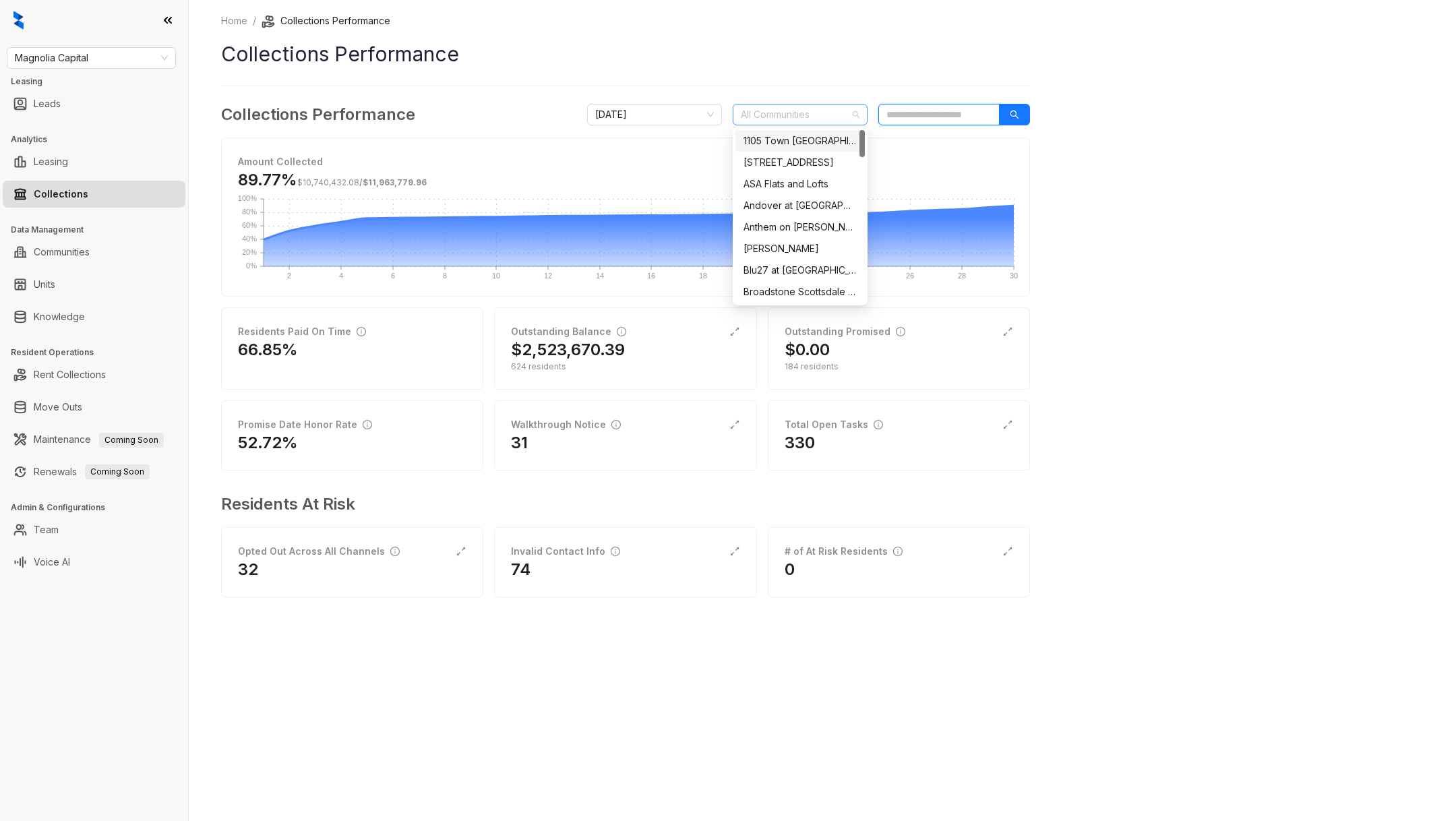
click at [844, 111] on div at bounding box center [793, 114] width 116 height 19
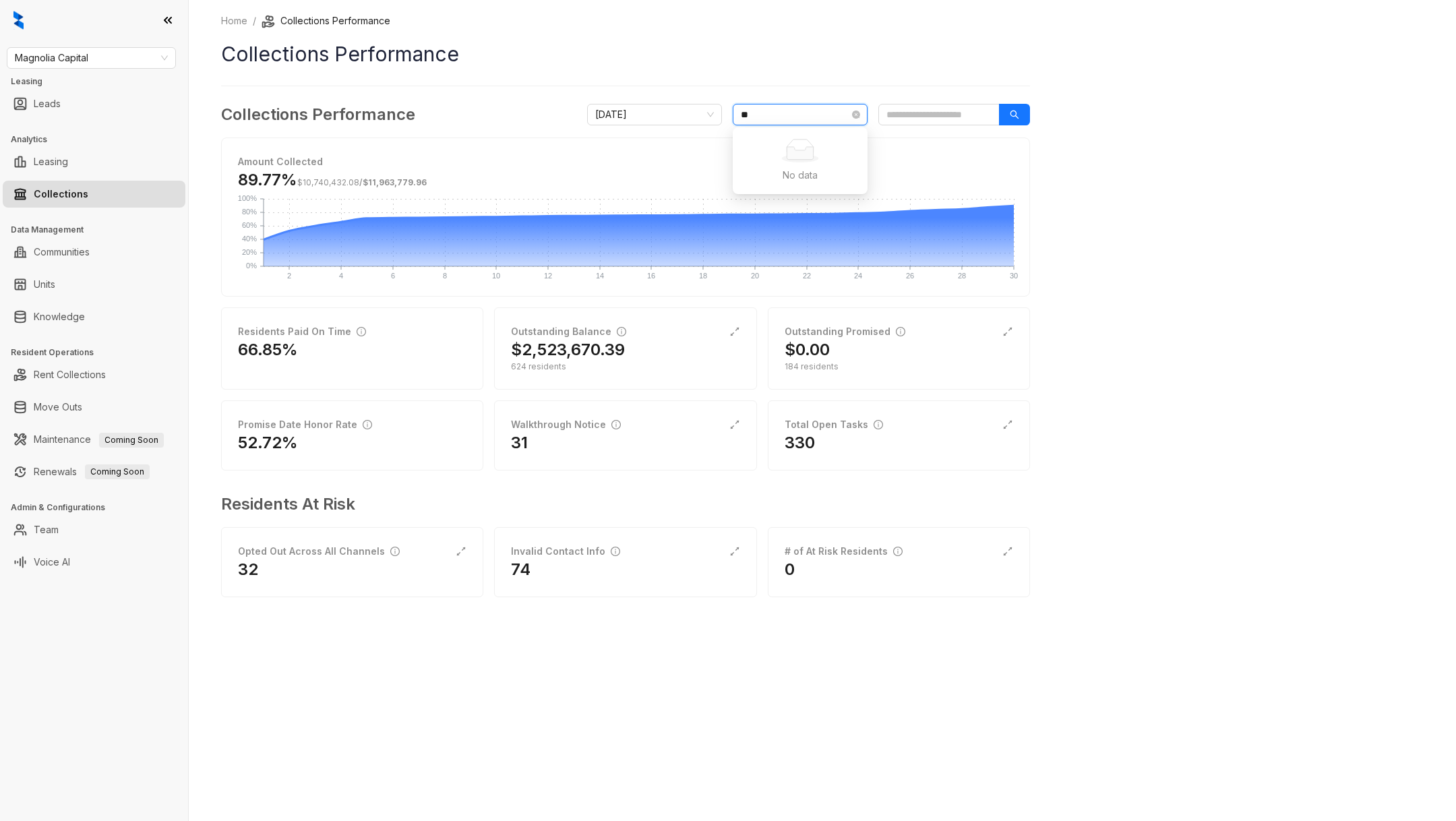
type input "*"
type input "****"
click at [824, 66] on h1 "Collections Performance" at bounding box center [625, 54] width 809 height 30
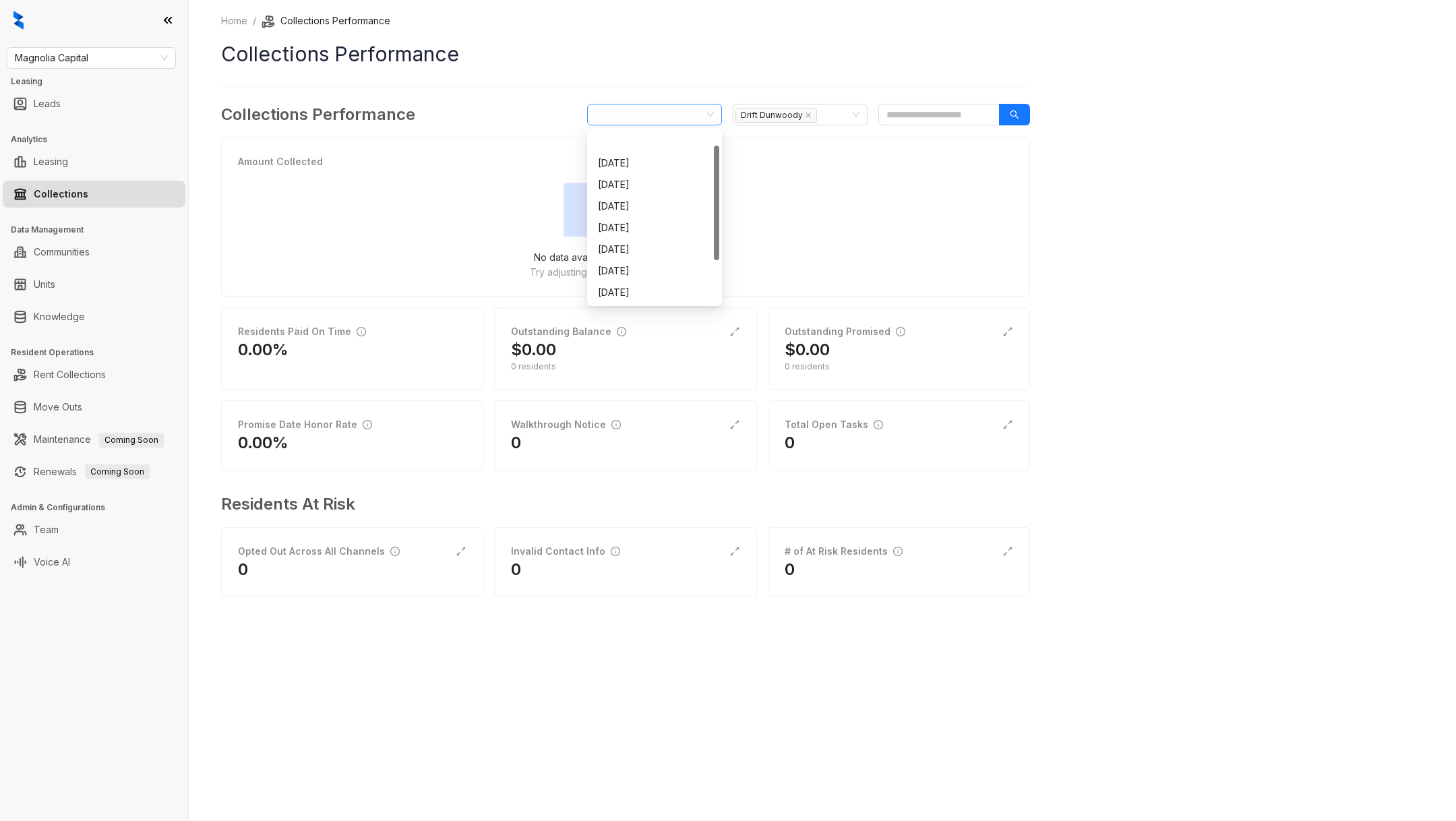
click at [633, 109] on span "September 2025" at bounding box center [654, 114] width 118 height 21
click at [627, 264] on div "August 2025" at bounding box center [654, 271] width 113 height 15
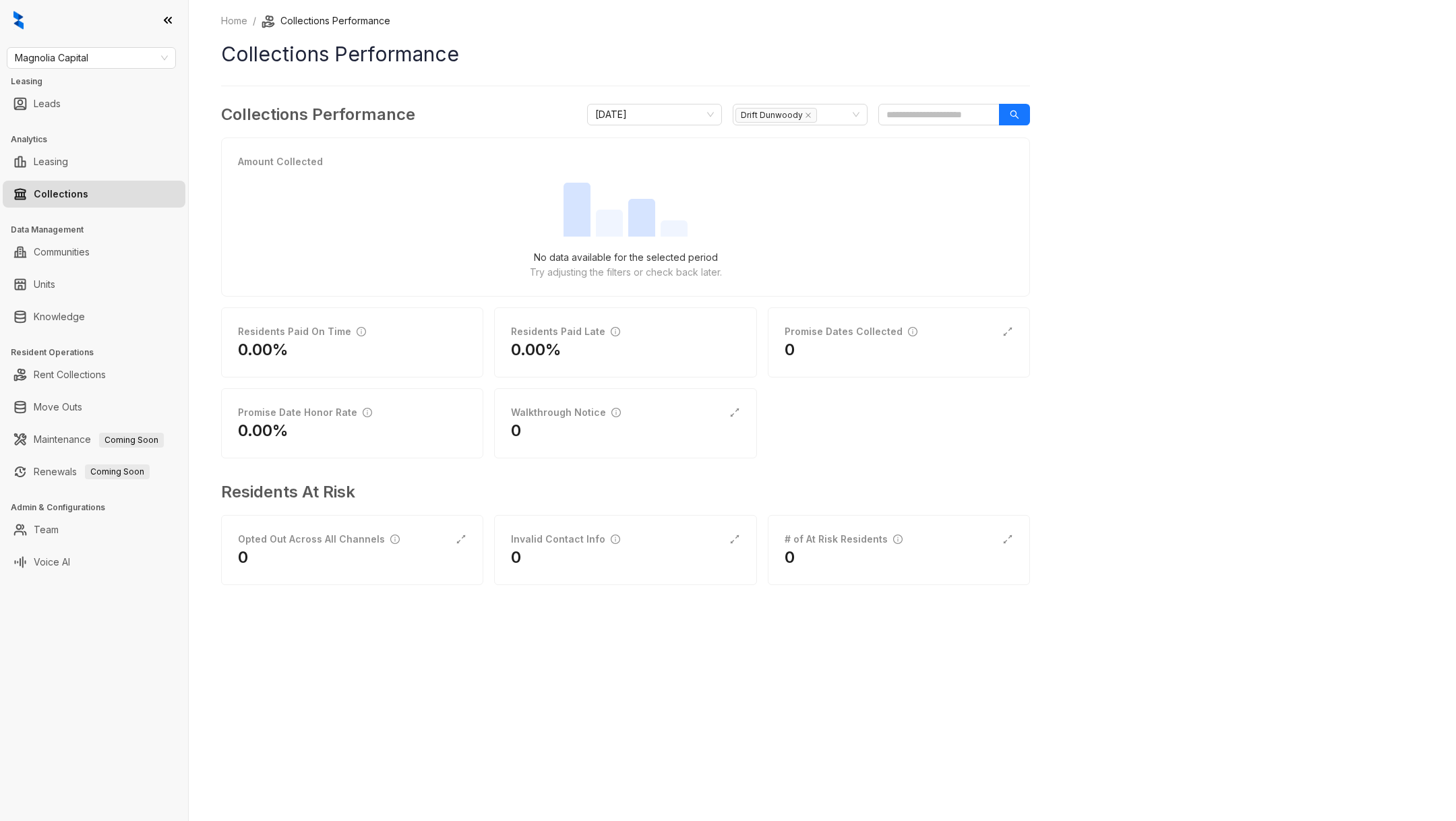
click at [681, 72] on div "Home / Collections Performance Collections Performance Collections Performance …" at bounding box center [625, 308] width 809 height 591
click at [125, 56] on span "Magnolia Capital" at bounding box center [91, 58] width 153 height 21
click at [67, 346] on div "Magnolia Capital Leasing Leads Analytics Leasing Collections Data Management Co…" at bounding box center [94, 410] width 188 height 821
click at [68, 366] on link "Rent Collections" at bounding box center [70, 375] width 72 height 27
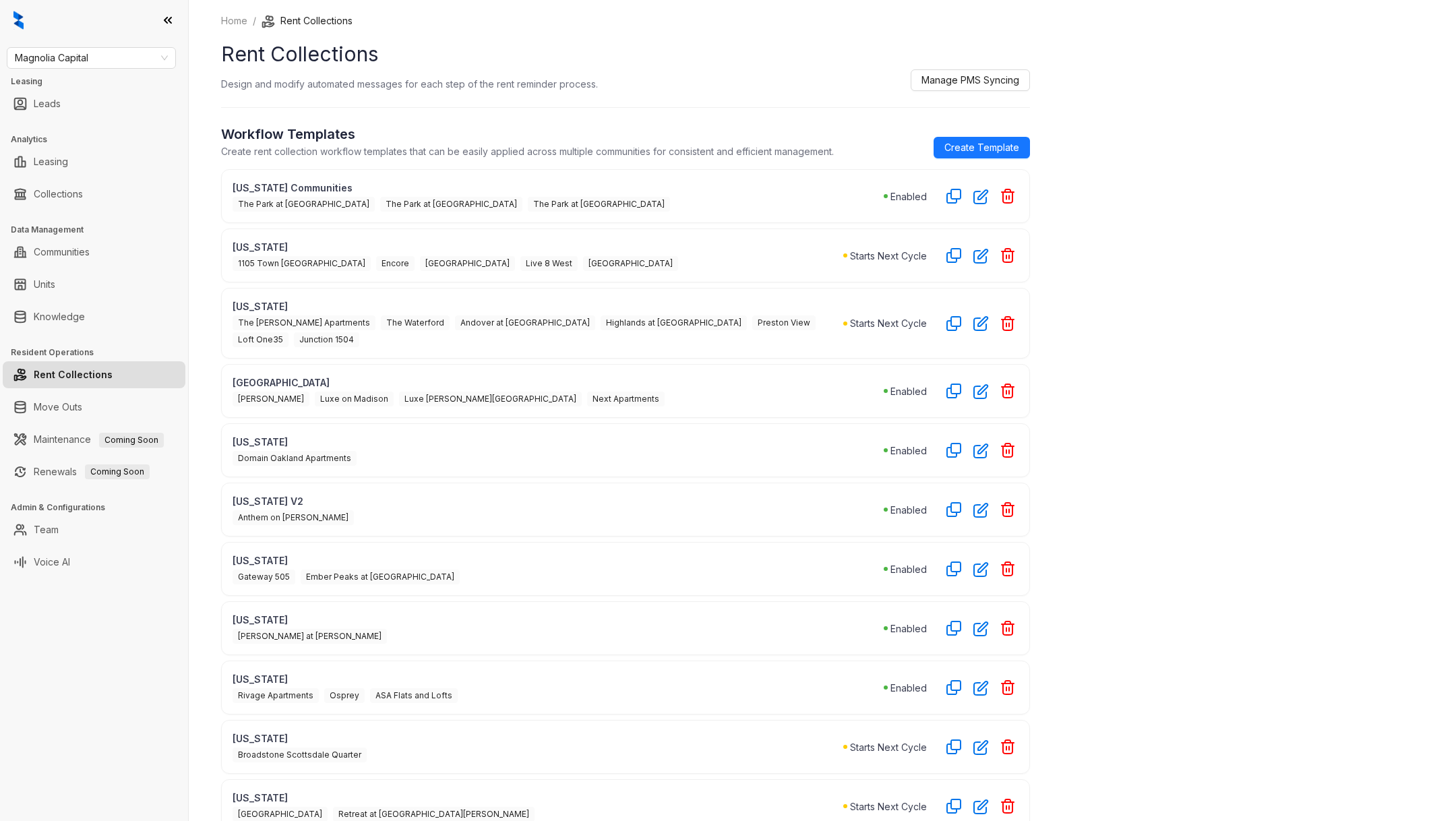
scroll to position [344, 0]
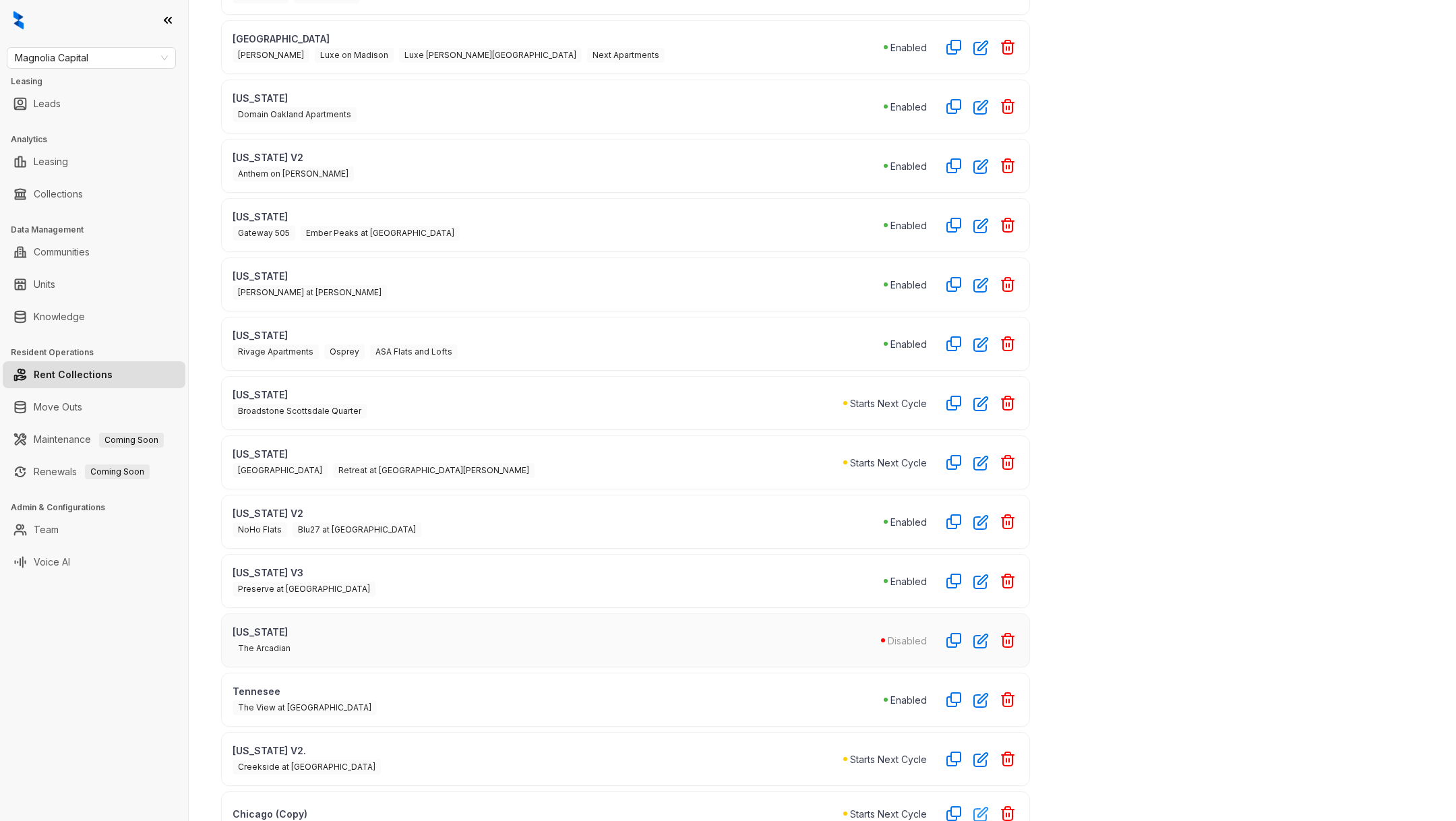
click at [980, 808] on icon "button" at bounding box center [980, 814] width 13 height 13
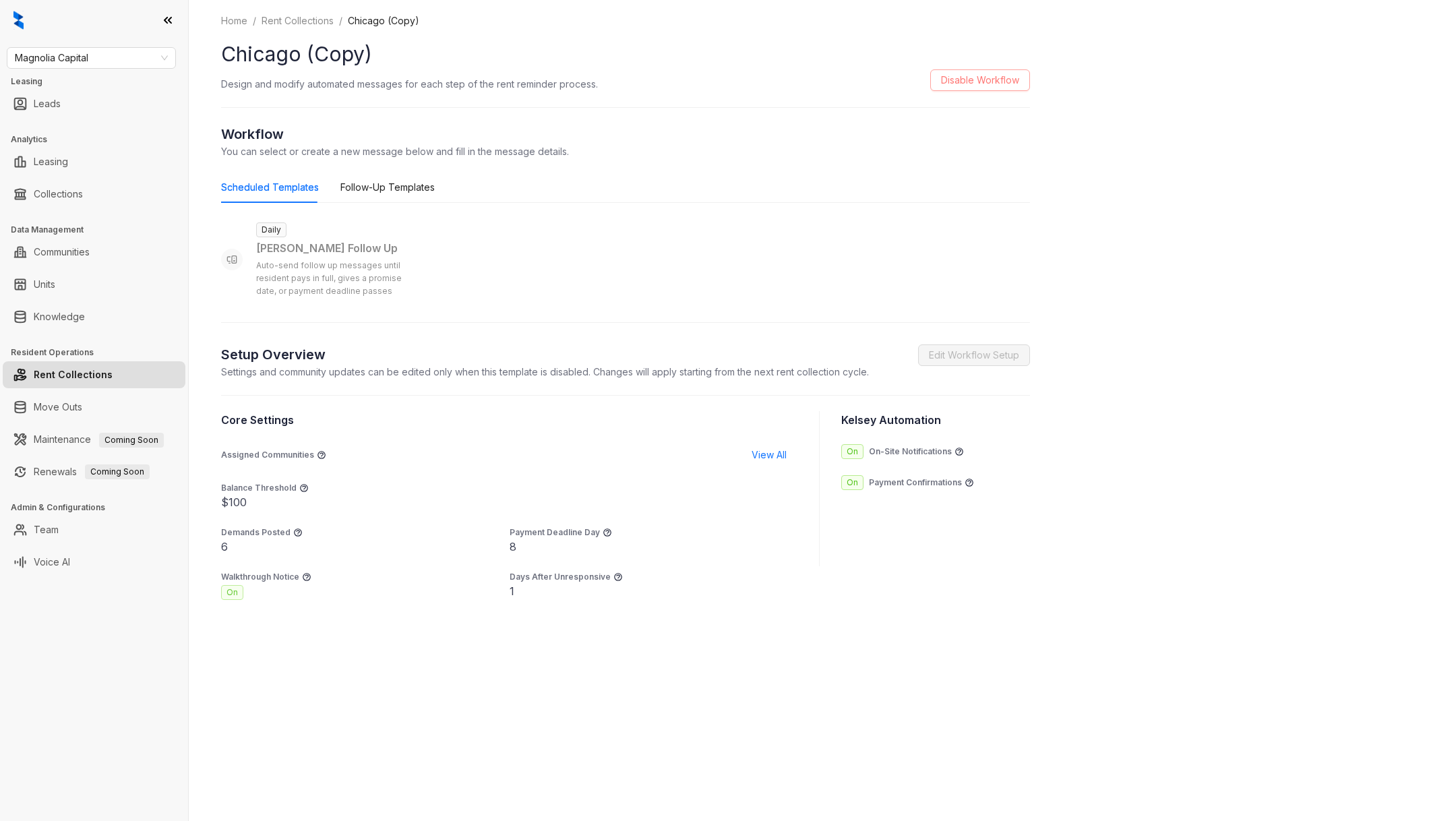
click at [994, 82] on span "Disable Workflow" at bounding box center [980, 80] width 78 height 15
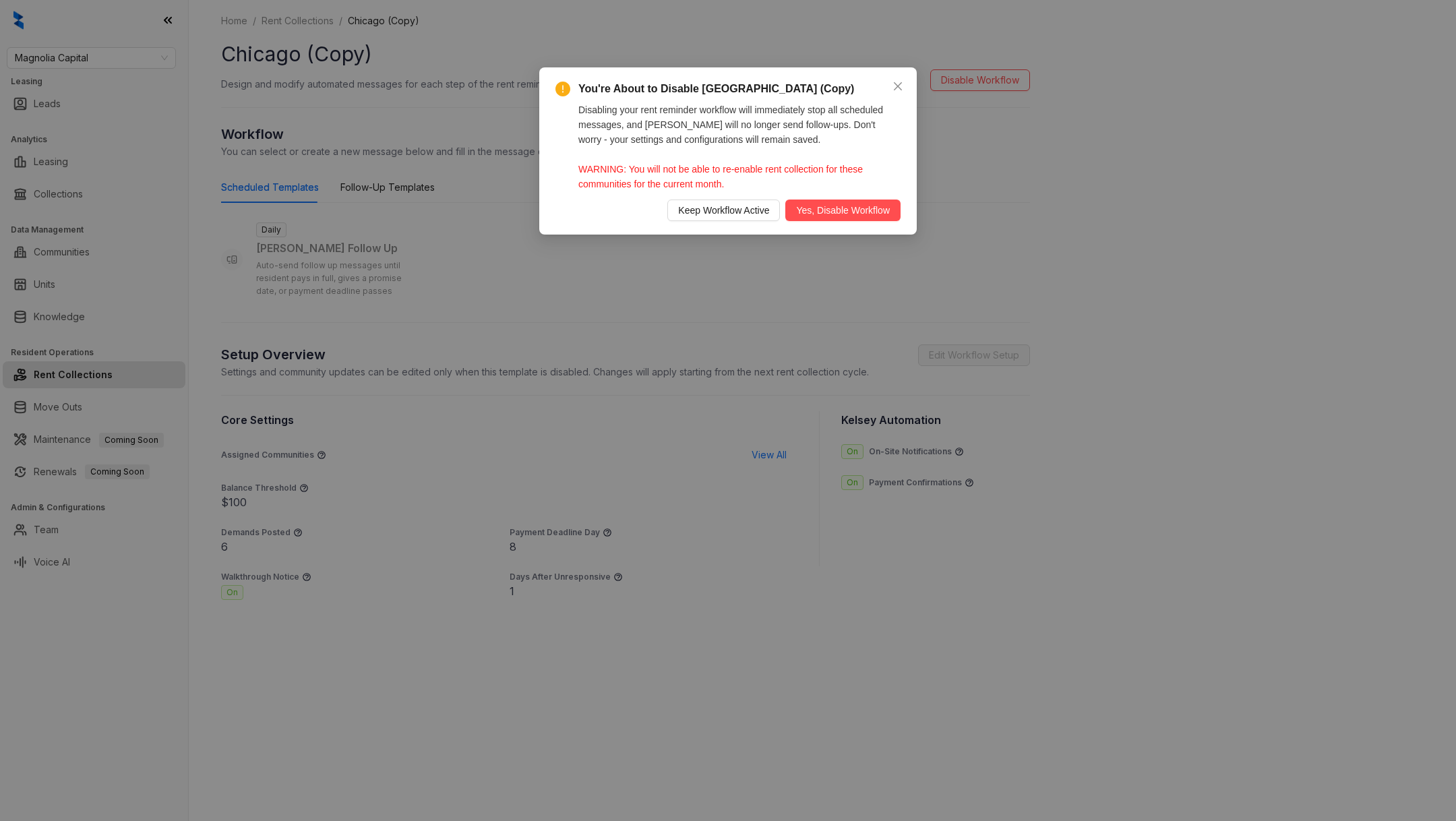
click at [823, 220] on div "Keep Workflow Active Yes, Disable Workflow" at bounding box center [728, 210] width 345 height 21
click at [817, 212] on span "Yes, Disable Workflow" at bounding box center [843, 210] width 94 height 15
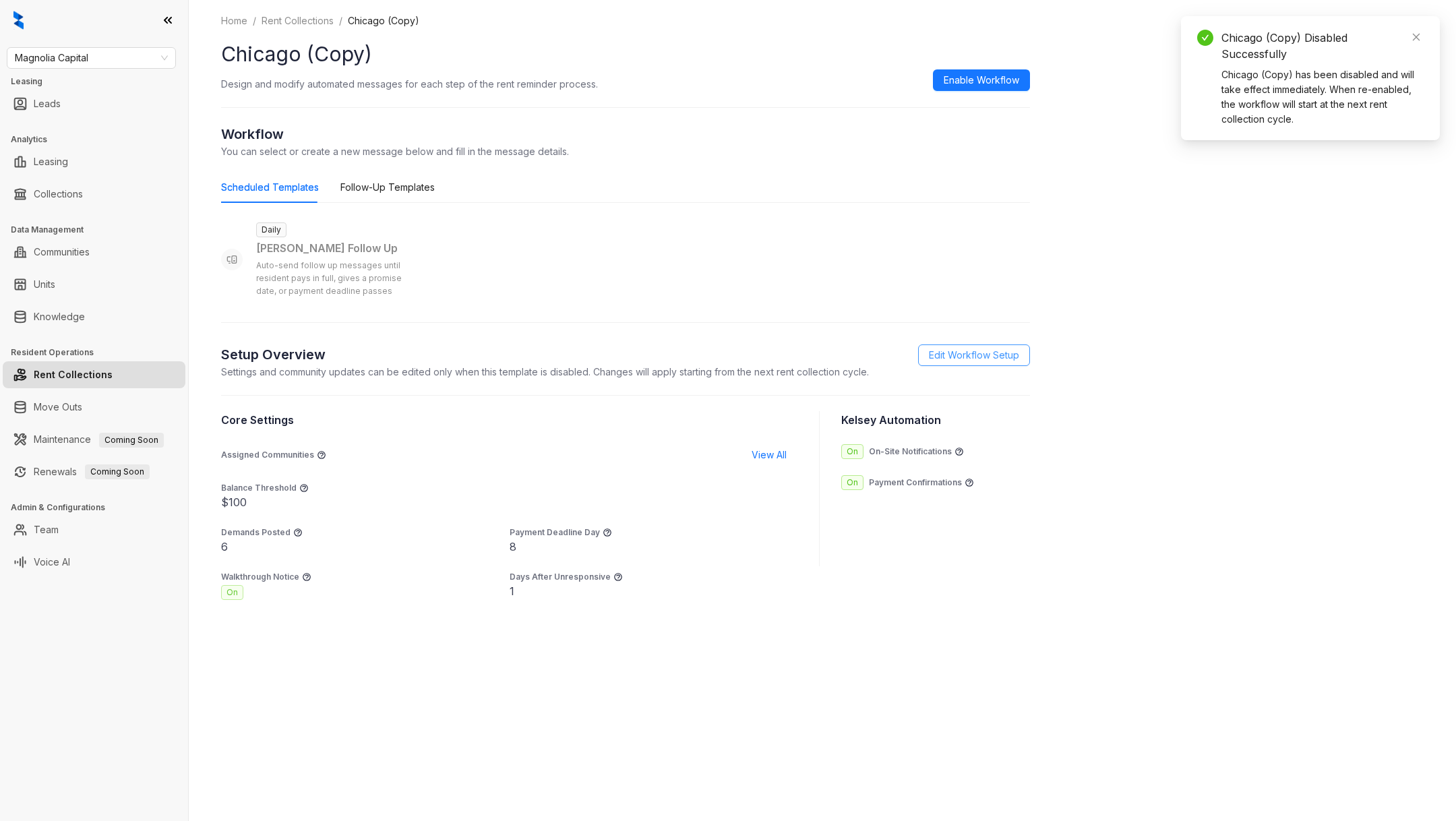
click at [979, 356] on span "Edit Workflow Setup" at bounding box center [973, 355] width 90 height 15
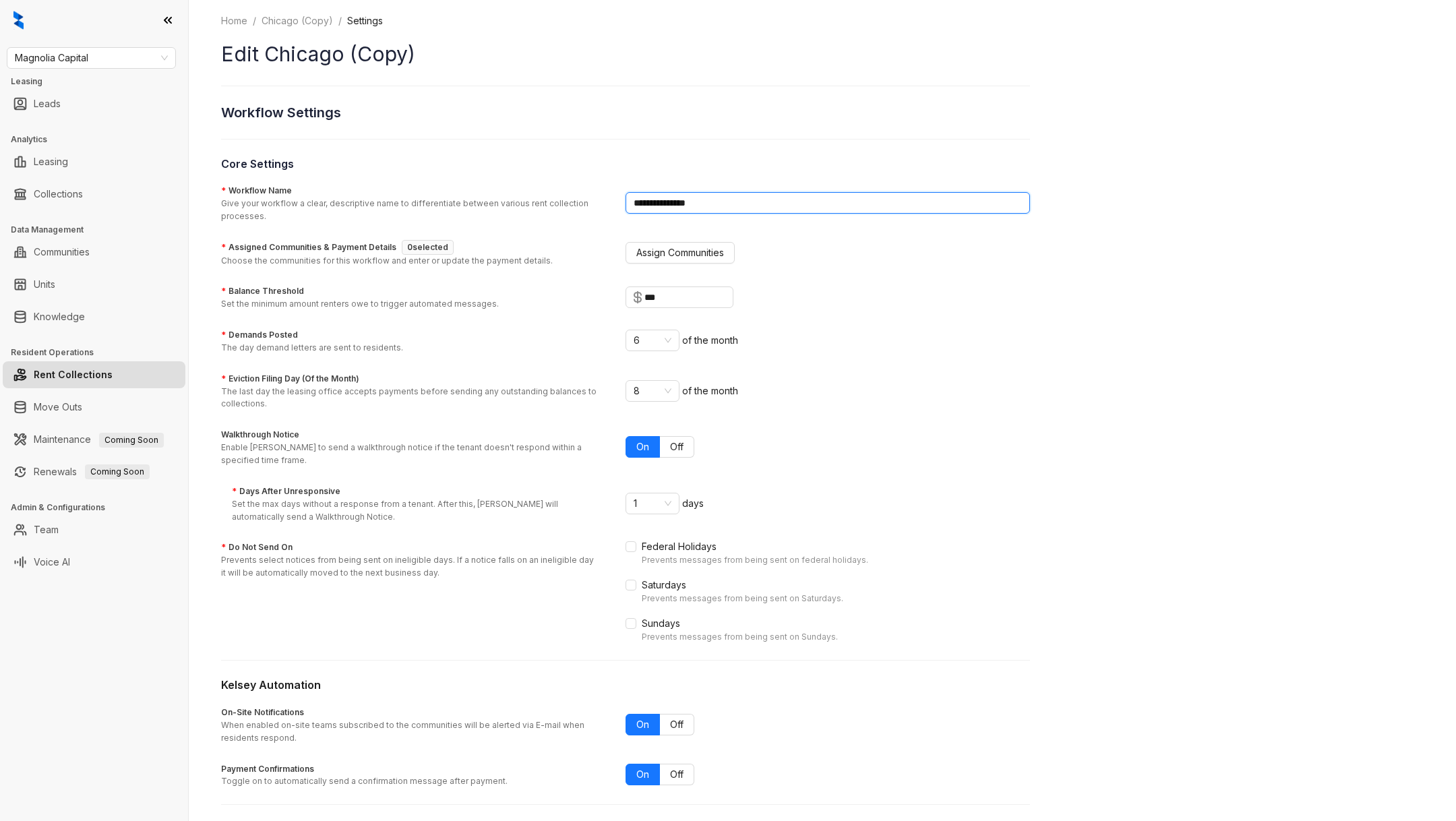
click at [734, 201] on input "**********" at bounding box center [827, 203] width 405 height 21
type input "********"
click at [661, 248] on span "Assign Communities" at bounding box center [681, 252] width 88 height 15
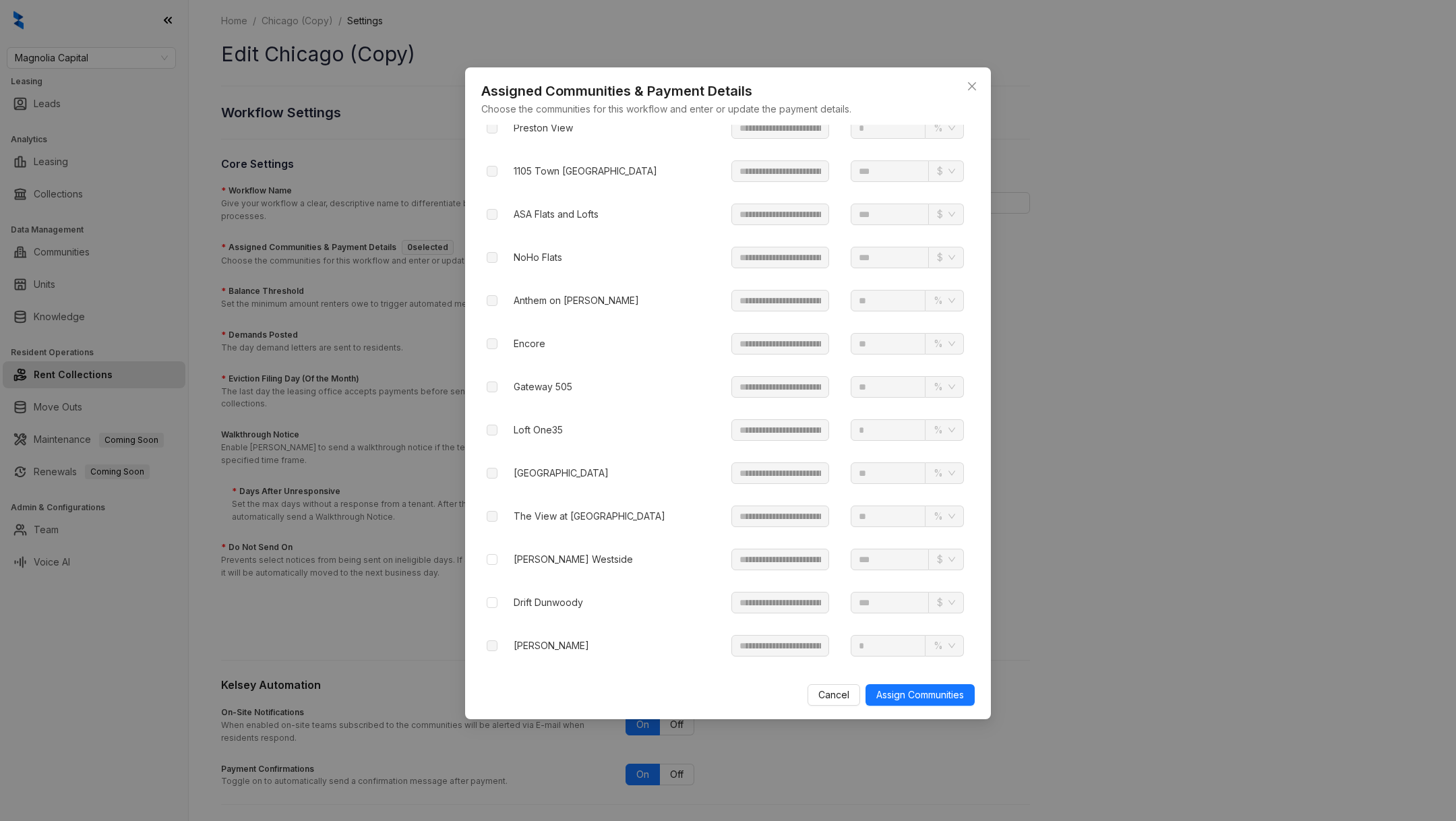
scroll to position [1624, 0]
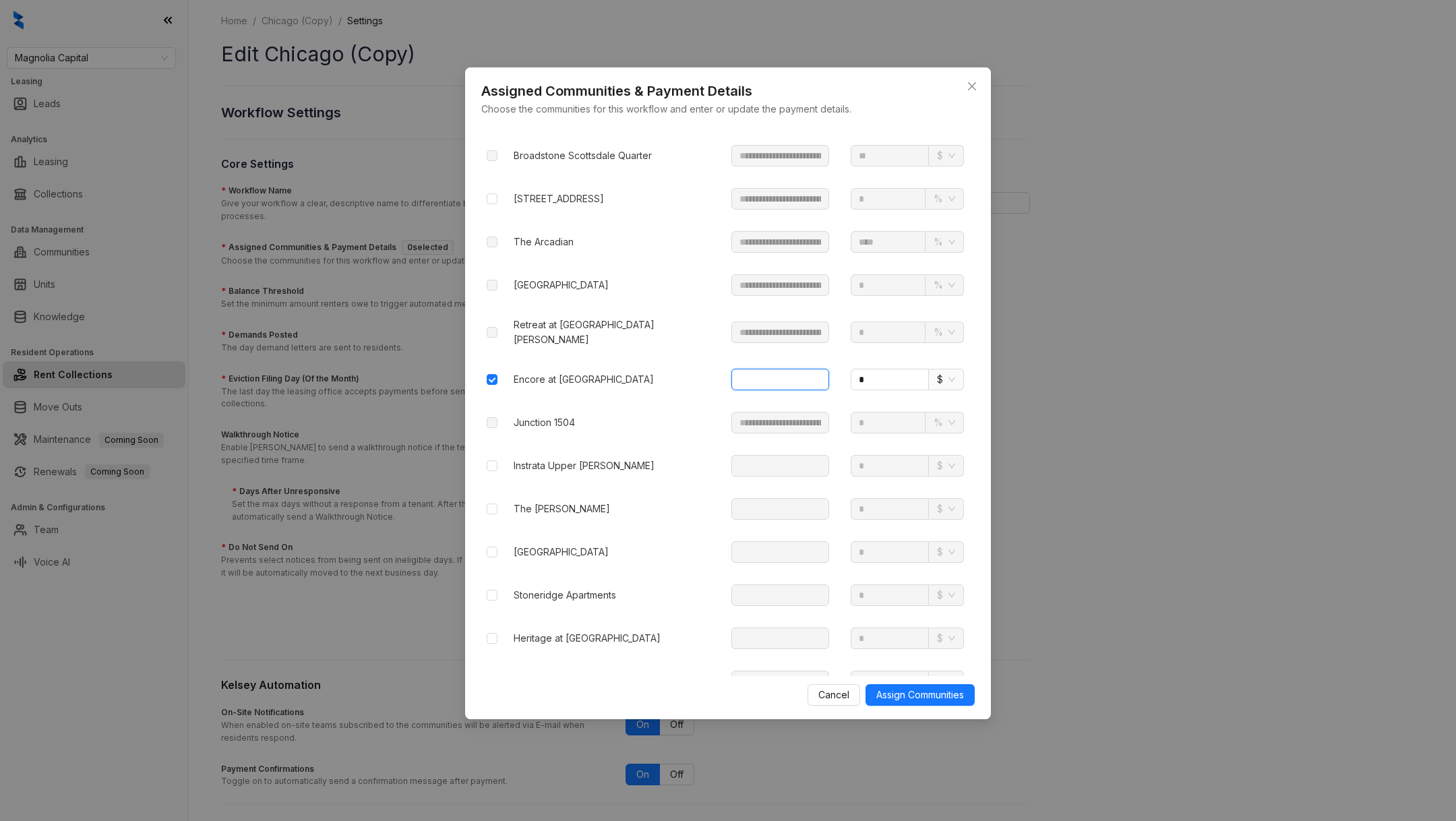
click at [744, 369] on input "text" at bounding box center [780, 379] width 98 height 21
paste input "**********"
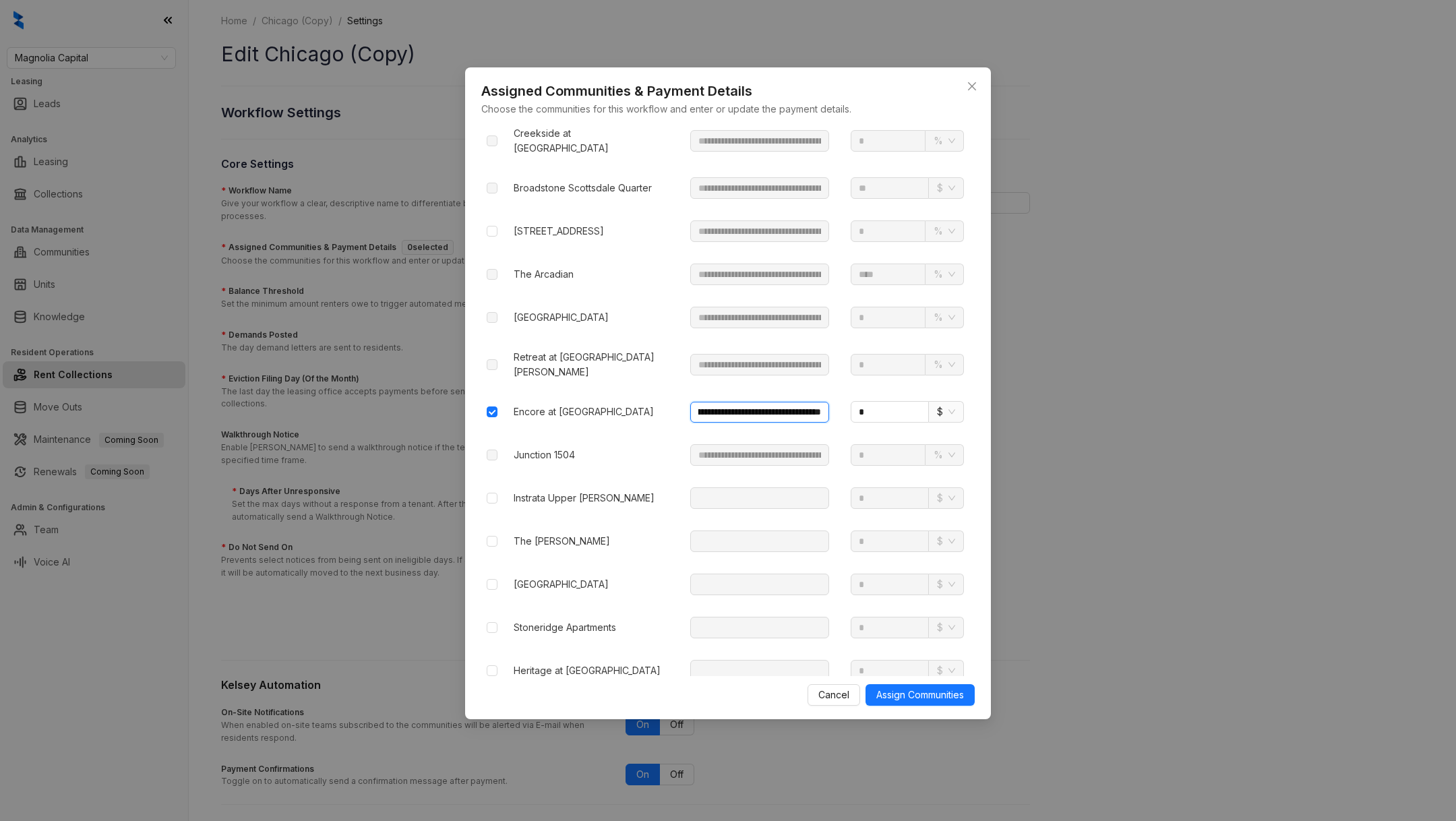
type input "**********"
click at [880, 401] on input "*" at bounding box center [890, 412] width 78 height 21
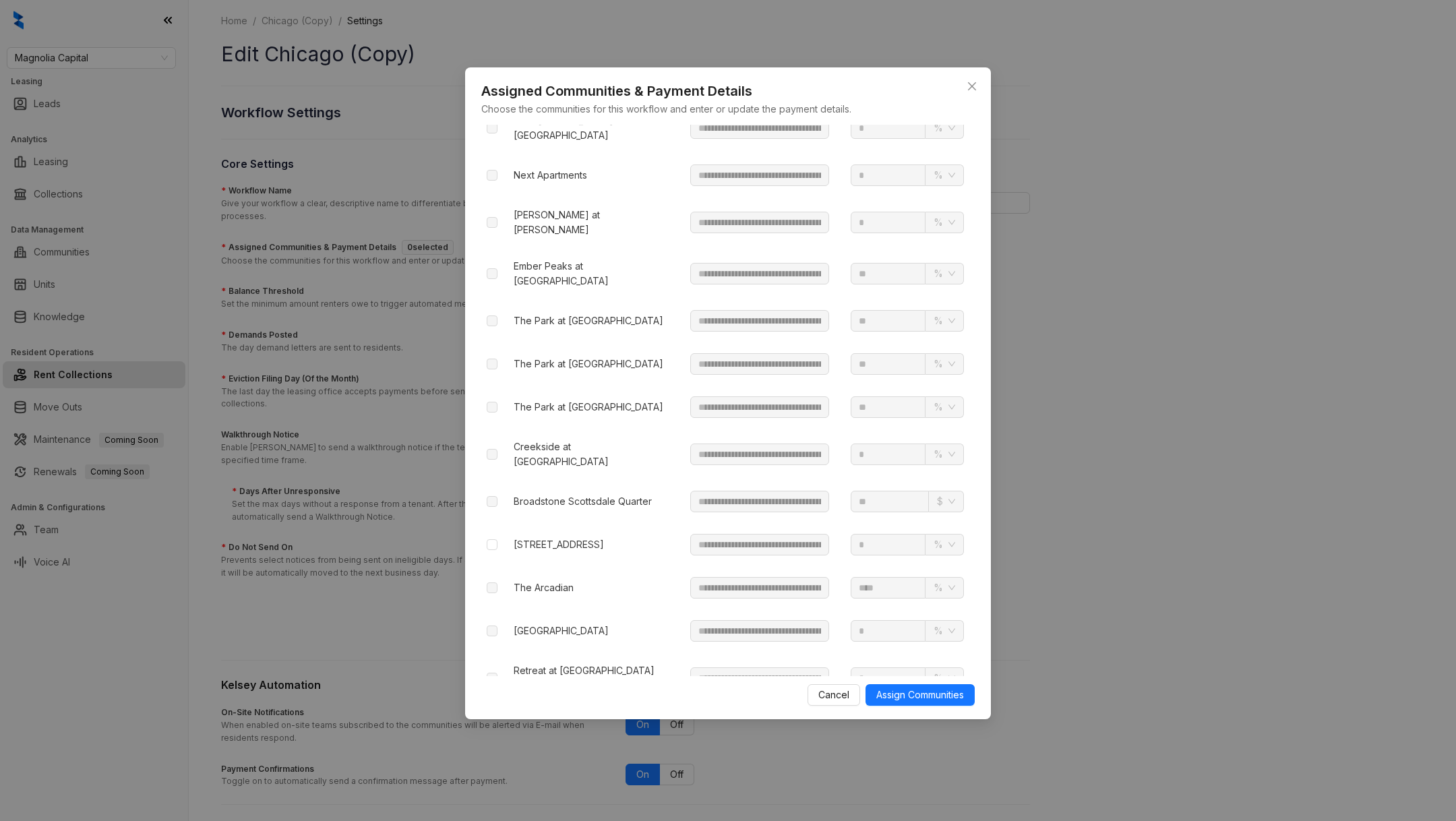
scroll to position [1131, 0]
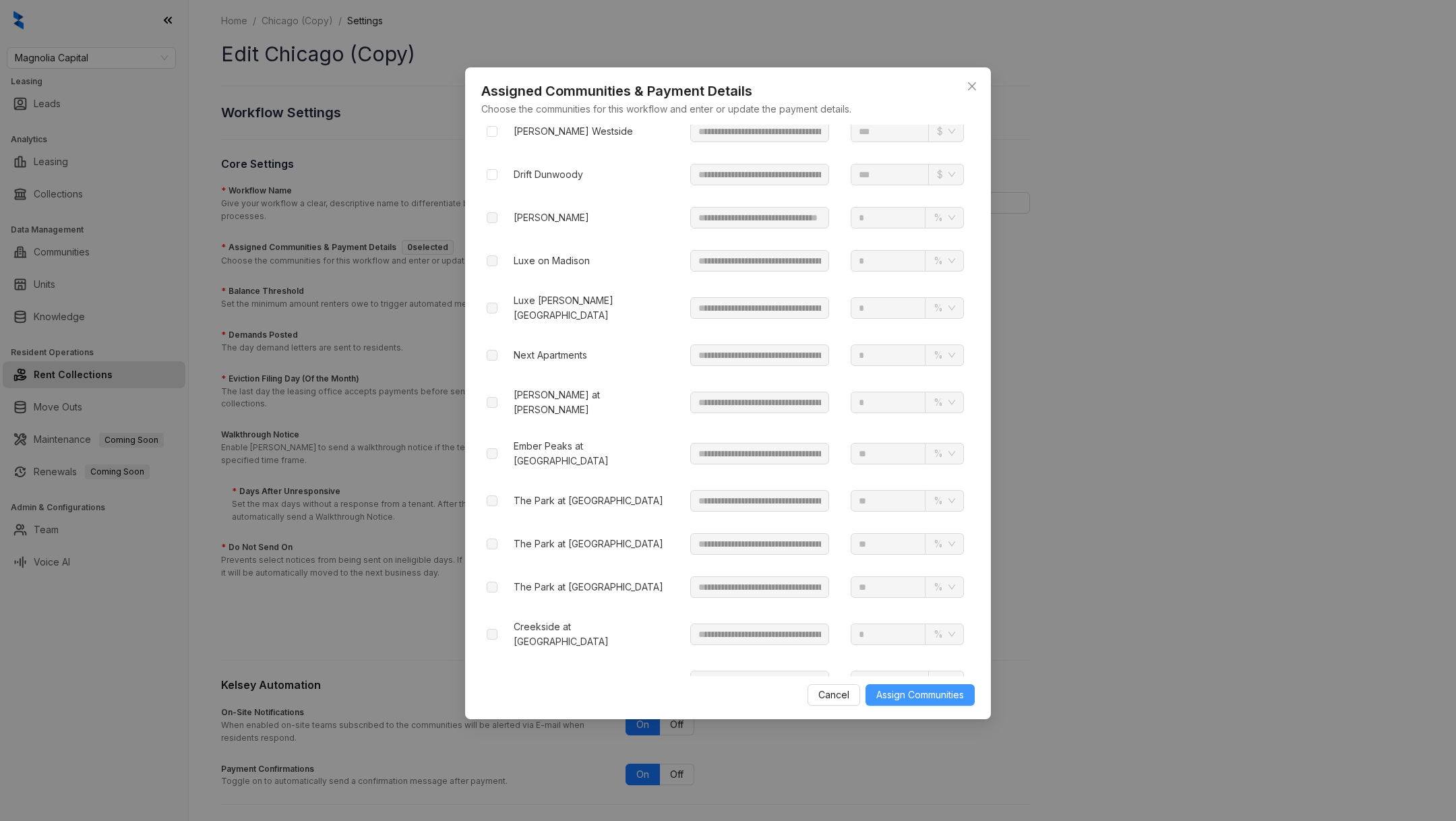
type input "***"
click at [930, 700] on span "Assign Communities" at bounding box center [920, 695] width 88 height 15
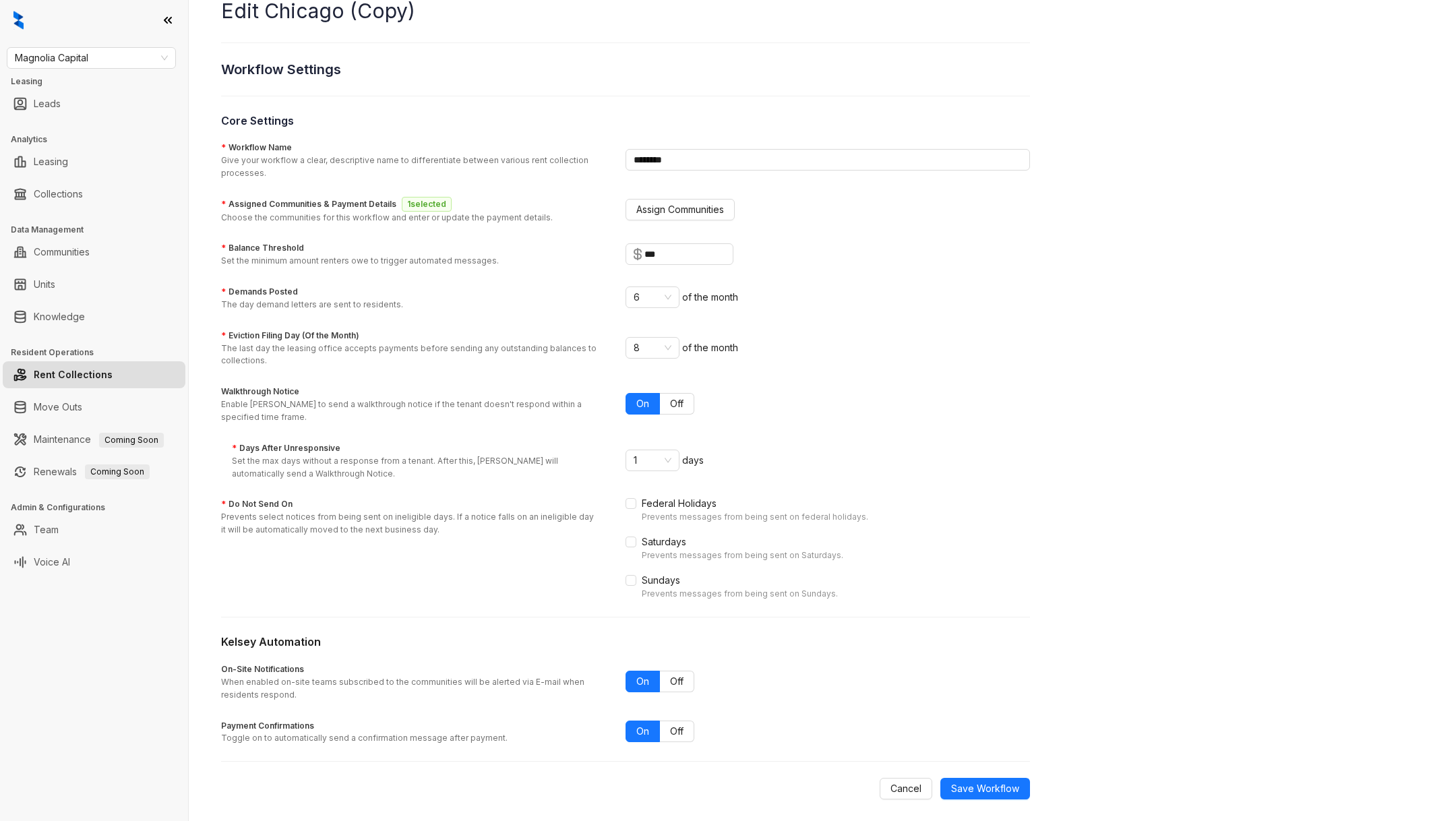
scroll to position [47, 0]
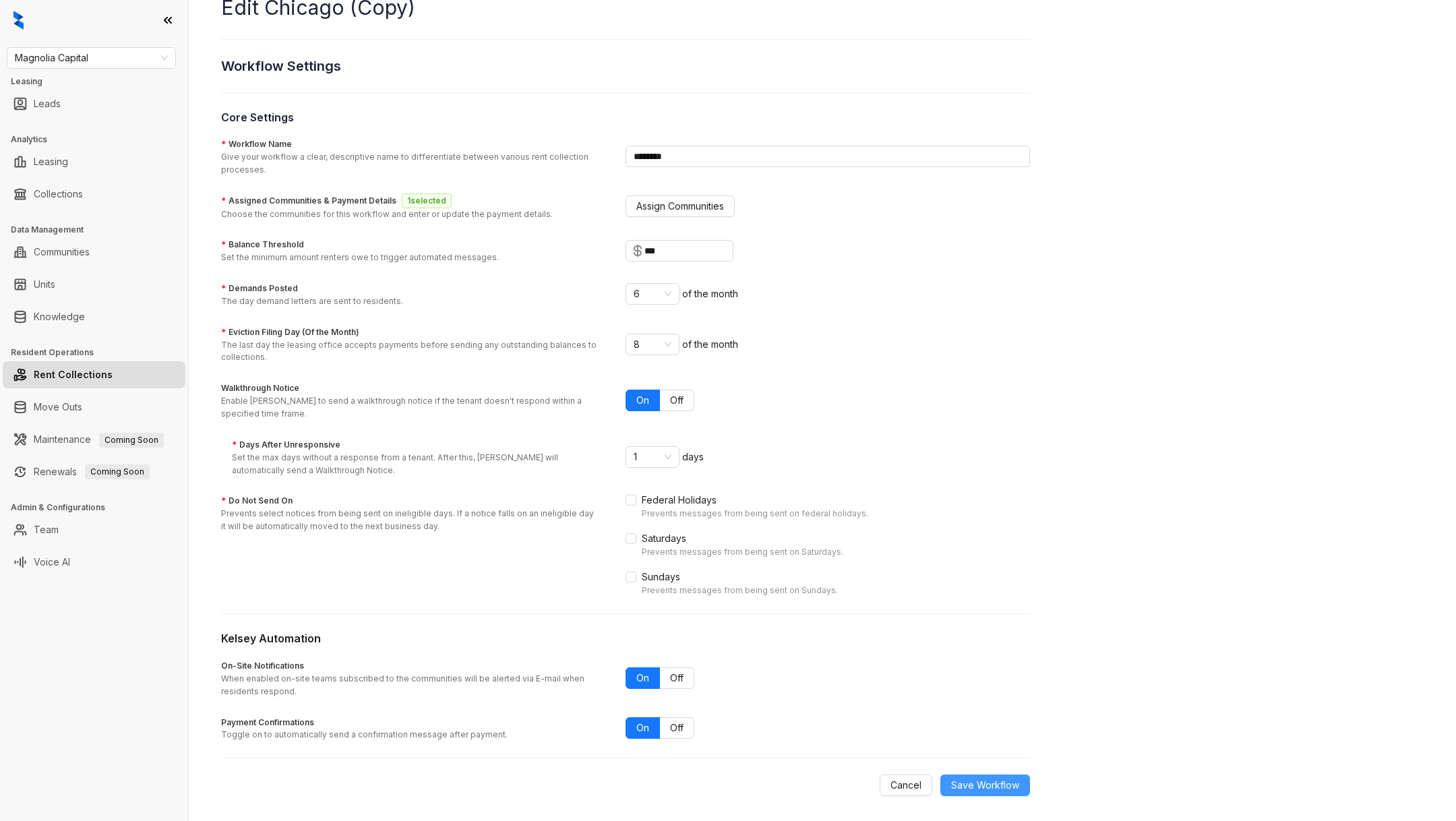
click at [1014, 788] on button "Save Workflow" at bounding box center [985, 786] width 89 height 21
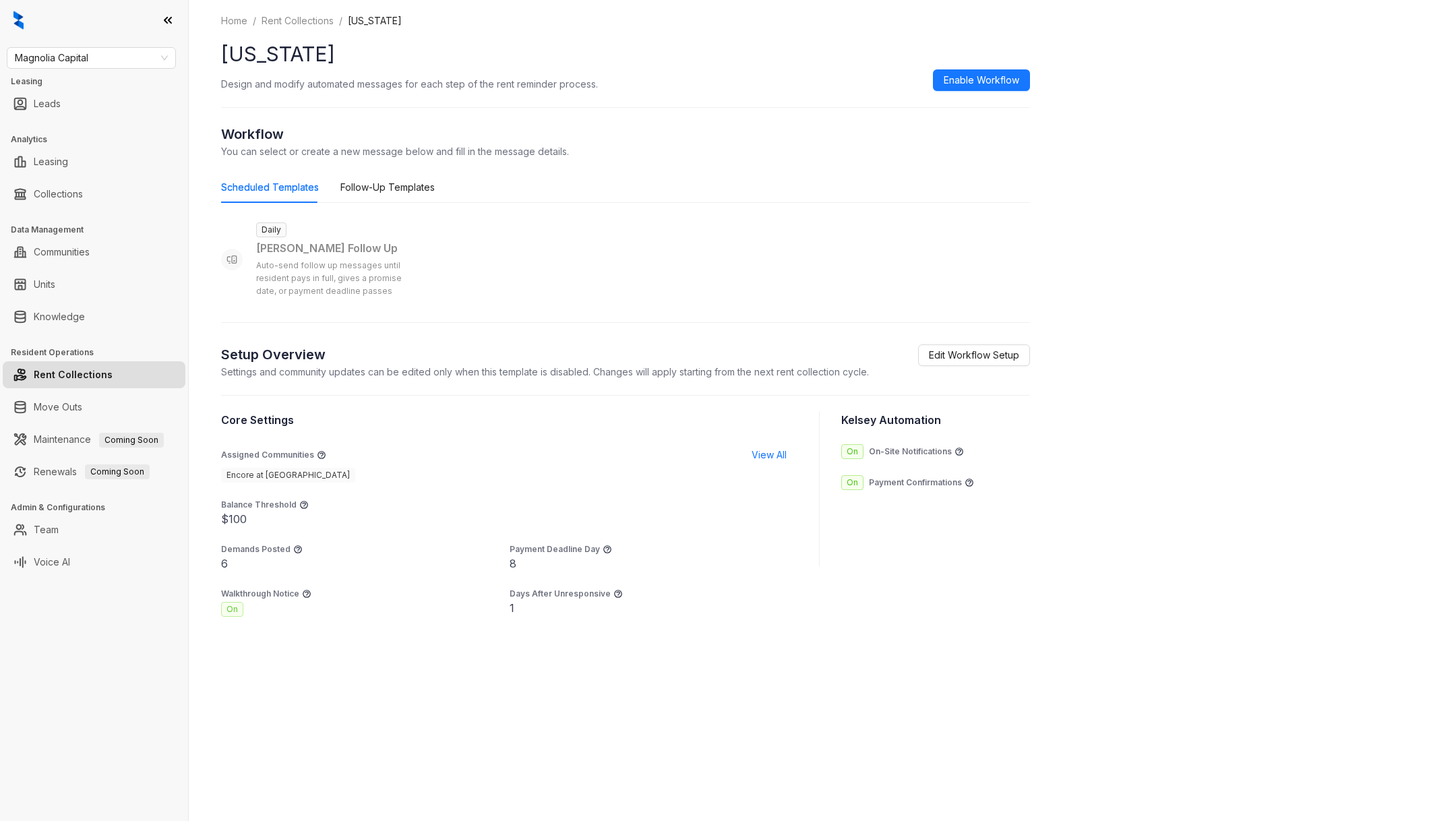
click at [345, 271] on p "Auto-send follow up messages until resident pays in full, gives a promise date,…" at bounding box center [335, 279] width 159 height 38
click at [337, 288] on p "Auto-send follow up messages until resident pays in full, gives a promise date,…" at bounding box center [335, 279] width 159 height 38
click at [371, 188] on div "Follow-Up Templates" at bounding box center [387, 187] width 94 height 15
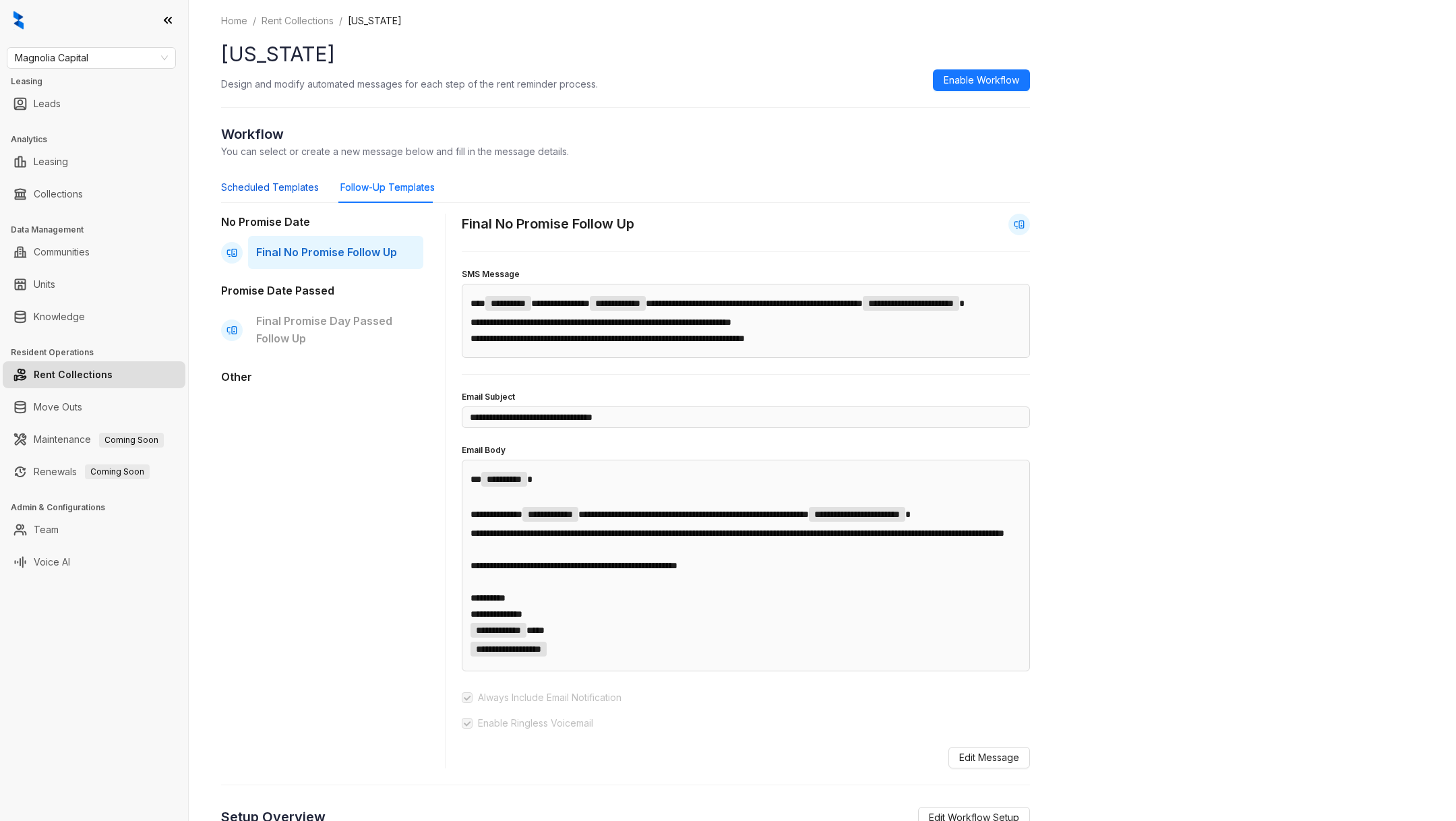
click at [266, 193] on div "Scheduled Templates" at bounding box center [270, 187] width 98 height 15
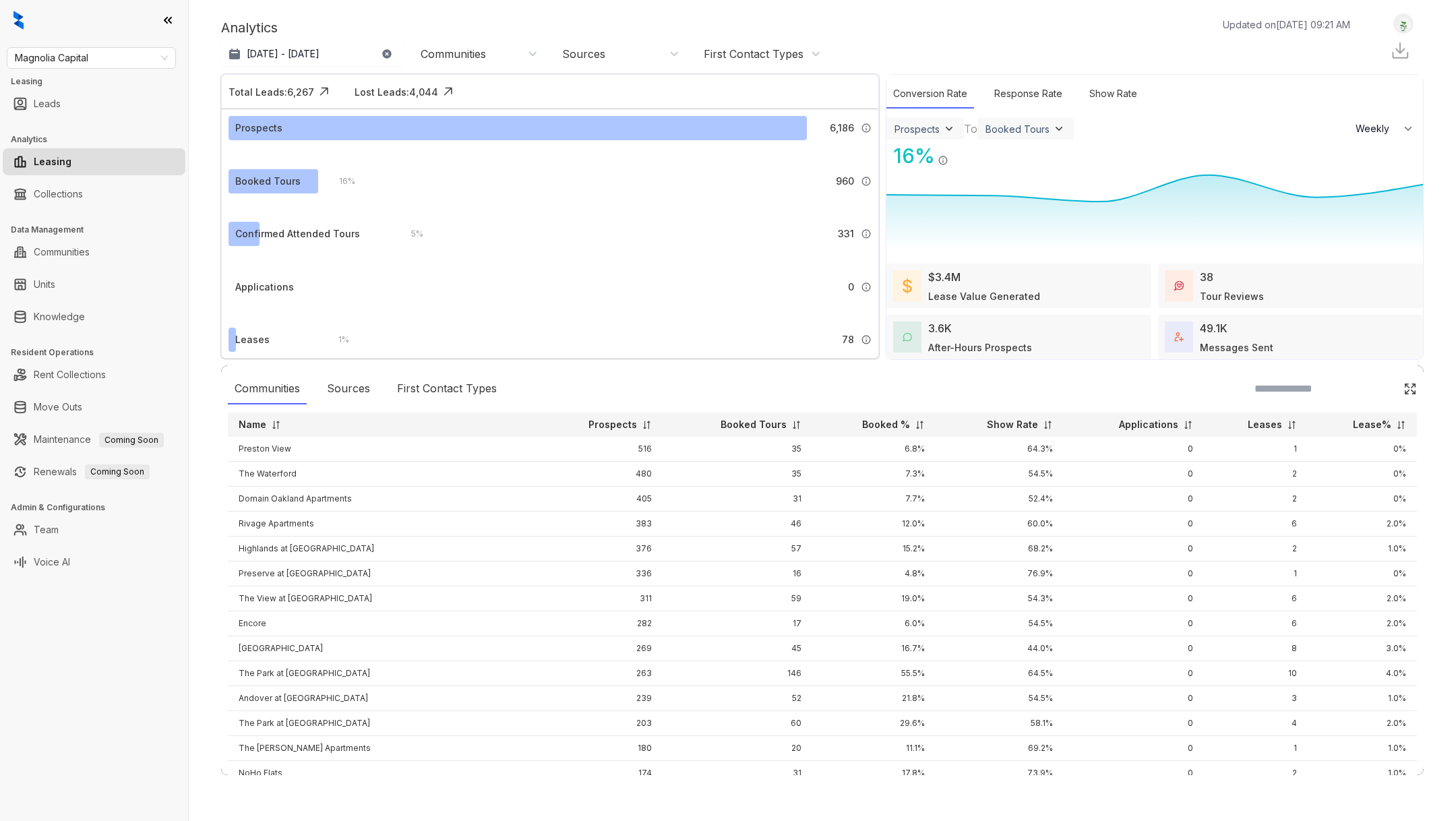
select select "******"
click at [93, 381] on link "Rent Collections" at bounding box center [70, 375] width 72 height 27
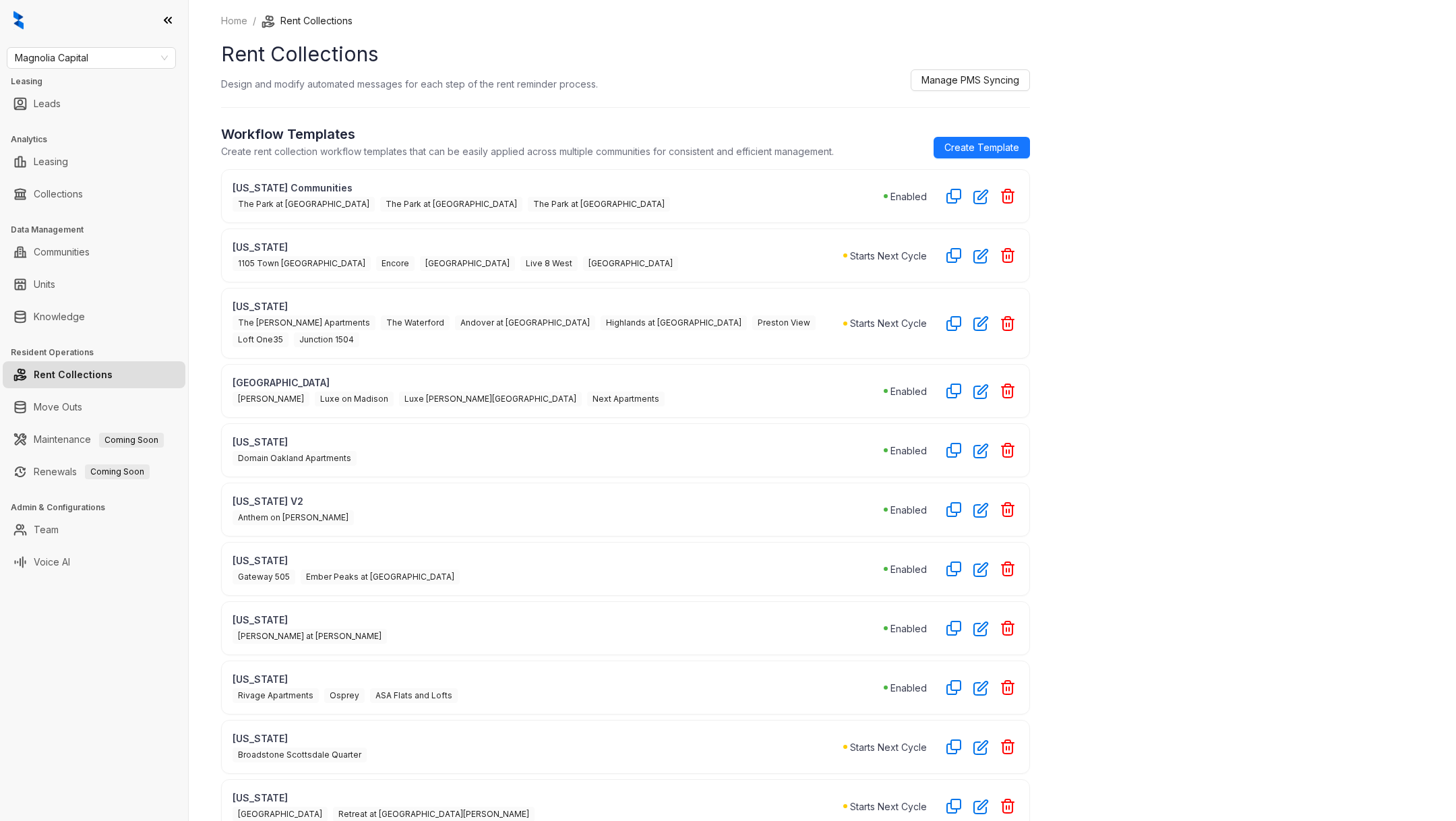
scroll to position [352, 0]
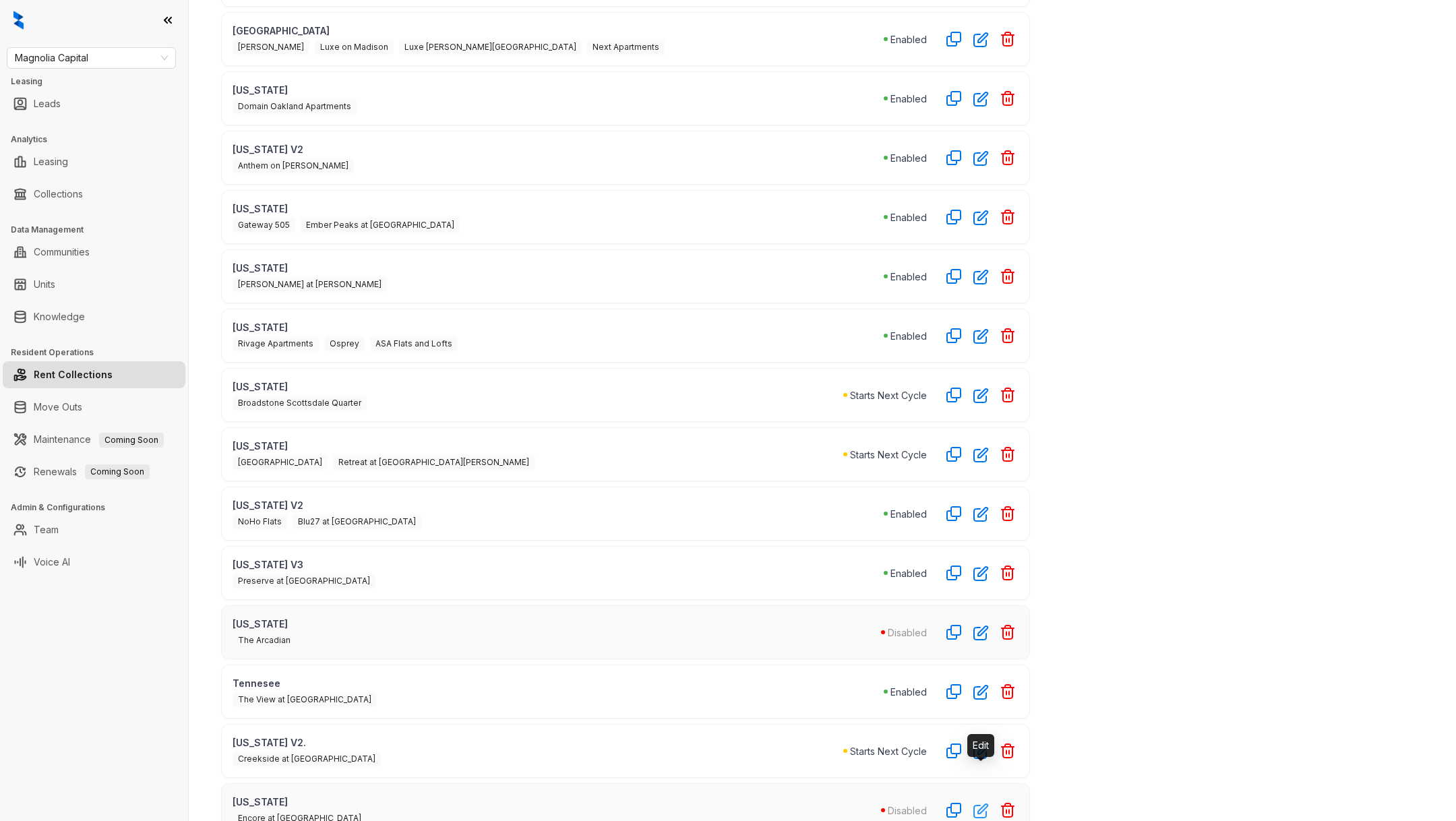
click at [983, 803] on icon "button" at bounding box center [981, 811] width 16 height 16
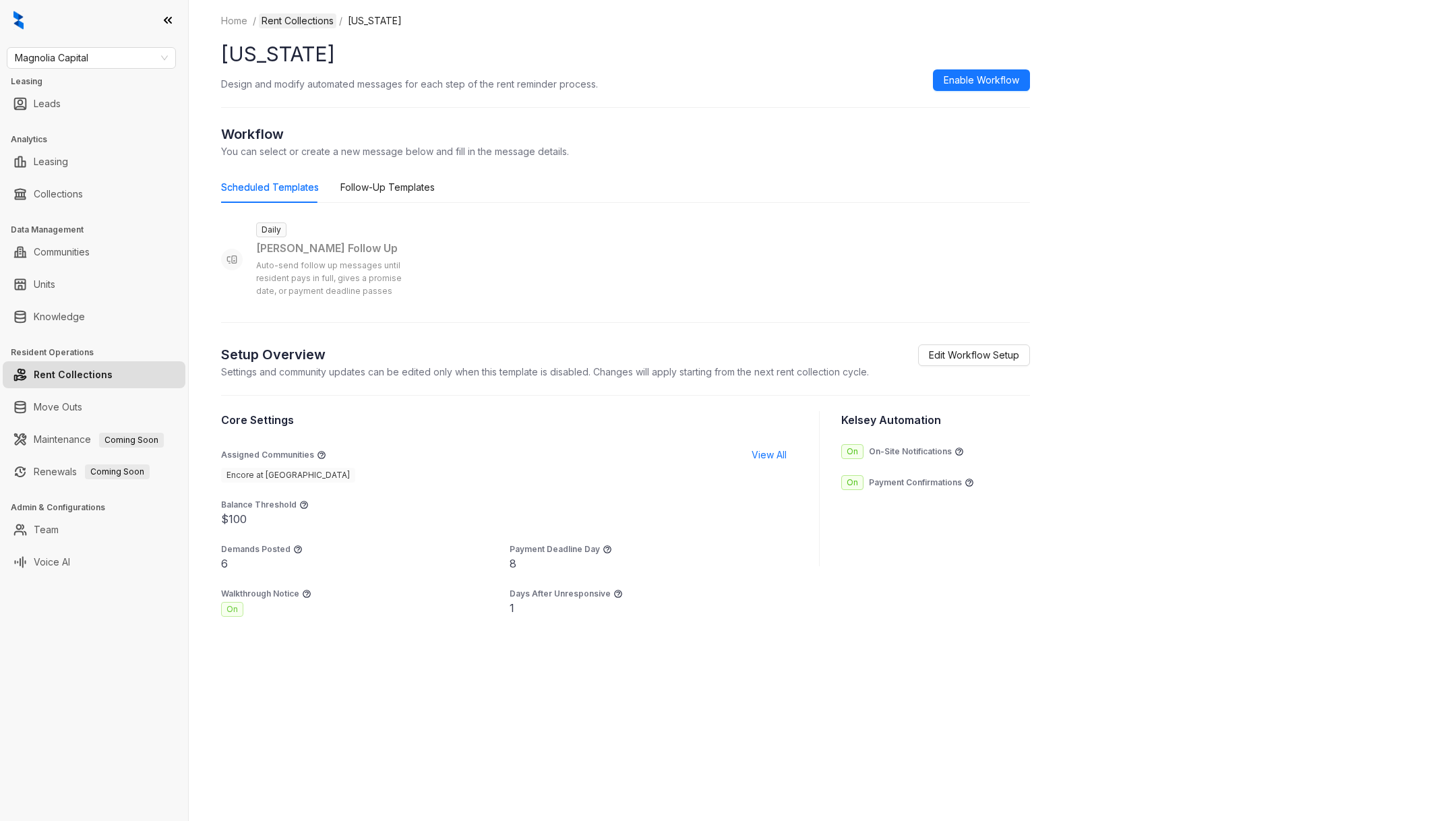
click at [297, 24] on link "Rent Collections" at bounding box center [297, 21] width 77 height 15
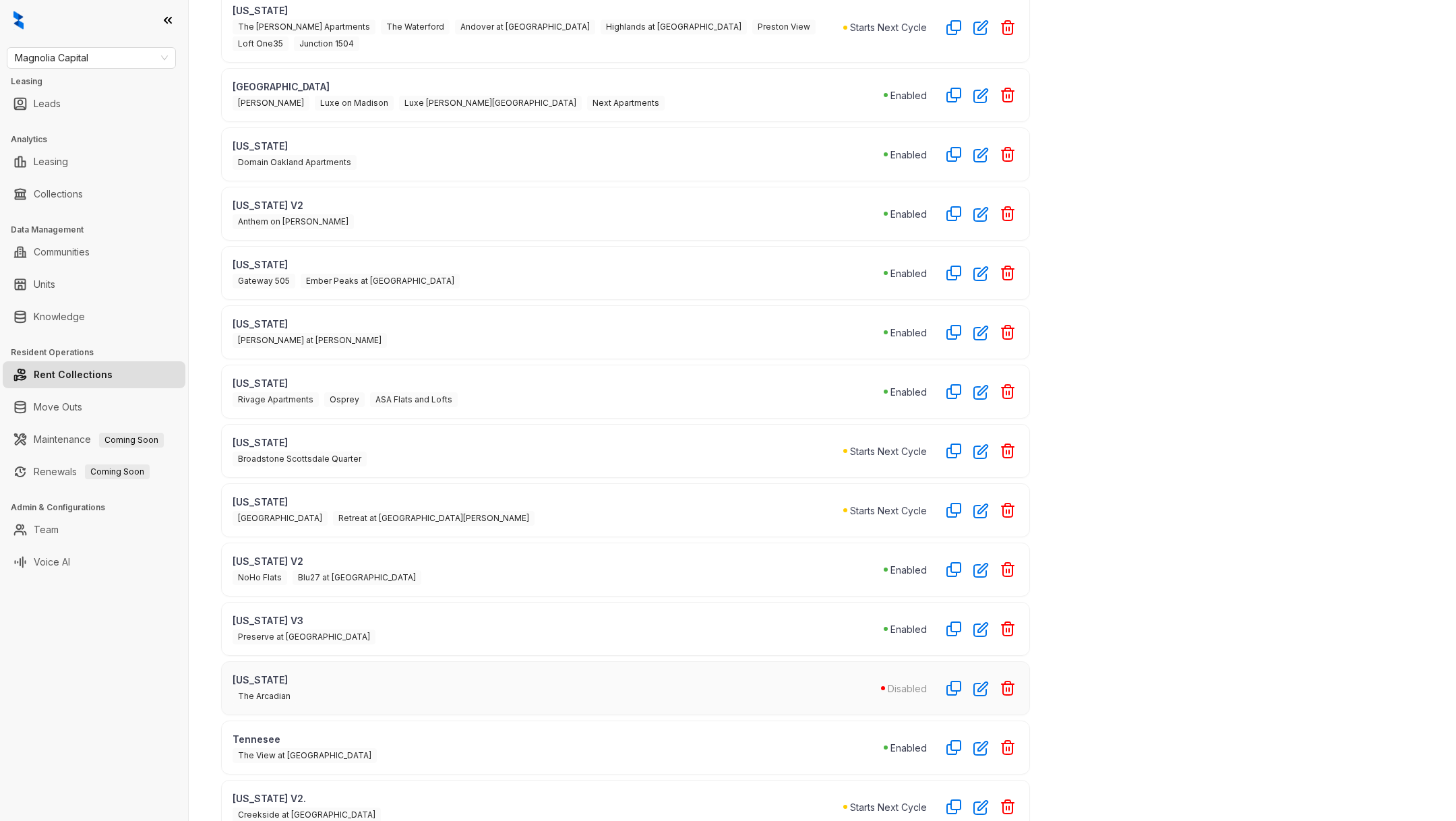
scroll to position [352, 0]
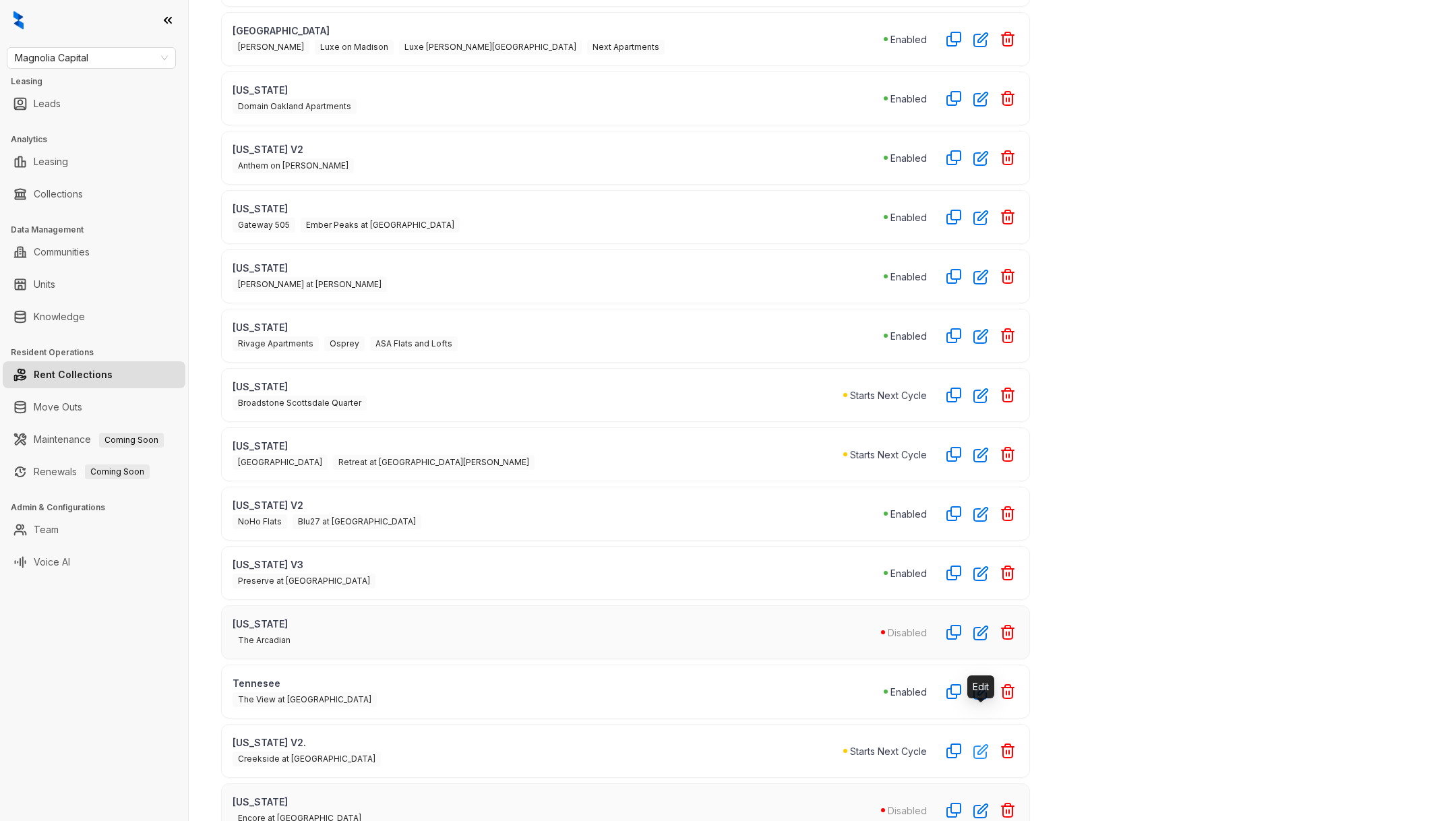
click at [975, 745] on icon "button" at bounding box center [980, 752] width 13 height 13
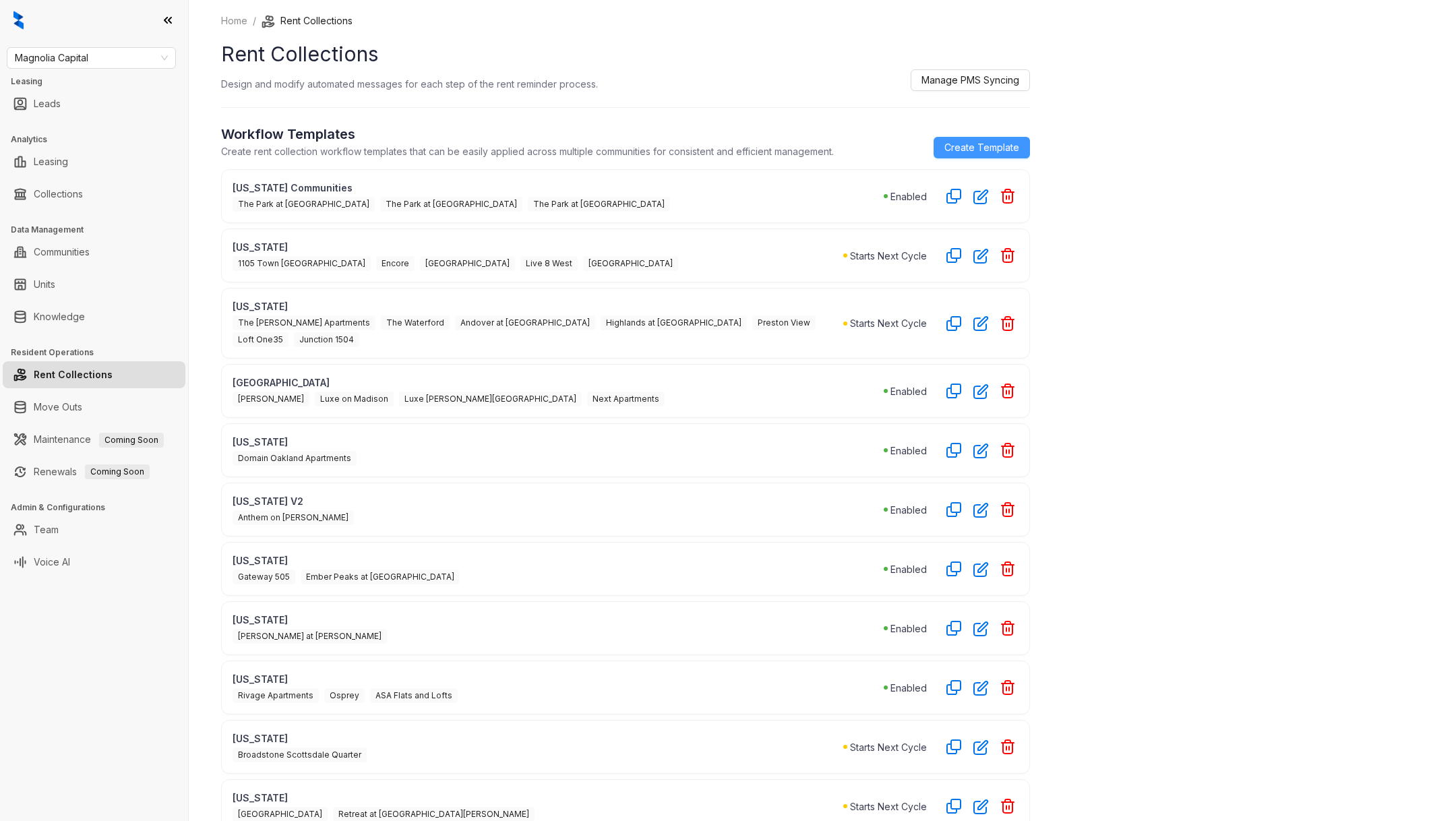
click at [967, 143] on span "Create Template" at bounding box center [982, 147] width 75 height 15
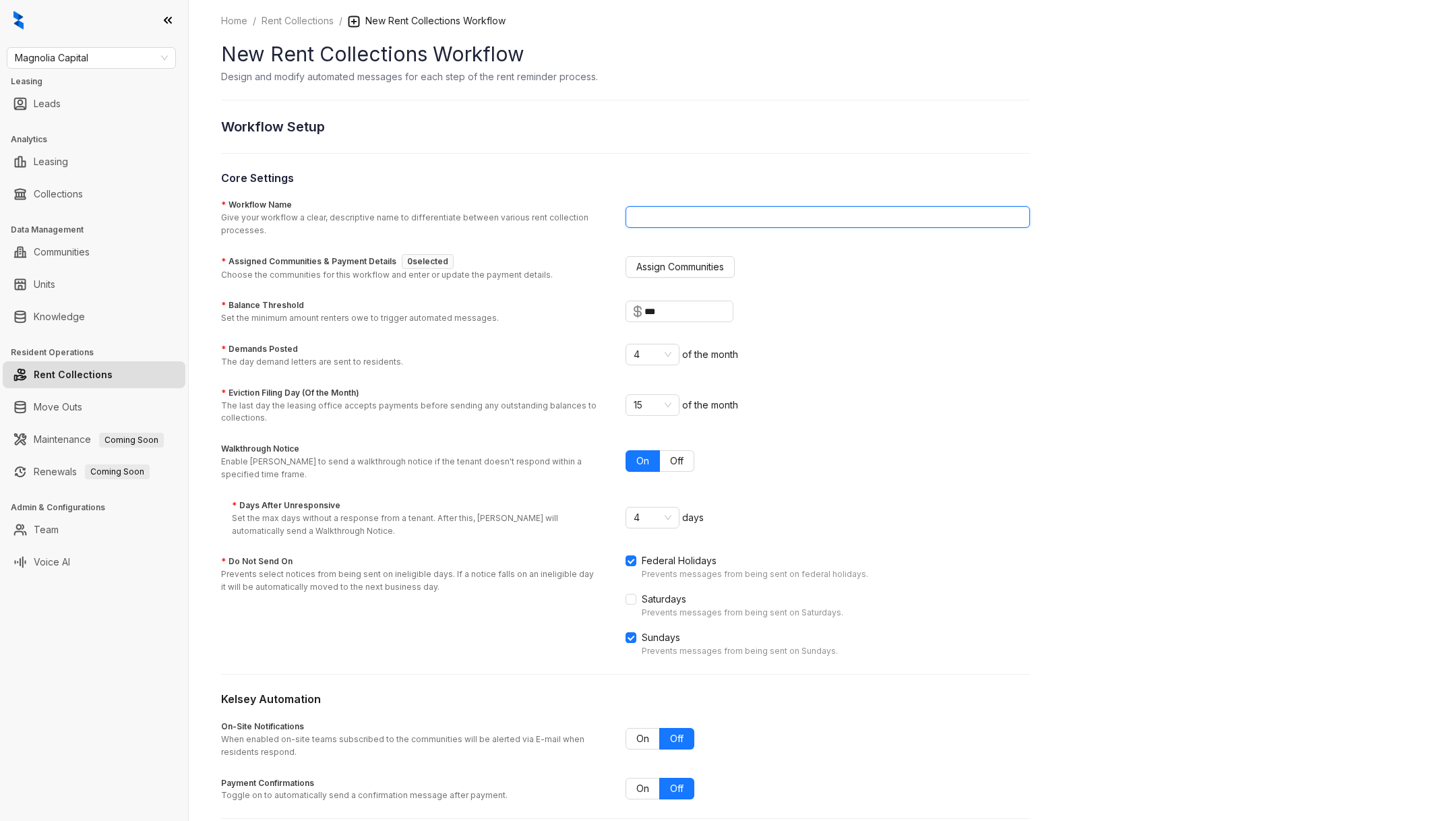
click at [672, 211] on input "* Workflow Name Give your workflow a clear, descriptive name to differentiate b…" at bounding box center [827, 217] width 405 height 21
type input "********"
click at [681, 269] on span "Assign Communities" at bounding box center [681, 267] width 88 height 15
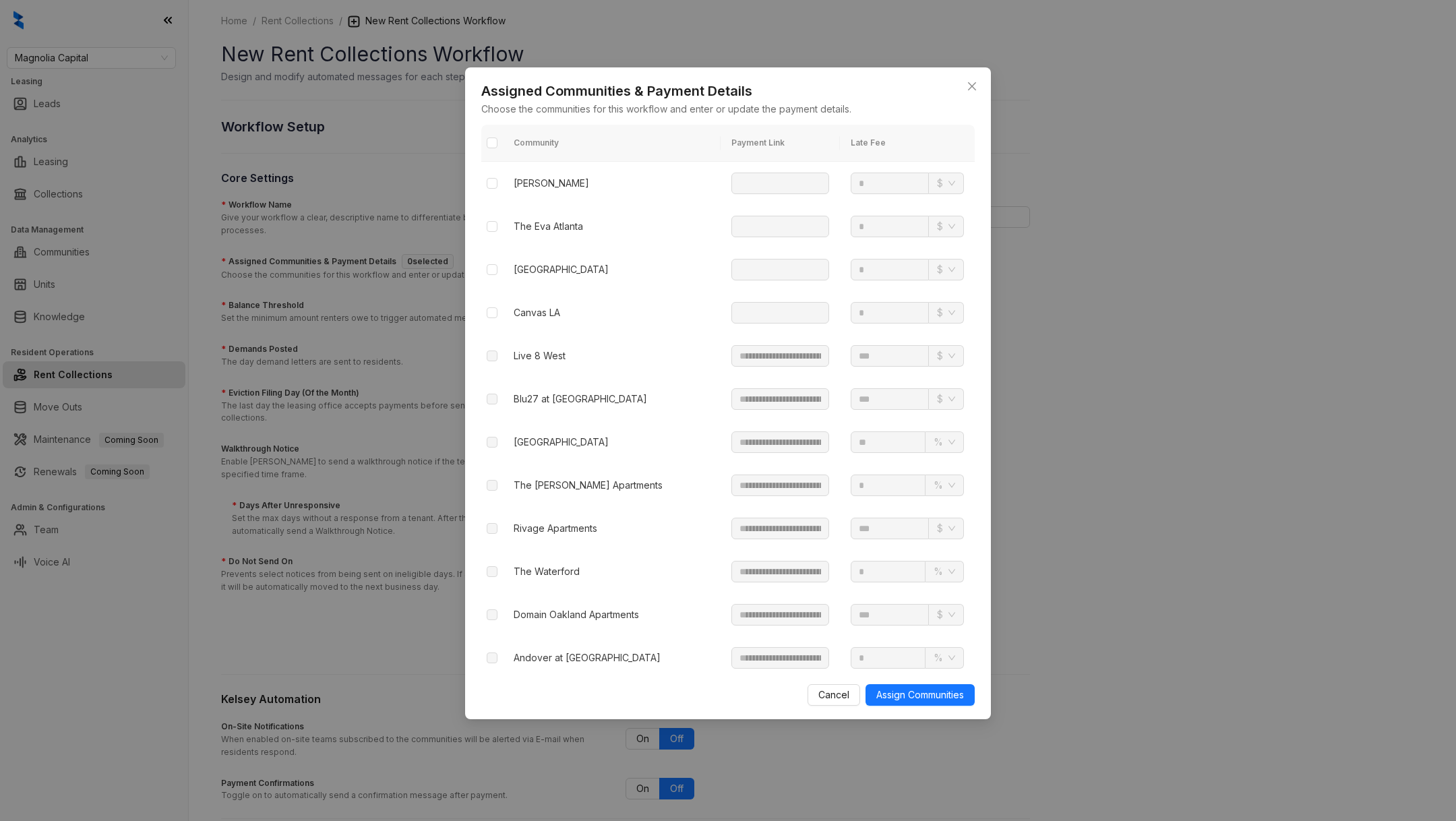
scroll to position [1624, 0]
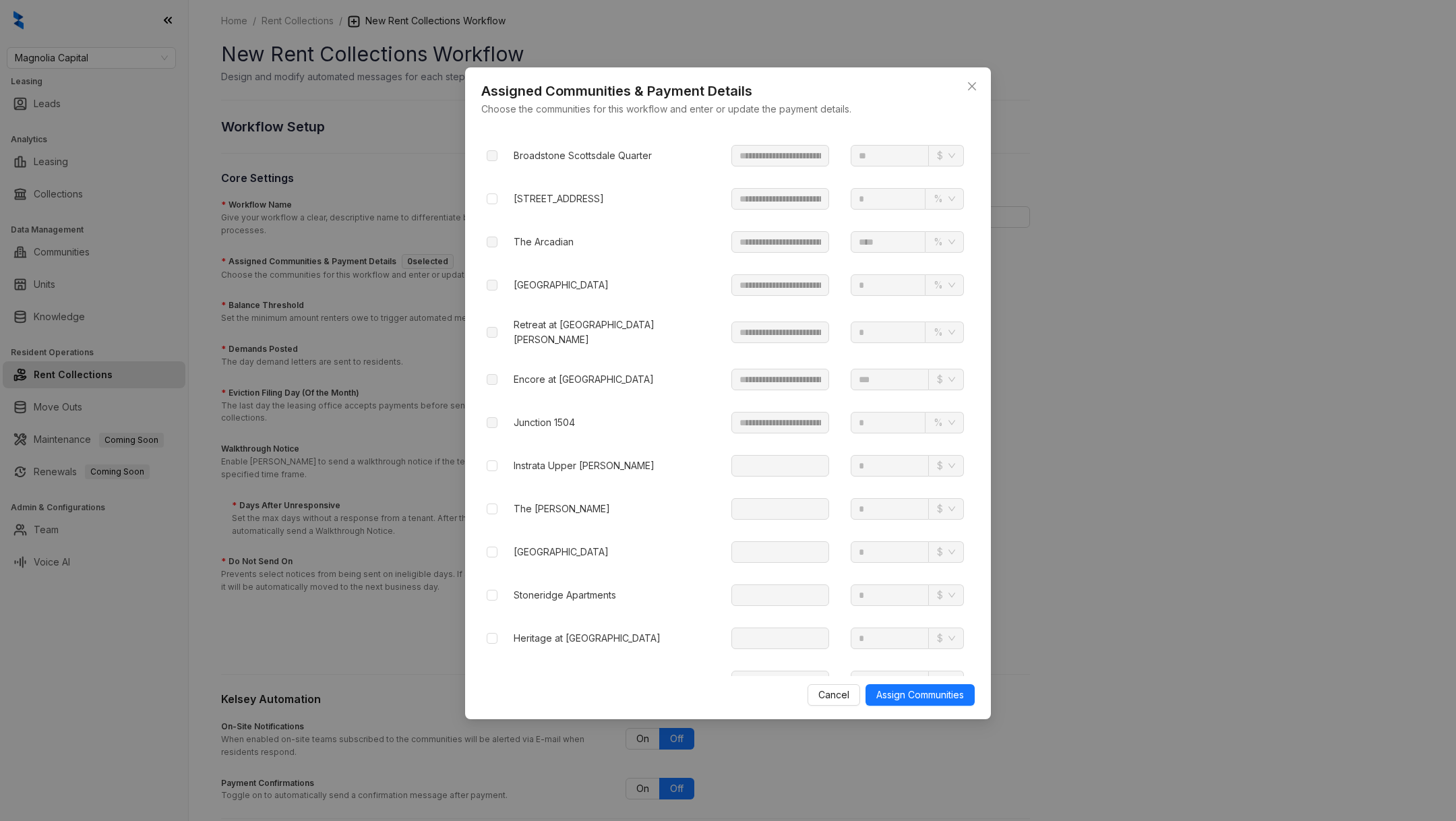
click at [499, 496] on td at bounding box center [492, 509] width 21 height 43
click at [498, 490] on td at bounding box center [492, 509] width 21 height 43
click at [495, 502] on label at bounding box center [492, 509] width 11 height 15
click at [732, 498] on input "text" at bounding box center [780, 509] width 98 height 21
paste input "*******"
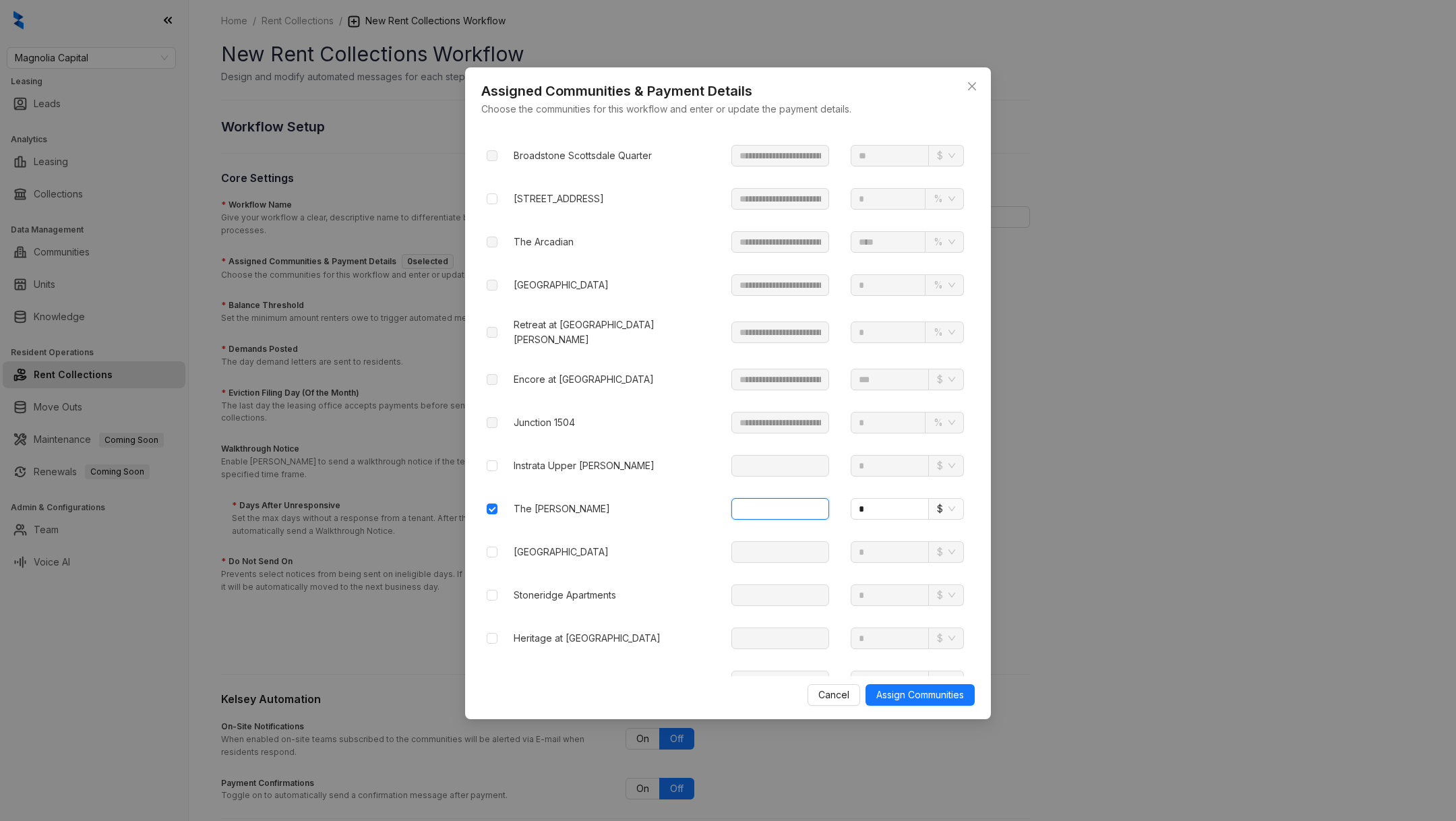
type input "*******"
click at [760, 498] on input "*******" at bounding box center [780, 509] width 98 height 21
click at [763, 498] on input "text" at bounding box center [780, 509] width 98 height 21
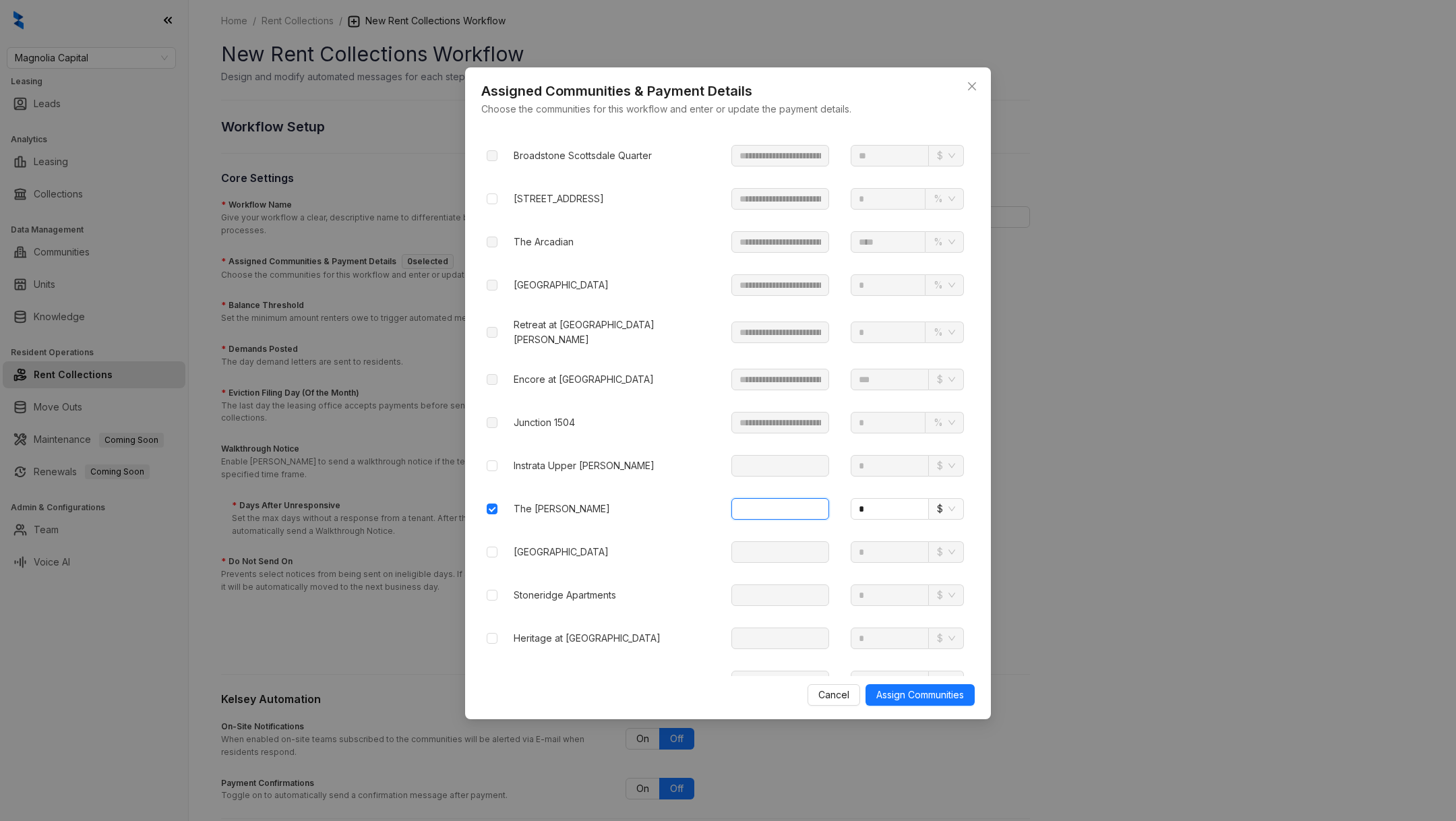
paste input "**********"
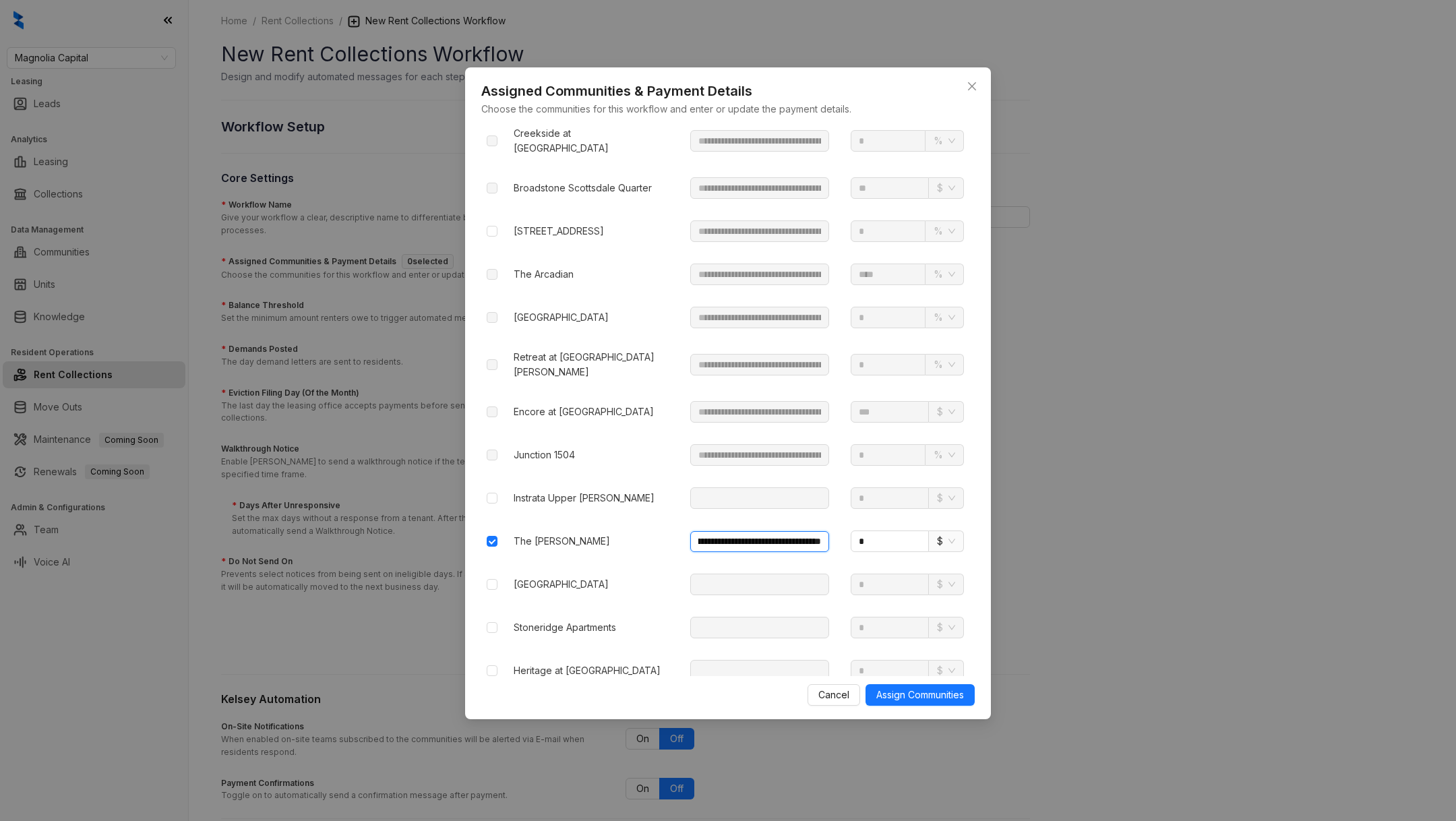
type input "**********"
click at [897, 520] on td "* $" at bounding box center [907, 541] width 135 height 43
click at [895, 530] on input "*" at bounding box center [890, 541] width 78 height 21
click at [944, 531] on span "$" at bounding box center [946, 541] width 18 height 21
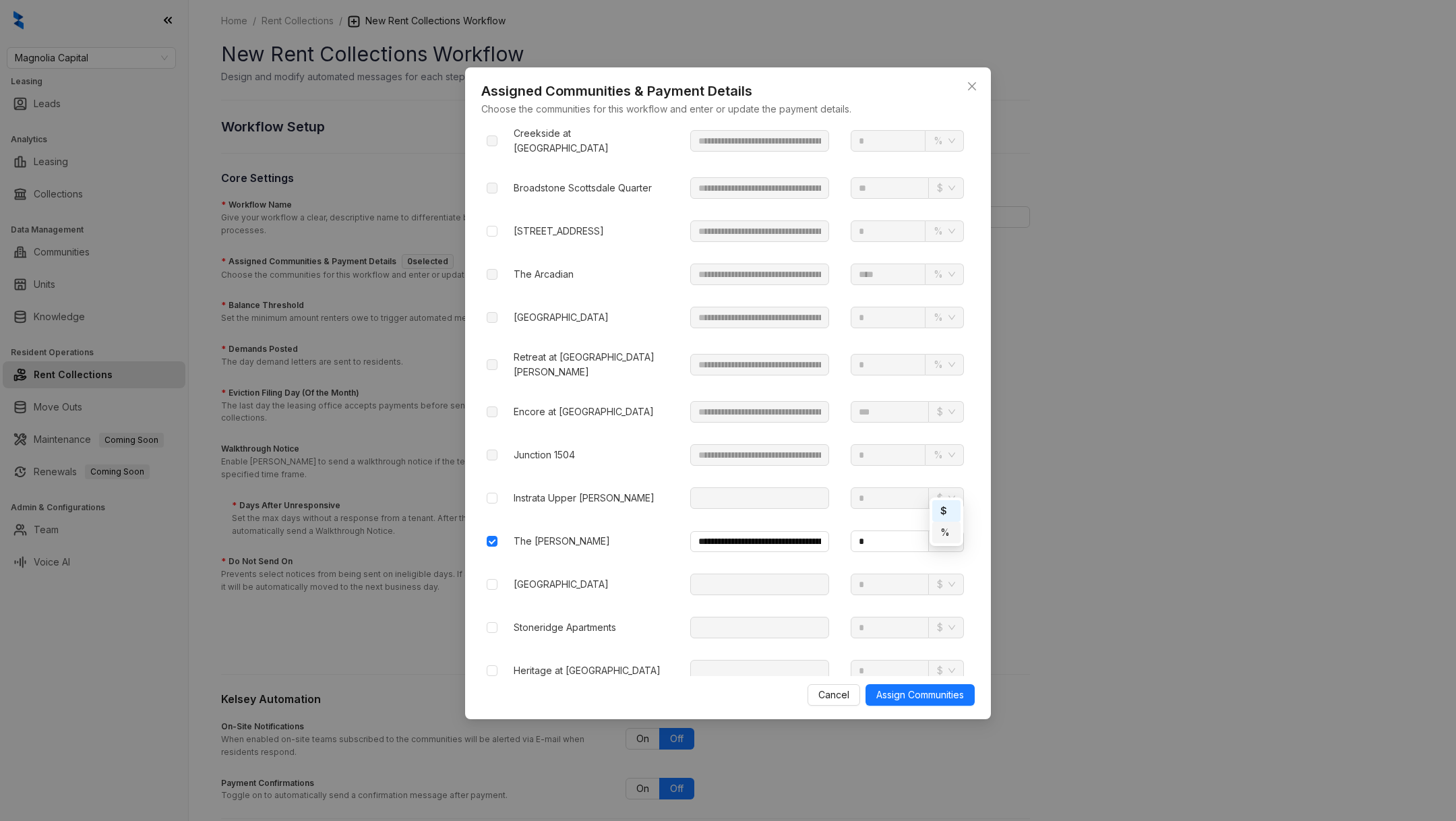
click at [949, 535] on div "%" at bounding box center [946, 532] width 12 height 15
click at [903, 530] on input "*" at bounding box center [888, 541] width 75 height 21
type input "*"
click at [724, 488] on input "text" at bounding box center [760, 498] width 139 height 21
paste input "**********"
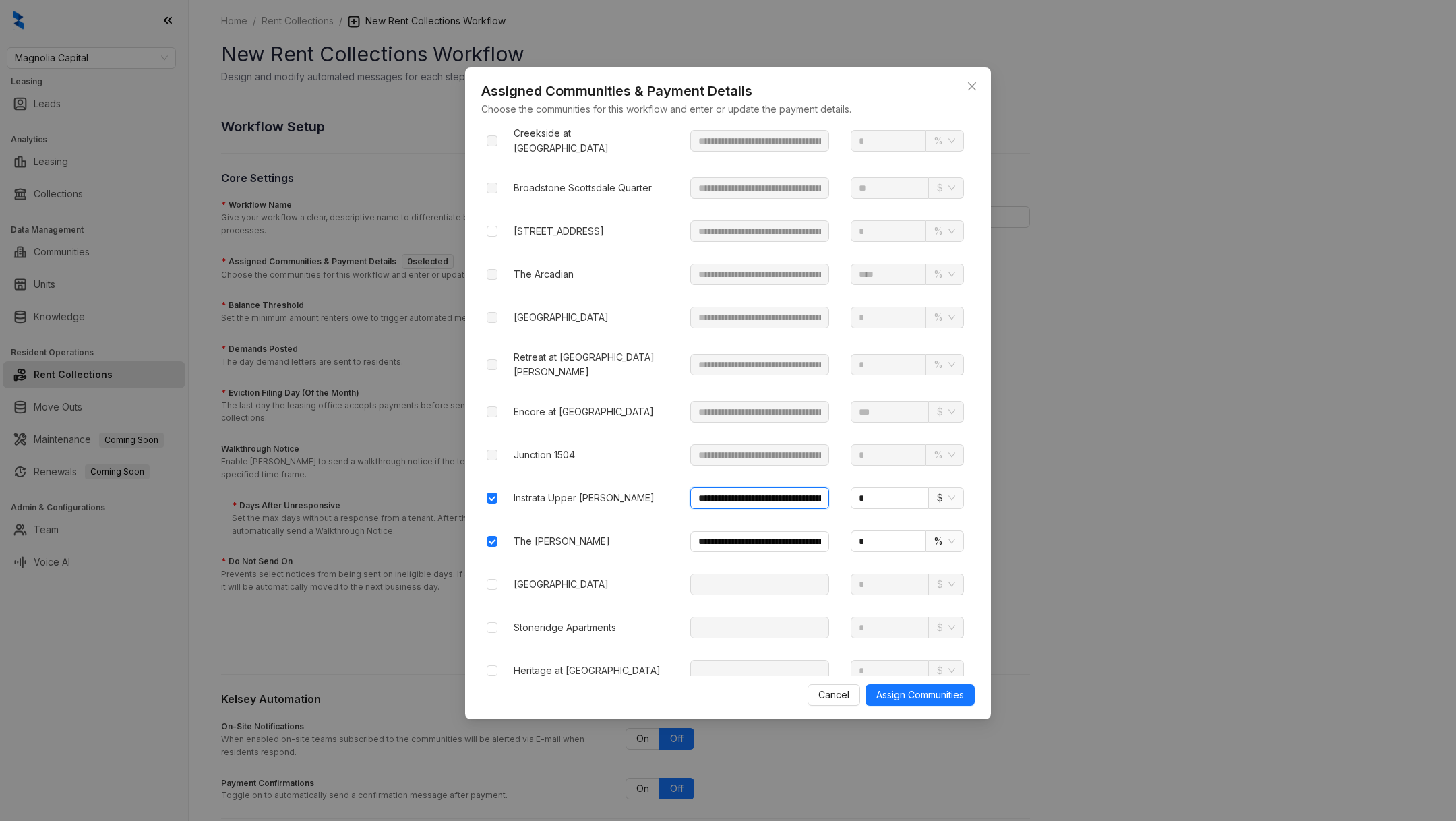
scroll to position [0, 77]
type input "**********"
click at [883, 488] on input "*" at bounding box center [890, 498] width 78 height 21
click at [883, 488] on input "*" at bounding box center [890, 498] width 78 height 21
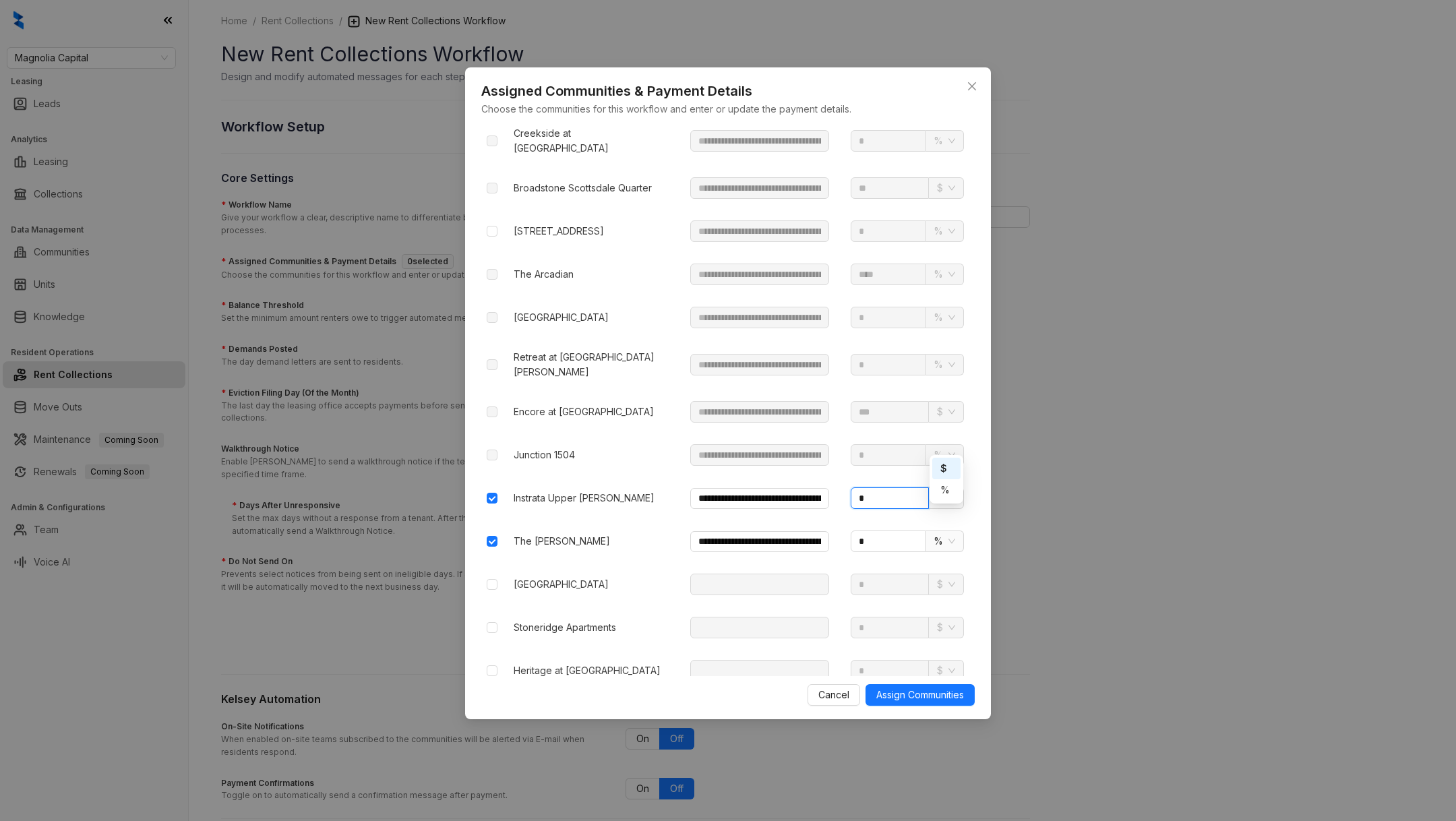
click at [941, 488] on span "$" at bounding box center [946, 498] width 18 height 21
click at [948, 487] on div "%" at bounding box center [946, 490] width 12 height 15
click at [892, 476] on td "* %" at bounding box center [907, 498] width 135 height 43
click at [885, 488] on input "*" at bounding box center [888, 498] width 75 height 21
type input "*"
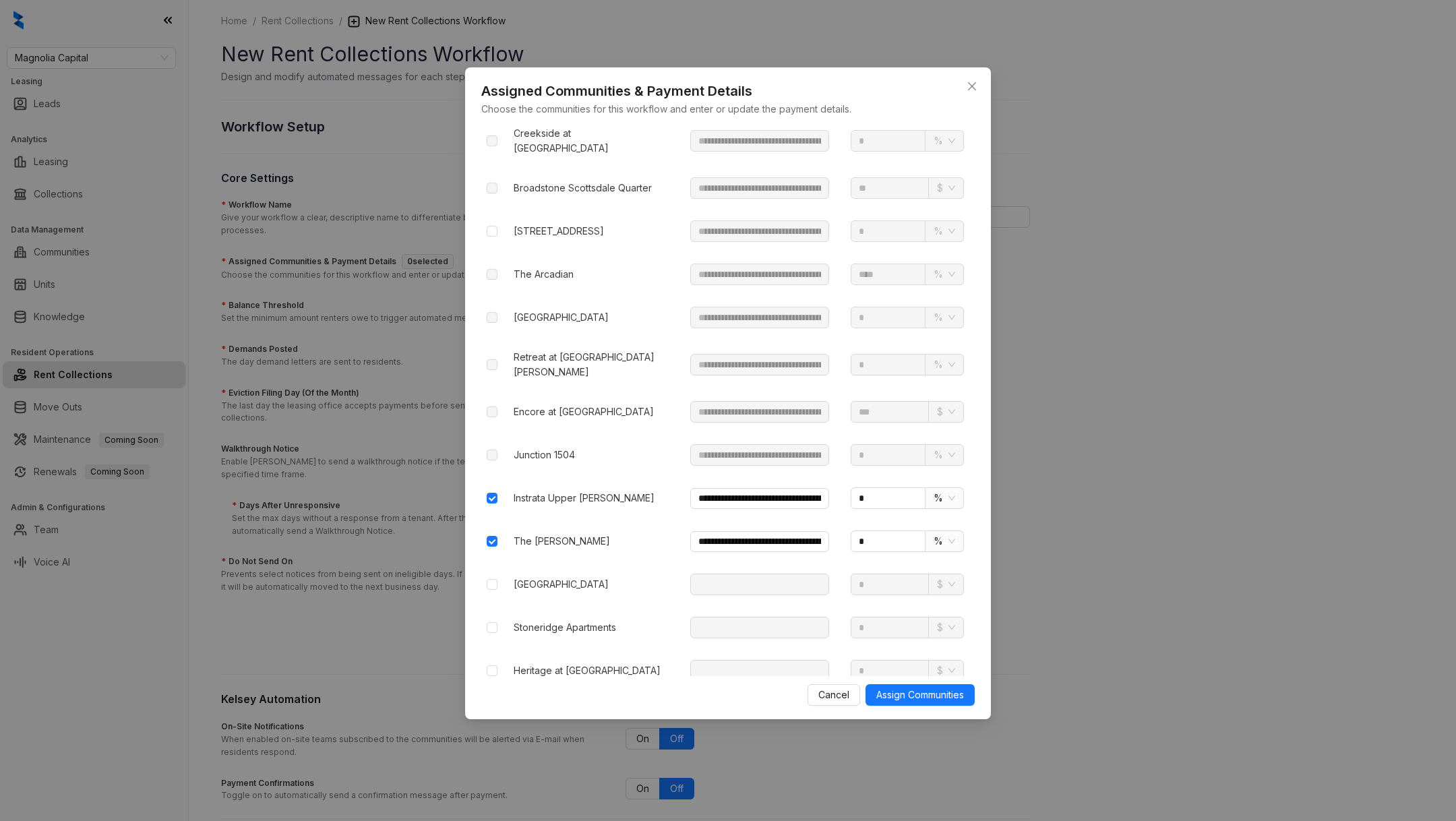
click at [892, 476] on td "* %" at bounding box center [907, 498] width 135 height 43
click at [902, 702] on span "Assign Communities" at bounding box center [920, 695] width 88 height 15
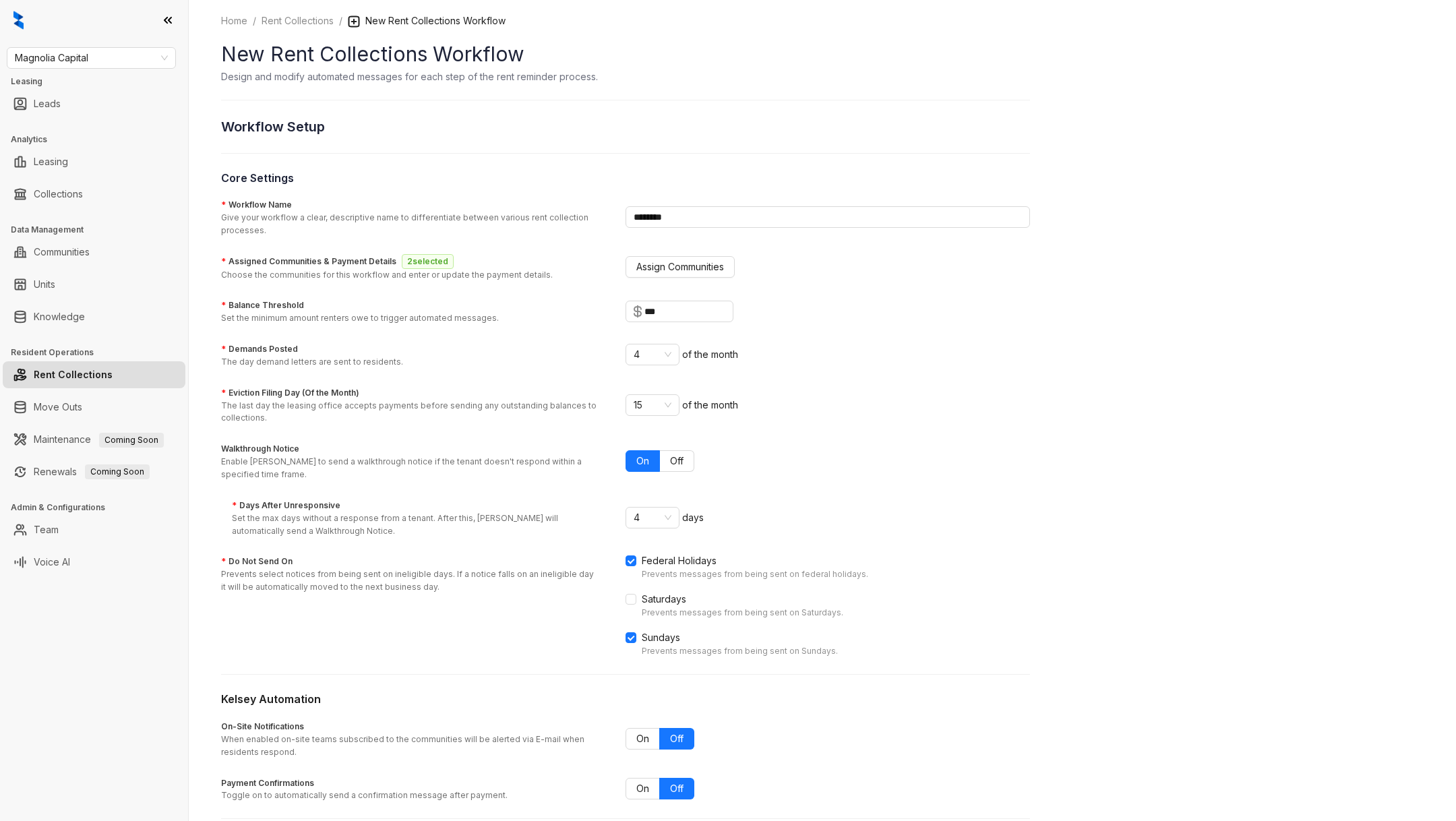
scroll to position [61, 0]
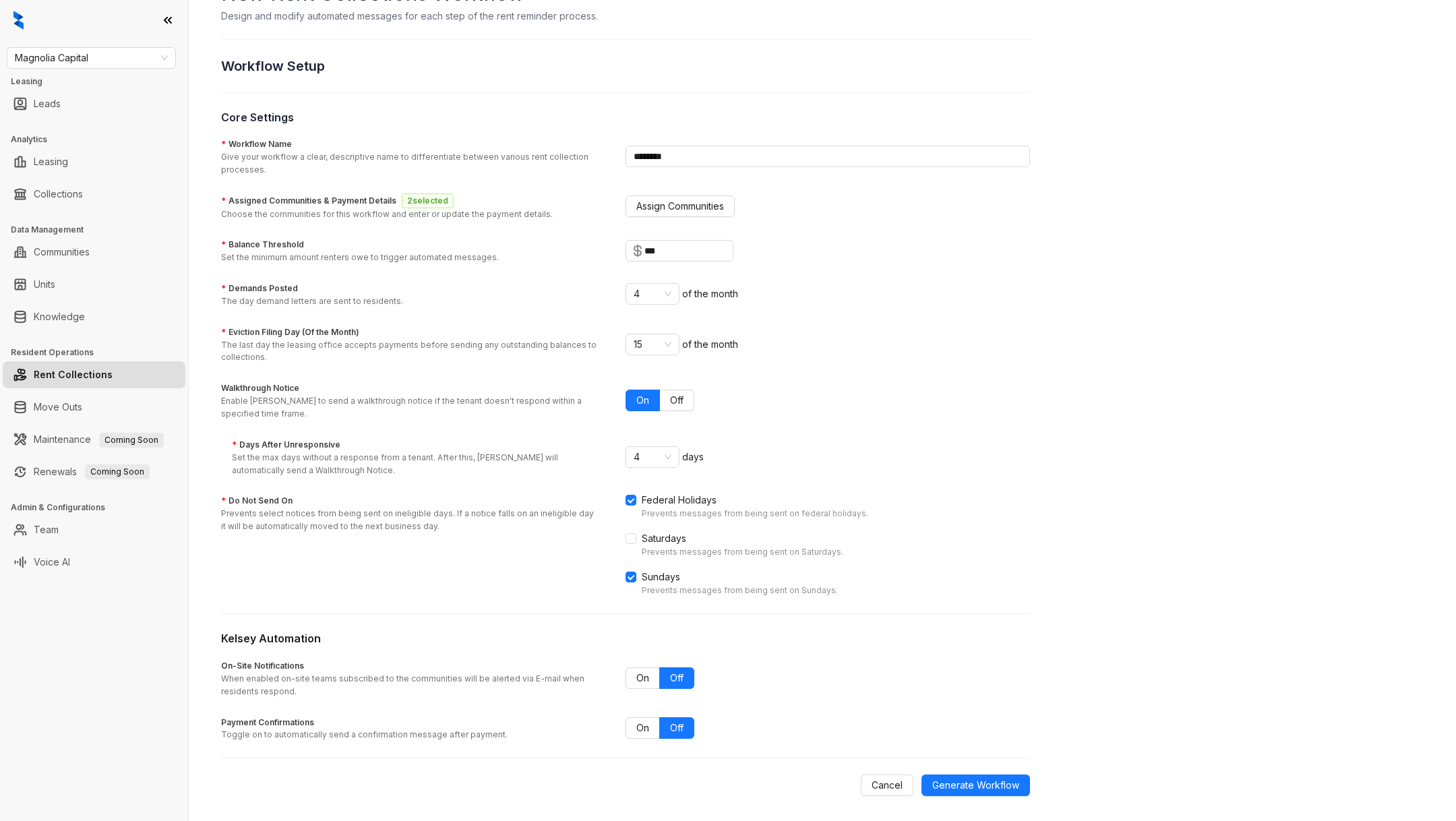
click at [703, 228] on form "* Workflow Name Give your workflow a clear, descriptive name to differentiate b…" at bounding box center [625, 466] width 809 height 660
click at [696, 217] on div "* Assigned Communities & Payment Details 2 selected Choose the communities for …" at bounding box center [625, 207] width 809 height 28
click at [691, 208] on span "Assign Communities" at bounding box center [681, 206] width 88 height 15
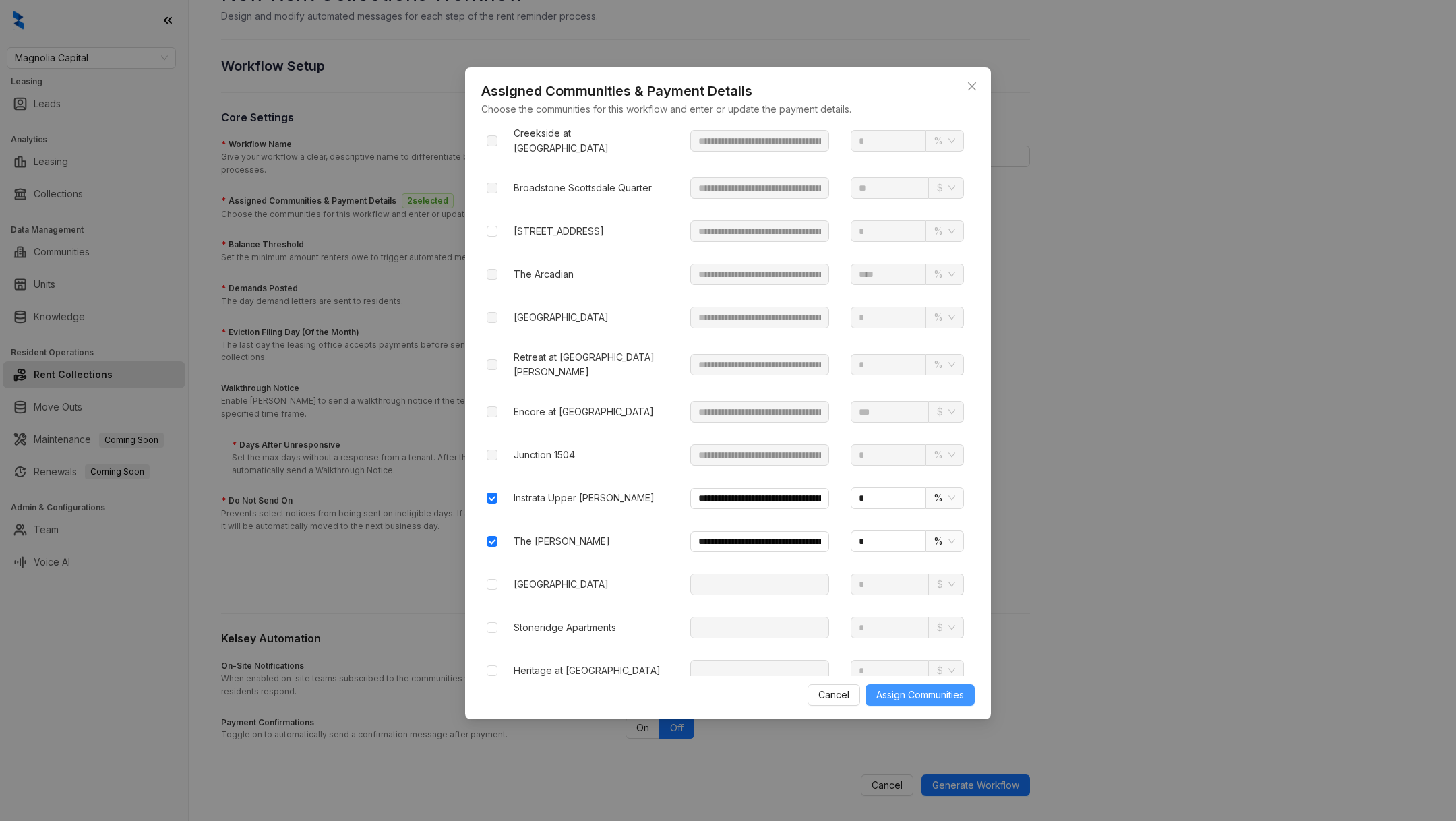
click at [900, 697] on span "Assign Communities" at bounding box center [920, 695] width 88 height 15
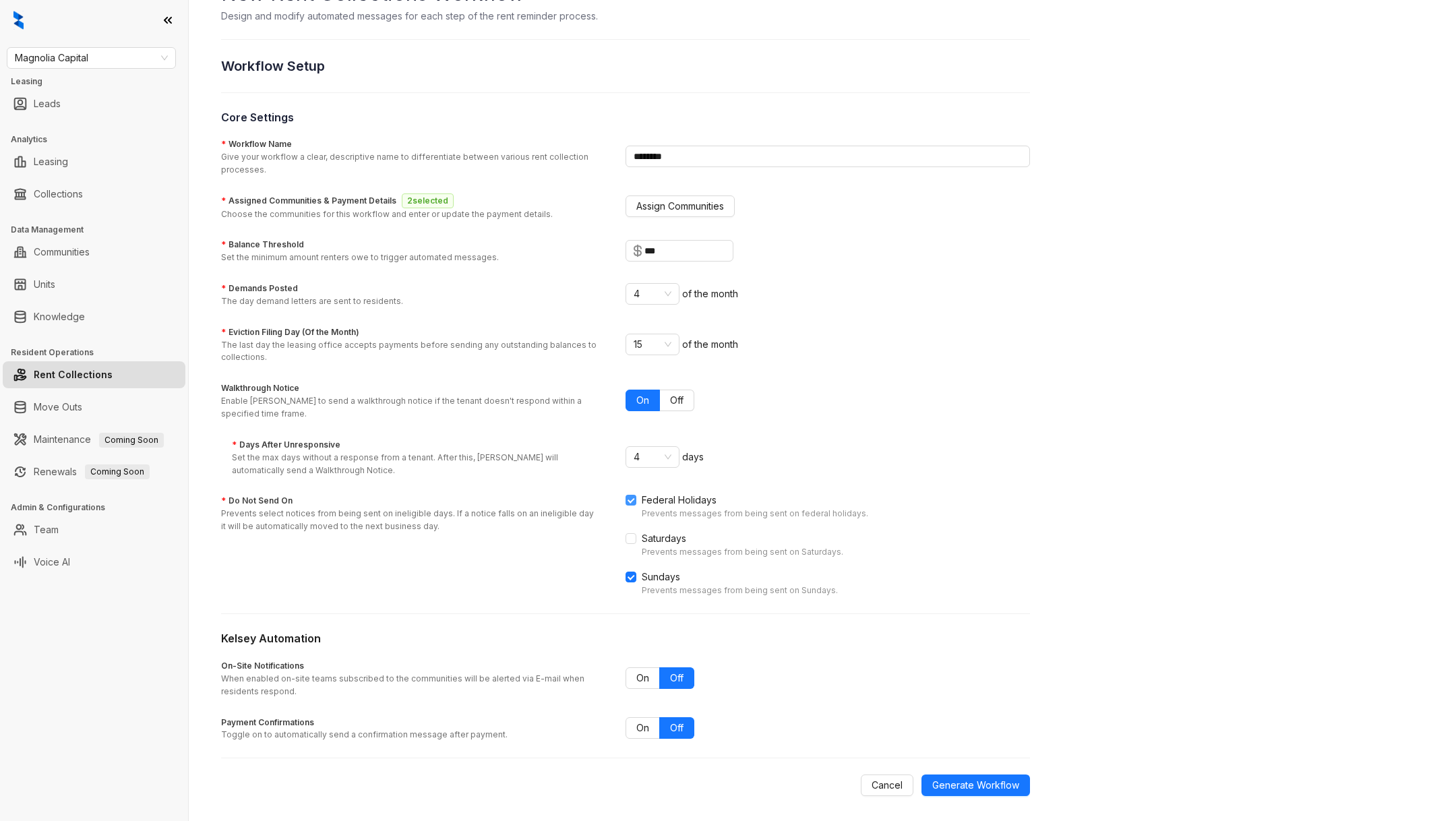
click at [635, 495] on span at bounding box center [630, 500] width 11 height 11
click at [652, 273] on form "* Workflow Name Give your workflow a clear, descriptive name to differentiate b…" at bounding box center [625, 466] width 809 height 660
click at [652, 281] on div "* Demands Posted The day demand letters are sent to residents. 4 of the month" at bounding box center [625, 294] width 809 height 28
click at [654, 292] on span "4" at bounding box center [652, 294] width 38 height 21
click at [652, 402] on div "5" at bounding box center [653, 405] width 33 height 15
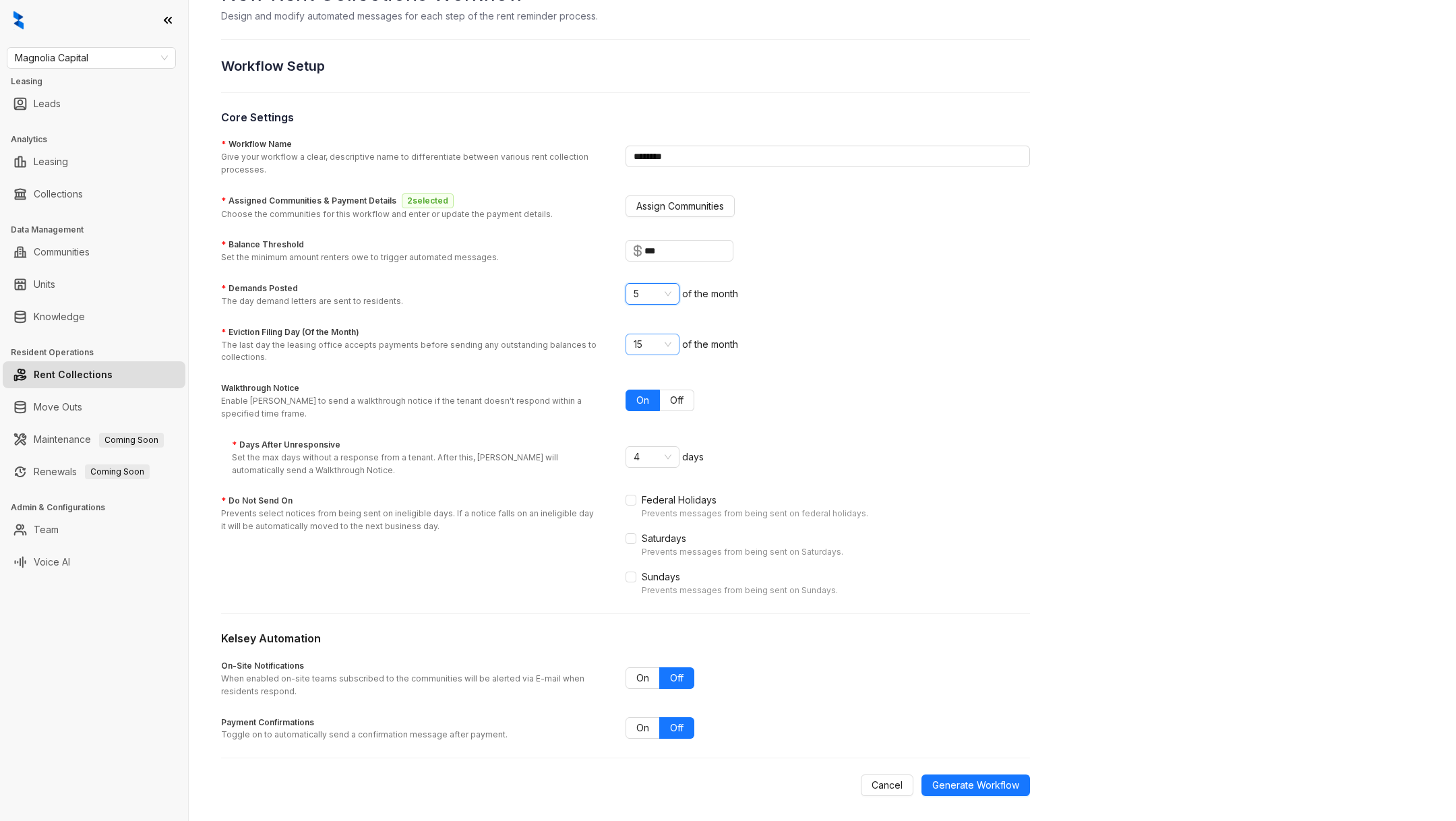
click at [652, 337] on span "15" at bounding box center [652, 345] width 38 height 21
click at [654, 366] on div "8" at bounding box center [653, 369] width 33 height 15
click at [666, 460] on span "4" at bounding box center [652, 457] width 38 height 21
drag, startPoint x: 651, startPoint y: 523, endPoint x: 649, endPoint y: 503, distance: 20.1
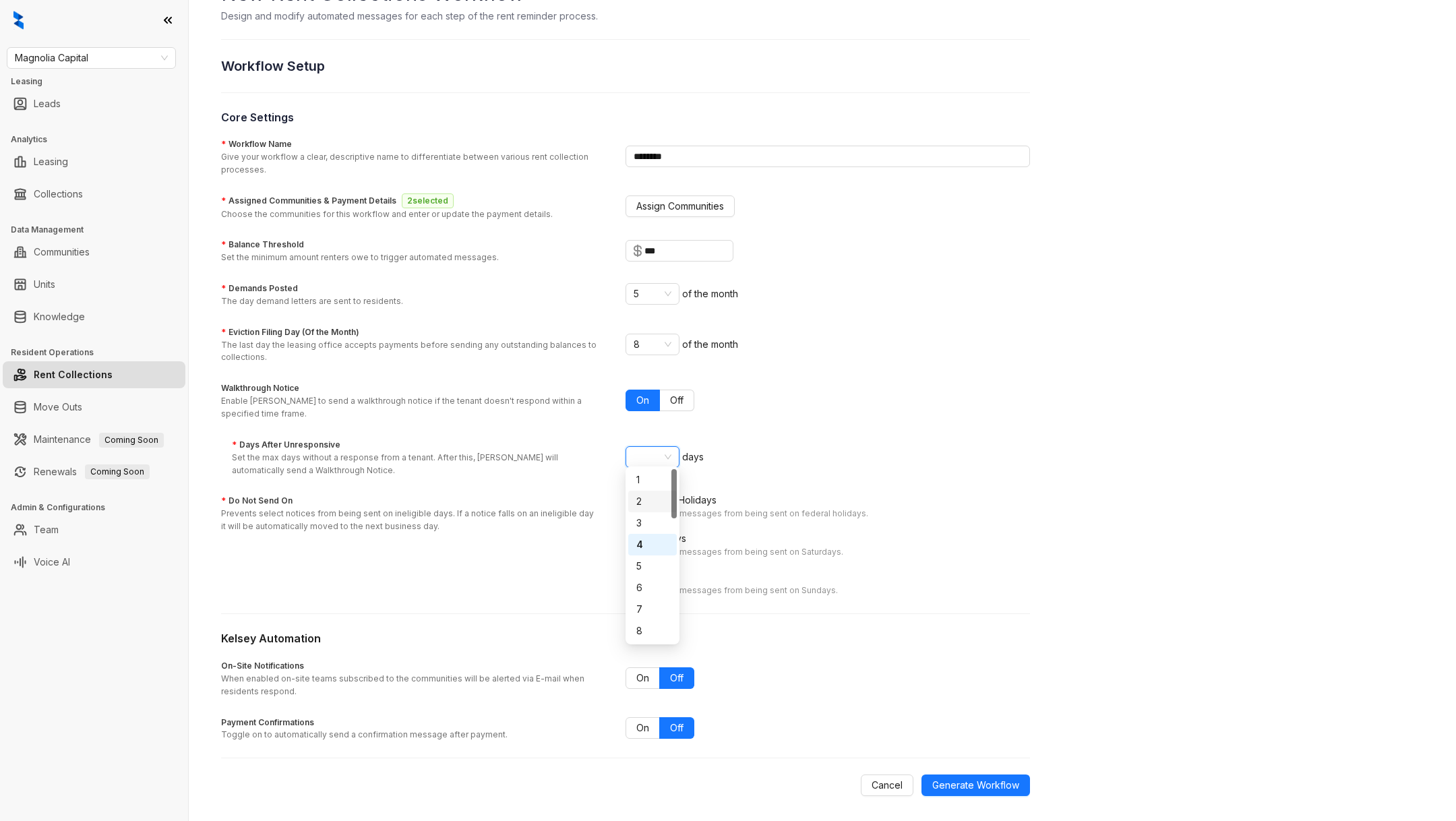
click at [650, 503] on div "1 2 3 4 5 6 7 8 9 10" at bounding box center [652, 577] width 48 height 216
click at [649, 503] on div "2" at bounding box center [653, 501] width 33 height 15
click at [979, 778] on span "Generate Workflow" at bounding box center [975, 785] width 87 height 15
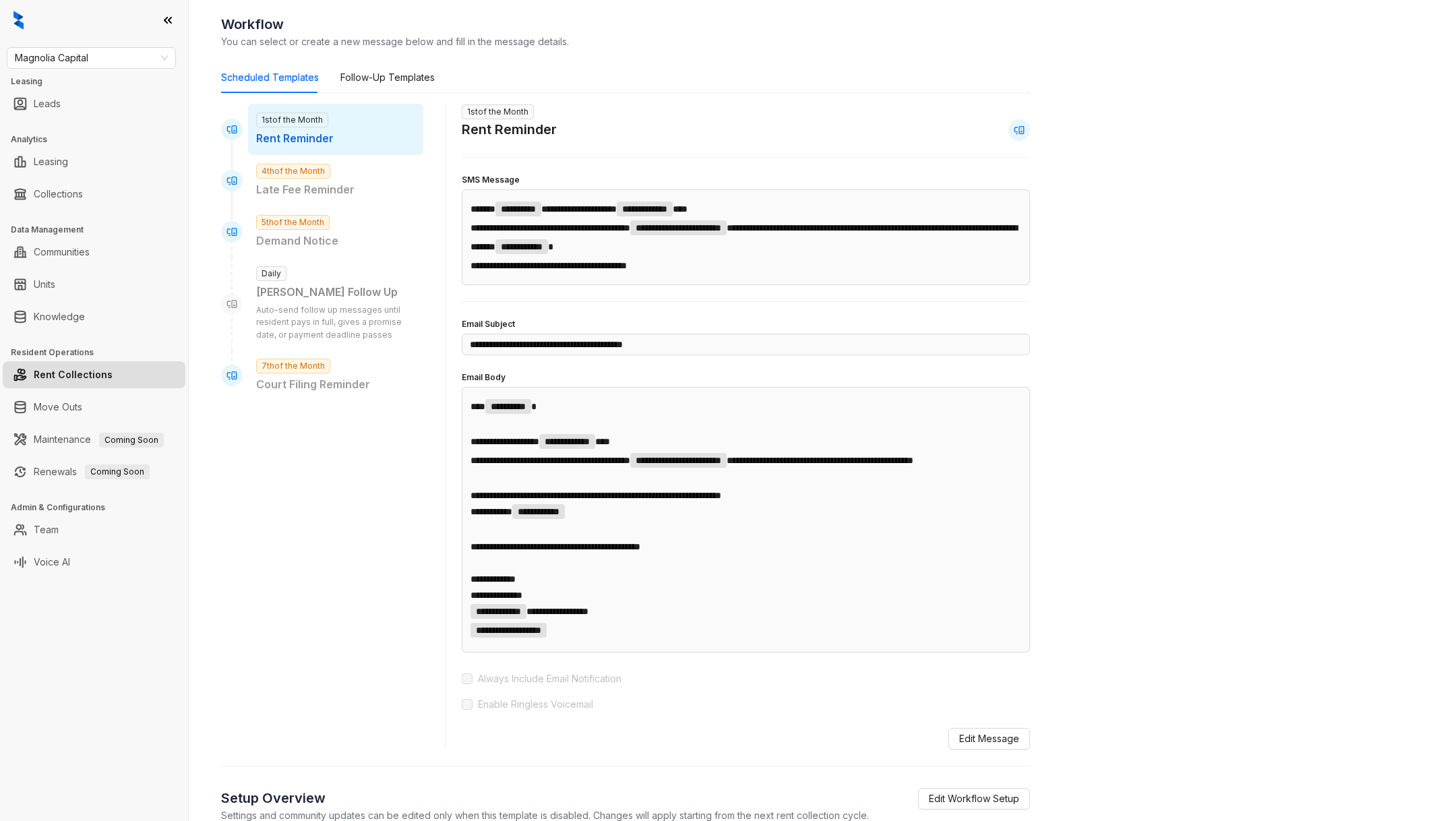
scroll to position [91, 0]
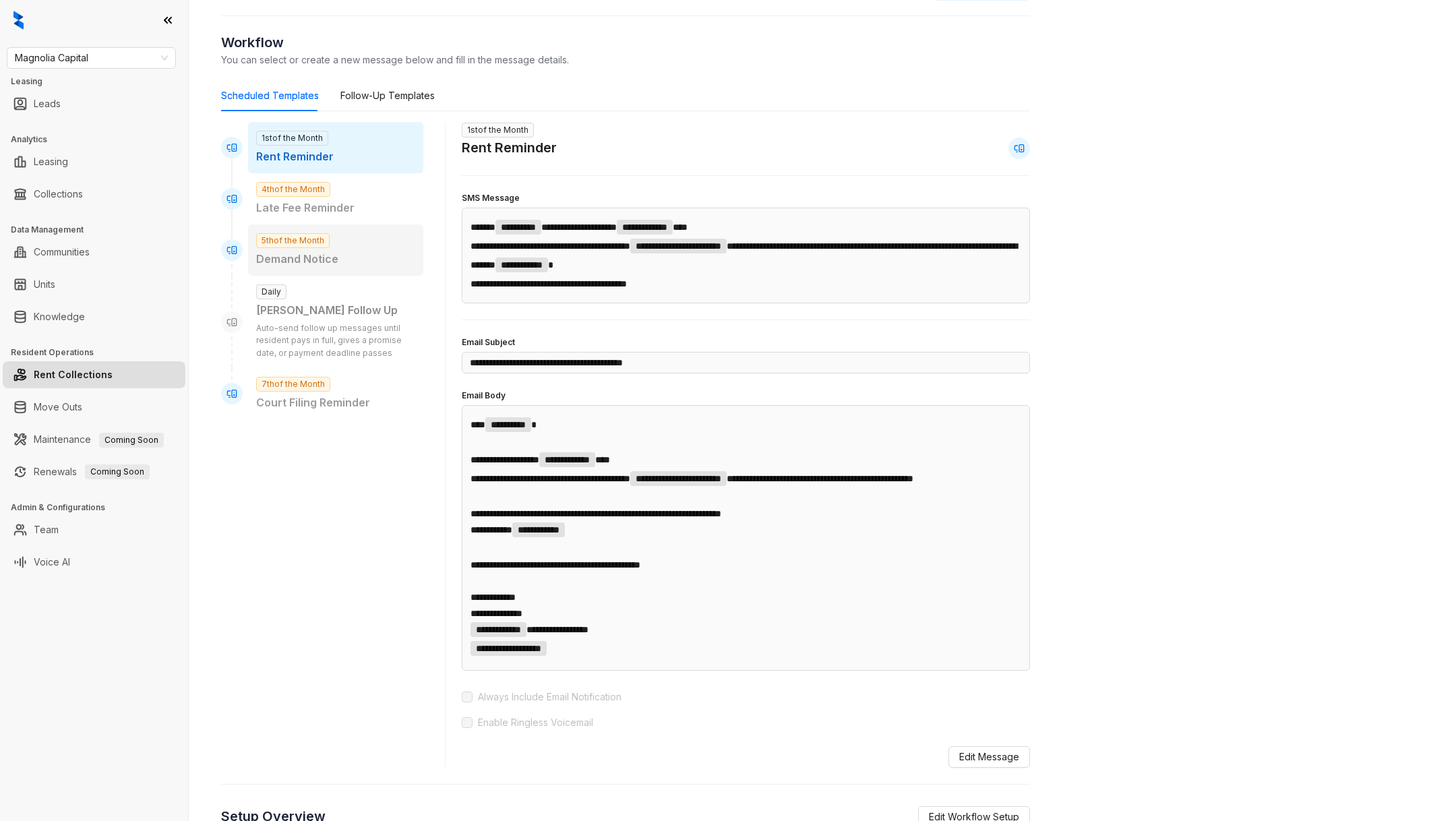
click at [347, 239] on div "5th of the Month Demand Notice" at bounding box center [335, 250] width 175 height 51
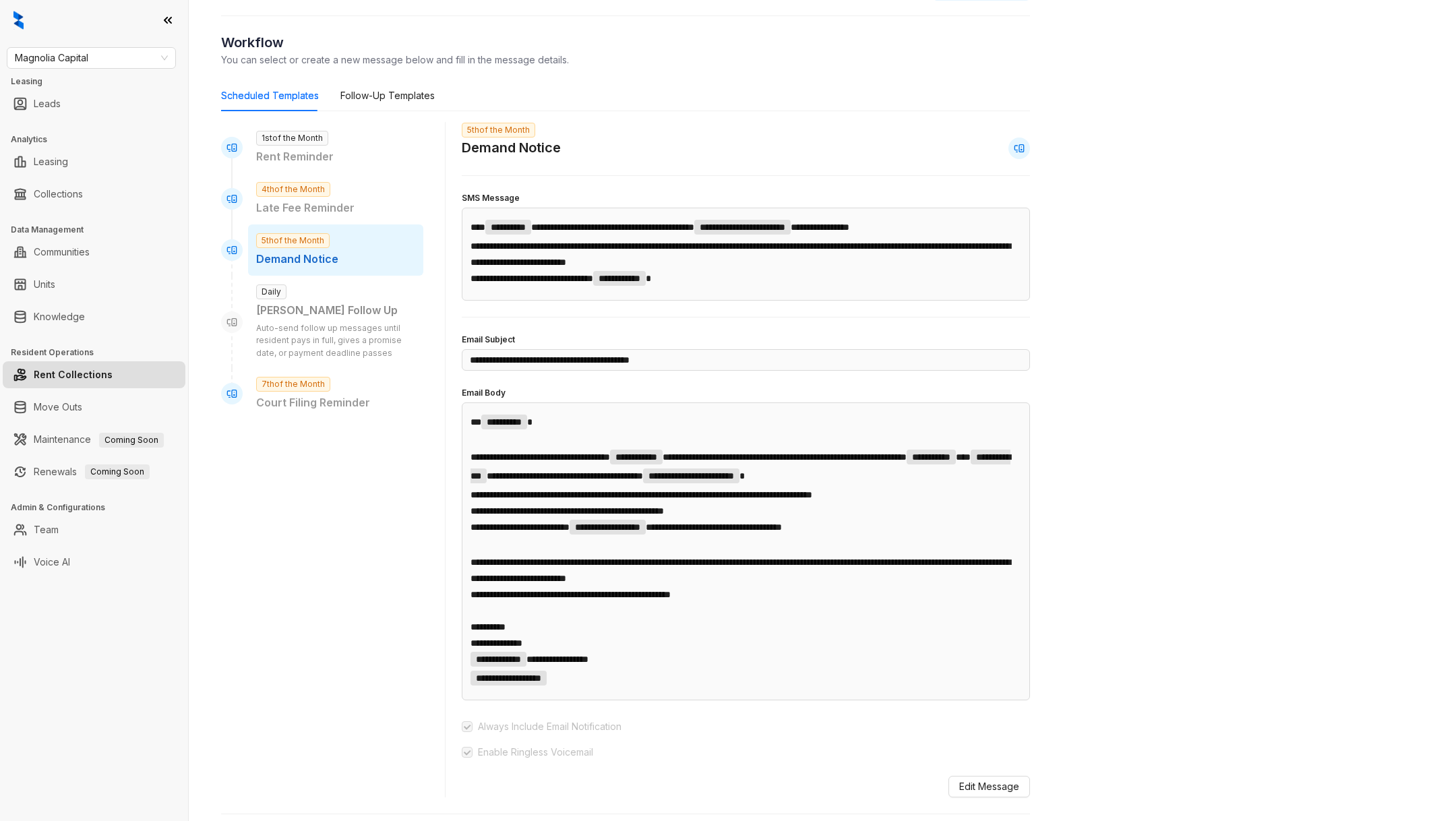
click at [342, 225] on div "5th of the Month Demand Notice" at bounding box center [335, 250] width 175 height 51
click at [343, 201] on p "Late Fee Reminder" at bounding box center [335, 208] width 159 height 17
type input "**********"
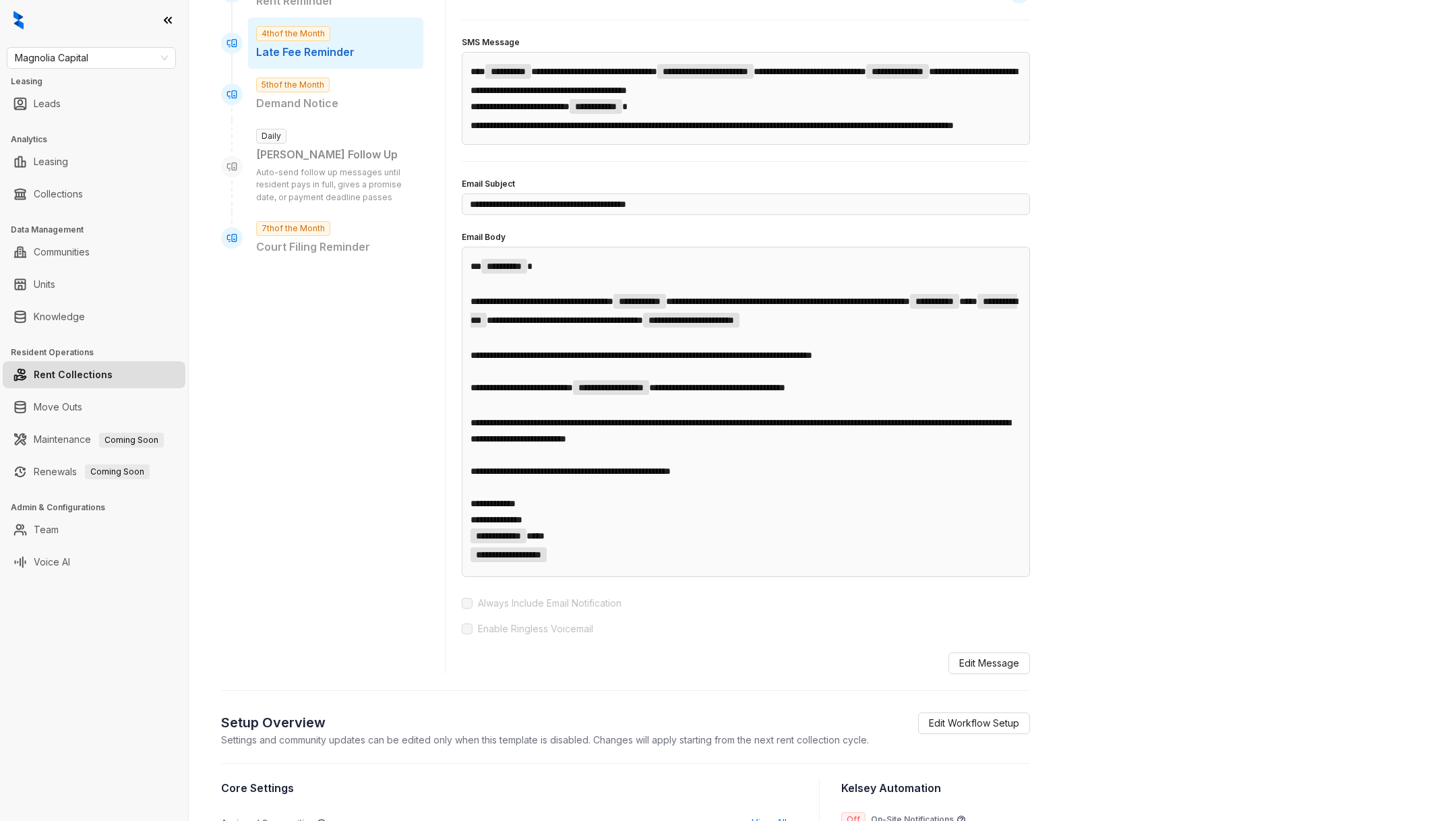
scroll to position [413, 0]
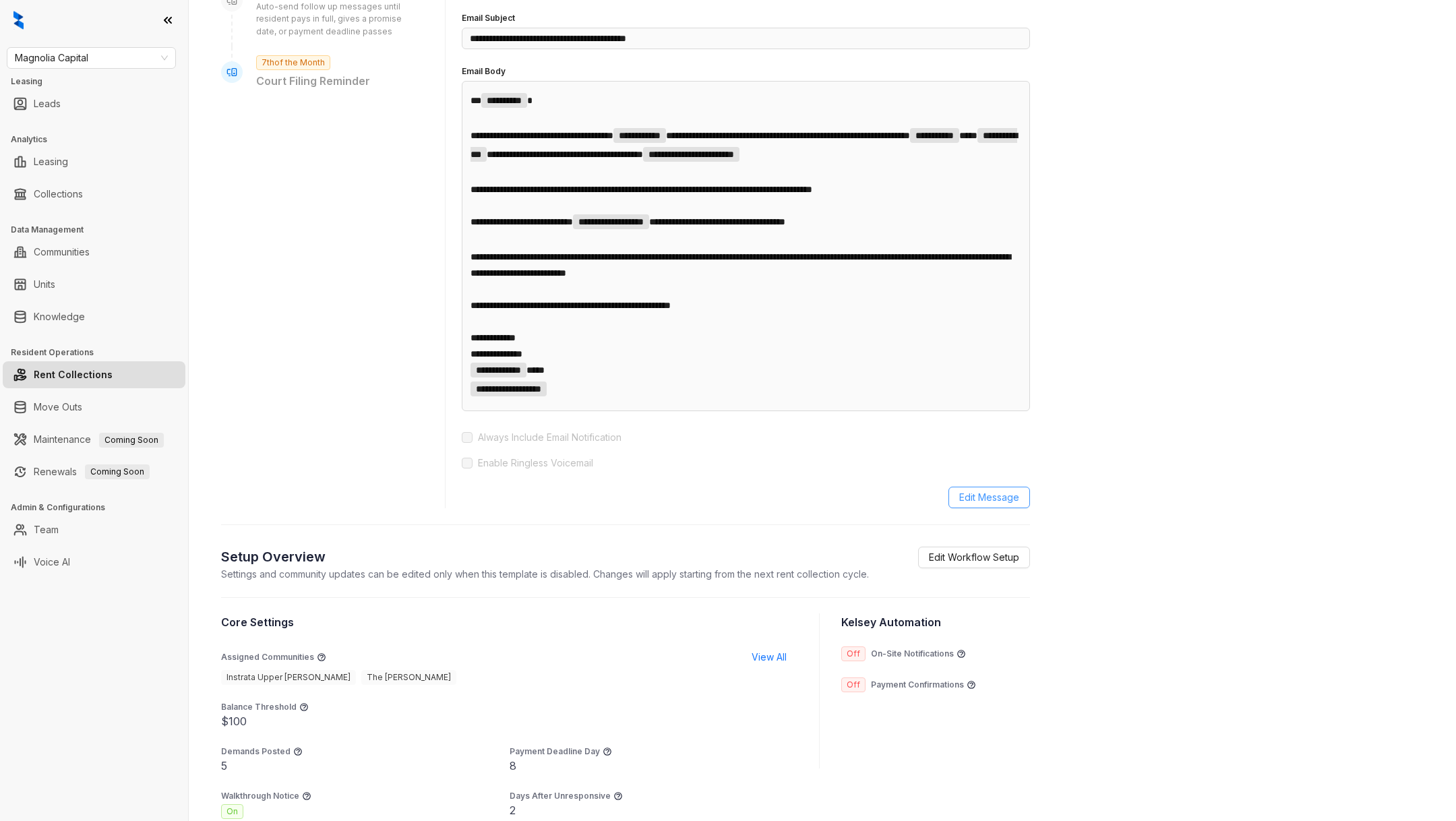
click at [999, 505] on span "Edit Message" at bounding box center [989, 497] width 60 height 15
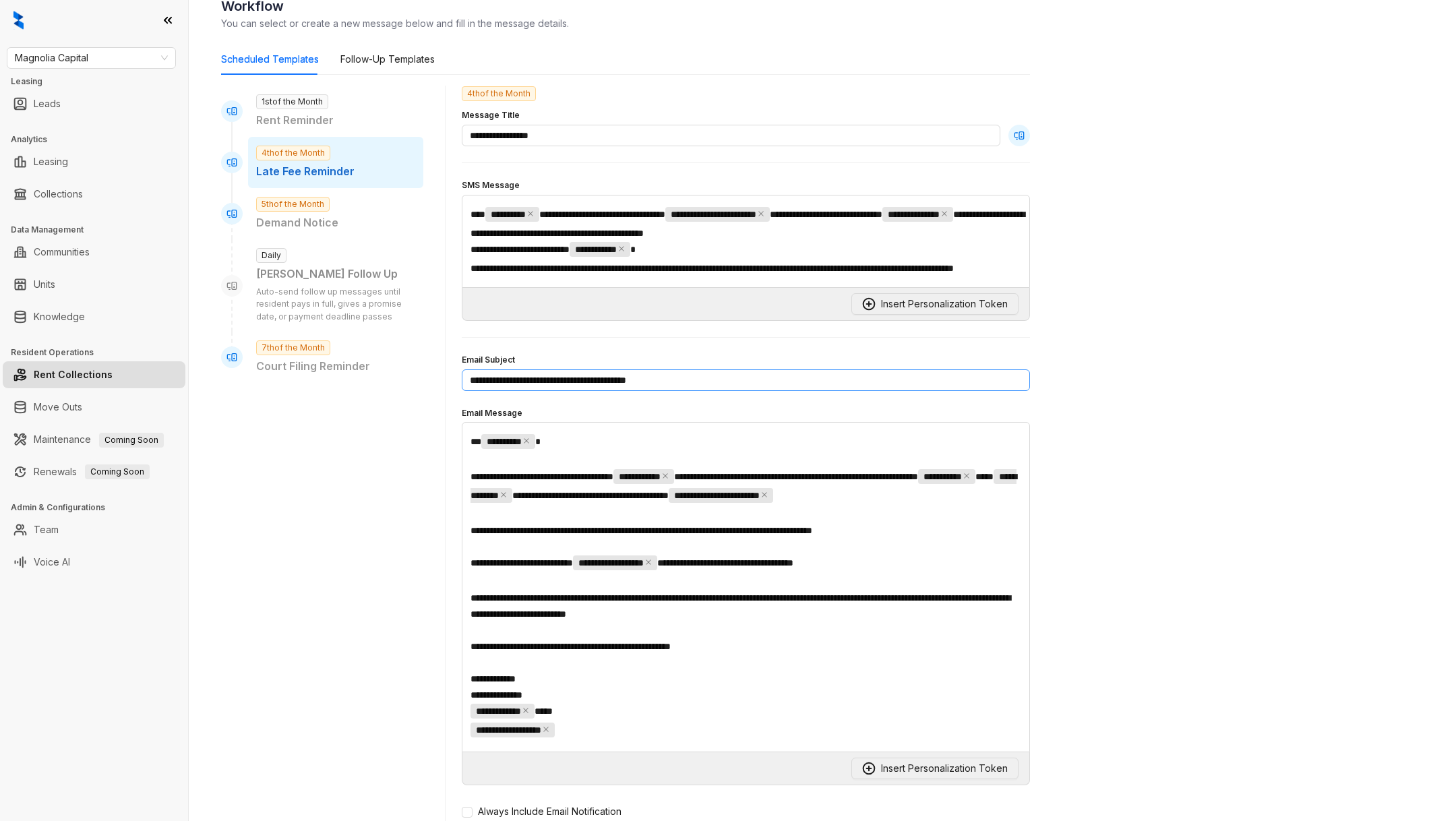
scroll to position [126, 0]
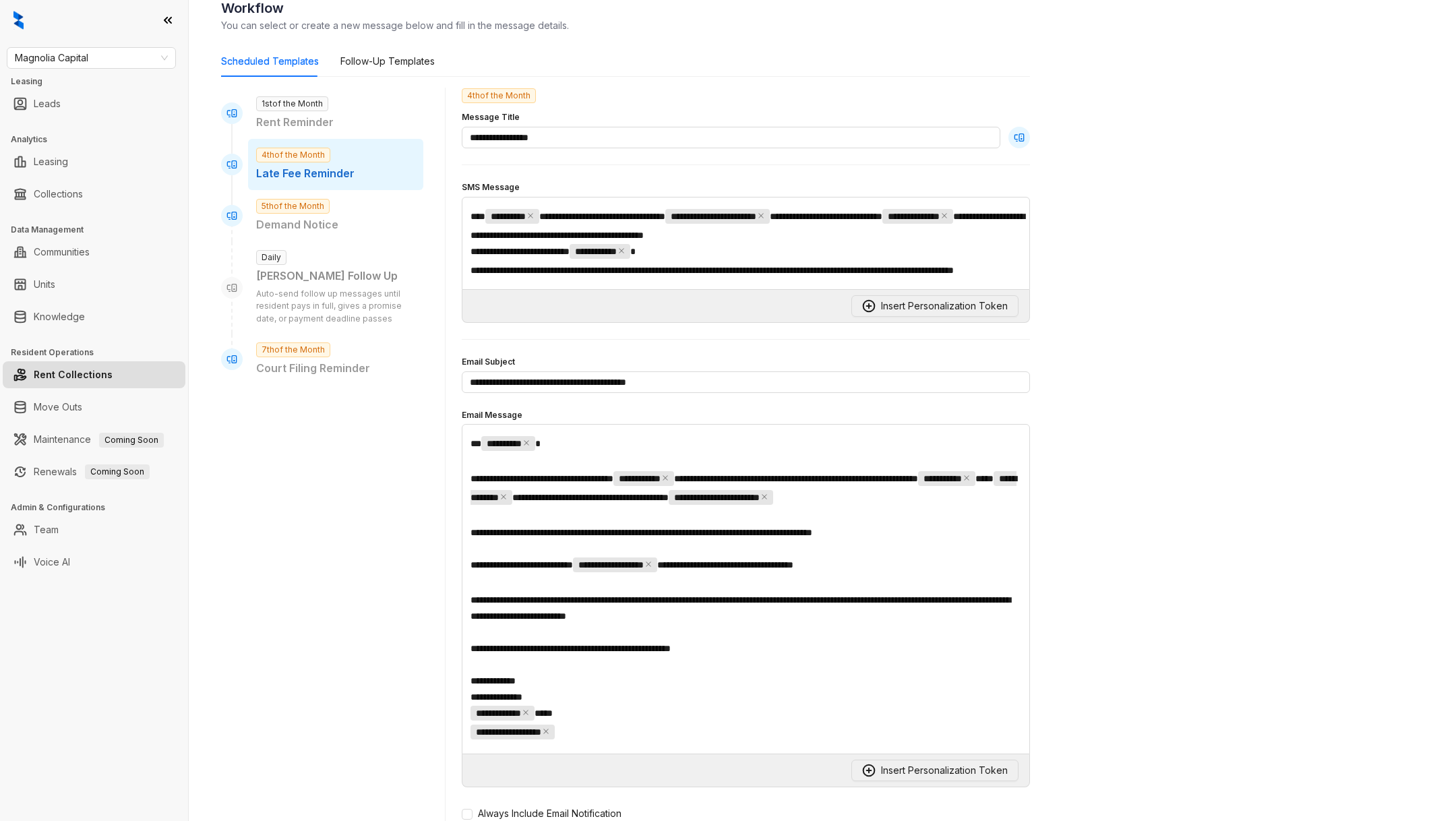
click at [882, 225] on p "**********" at bounding box center [746, 225] width 551 height 35
click at [897, 231] on p "**********" at bounding box center [746, 225] width 551 height 35
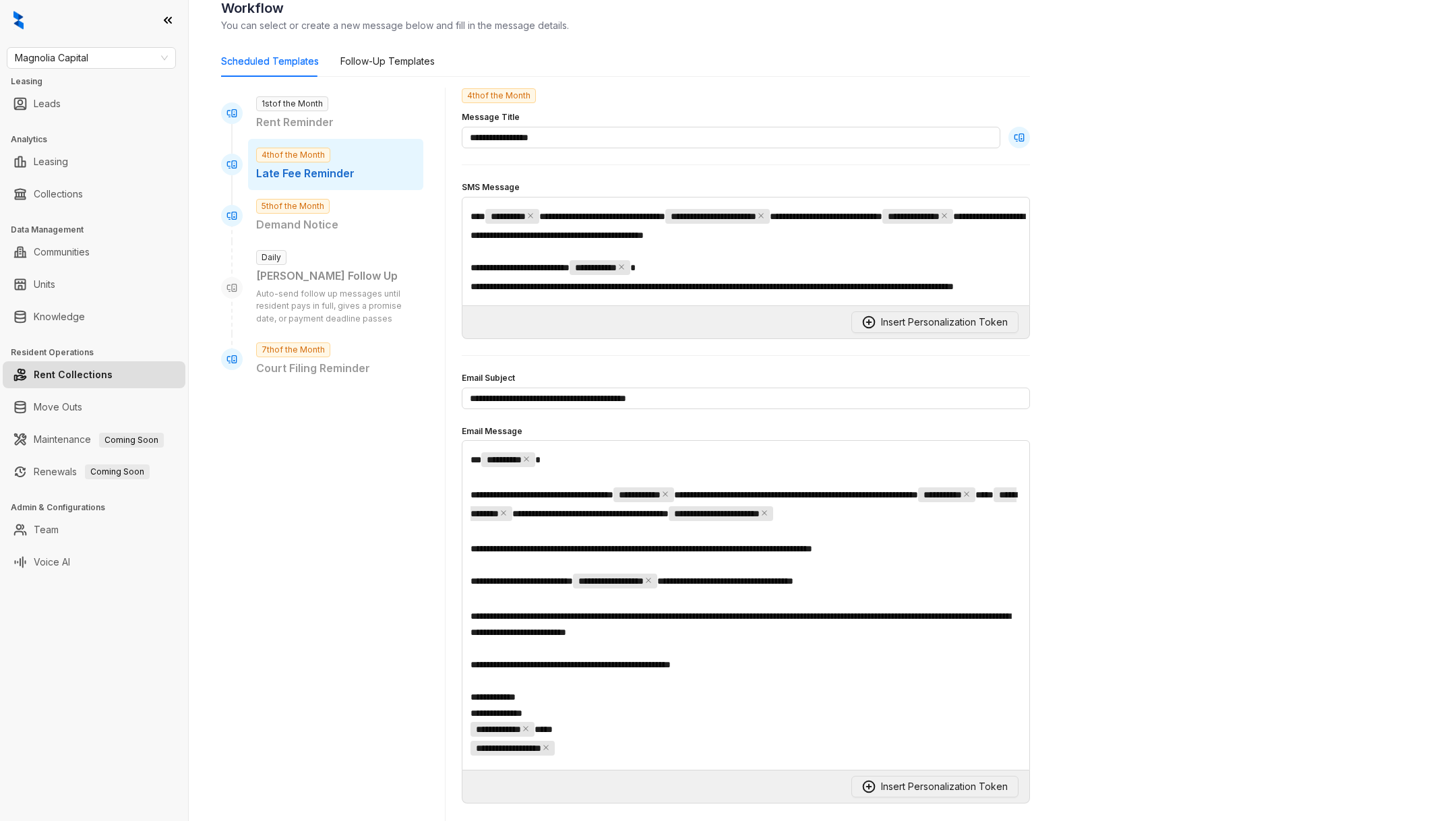
click at [731, 268] on p "**********" at bounding box center [746, 269] width 551 height 19
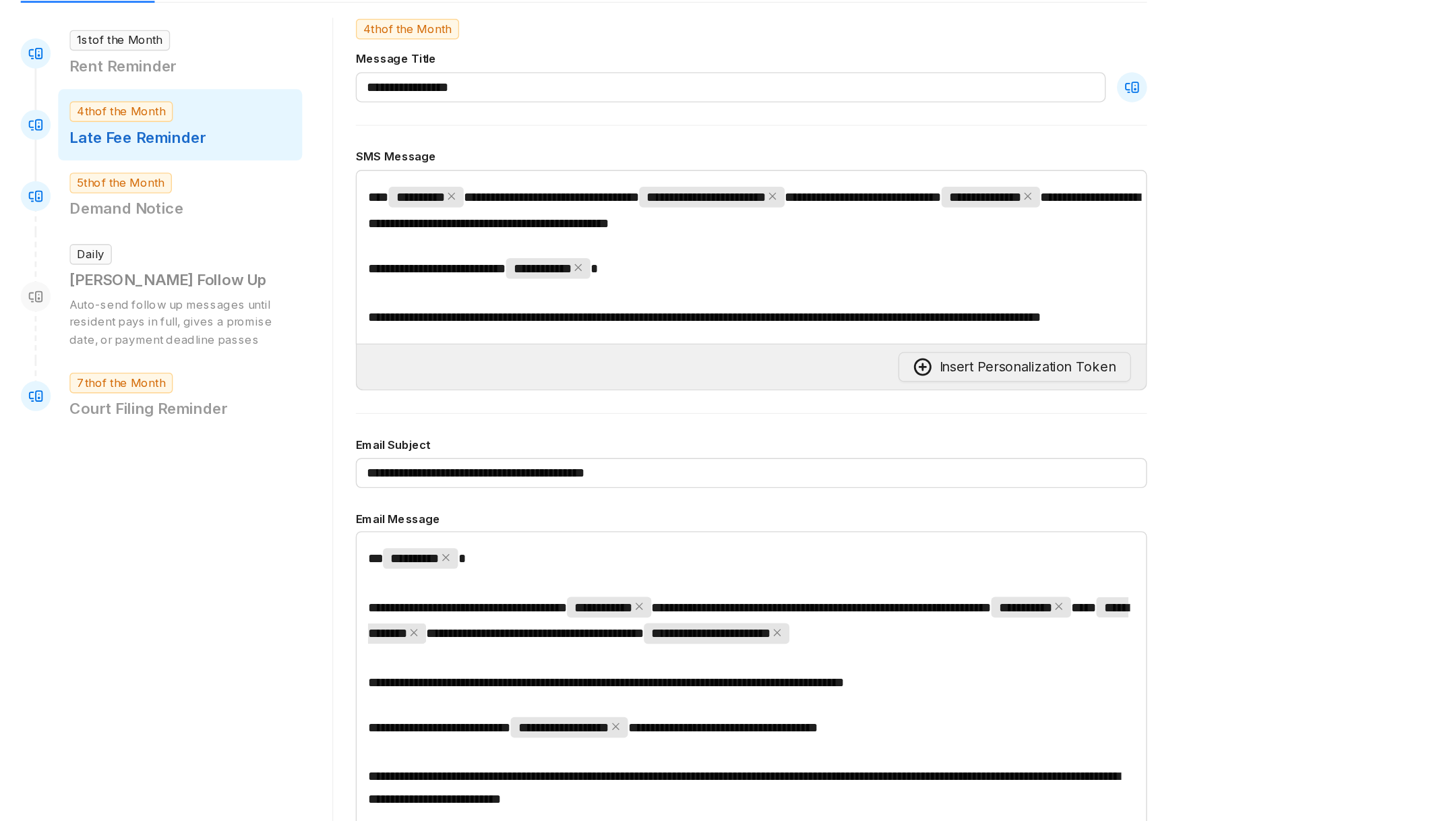
click at [953, 217] on span "**********" at bounding box center [918, 216] width 71 height 15
drag, startPoint x: 971, startPoint y: 211, endPoint x: 520, endPoint y: 235, distance: 451.6
click at [520, 235] on p "**********" at bounding box center [746, 225] width 551 height 35
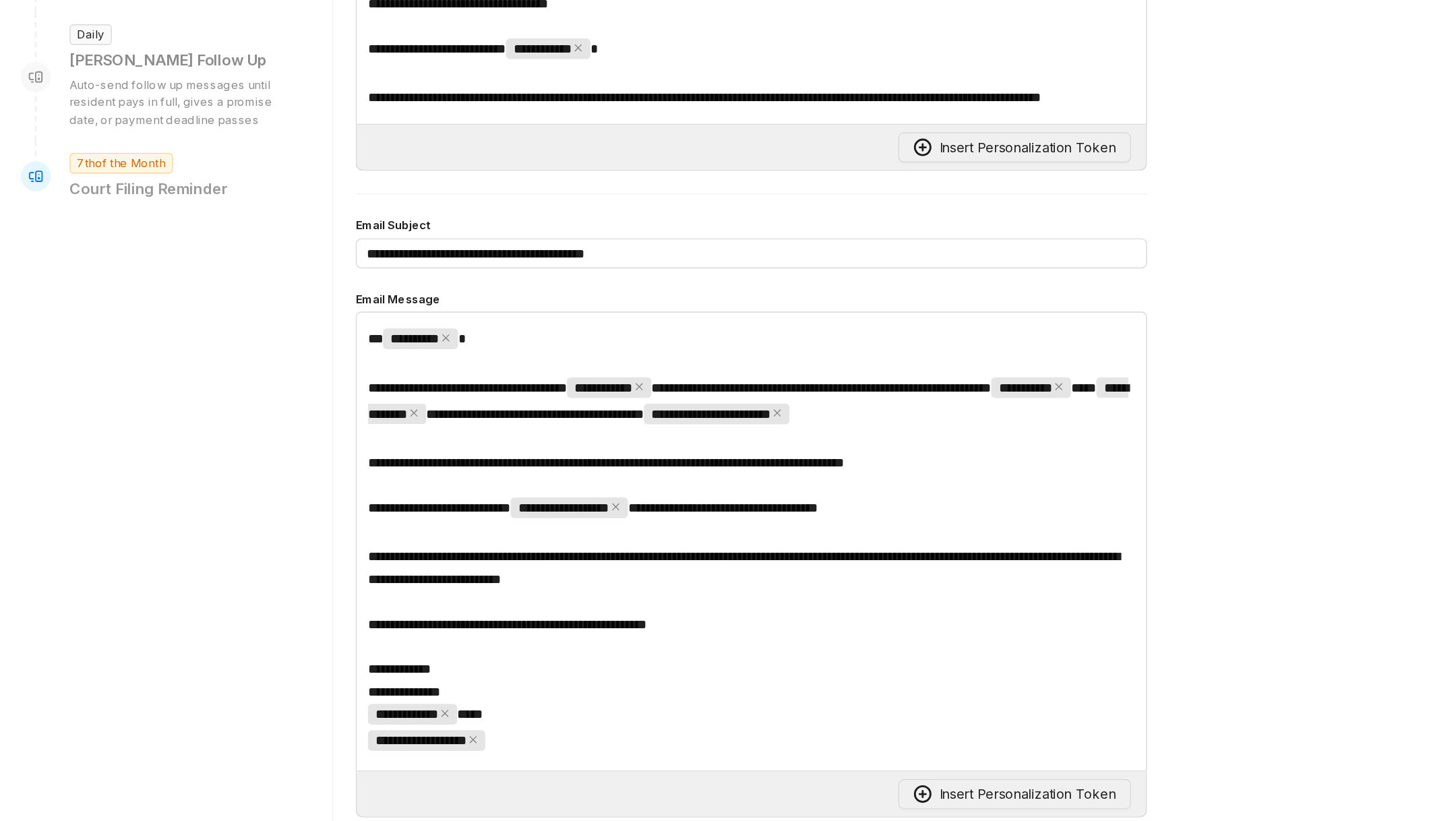
scroll to position [285, 0]
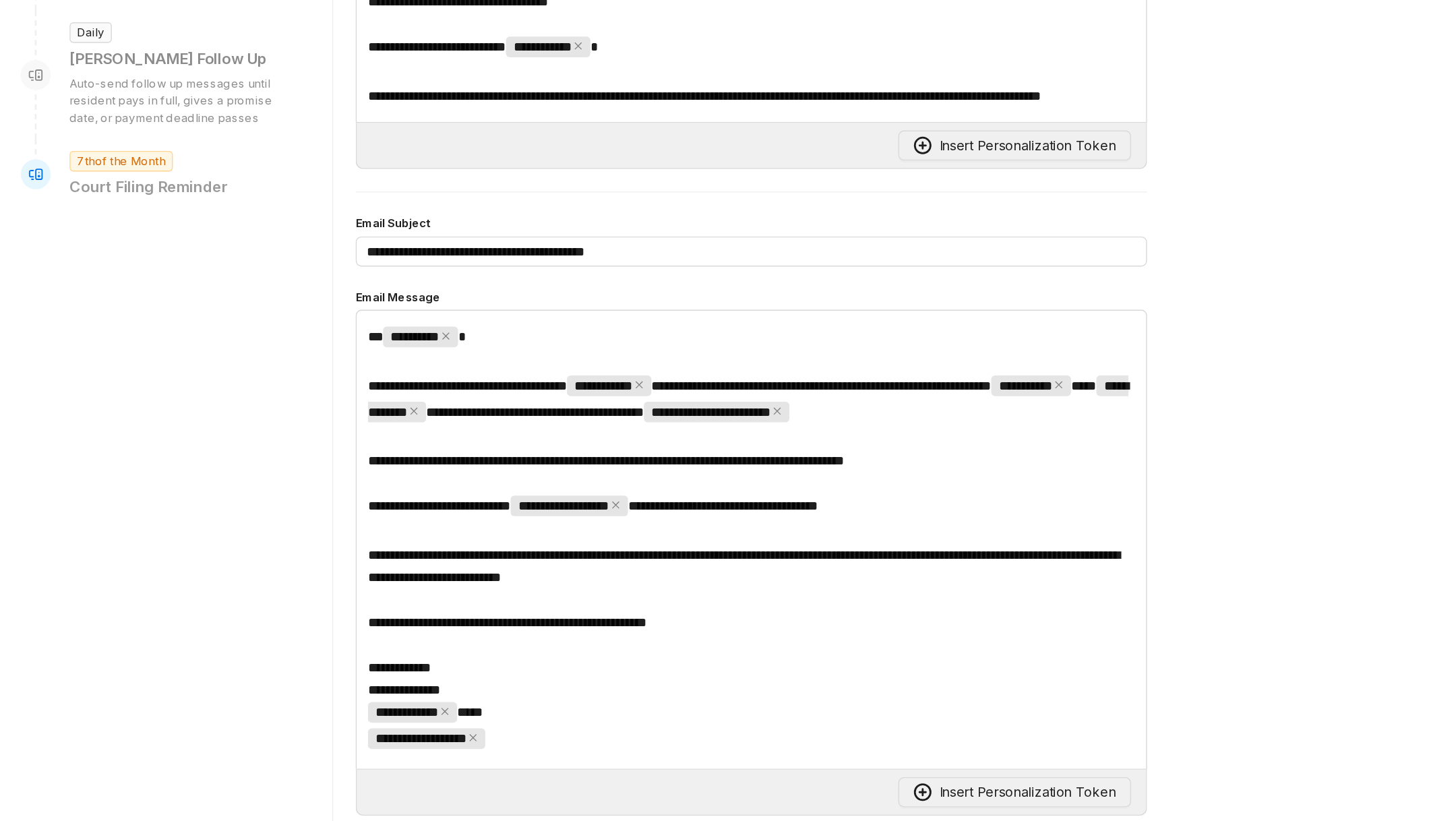
click at [748, 410] on span "**********" at bounding box center [642, 406] width 342 height 9
click at [693, 414] on p "**********" at bounding box center [746, 406] width 551 height 16
click at [678, 398] on p "﻿" at bounding box center [746, 389] width 551 height 16
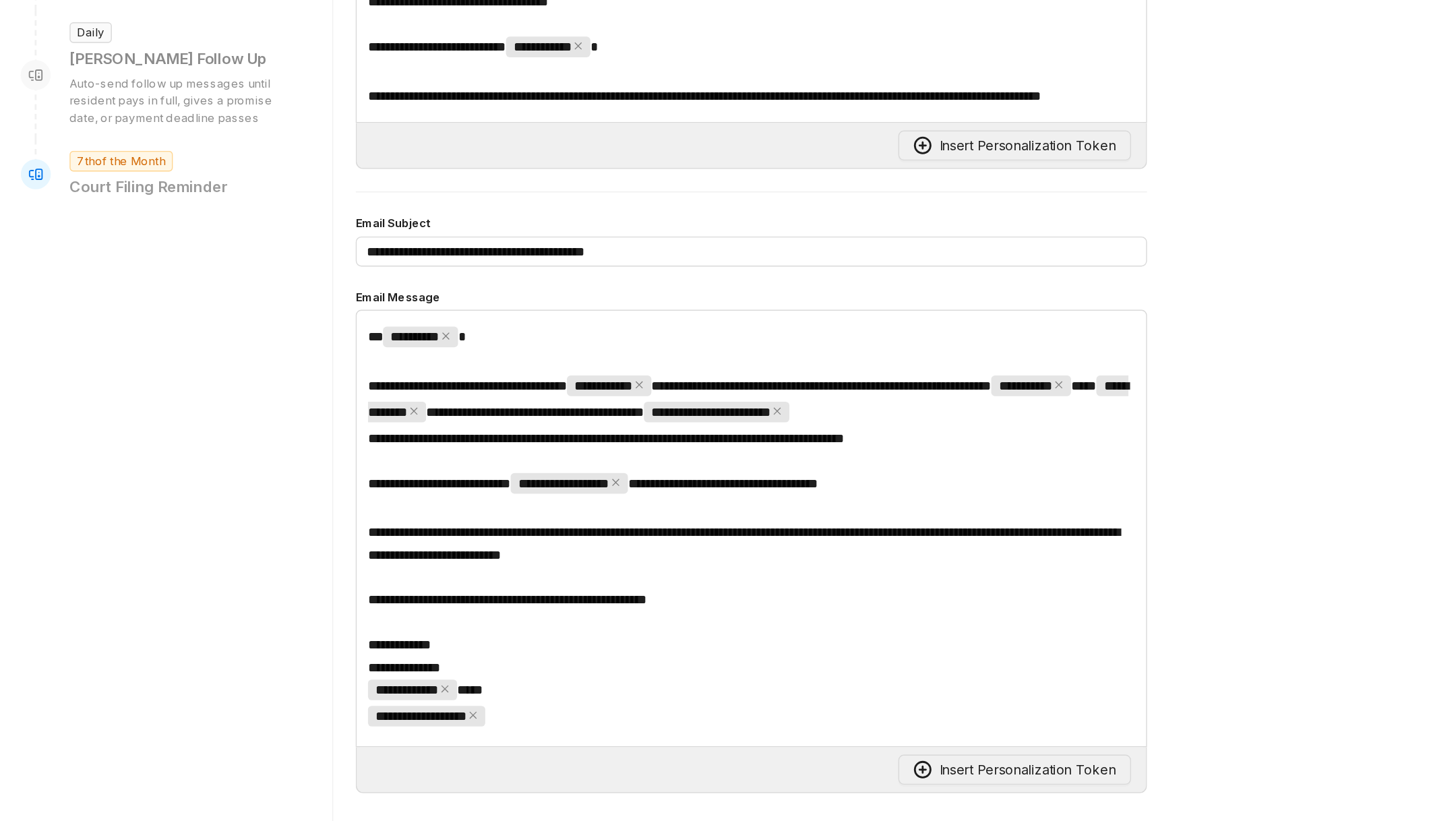
click at [617, 381] on p "**********" at bounding box center [746, 362] width 551 height 38
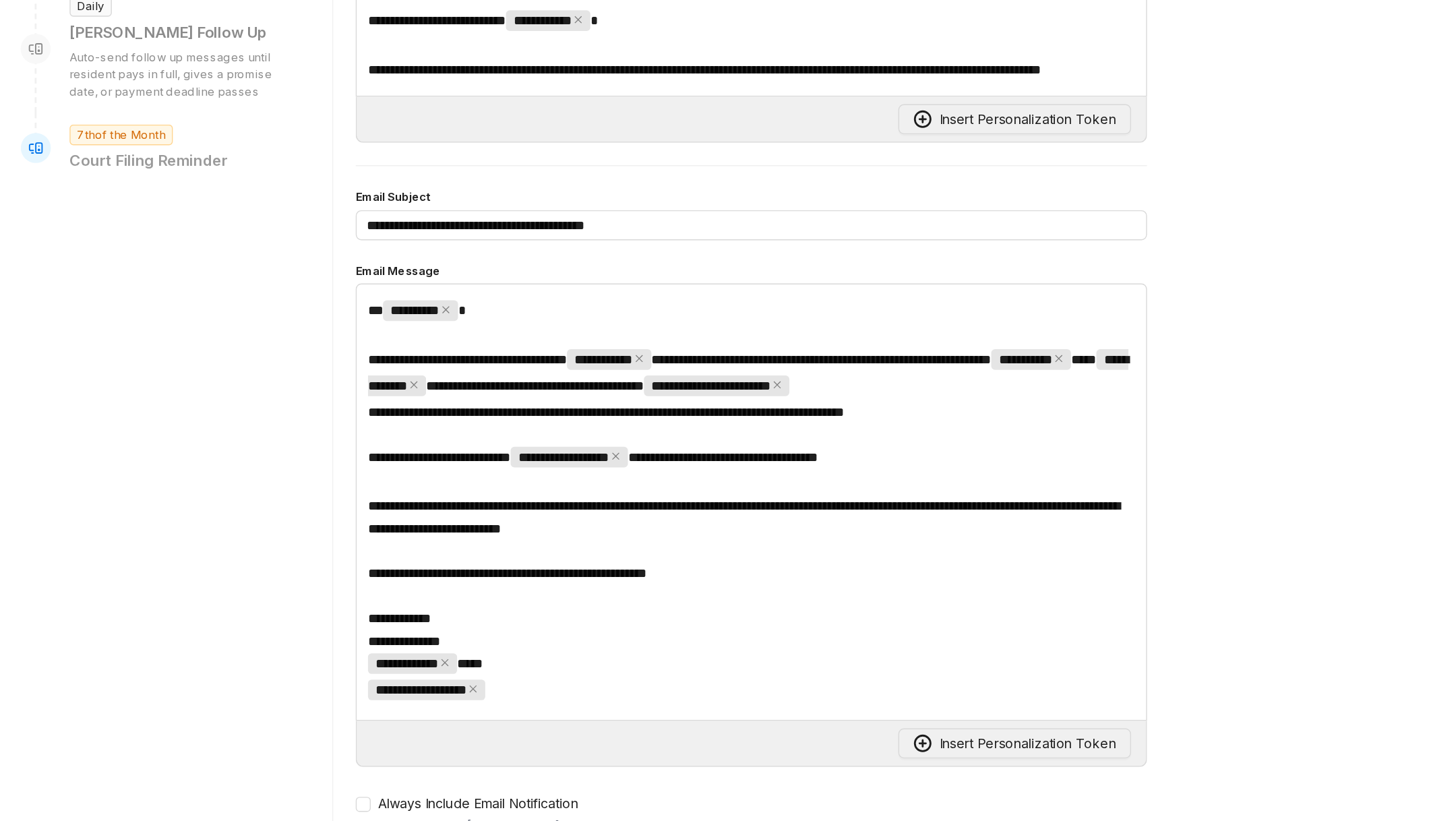
click at [591, 359] on span "**********" at bounding box center [744, 342] width 546 height 34
click at [918, 340] on span "**********" at bounding box center [946, 333] width 57 height 15
drag, startPoint x: 495, startPoint y: 369, endPoint x: 468, endPoint y: 369, distance: 27.0
click at [469, 369] on div "**********" at bounding box center [746, 435] width 569 height 314
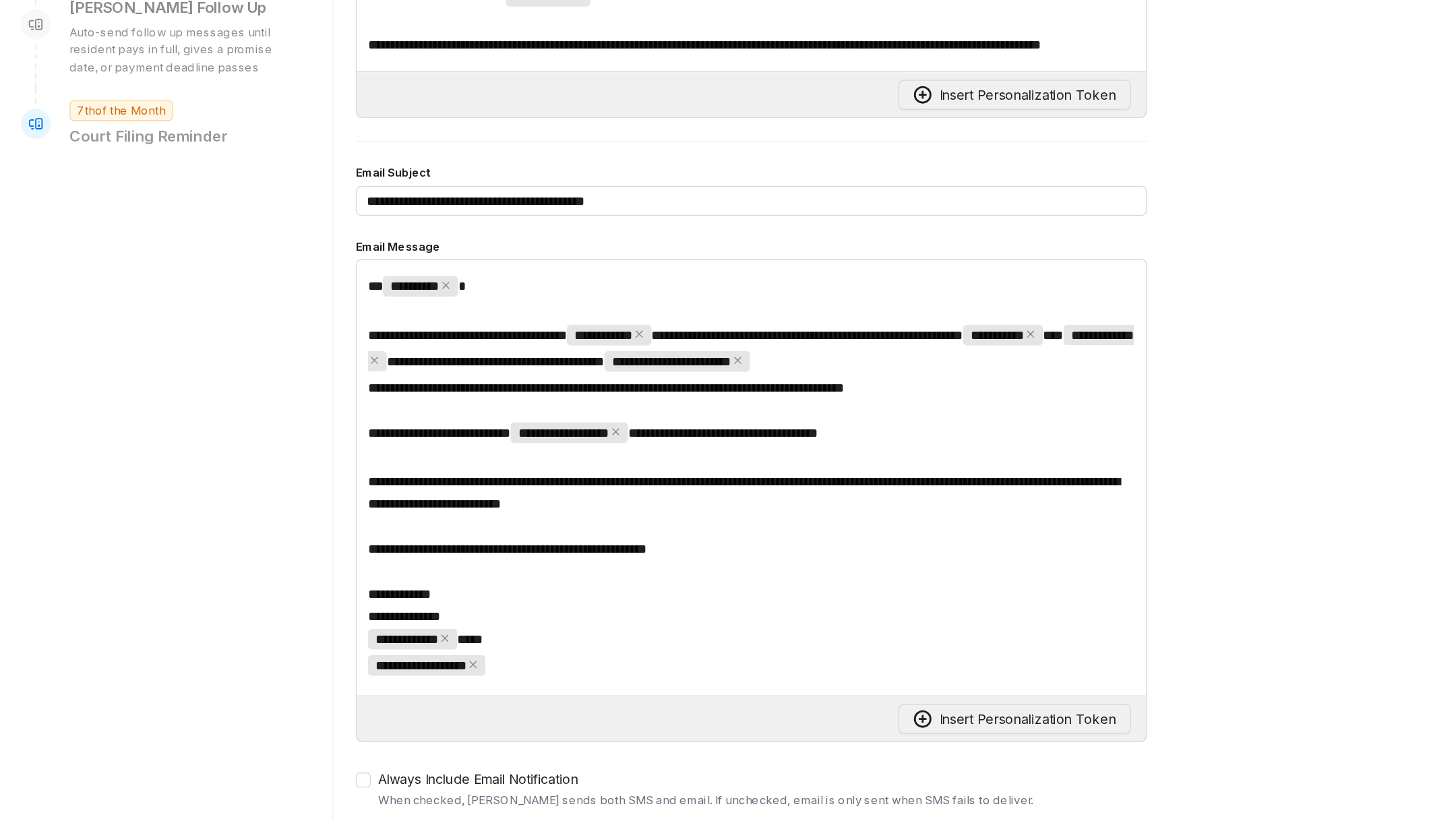
scroll to position [323, 0]
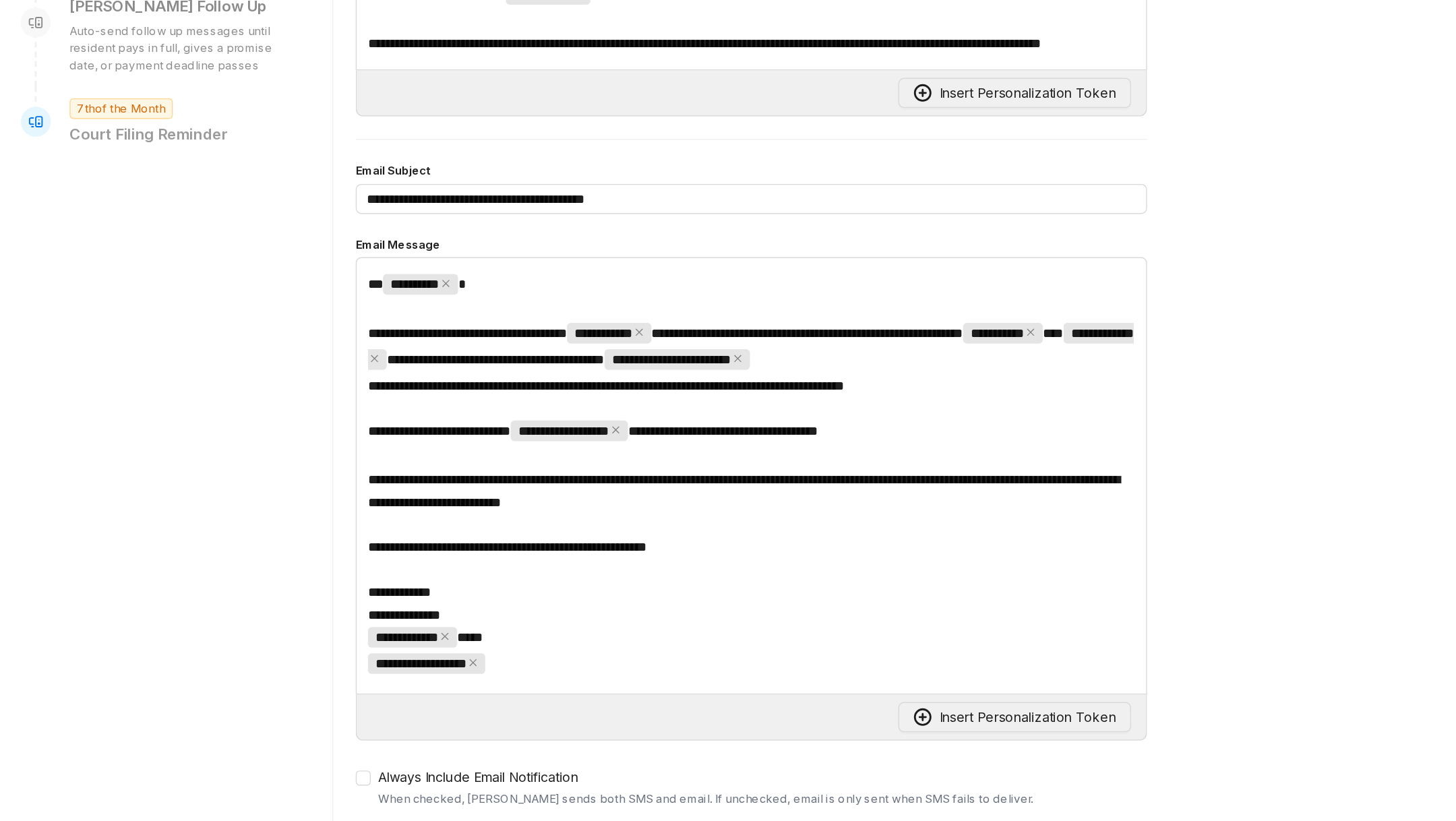
click at [601, 391] on span "**********" at bounding box center [615, 384] width 84 height 15
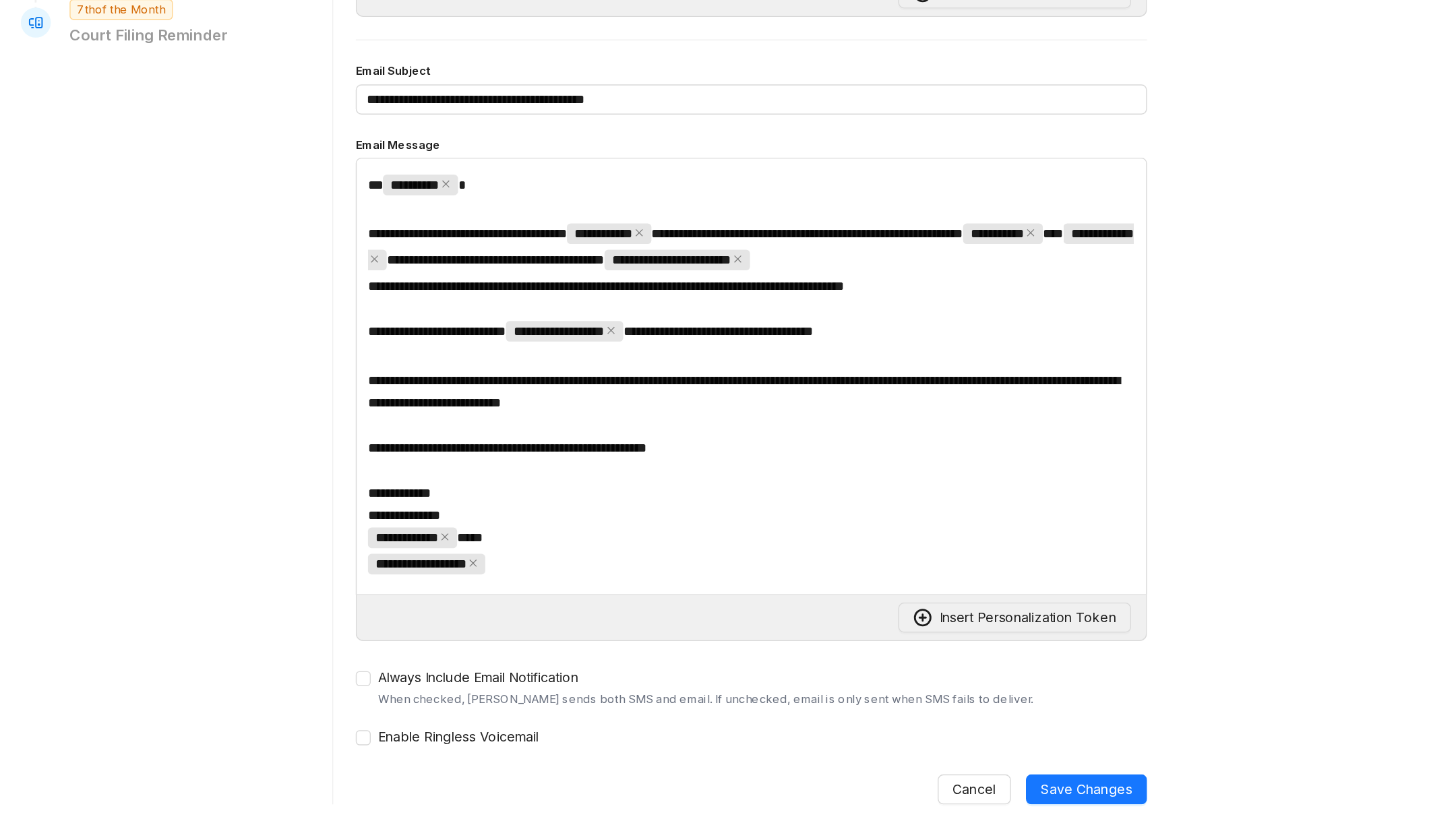
scroll to position [727, 0]
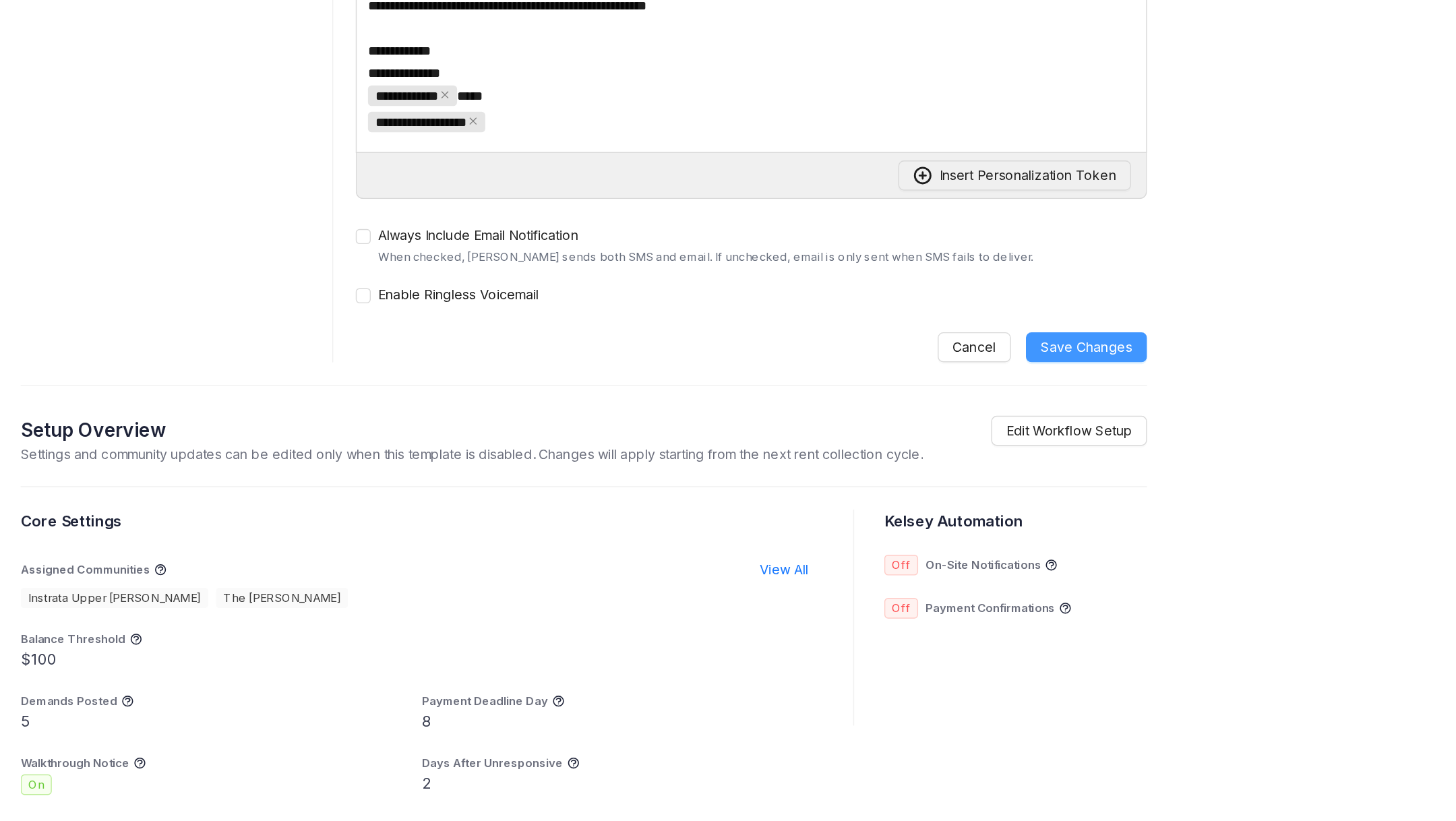
click at [962, 328] on span "Save Changes" at bounding box center [987, 324] width 65 height 15
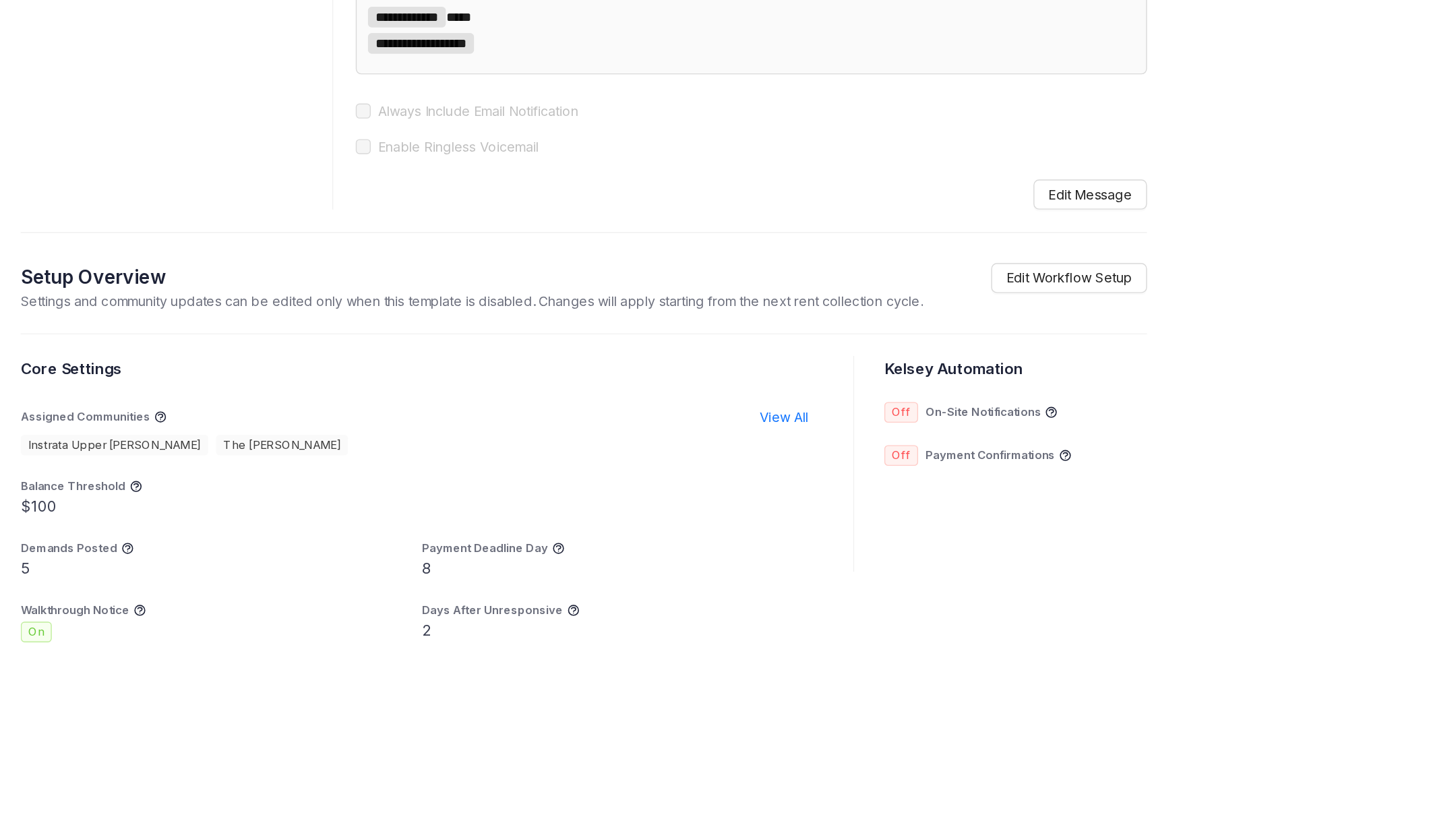
scroll to position [0, 0]
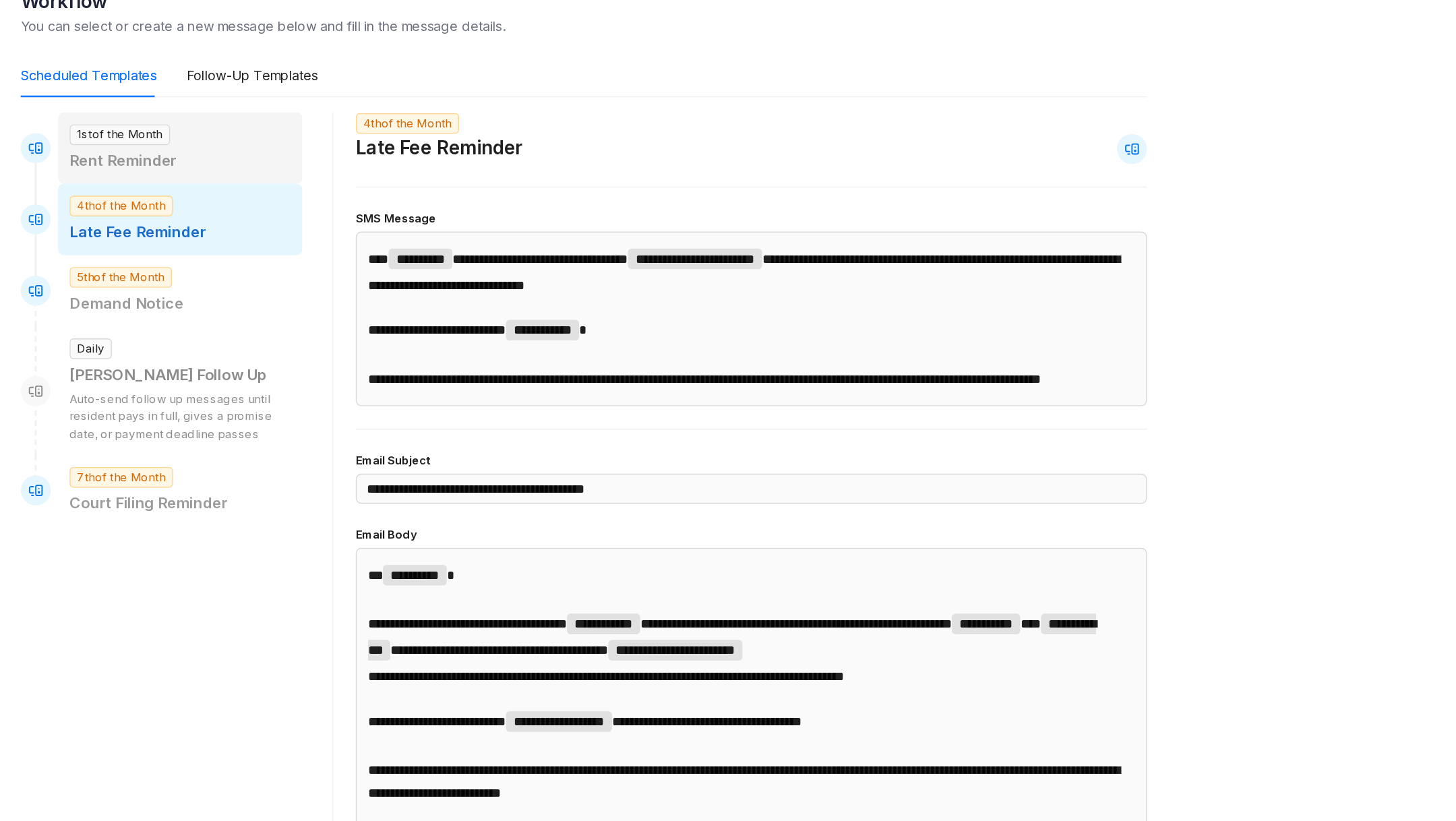
click at [320, 240] on p "Rent Reminder" at bounding box center [335, 249] width 159 height 17
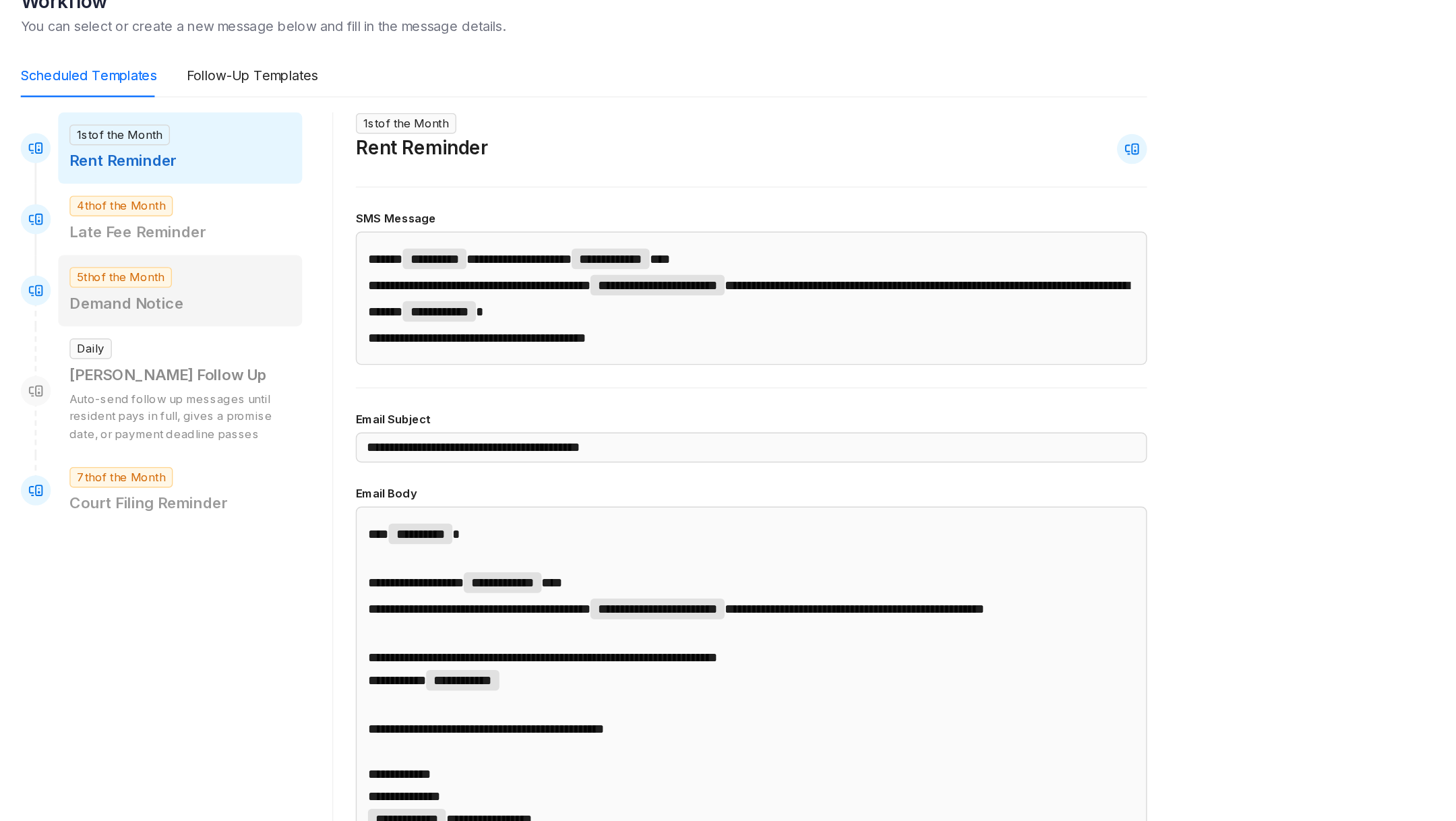
click at [352, 320] on div "5th of the Month Demand Notice" at bounding box center [335, 342] width 175 height 51
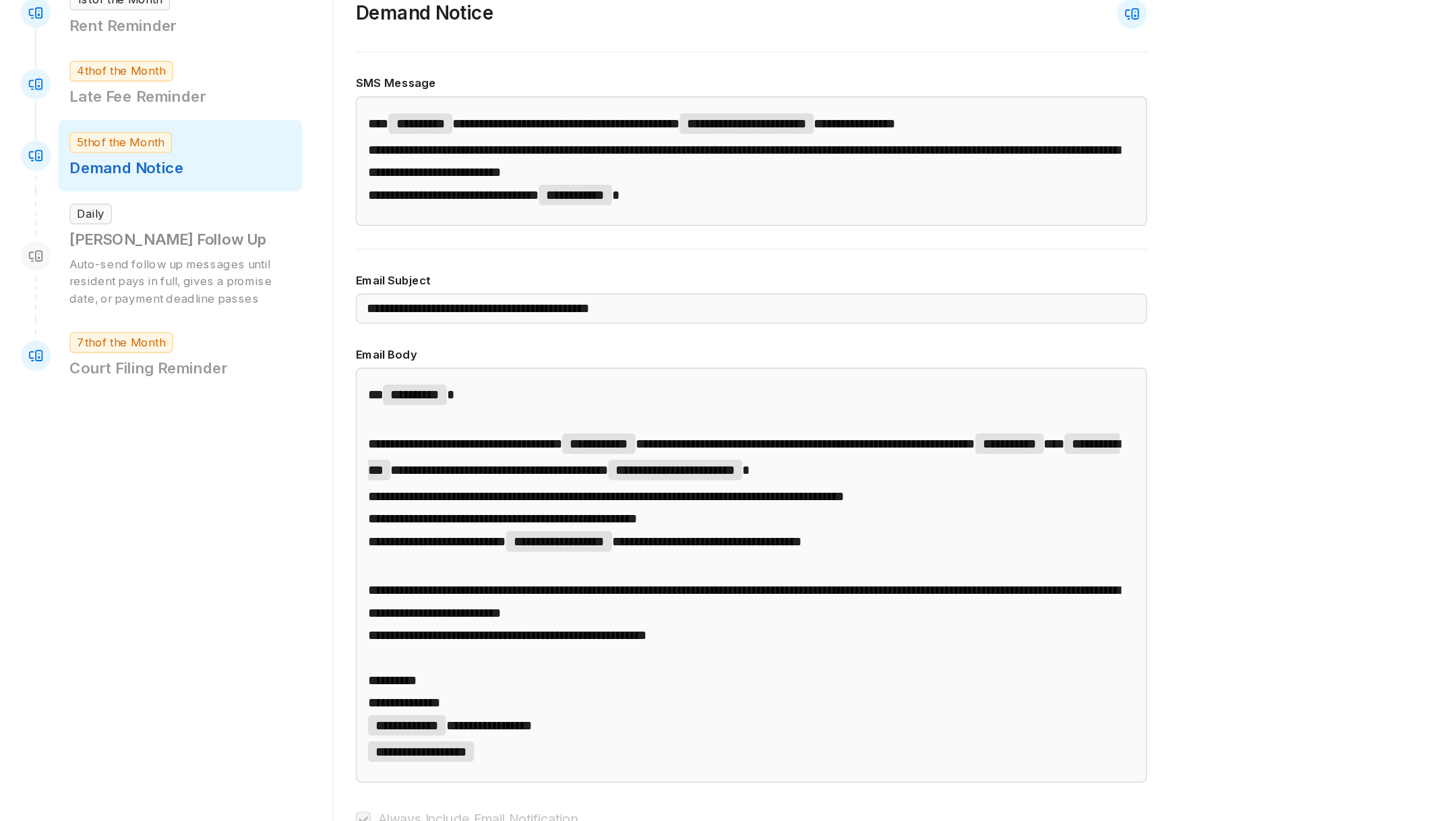
scroll to position [79, 0]
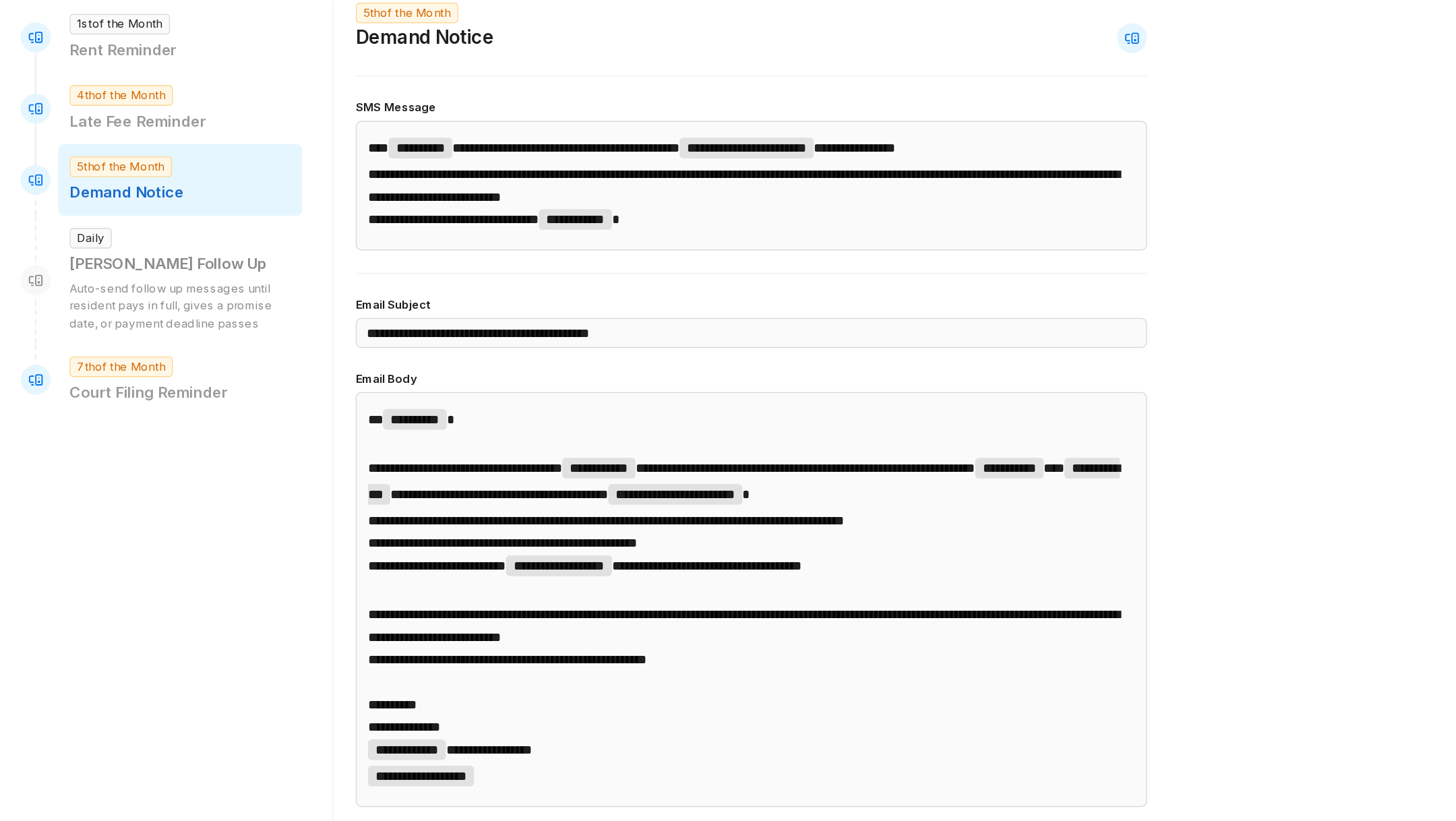
click at [324, 335] on p "Auto-send follow up messages until resident pays in full, gives a promise date,…" at bounding box center [335, 354] width 159 height 38
click at [332, 380] on div "7th of the Month Court Filing Reminder" at bounding box center [335, 406] width 175 height 51
type input "**********"
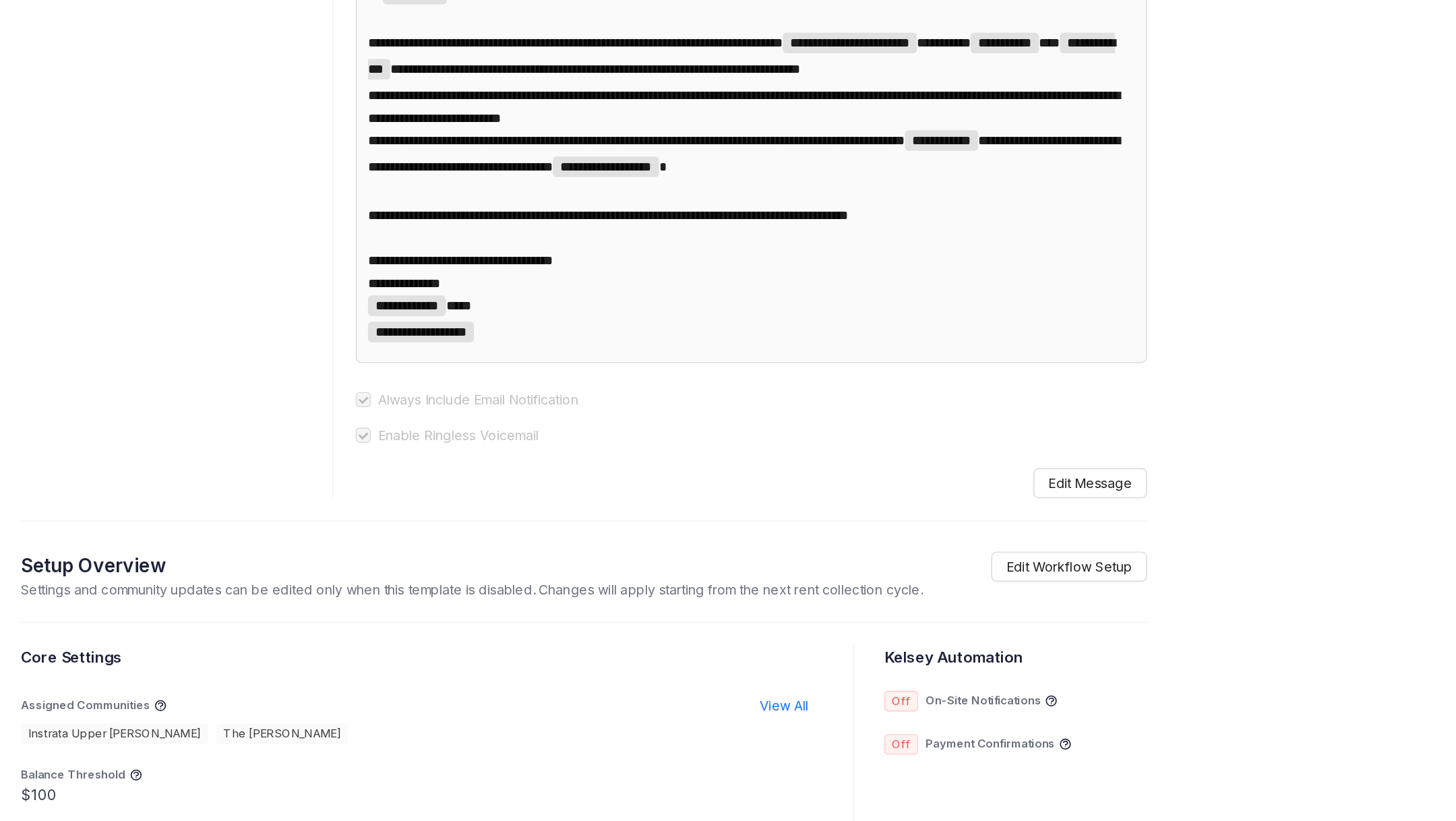
scroll to position [0, 0]
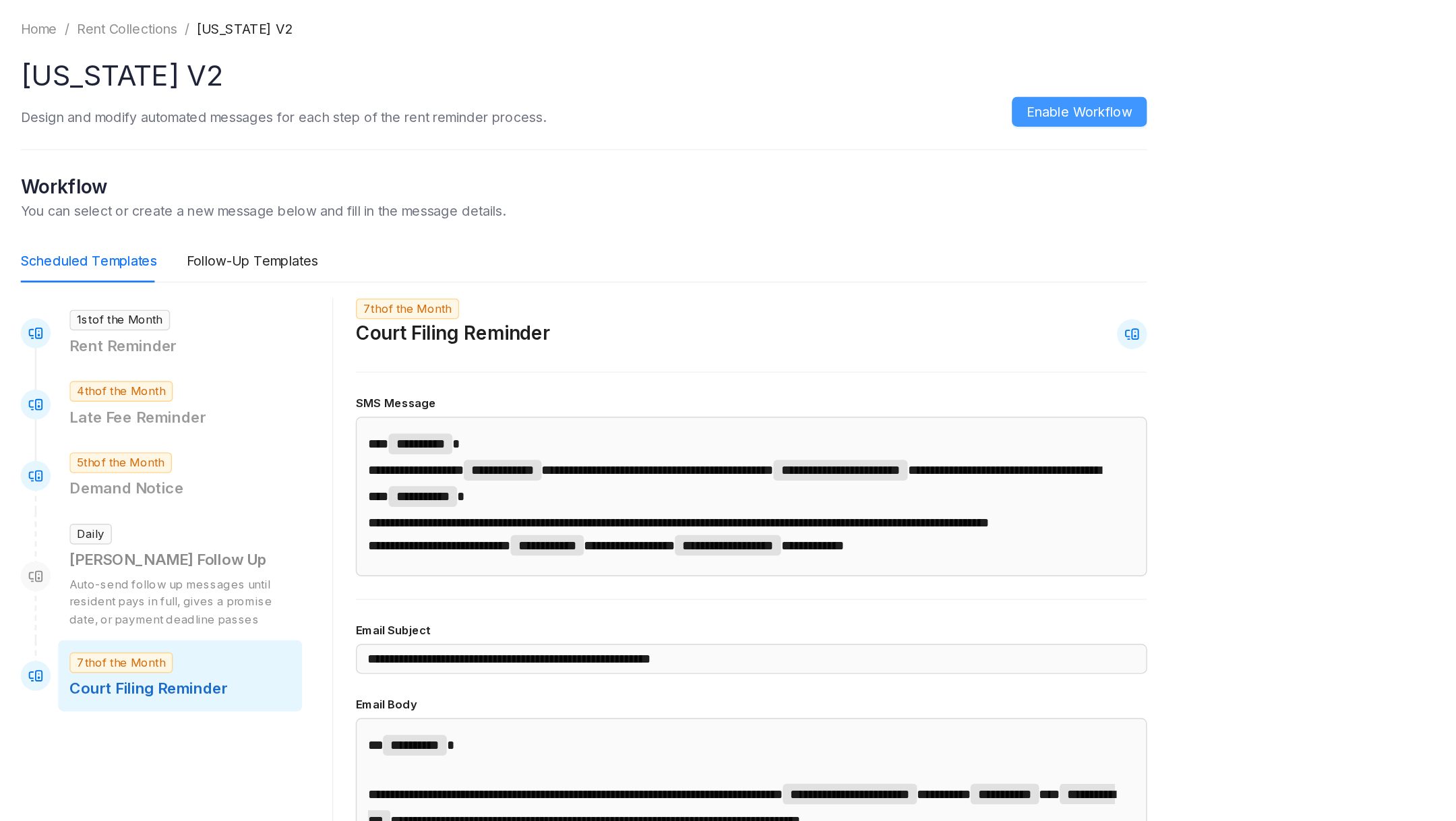
click at [967, 77] on span "Enable Workflow" at bounding box center [981, 80] width 76 height 15
